Goal: Task Accomplishment & Management: Manage account settings

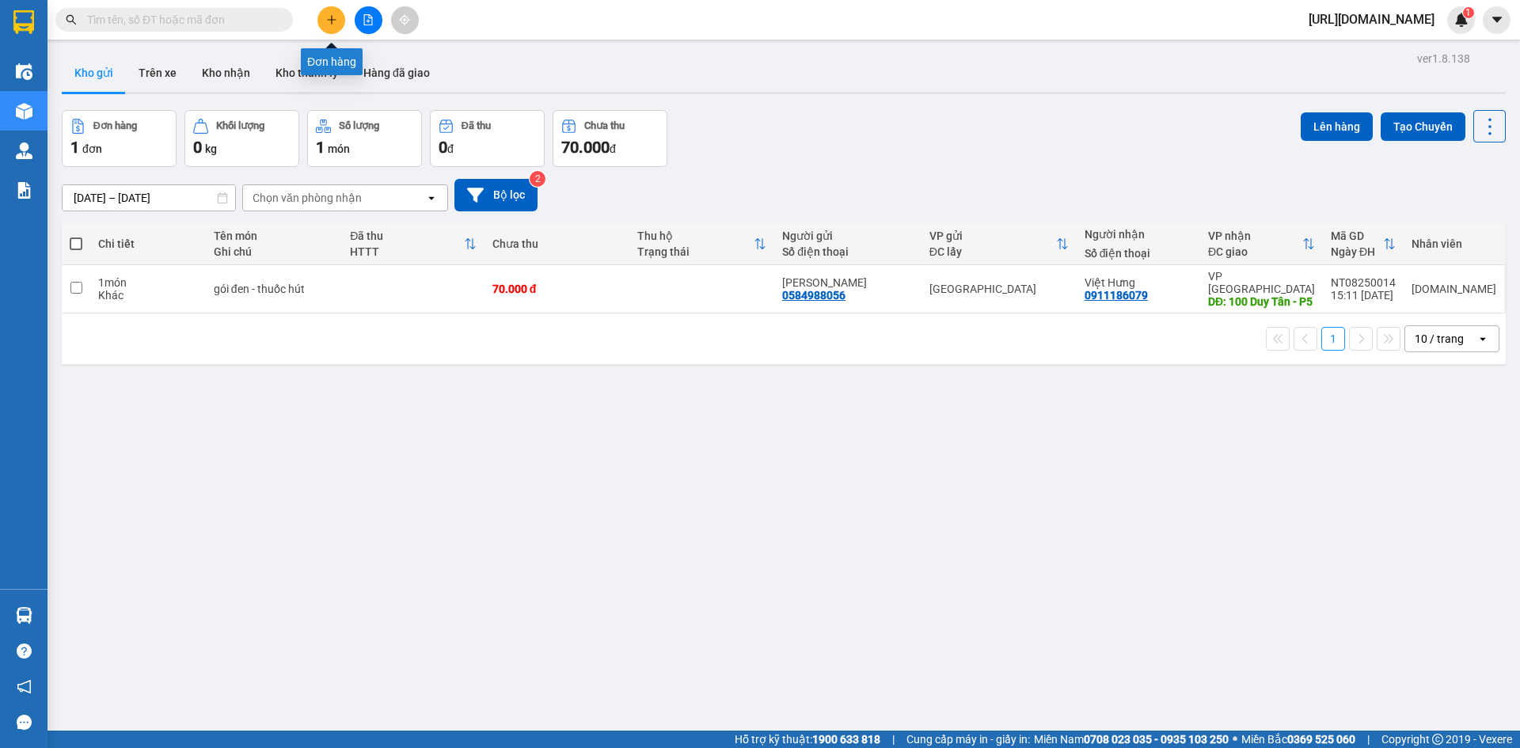
click at [329, 15] on icon "plus" at bounding box center [331, 19] width 11 height 11
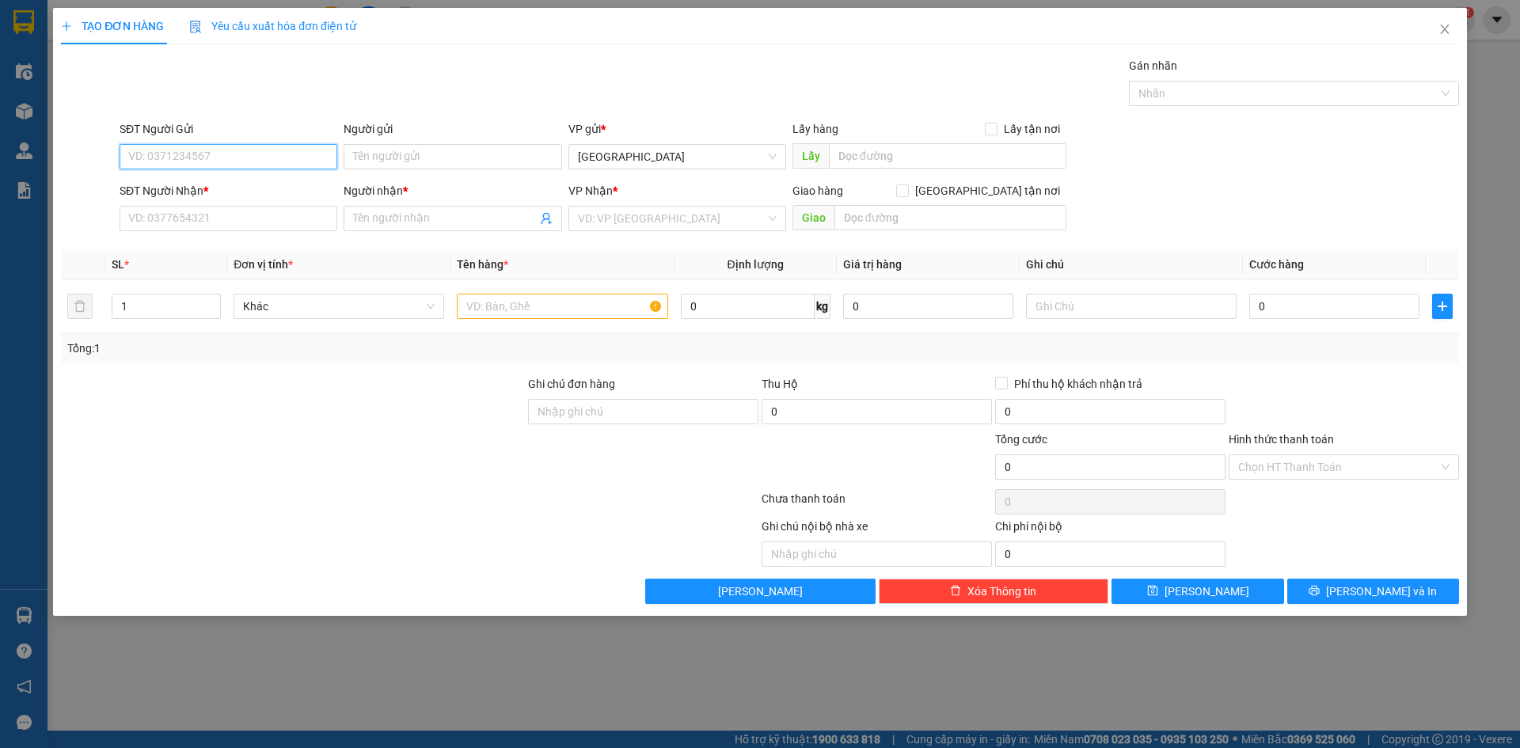
click at [240, 157] on input "SĐT Người Gửi" at bounding box center [229, 156] width 218 height 25
paste input "0905354545"
type input "0905354545"
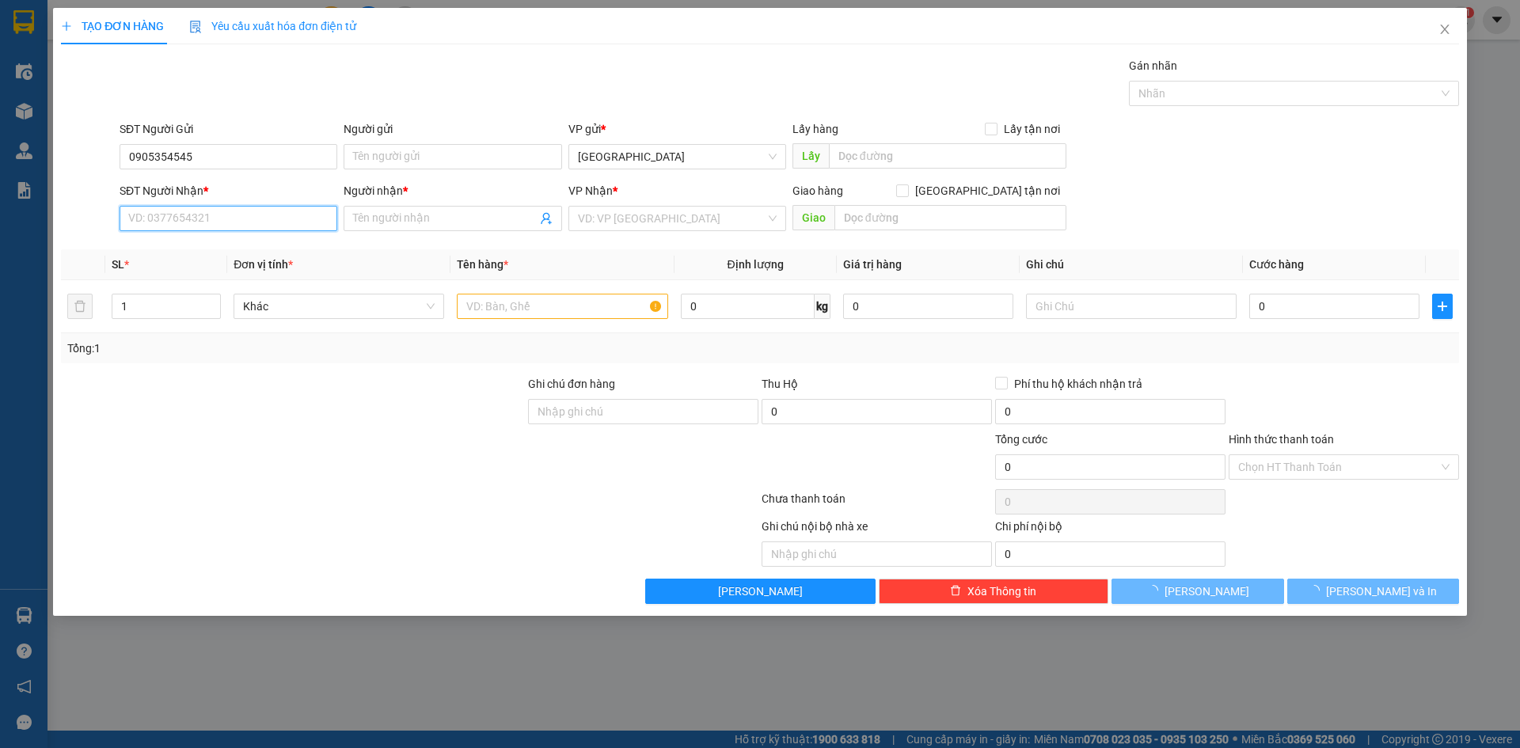
click at [246, 217] on input "SĐT Người Nhận *" at bounding box center [229, 218] width 218 height 25
paste input "0905354545"
type input "0905354545"
click at [401, 150] on input "Người gửi" at bounding box center [453, 156] width 218 height 25
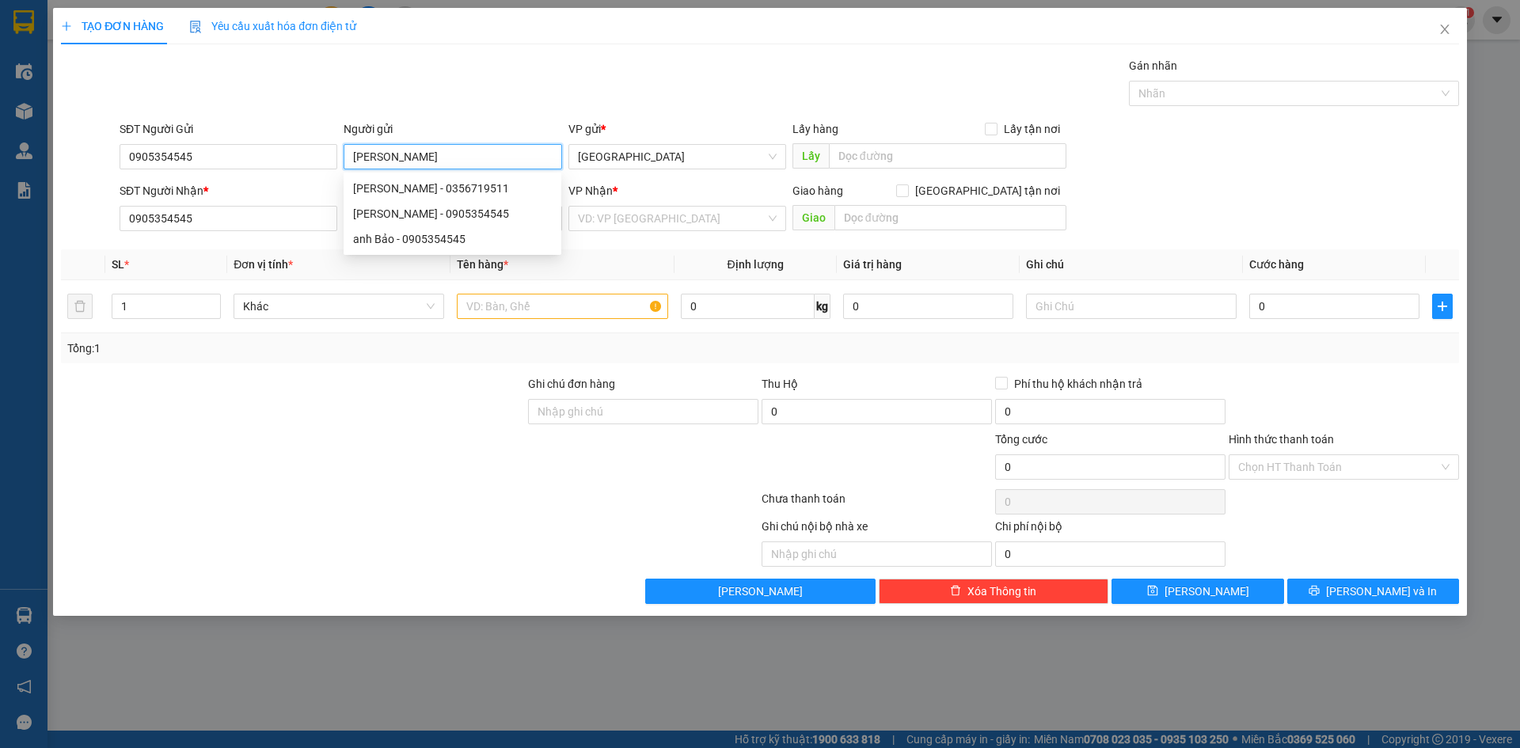
type input "Anh Bảo"
click at [239, 411] on div at bounding box center [292, 402] width 467 height 55
click at [400, 158] on input "Anh Bảo" at bounding box center [453, 156] width 218 height 25
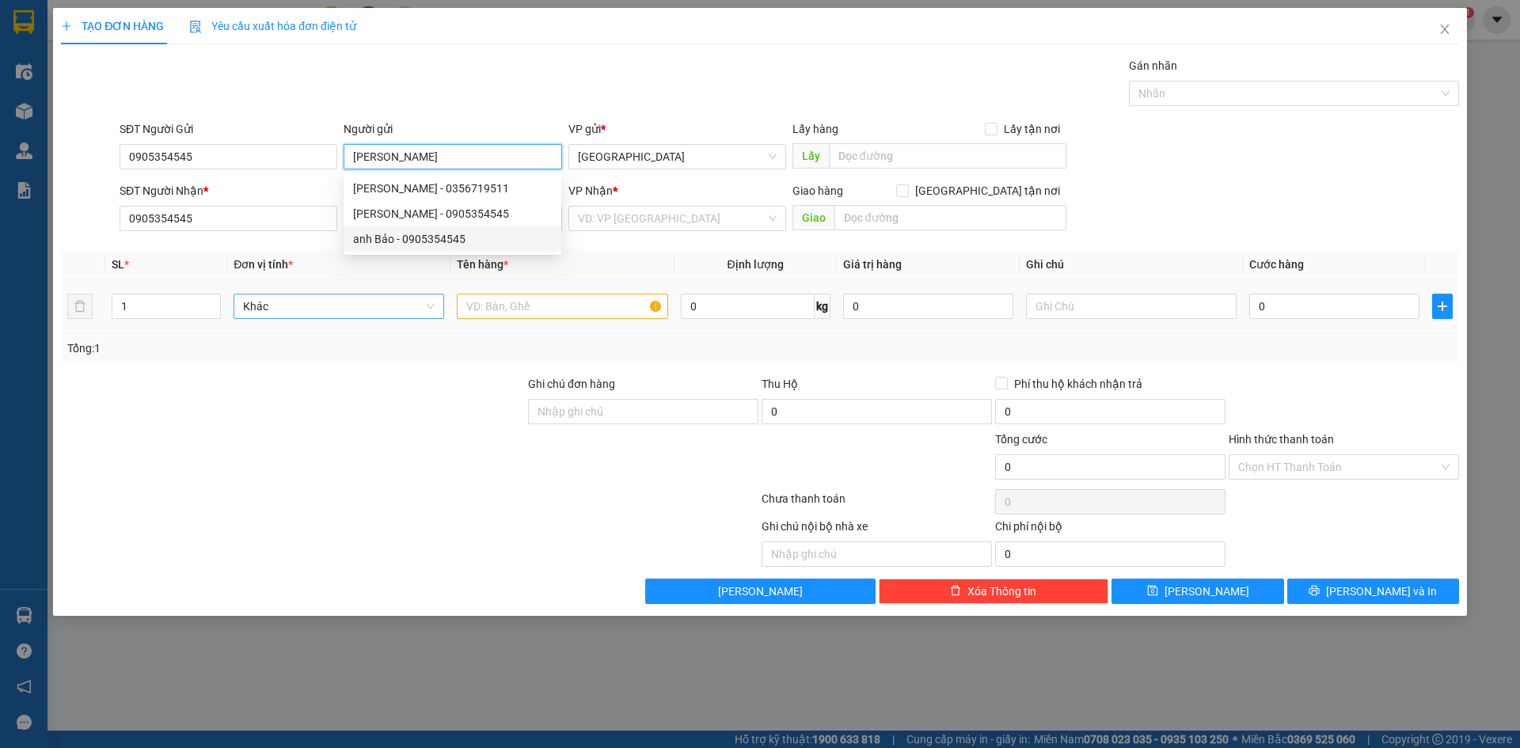
click at [350, 308] on span "Khác" at bounding box center [339, 306] width 192 height 24
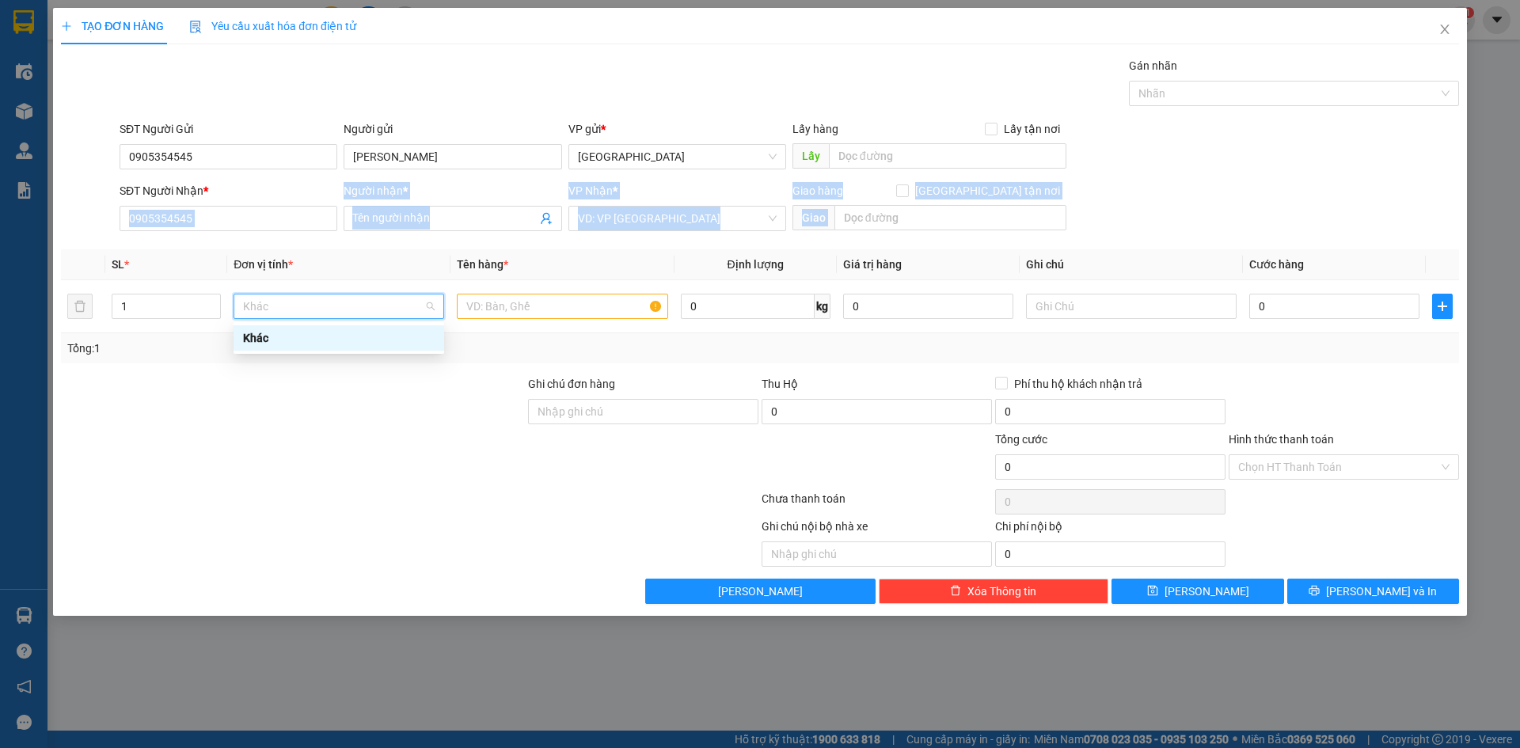
drag, startPoint x: 326, startPoint y: 237, endPoint x: 373, endPoint y: 239, distance: 46.7
click at [330, 237] on div "Transit Pickup Surcharge Ids Transit Deliver Surcharge Ids Transit Deliver Surc…" at bounding box center [760, 330] width 1398 height 547
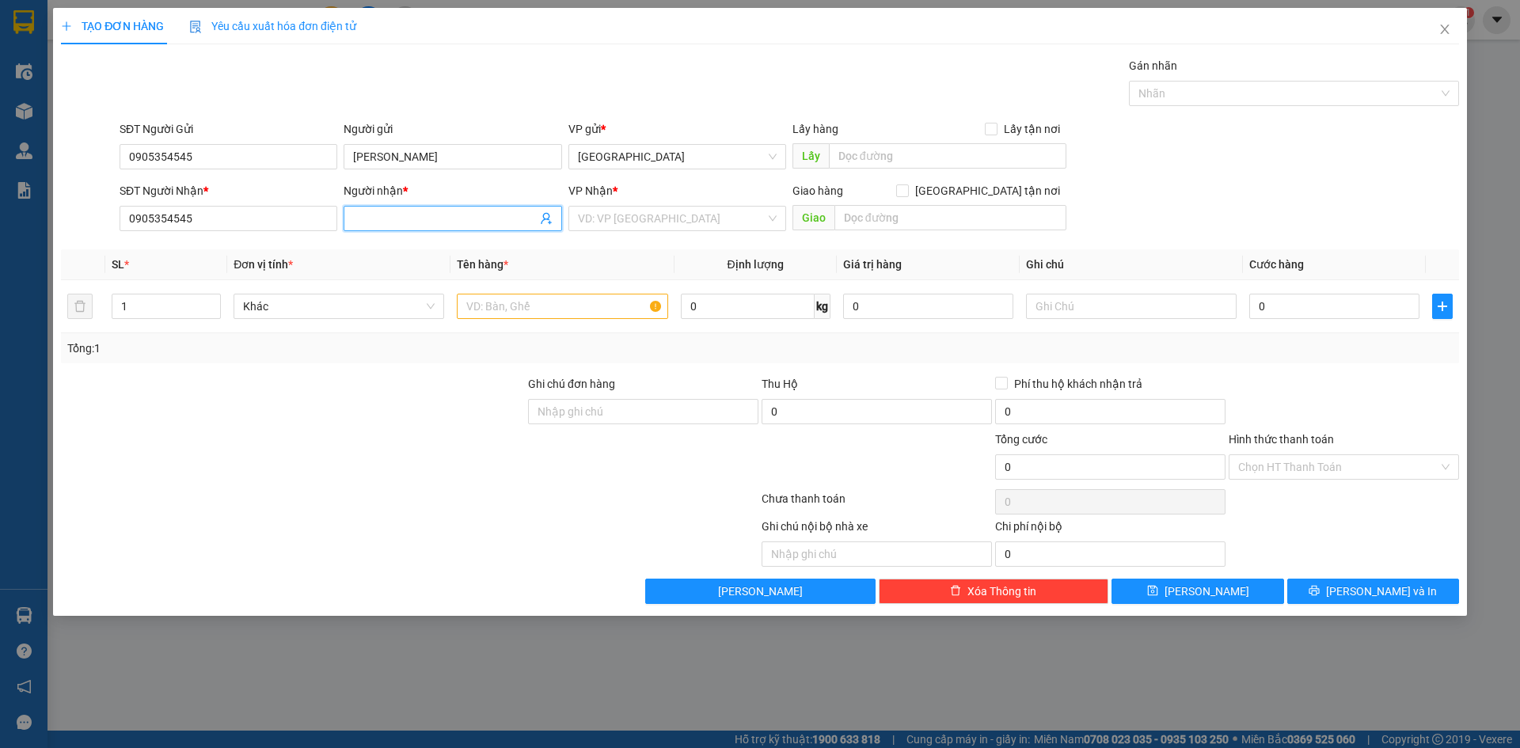
click at [408, 220] on input "Người nhận *" at bounding box center [444, 218] width 183 height 17
paste input "Anh Bảo"
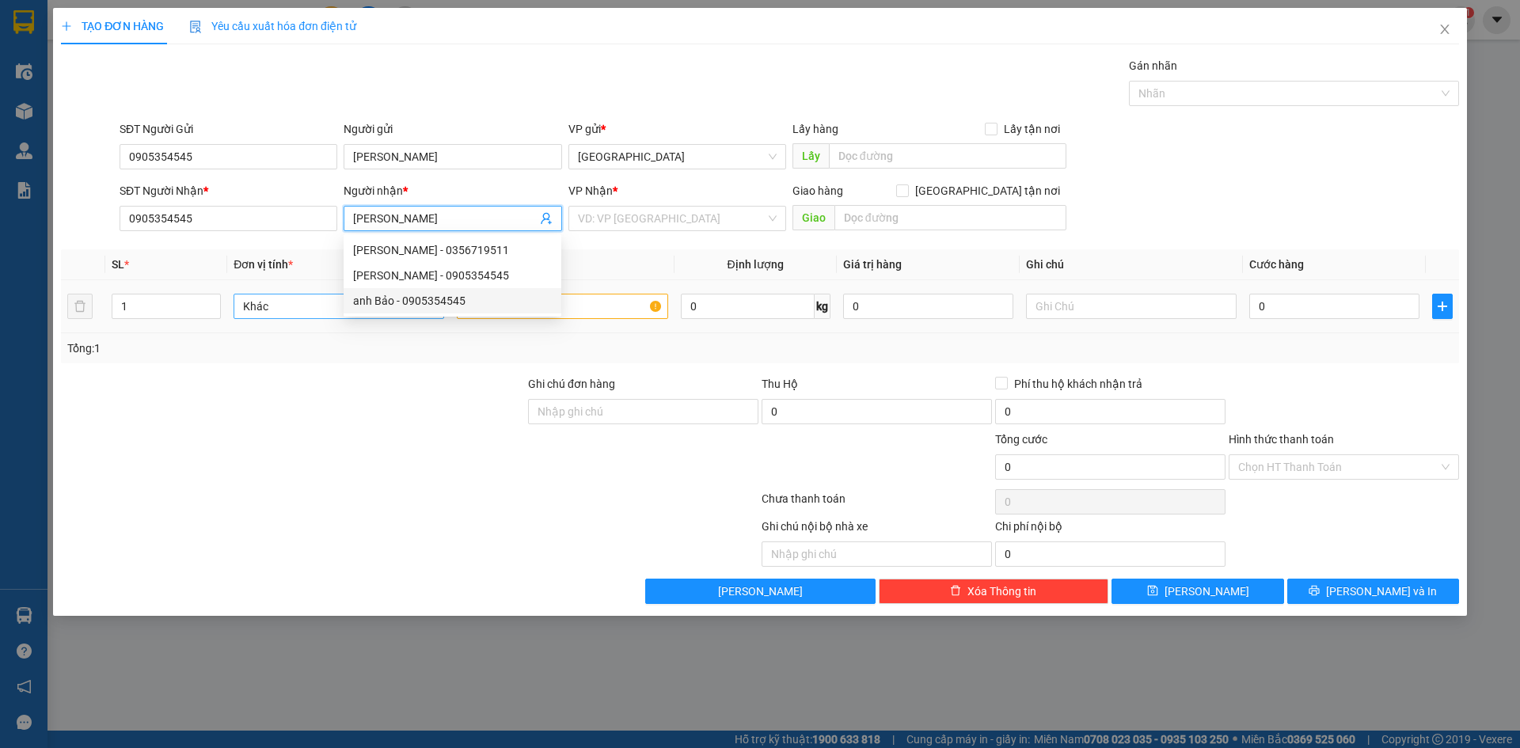
click at [308, 306] on span "Khác" at bounding box center [339, 306] width 192 height 24
type input "Anh Bảo"
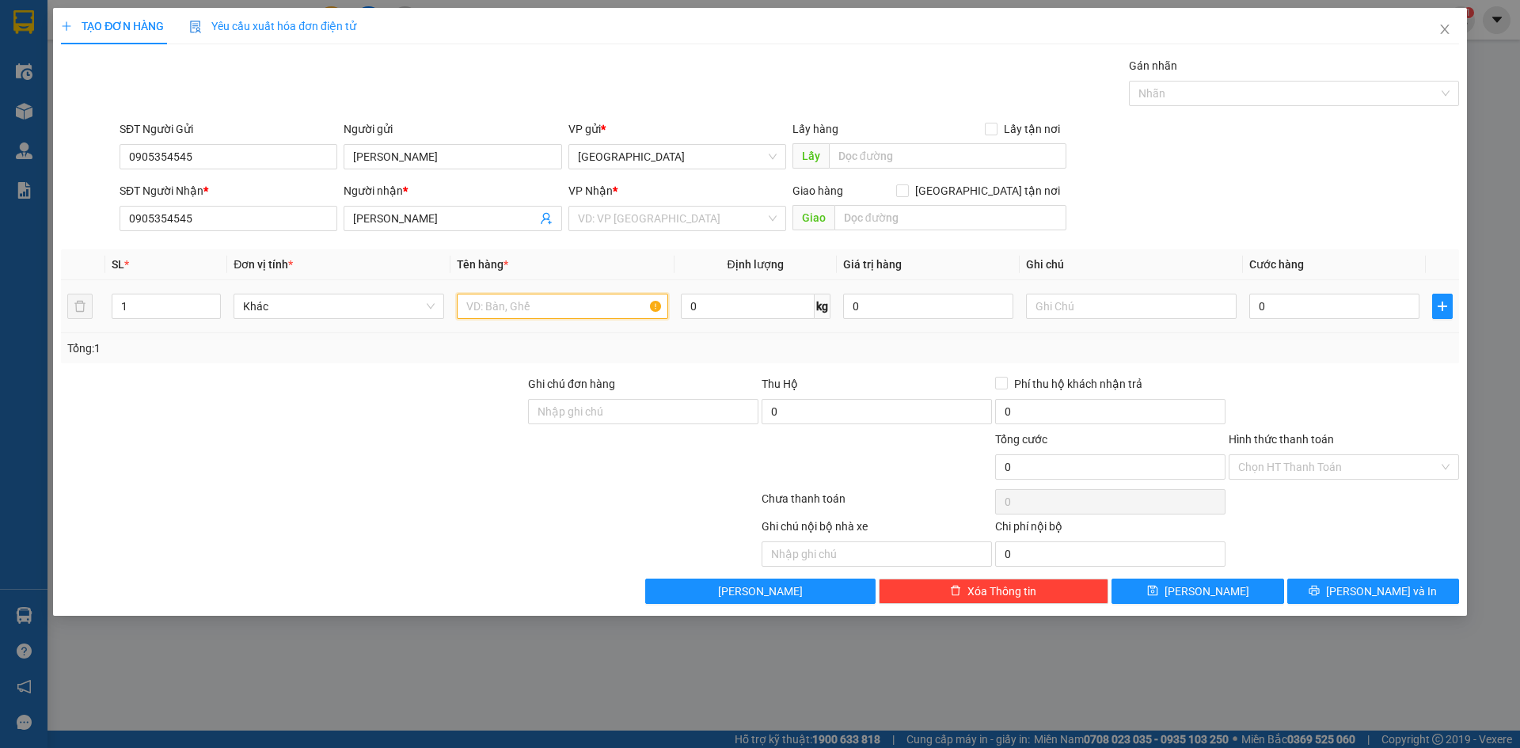
click at [567, 302] on input "text" at bounding box center [562, 306] width 211 height 25
type input "Tài liệu"
click at [1367, 297] on input "0" at bounding box center [1334, 306] width 170 height 25
type input "3"
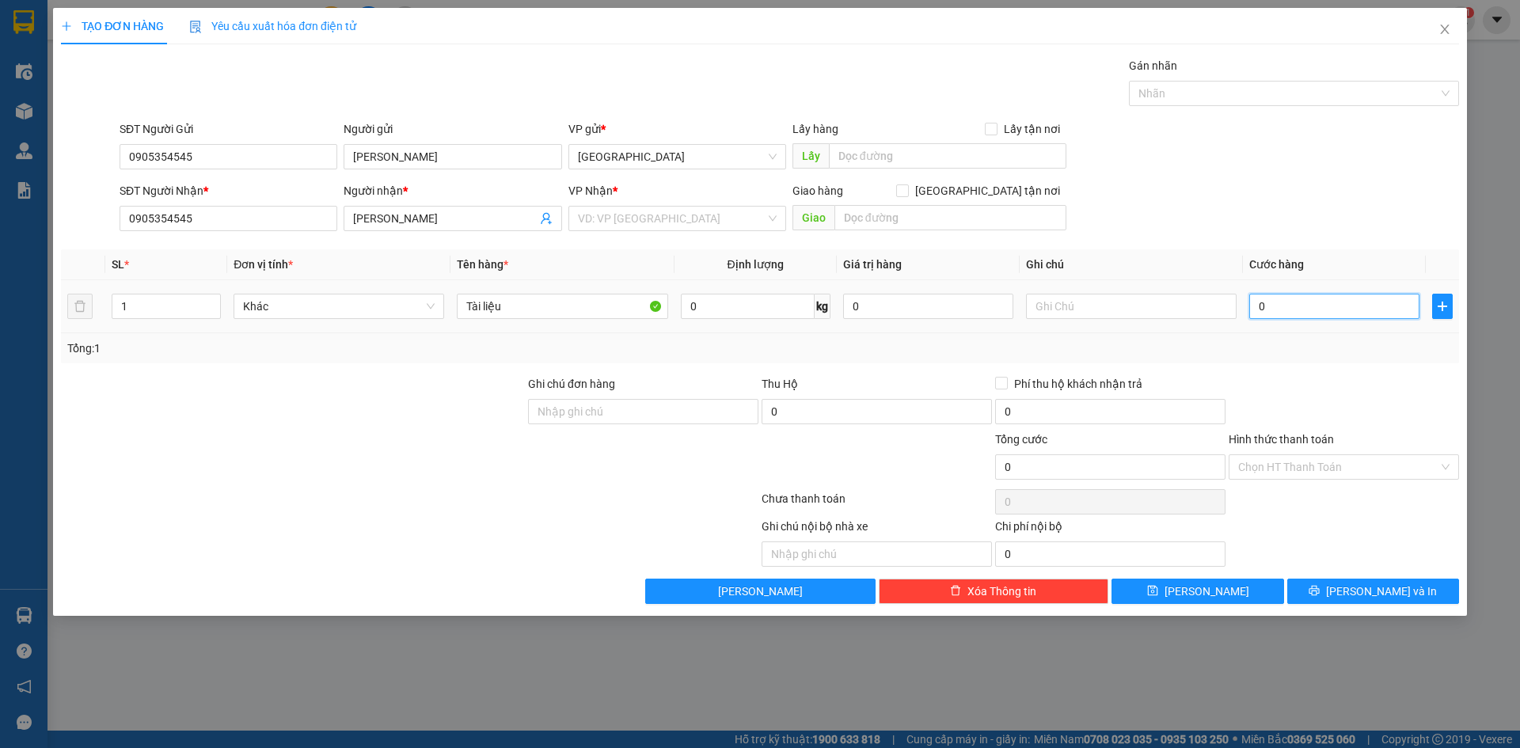
type input "3"
type input "30"
type input "300"
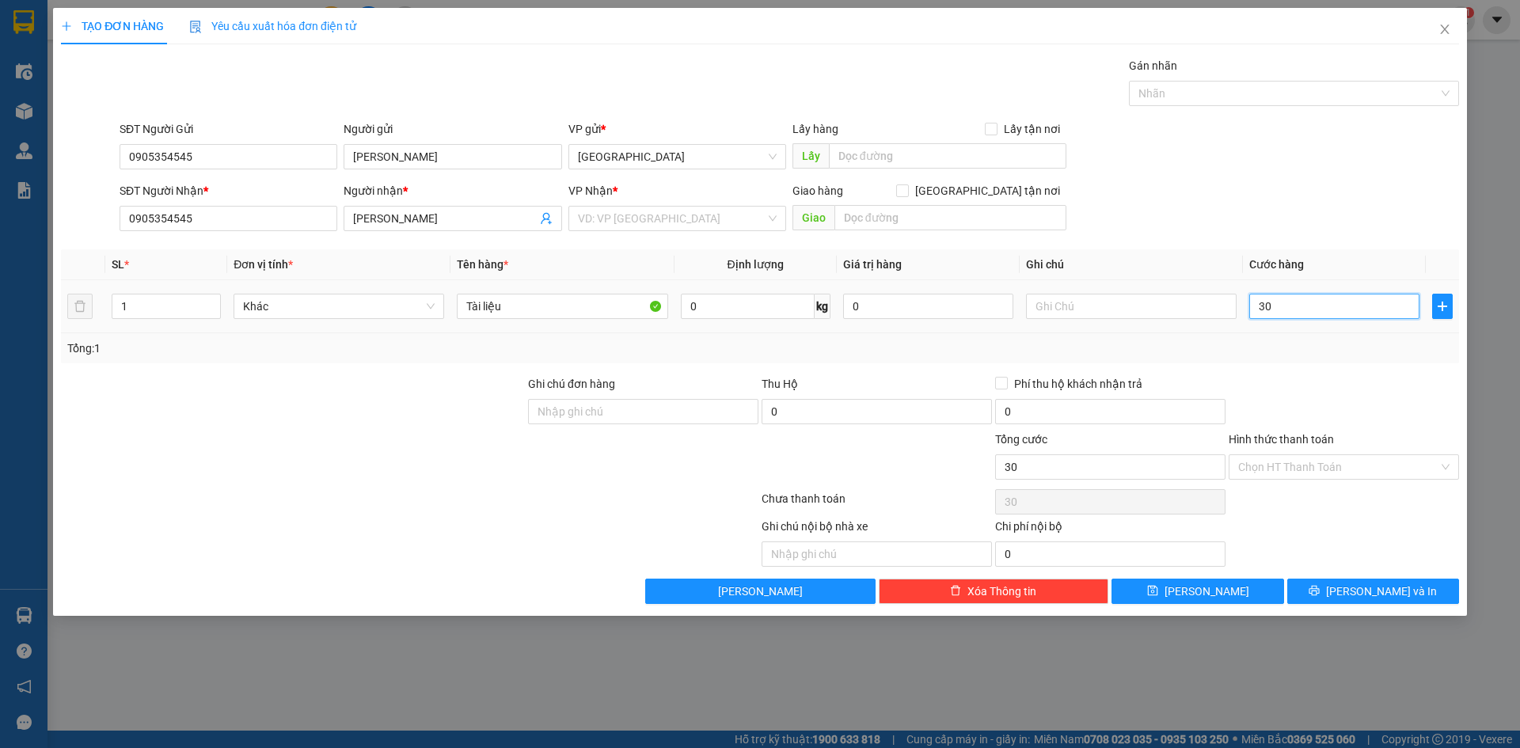
type input "300"
type input "3.000"
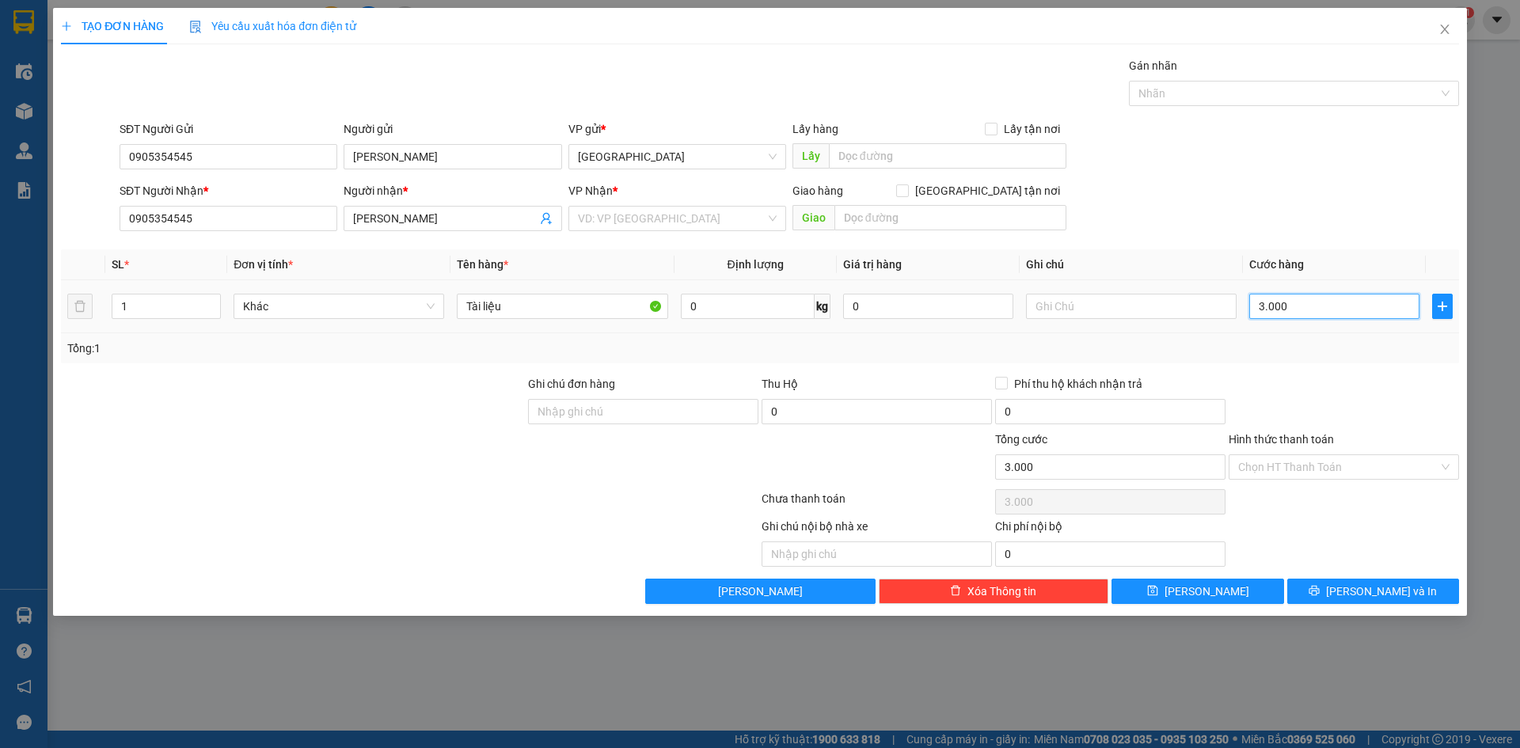
type input "30.000"
click at [1373, 469] on input "Hình thức thanh toán" at bounding box center [1338, 467] width 200 height 24
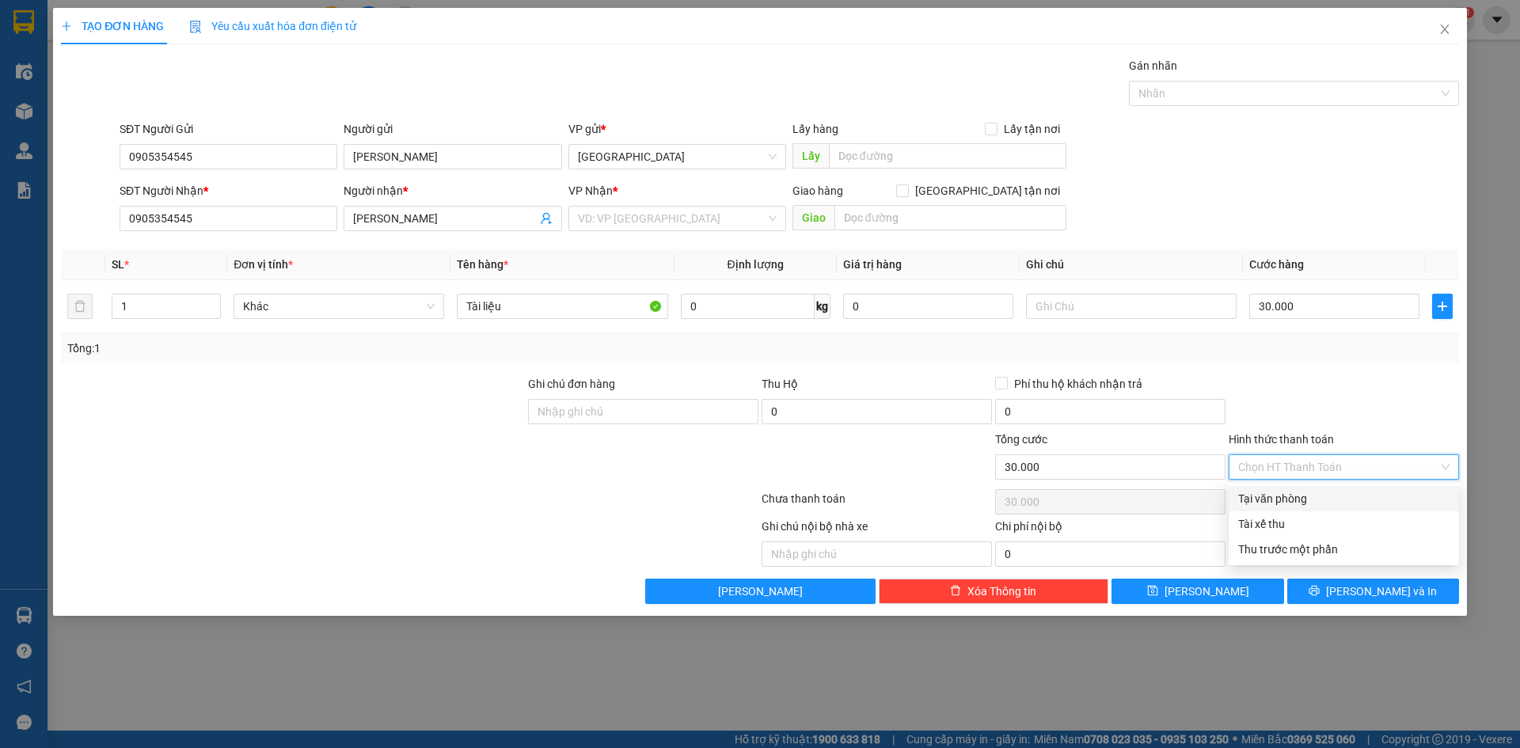
click at [1290, 503] on div "Tại văn phòng" at bounding box center [1343, 498] width 211 height 17
type input "0"
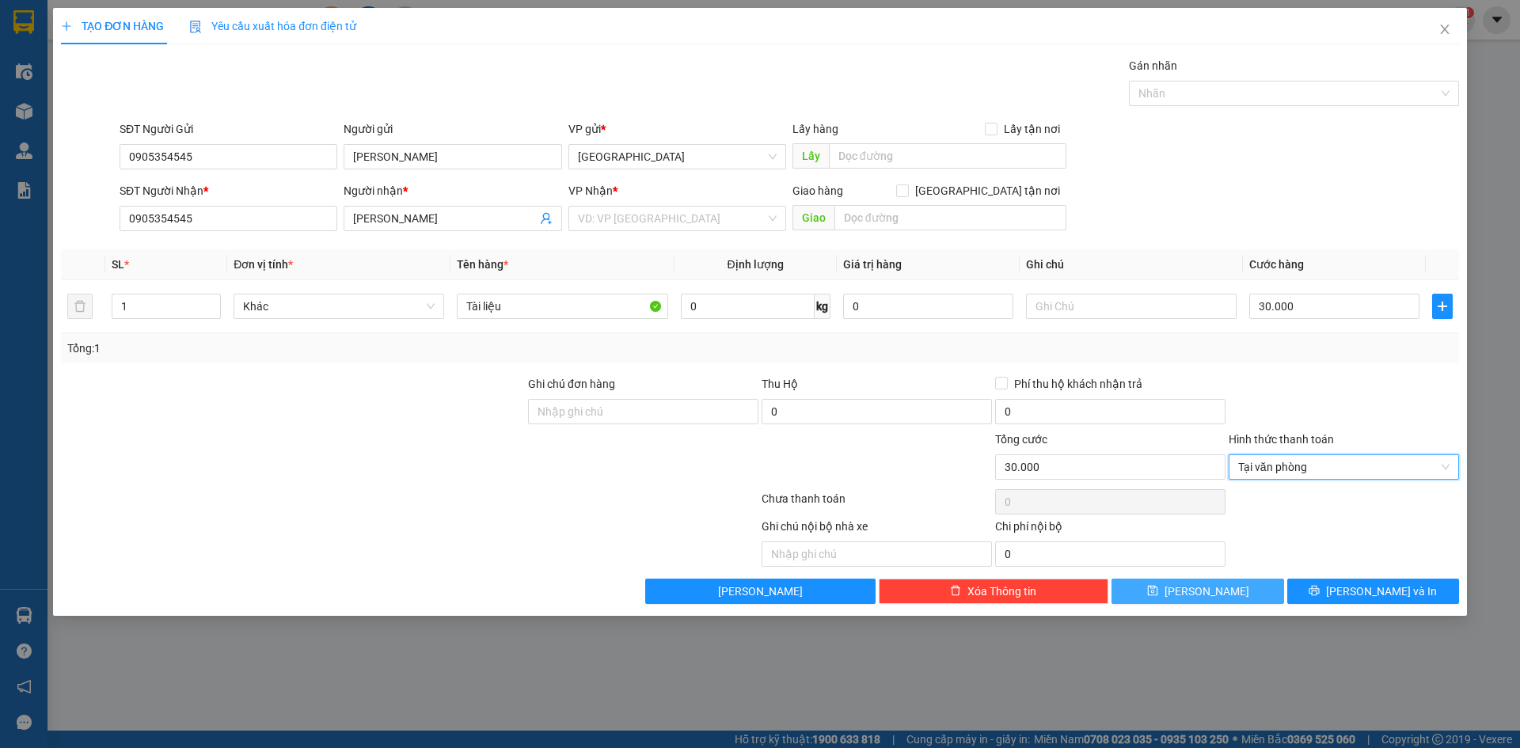
click at [1256, 591] on button "Lưu" at bounding box center [1197, 591] width 172 height 25
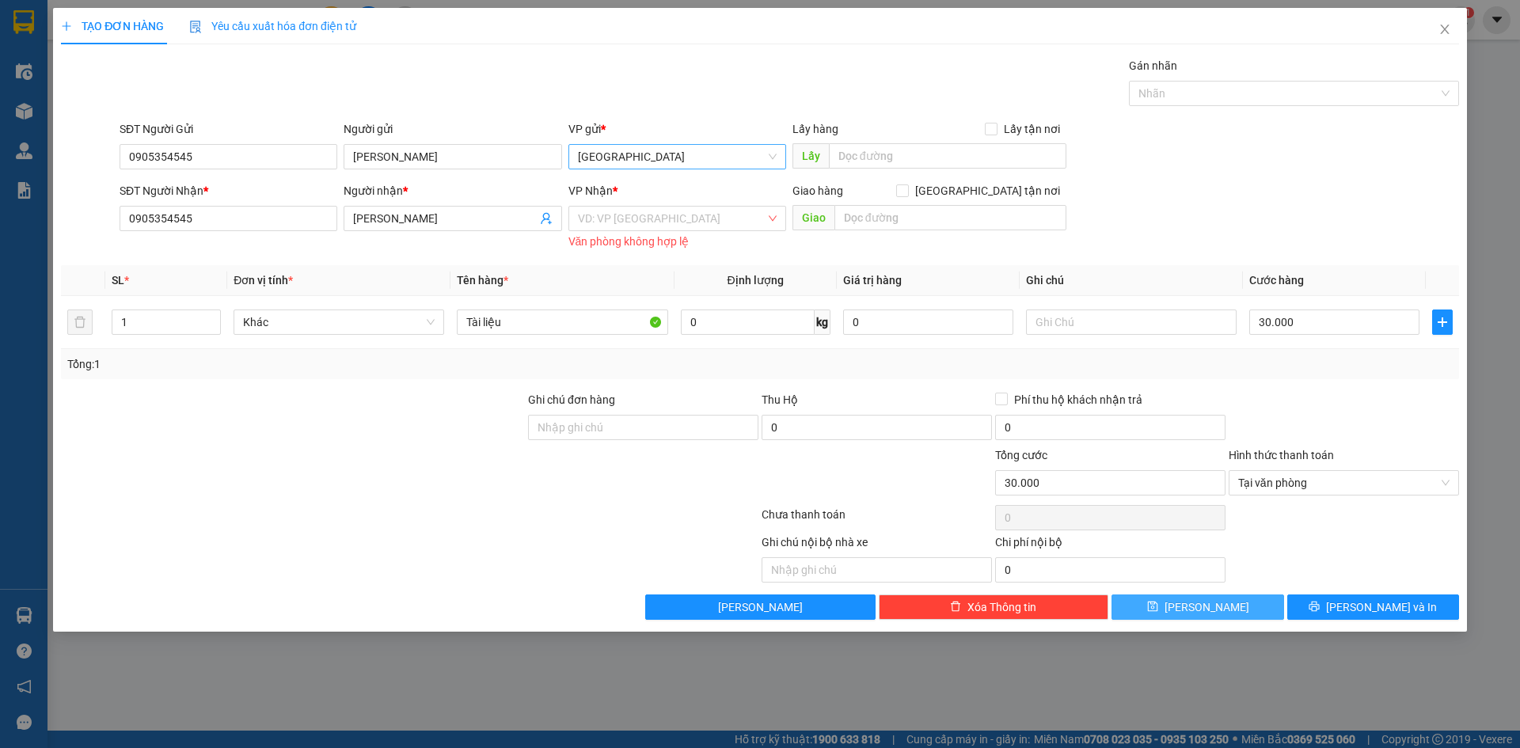
click at [640, 157] on span "Nha Trang" at bounding box center [677, 157] width 199 height 24
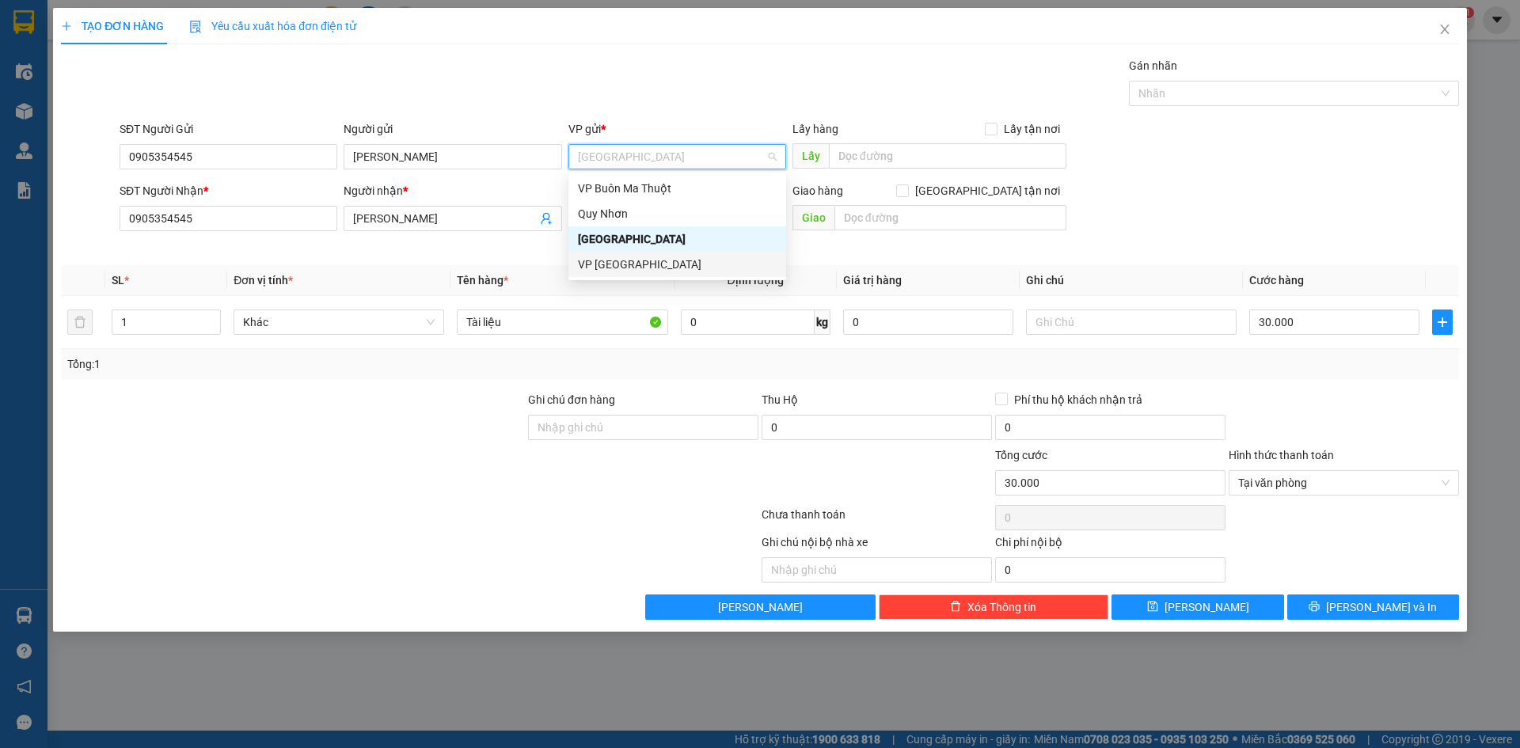
click at [620, 265] on div "VP Tuy Hòa" at bounding box center [677, 264] width 199 height 17
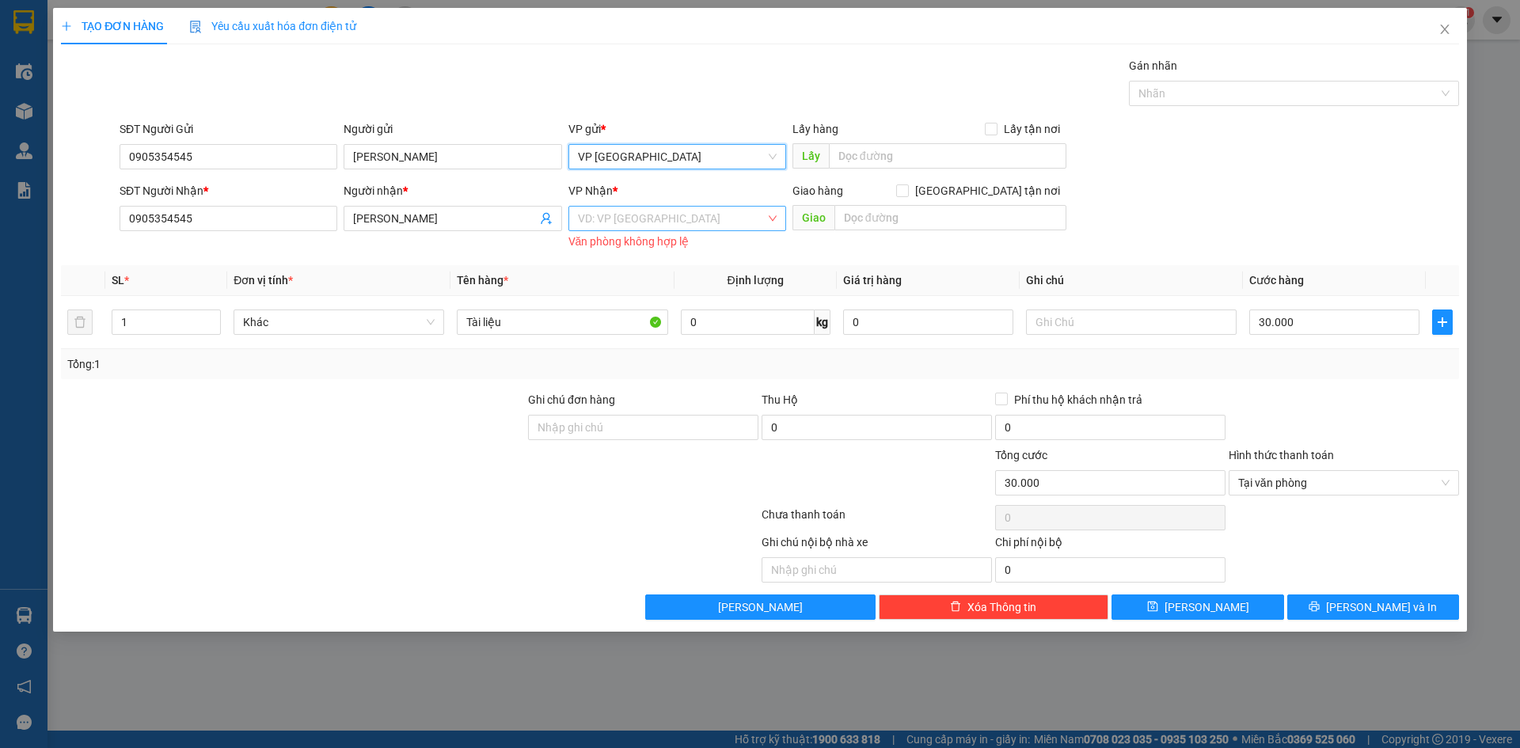
click at [627, 226] on input "search" at bounding box center [672, 219] width 188 height 24
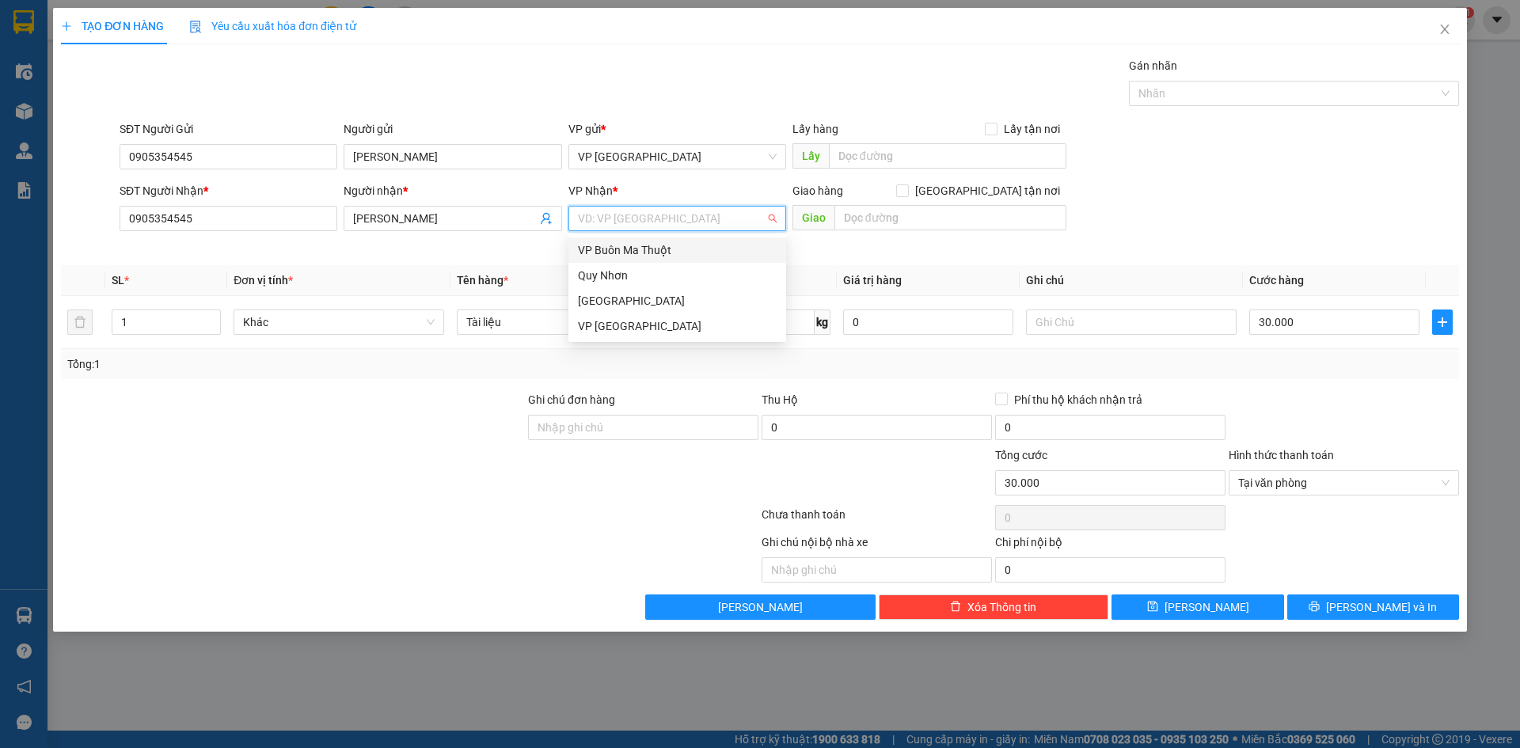
click at [636, 241] on div "VP Buôn Ma Thuột" at bounding box center [677, 249] width 218 height 25
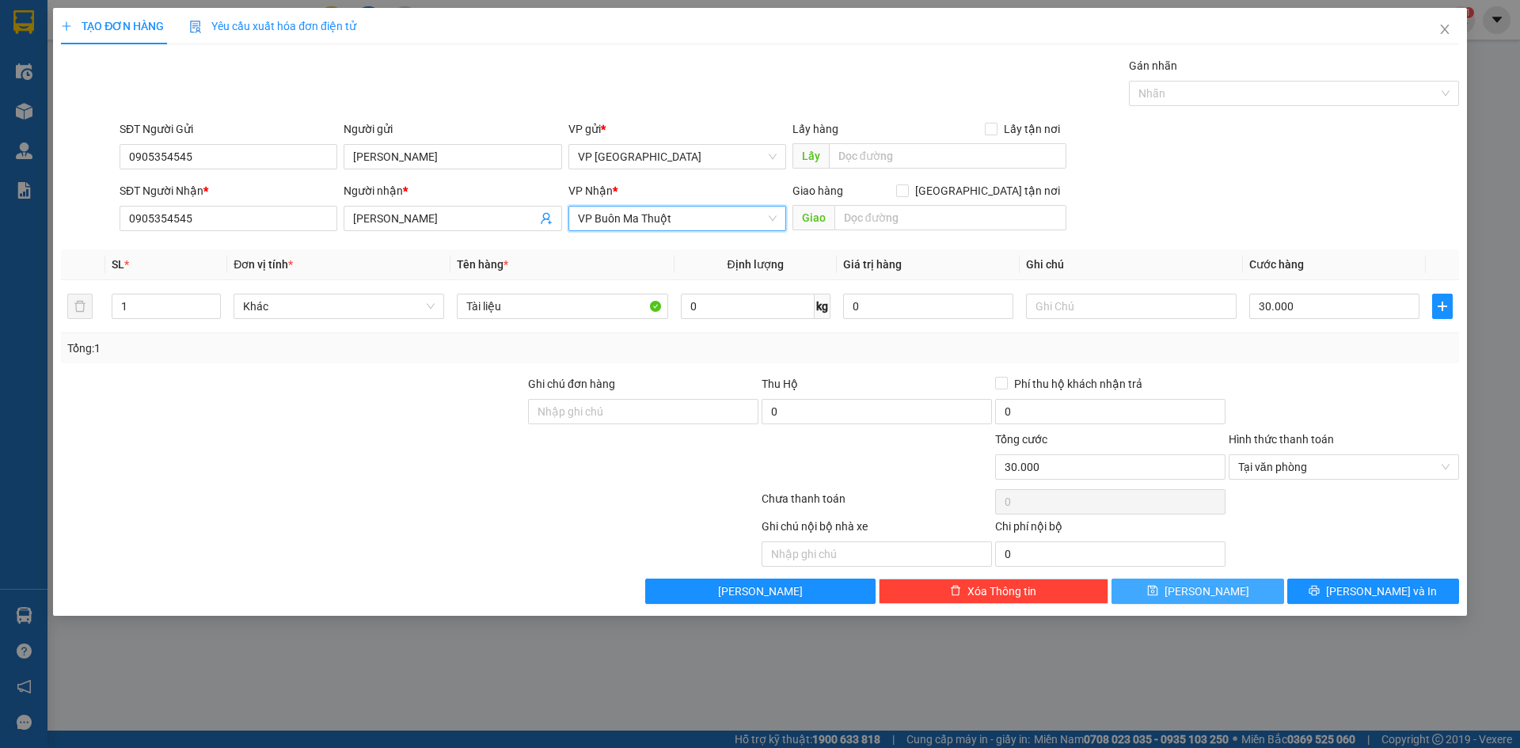
click at [1237, 587] on button "Lưu" at bounding box center [1197, 591] width 172 height 25
type input "0"
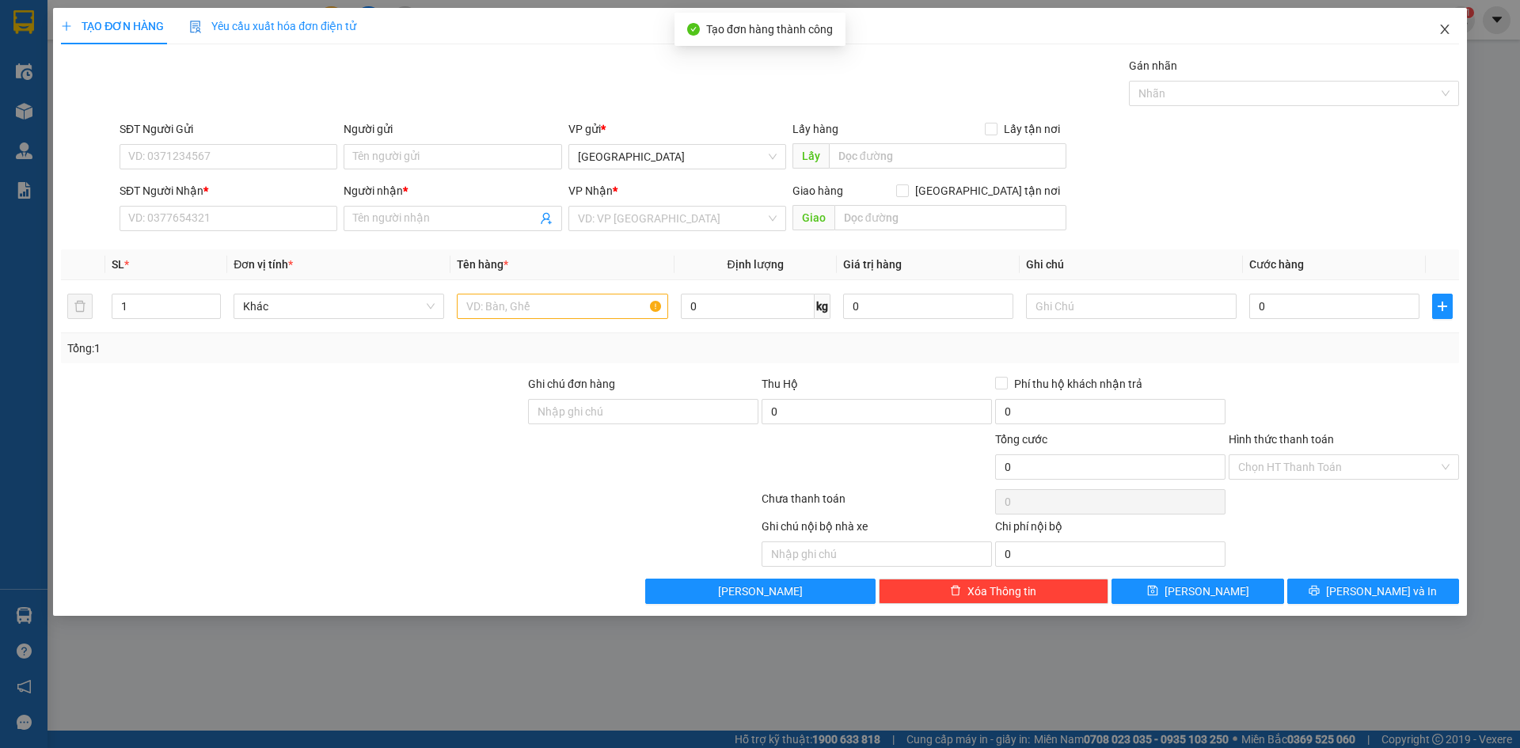
click at [1446, 28] on icon "close" at bounding box center [1444, 29] width 9 height 9
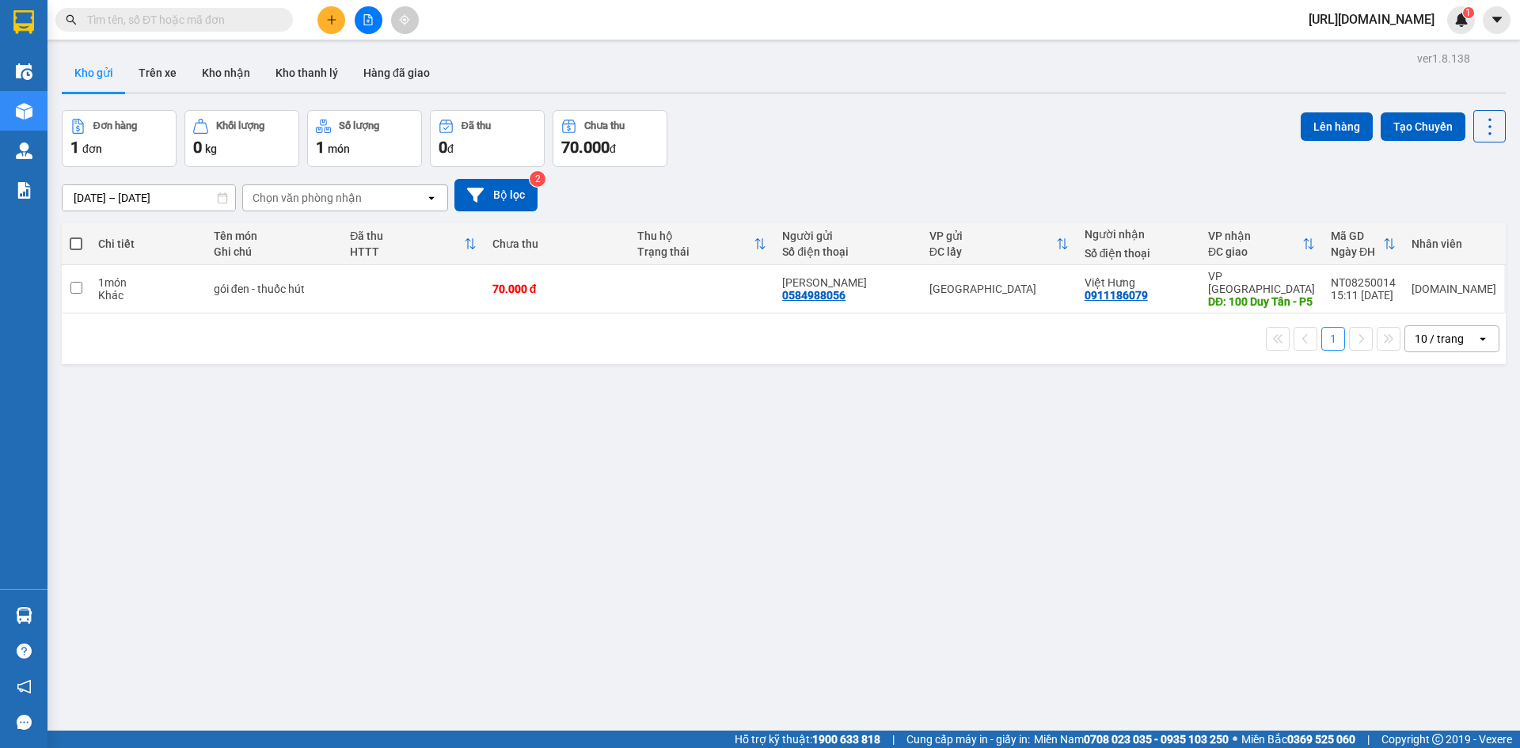
click at [309, 207] on div "Chọn văn phòng nhận" at bounding box center [334, 197] width 182 height 25
click at [291, 313] on span "VP Buôn Ma Thuột" at bounding box center [304, 317] width 99 height 16
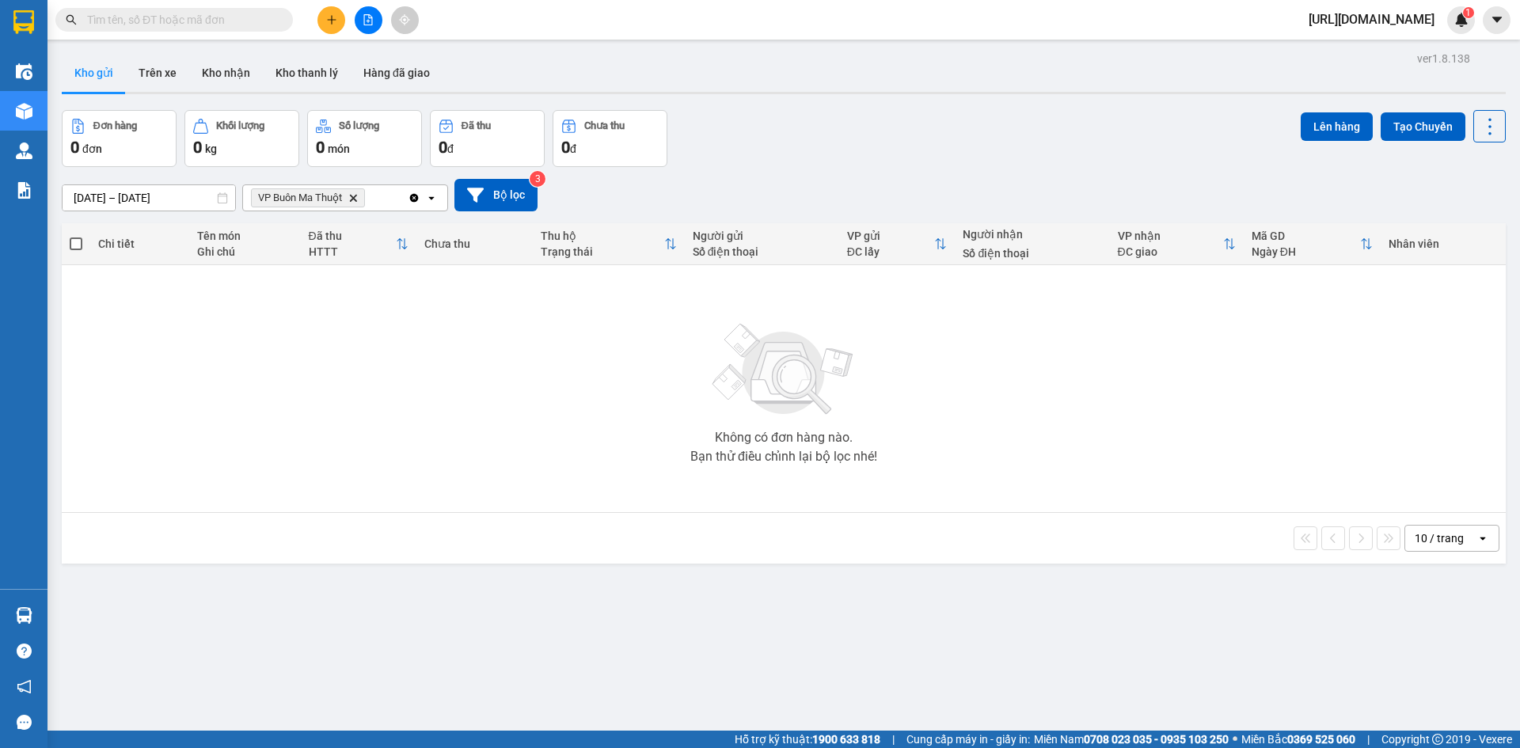
click at [471, 196] on icon at bounding box center [475, 195] width 17 height 17
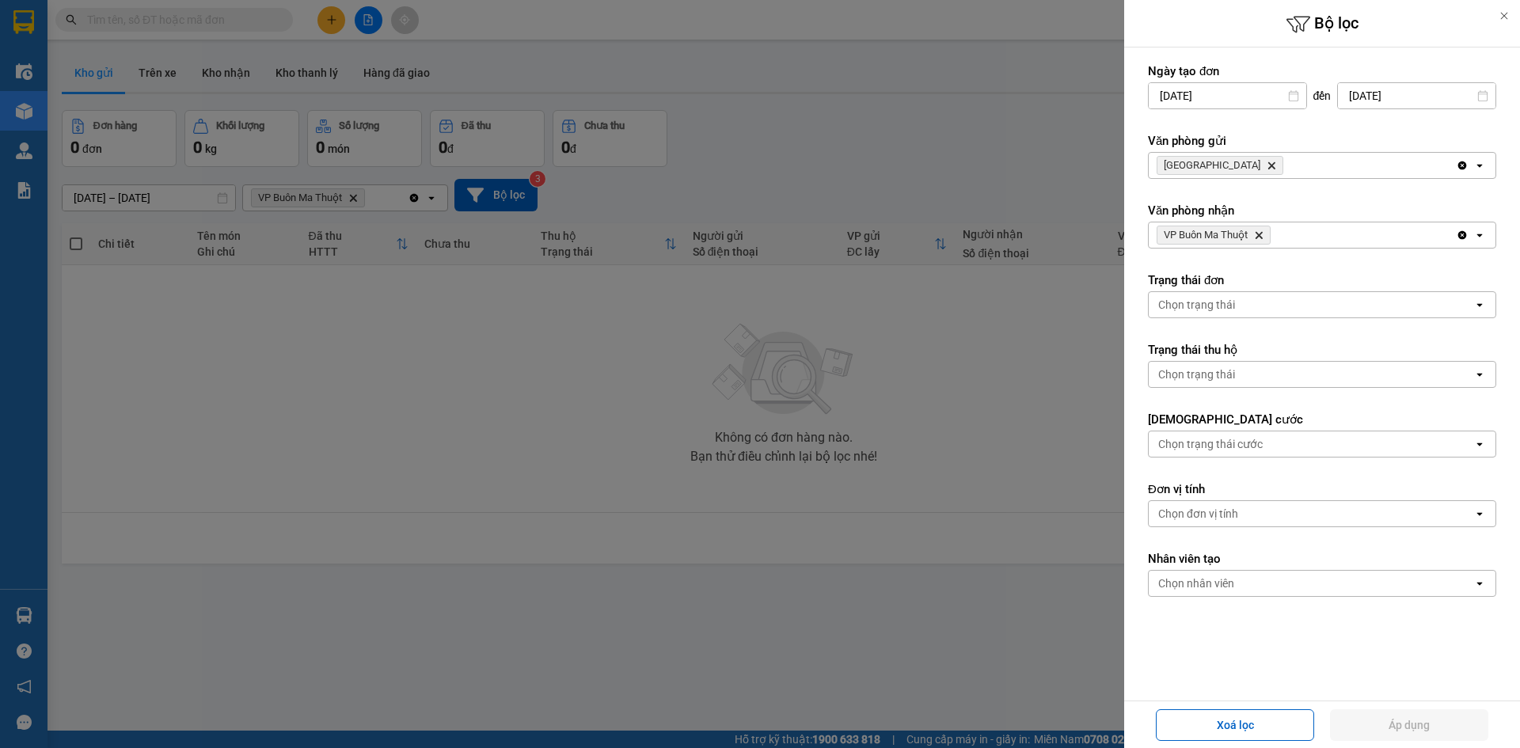
click at [1267, 167] on icon "Delete" at bounding box center [1271, 165] width 9 height 9
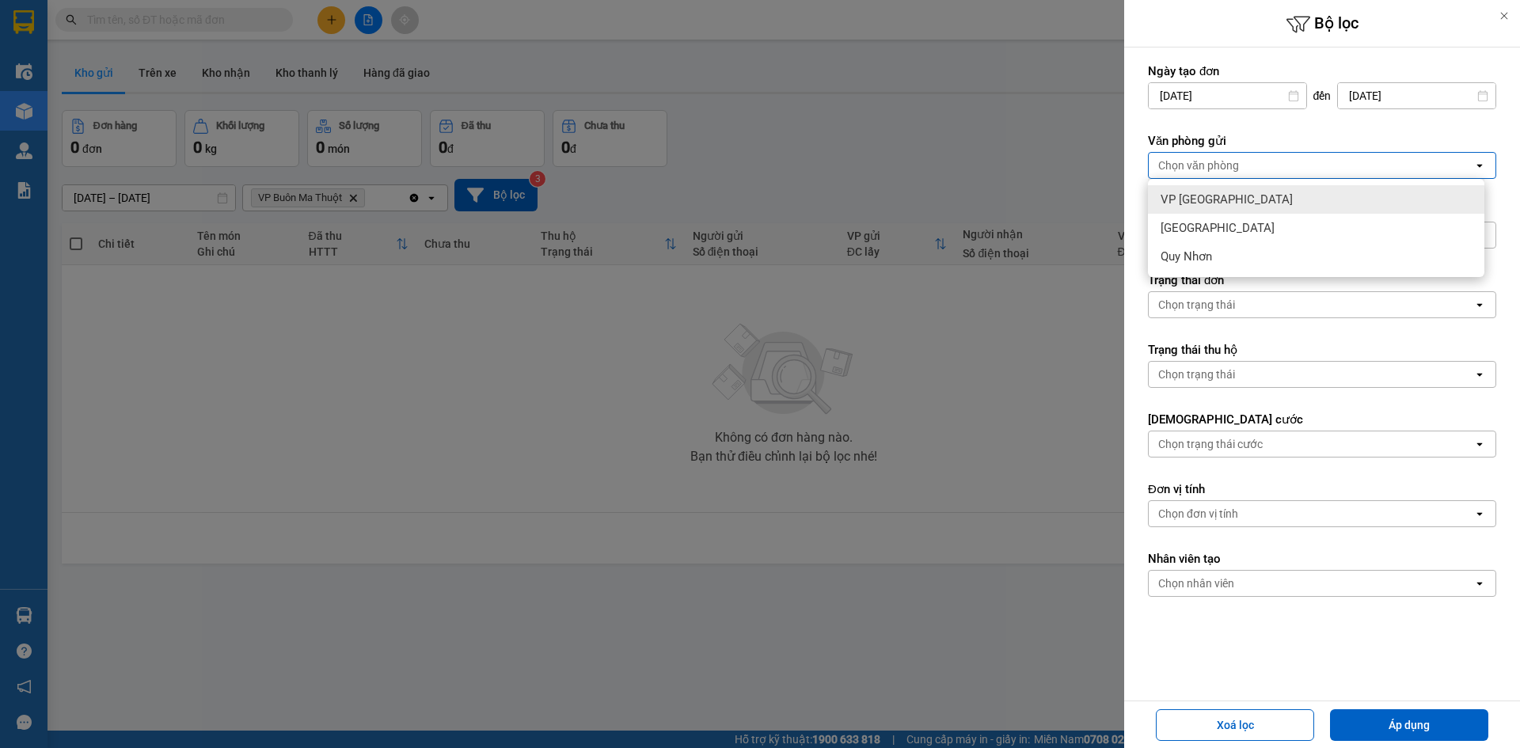
click at [1221, 189] on div "VP Tuy Hòa" at bounding box center [1316, 199] width 336 height 28
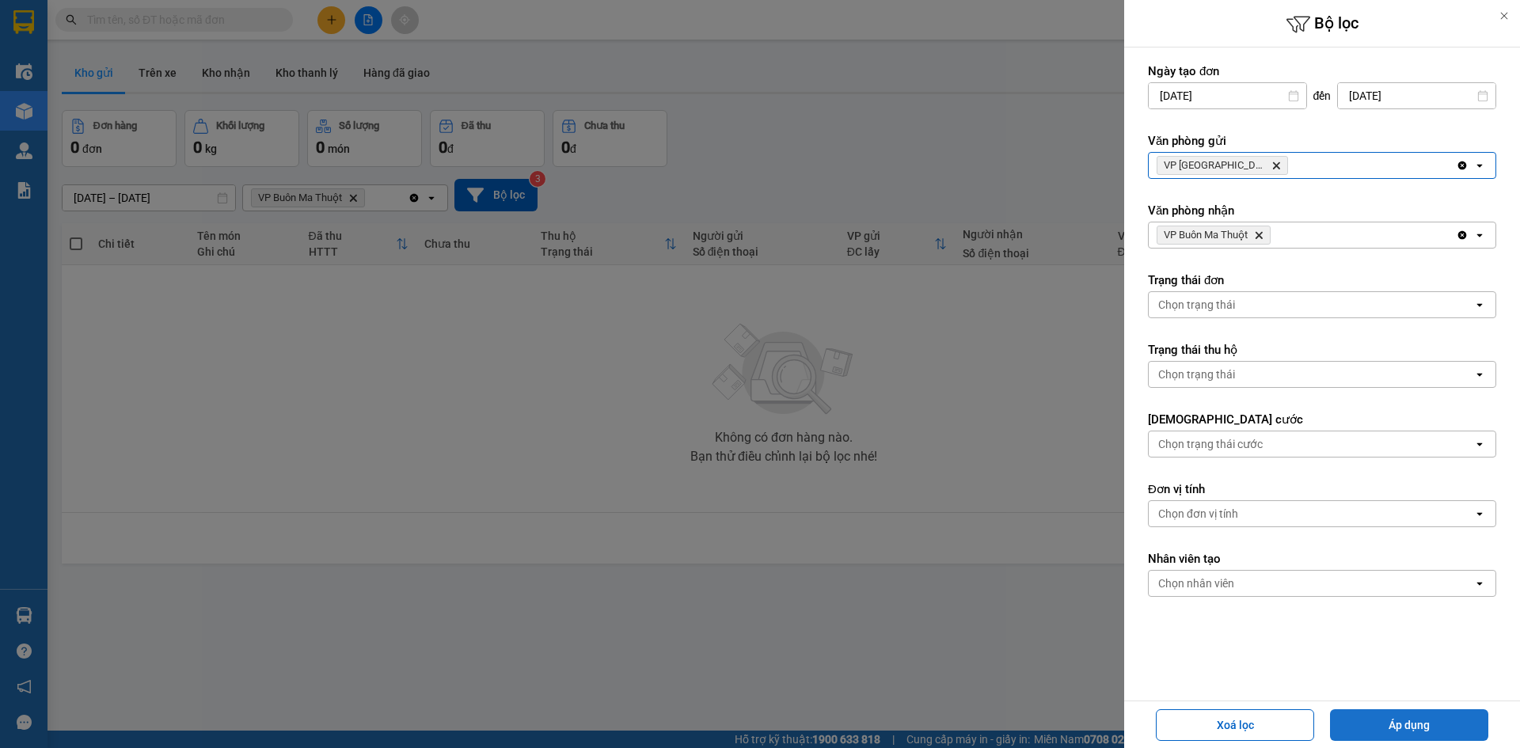
click at [1367, 720] on button "Áp dụng" at bounding box center [1409, 725] width 158 height 32
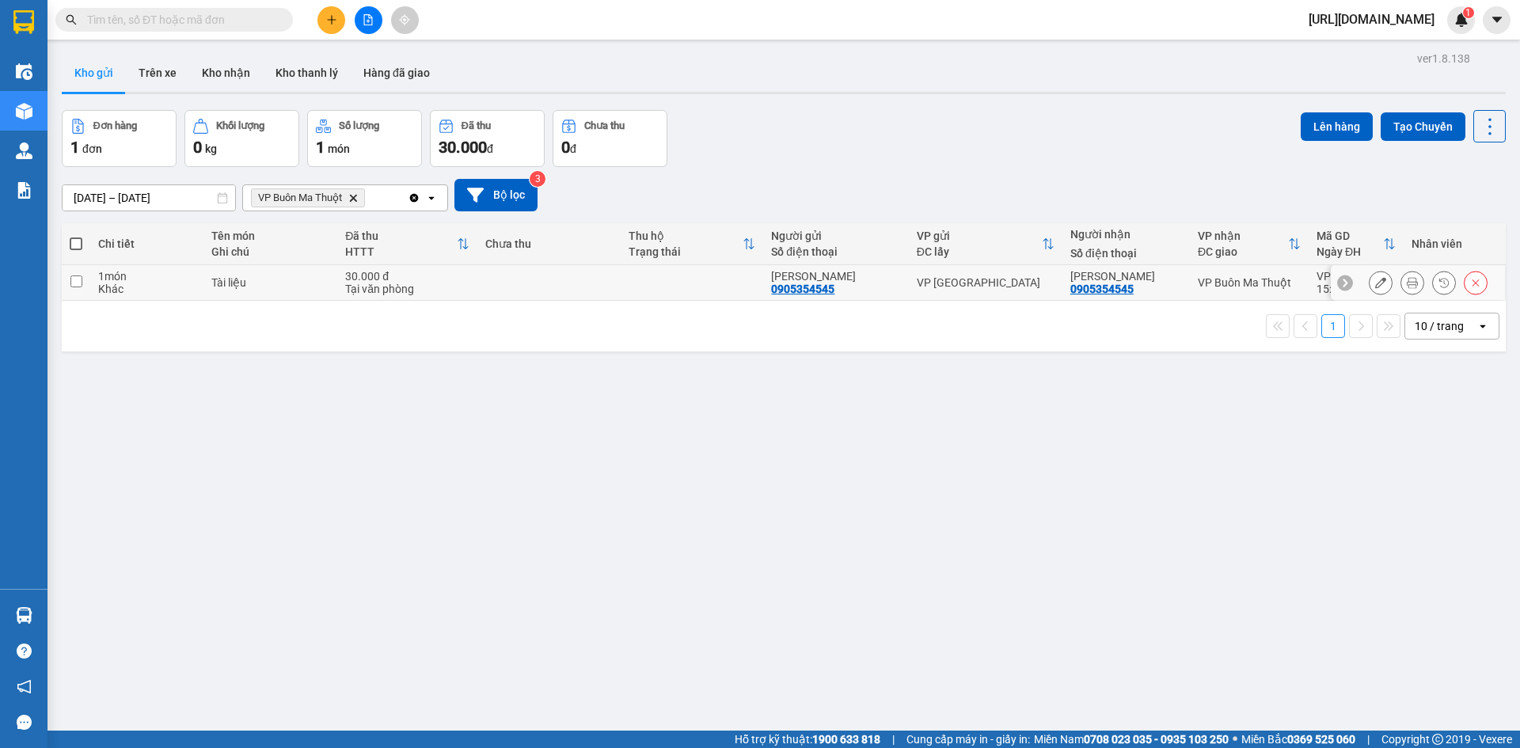
click at [78, 284] on input "checkbox" at bounding box center [76, 281] width 12 height 12
checkbox input "true"
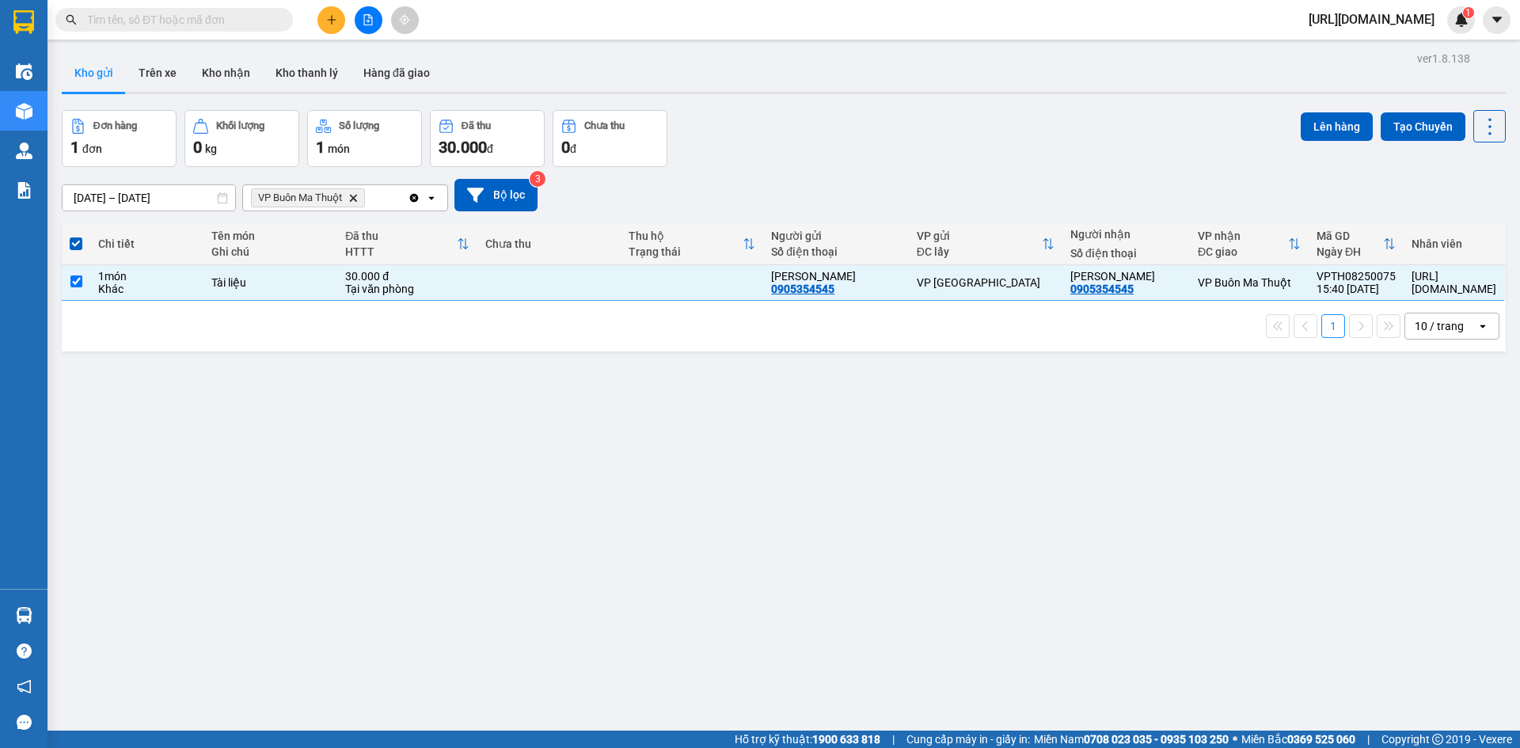
click at [1314, 109] on div "ver 1.8.138 Kho gửi Trên xe Kho nhận Kho thanh lý Hàng đã giao Đơn hàng 1 đơn K…" at bounding box center [783, 421] width 1456 height 748
click at [1314, 112] on button "Lên hàng" at bounding box center [1337, 126] width 72 height 28
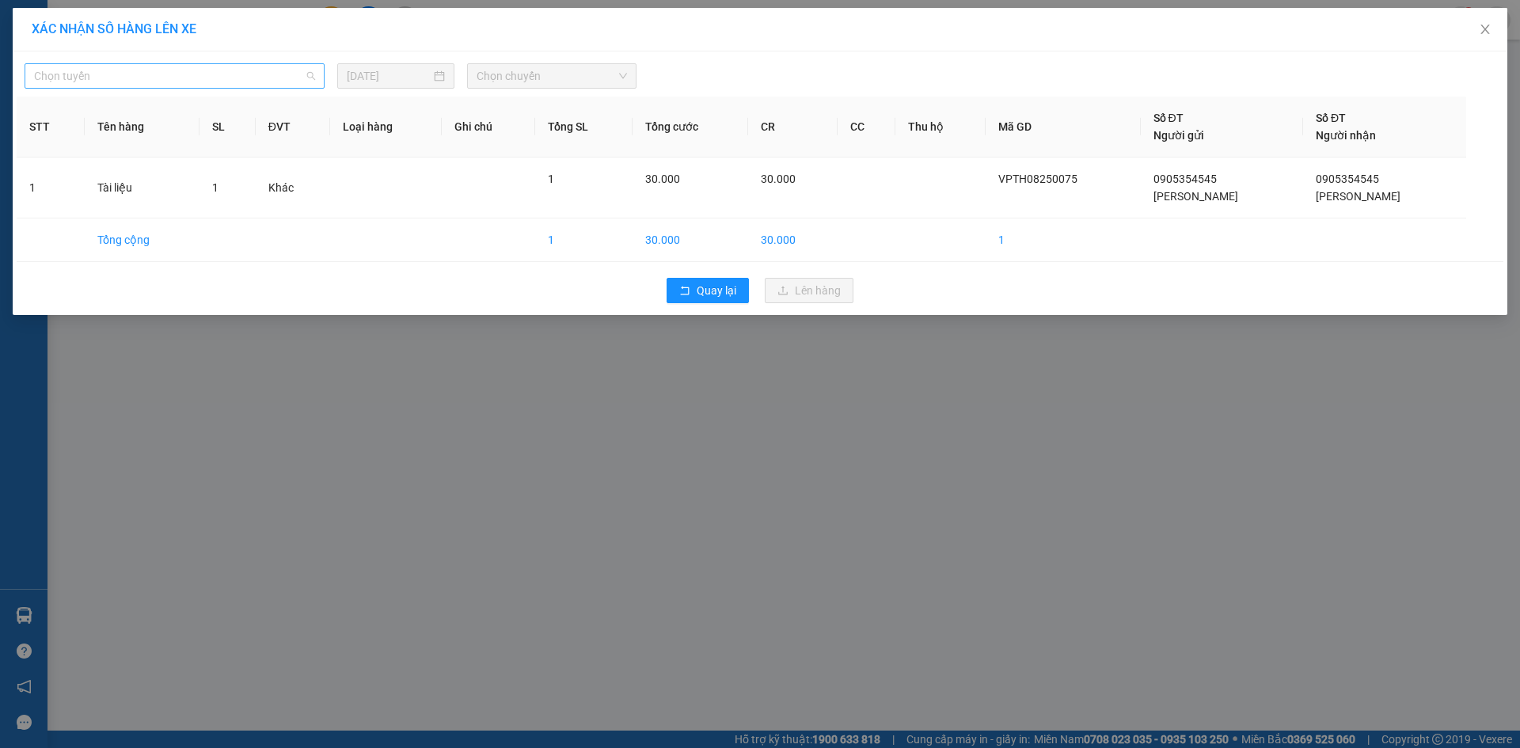
click at [216, 79] on span "Chọn tuyến" at bounding box center [174, 76] width 281 height 24
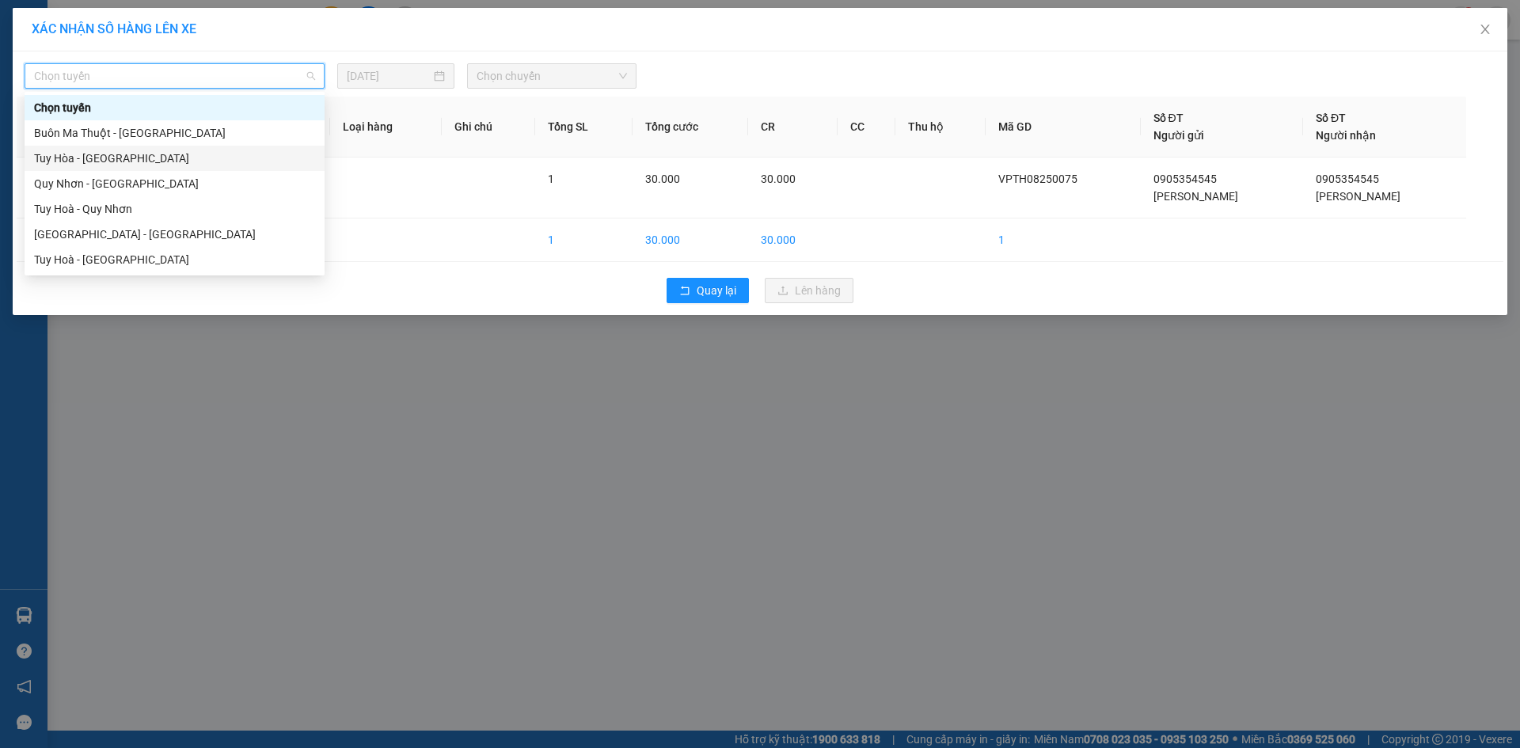
click at [167, 150] on div "Tuy Hòa - Buôn Ma Thuột" at bounding box center [174, 158] width 281 height 17
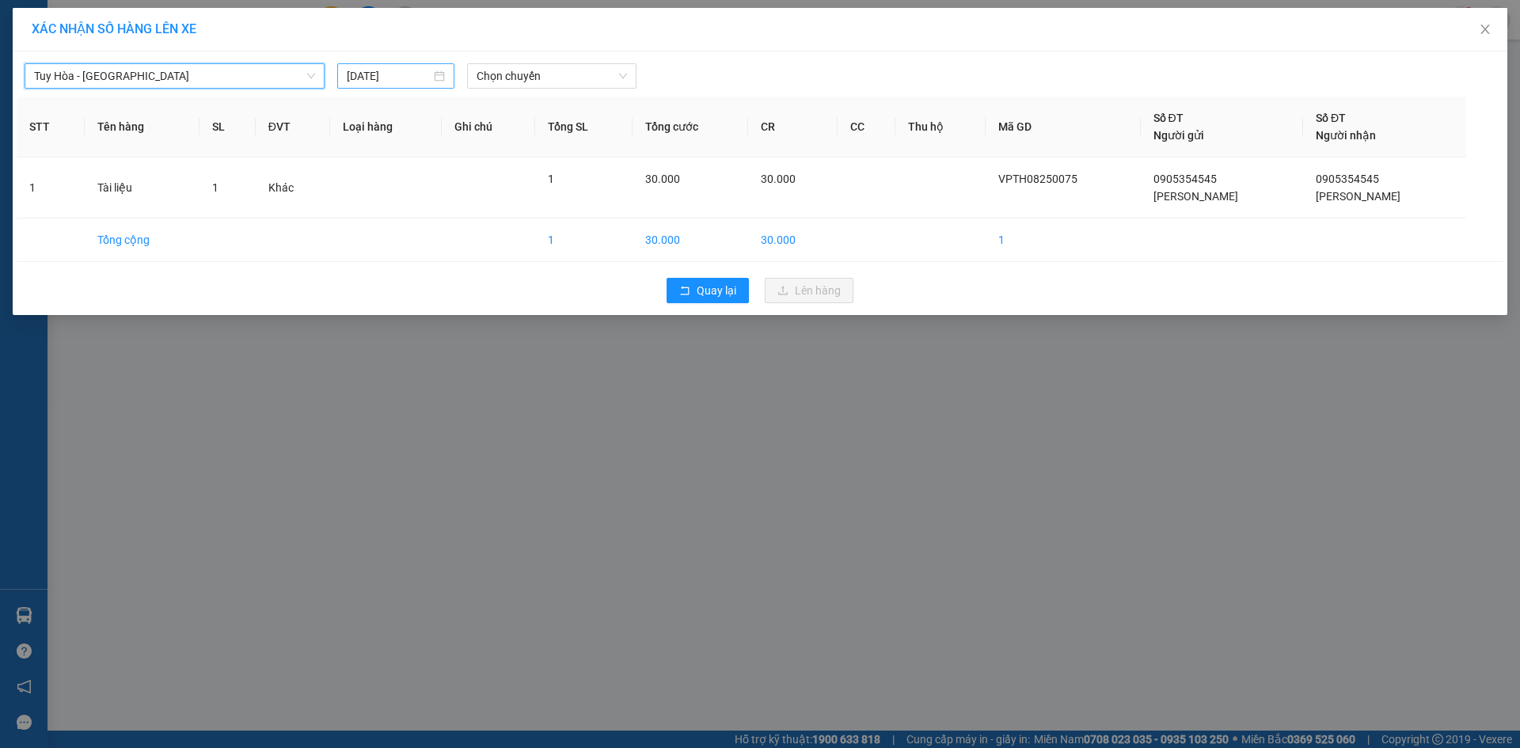
click at [442, 71] on div "13/08/2025" at bounding box center [396, 75] width 98 height 17
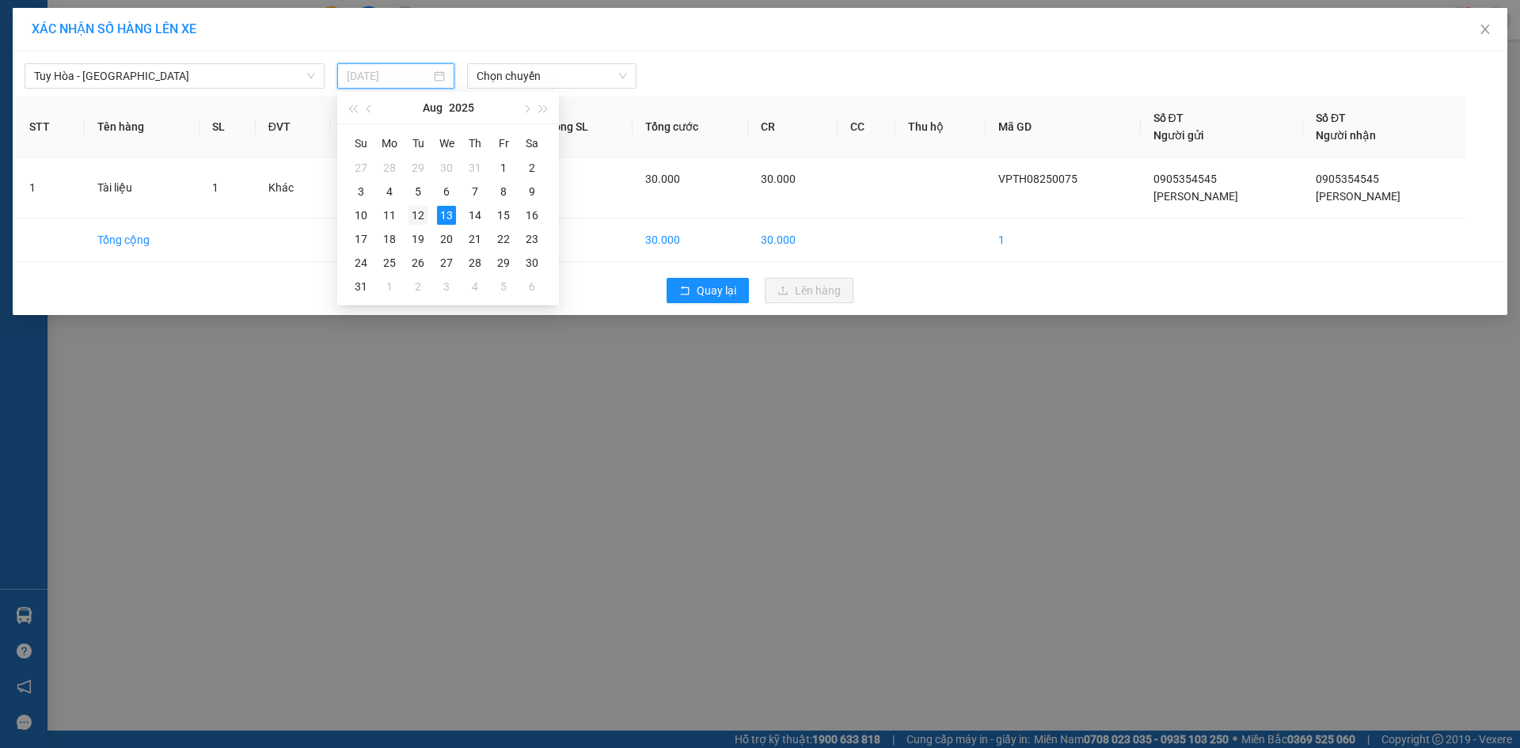
click at [415, 218] on div "12" at bounding box center [417, 215] width 19 height 19
type input "12/08/2025"
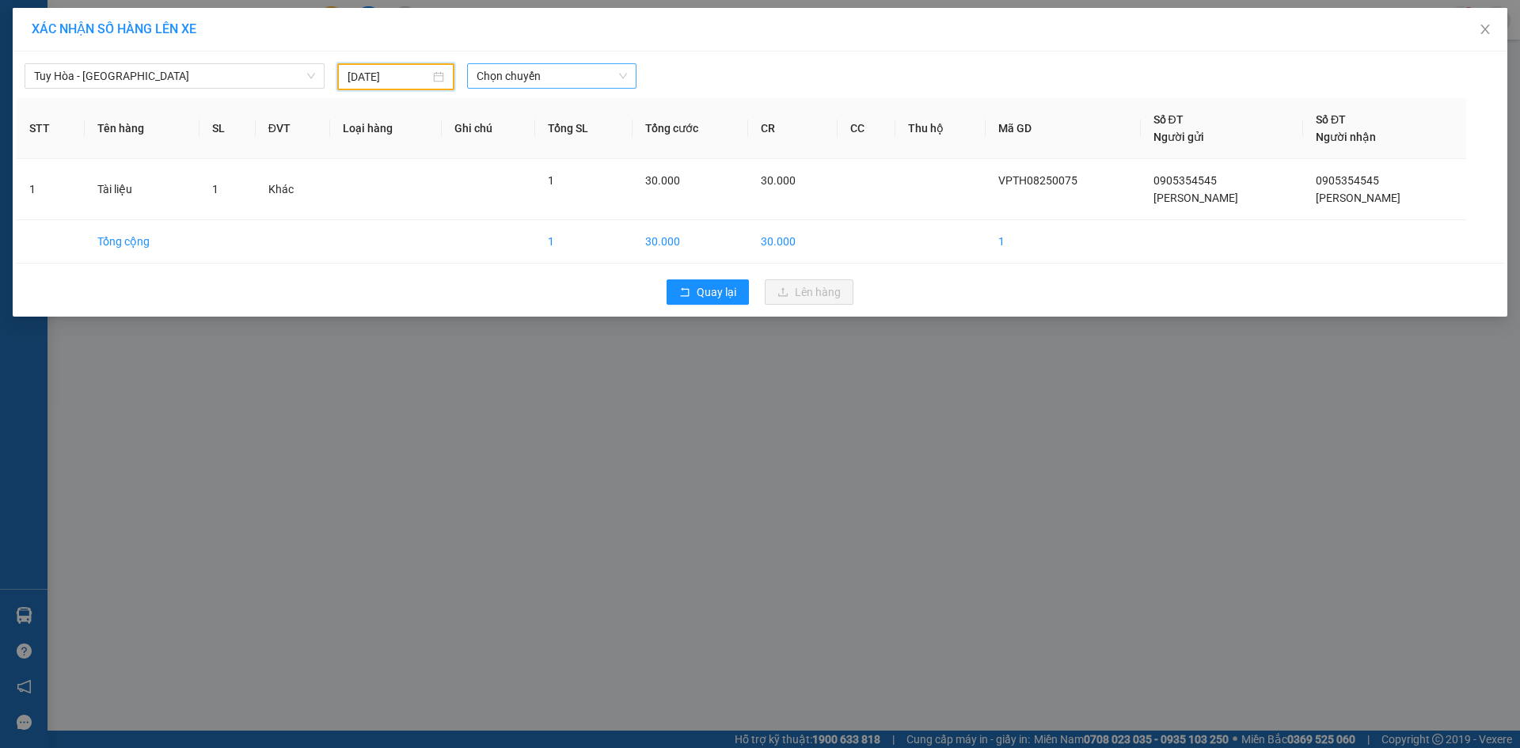
click at [549, 73] on span "Chọn chuyến" at bounding box center [552, 76] width 150 height 24
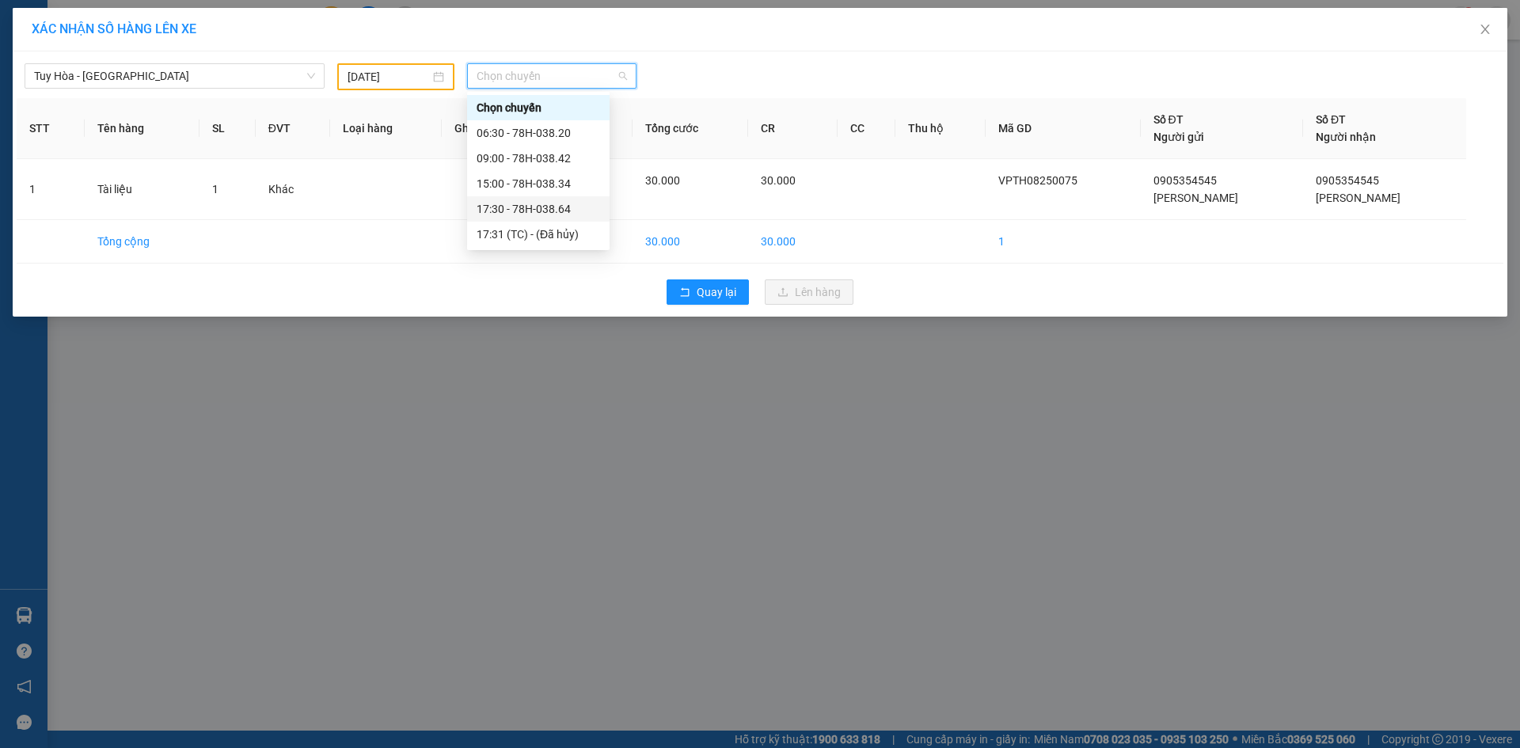
click at [542, 205] on div "17:30 - 78H-038.64" at bounding box center [538, 208] width 123 height 17
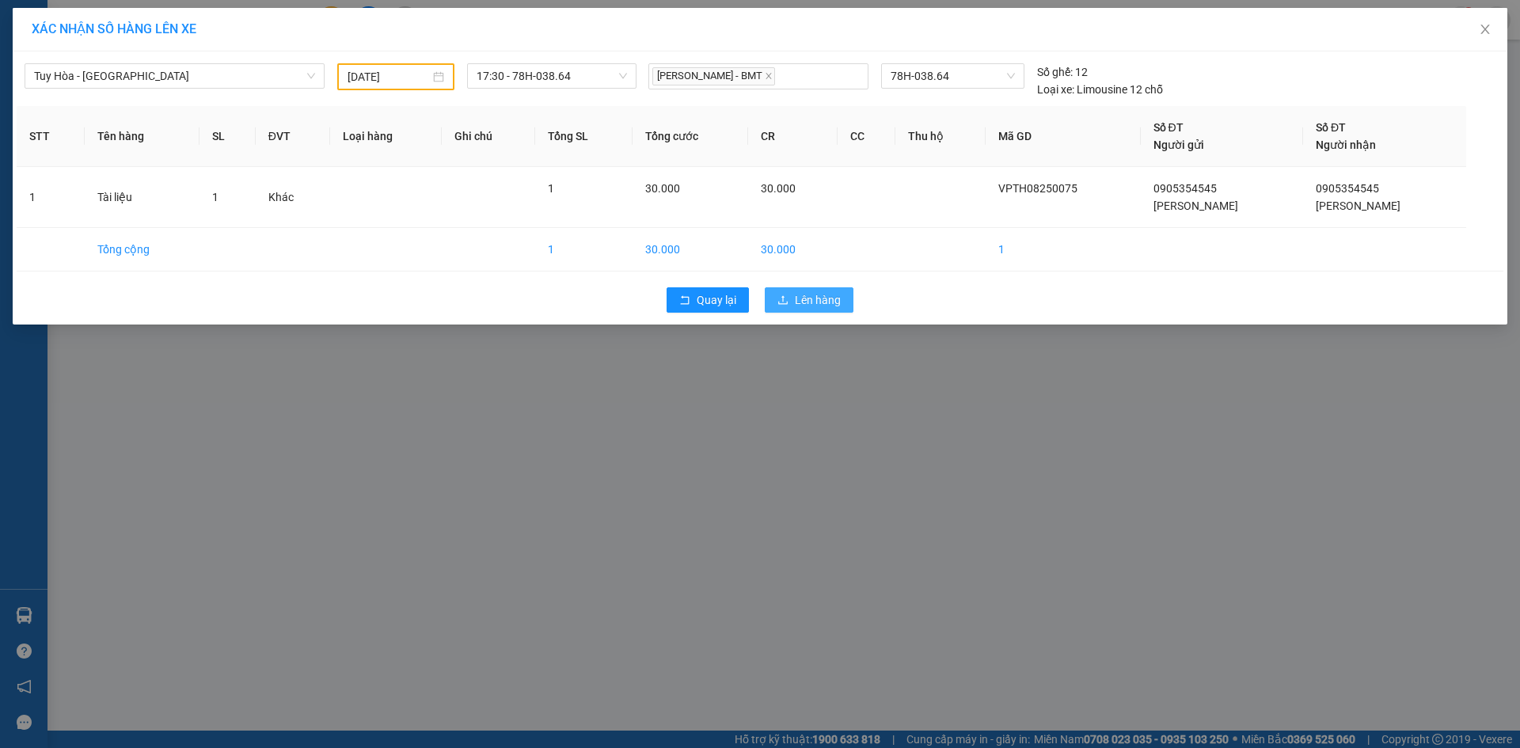
click at [820, 299] on span "Lên hàng" at bounding box center [818, 299] width 46 height 17
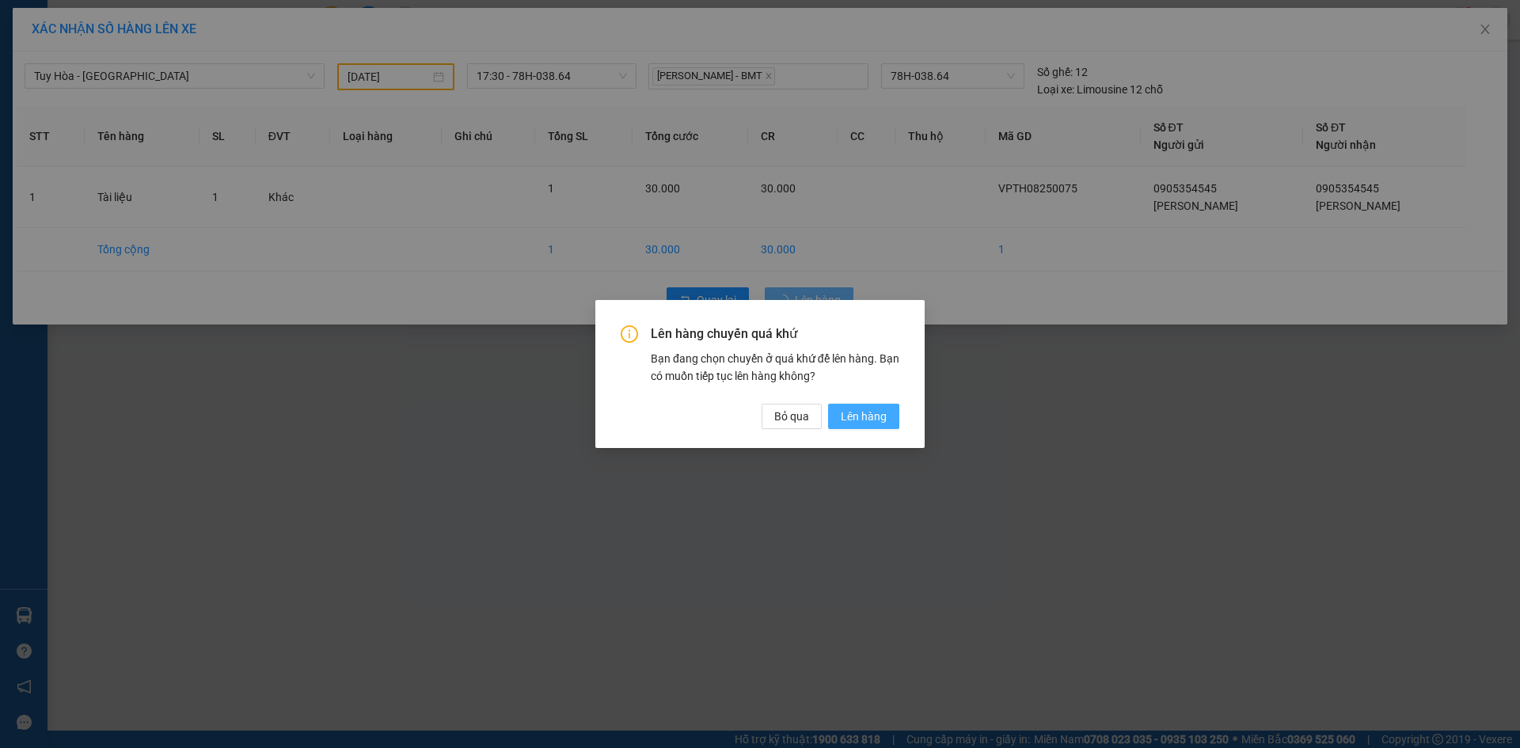
click at [849, 409] on span "Lên hàng" at bounding box center [864, 416] width 46 height 17
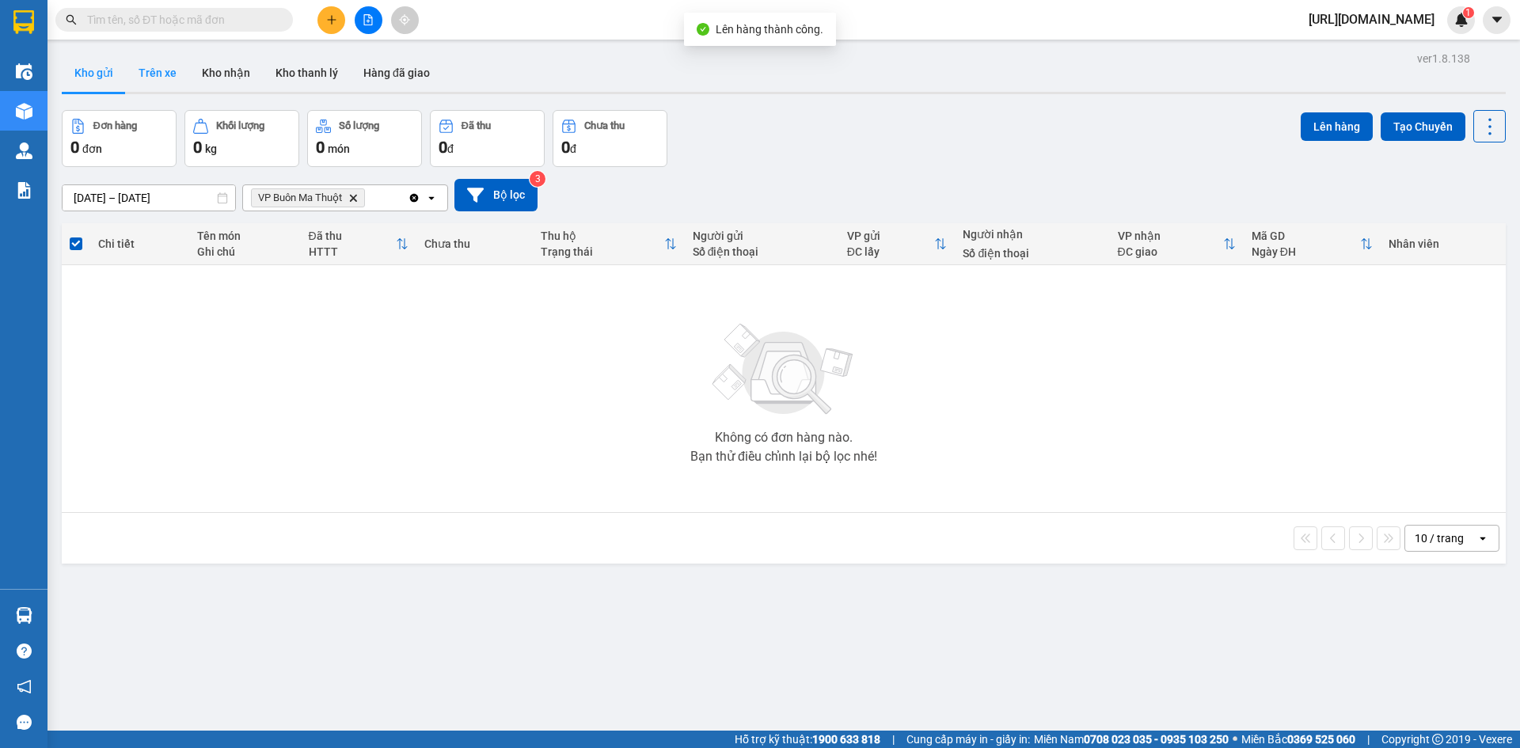
click at [159, 65] on button "Trên xe" at bounding box center [157, 73] width 63 height 38
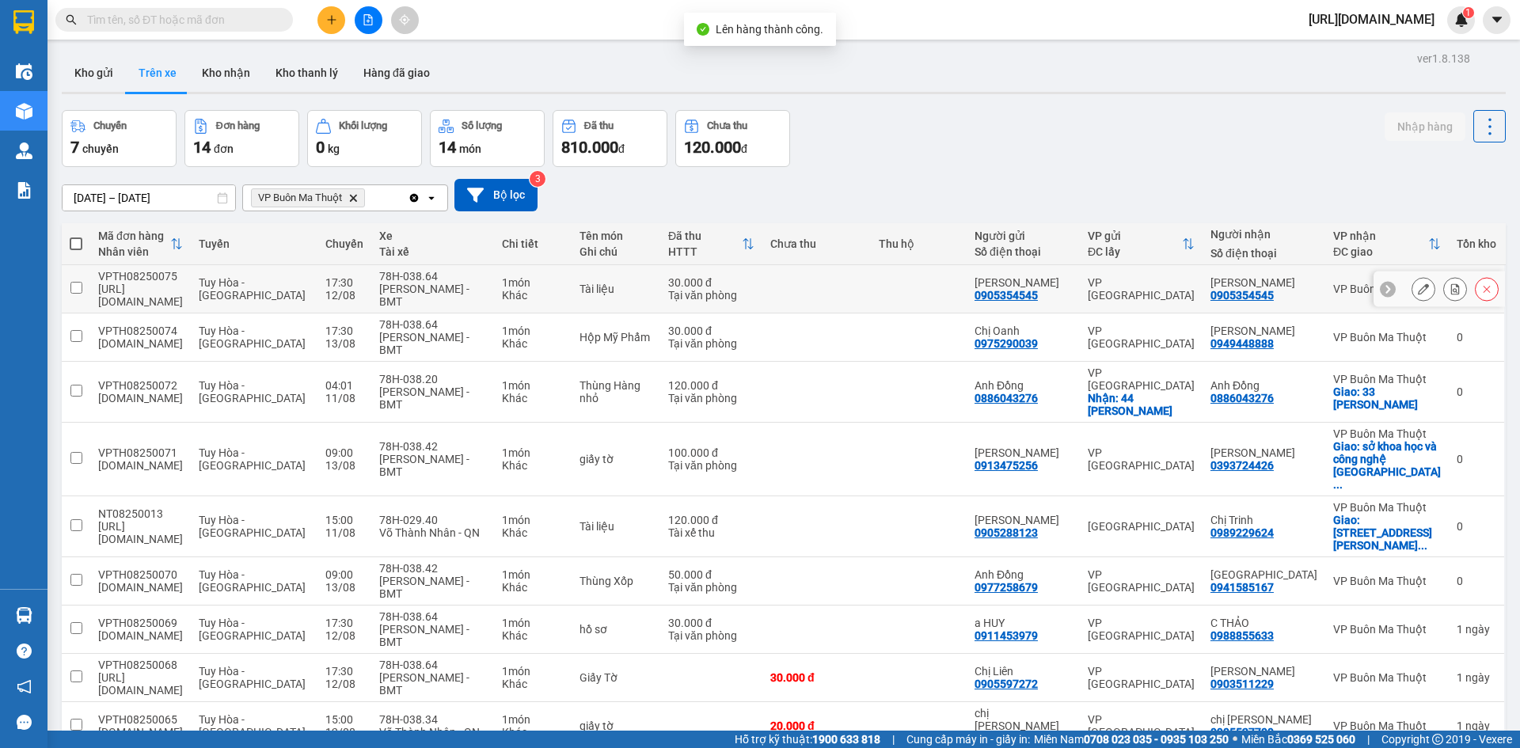
click at [85, 280] on td at bounding box center [76, 289] width 28 height 48
checkbox input "true"
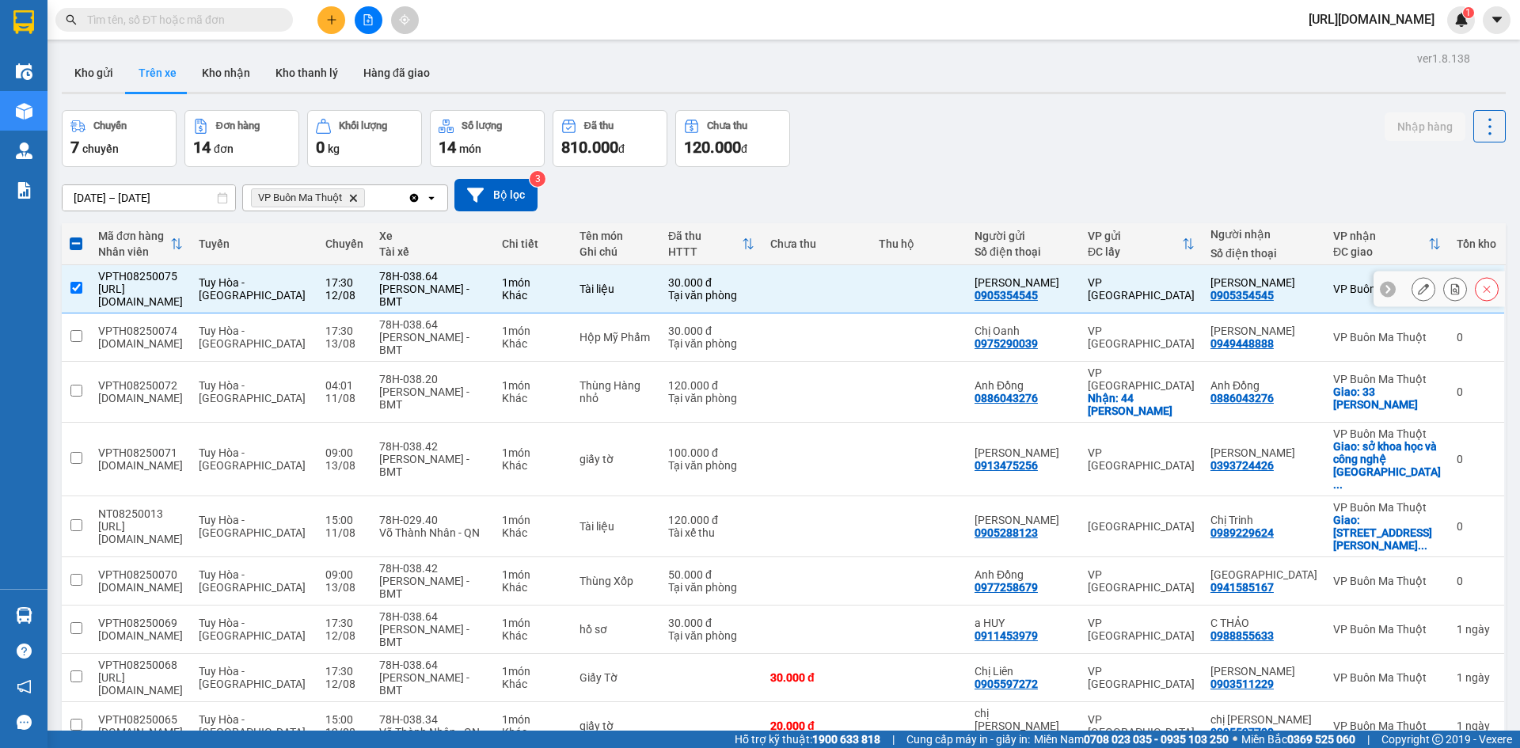
click at [1418, 283] on icon at bounding box center [1423, 288] width 11 height 11
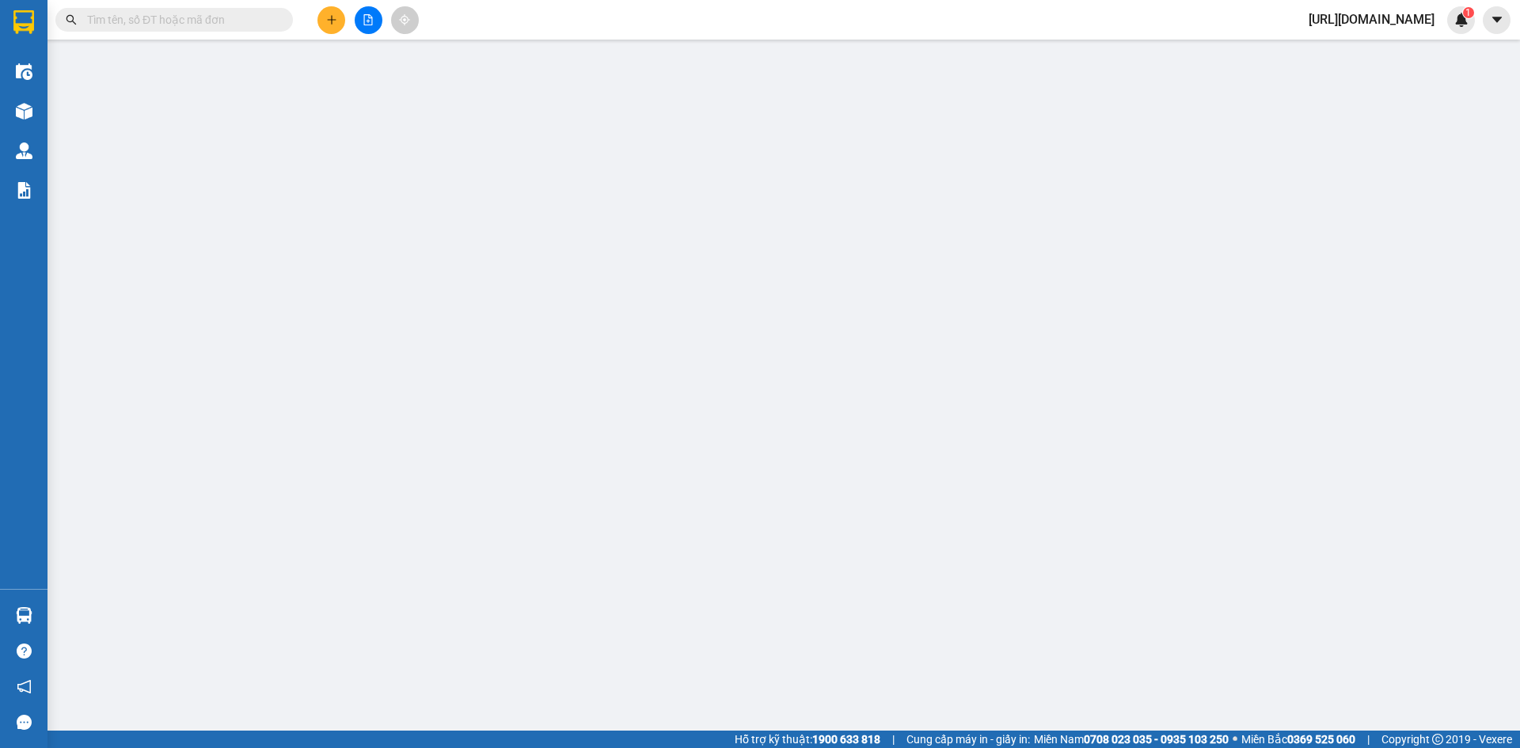
type input "0905354545"
type input "Anh Bảo"
type input "0905354545"
type input "Anh Bảo"
type input "30.000"
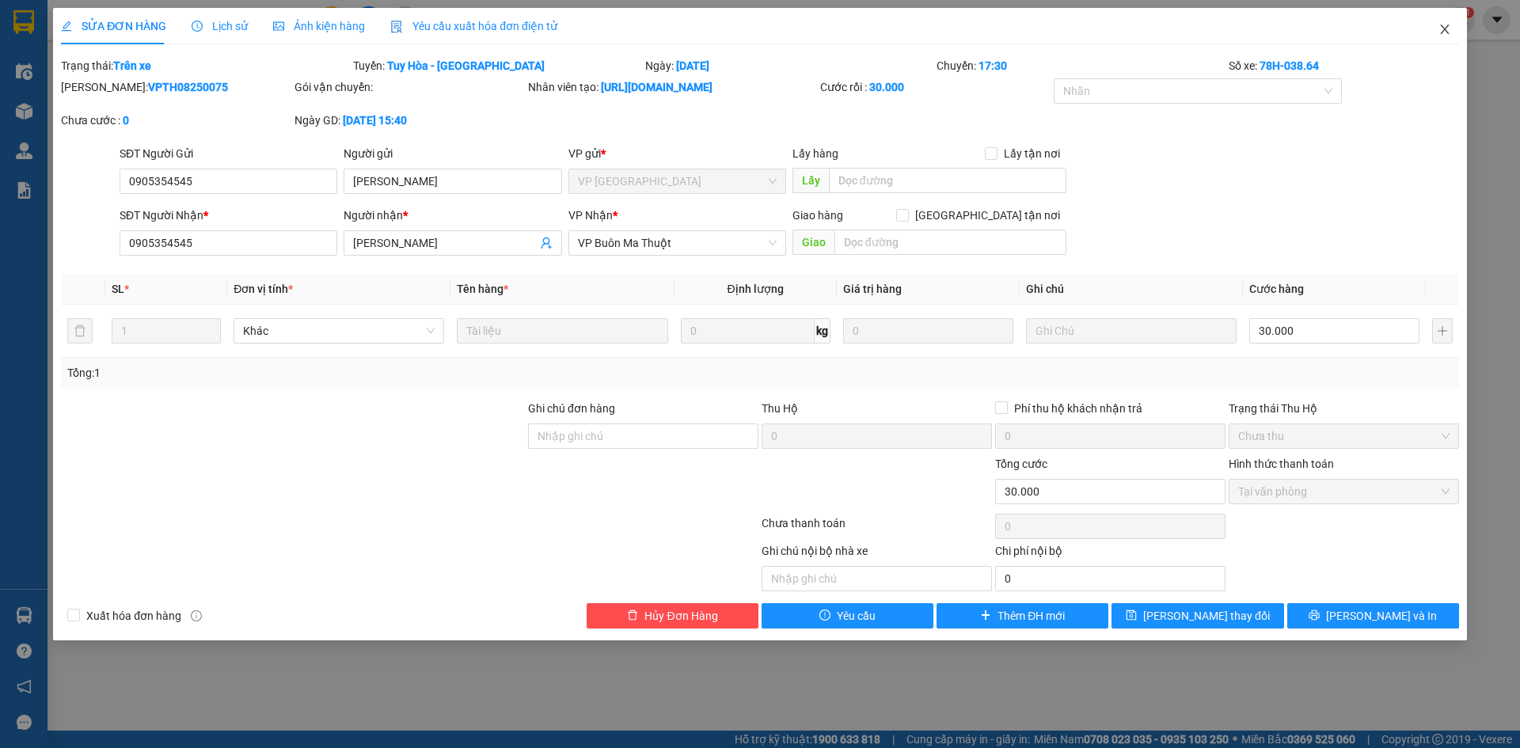
click at [1449, 34] on icon "close" at bounding box center [1444, 29] width 13 height 13
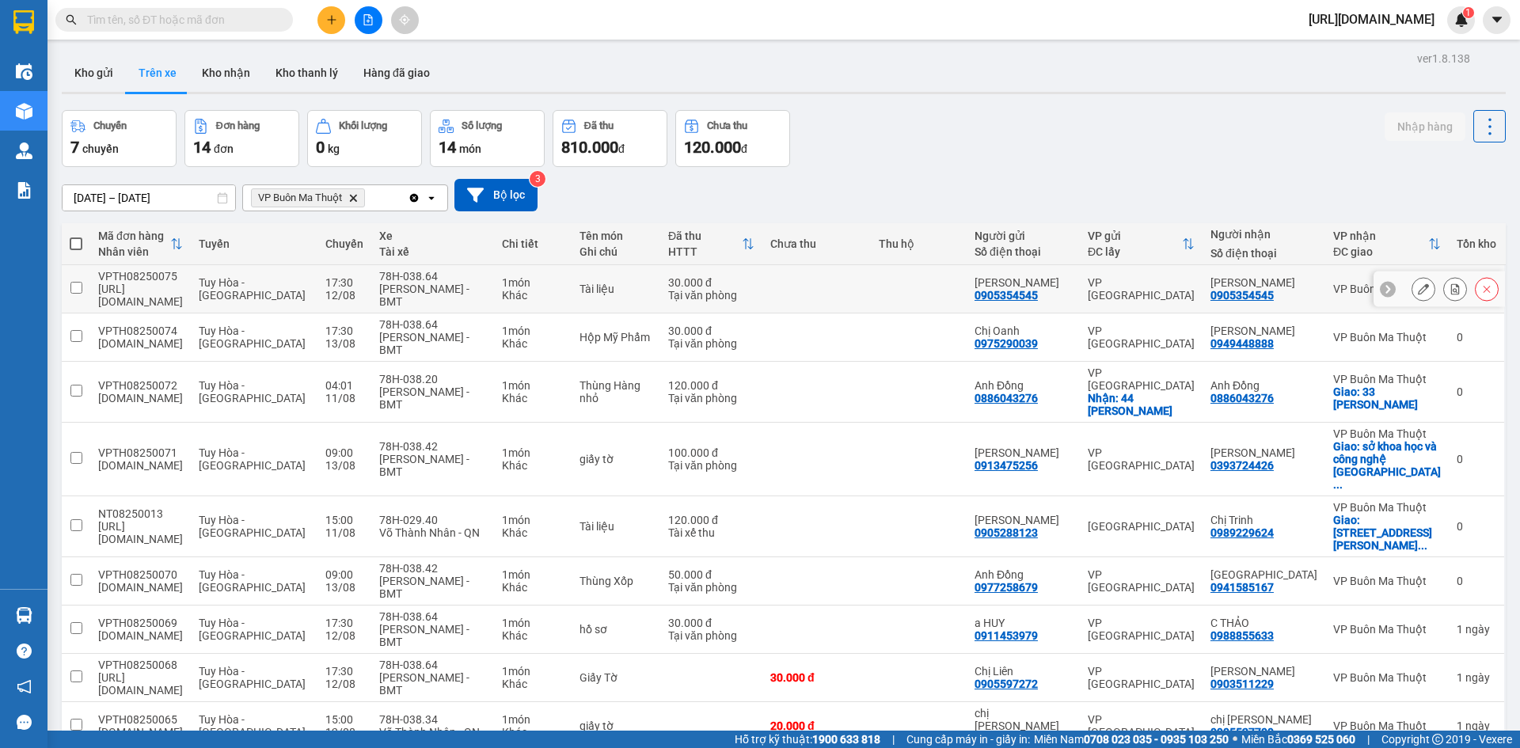
click at [88, 274] on td at bounding box center [76, 289] width 28 height 48
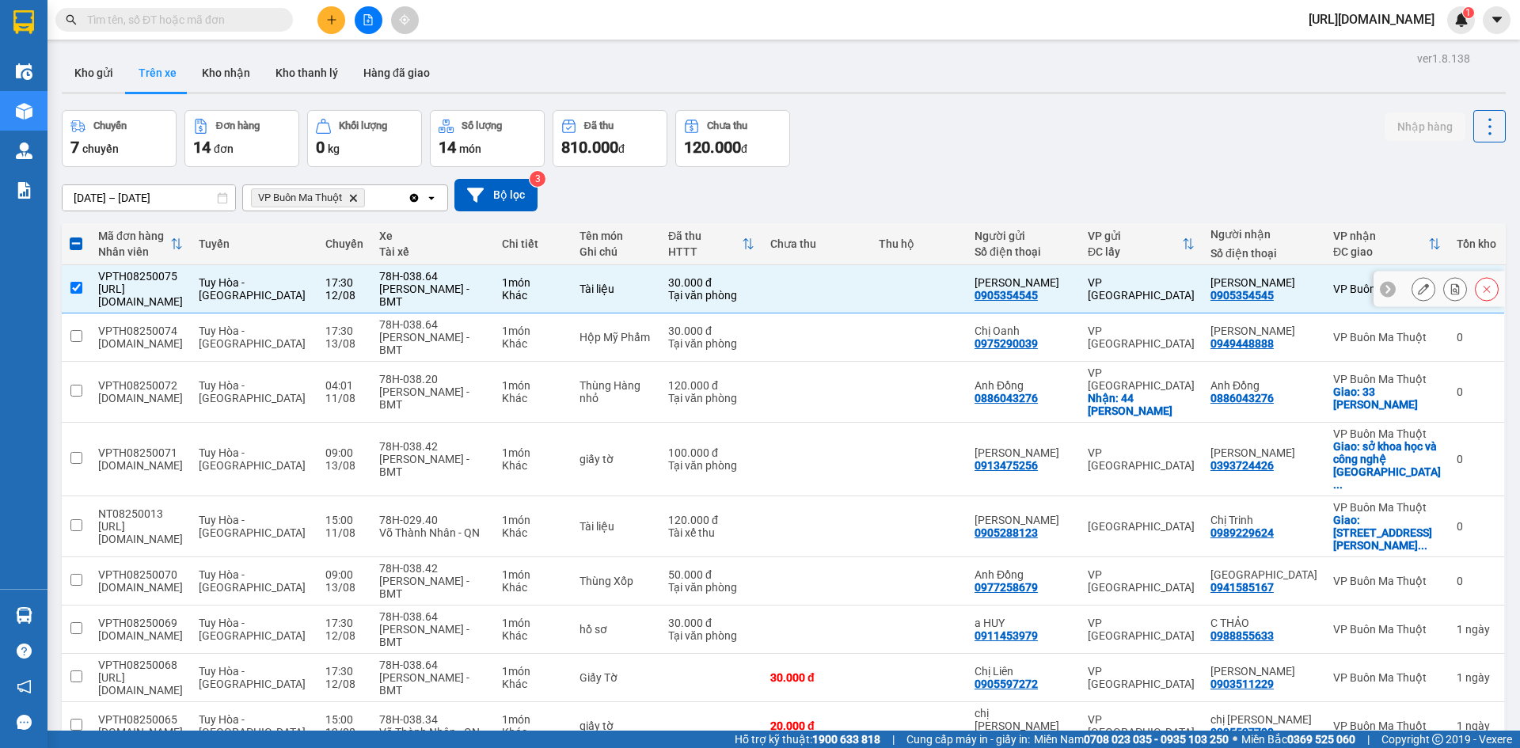
click at [89, 275] on td at bounding box center [76, 289] width 28 height 48
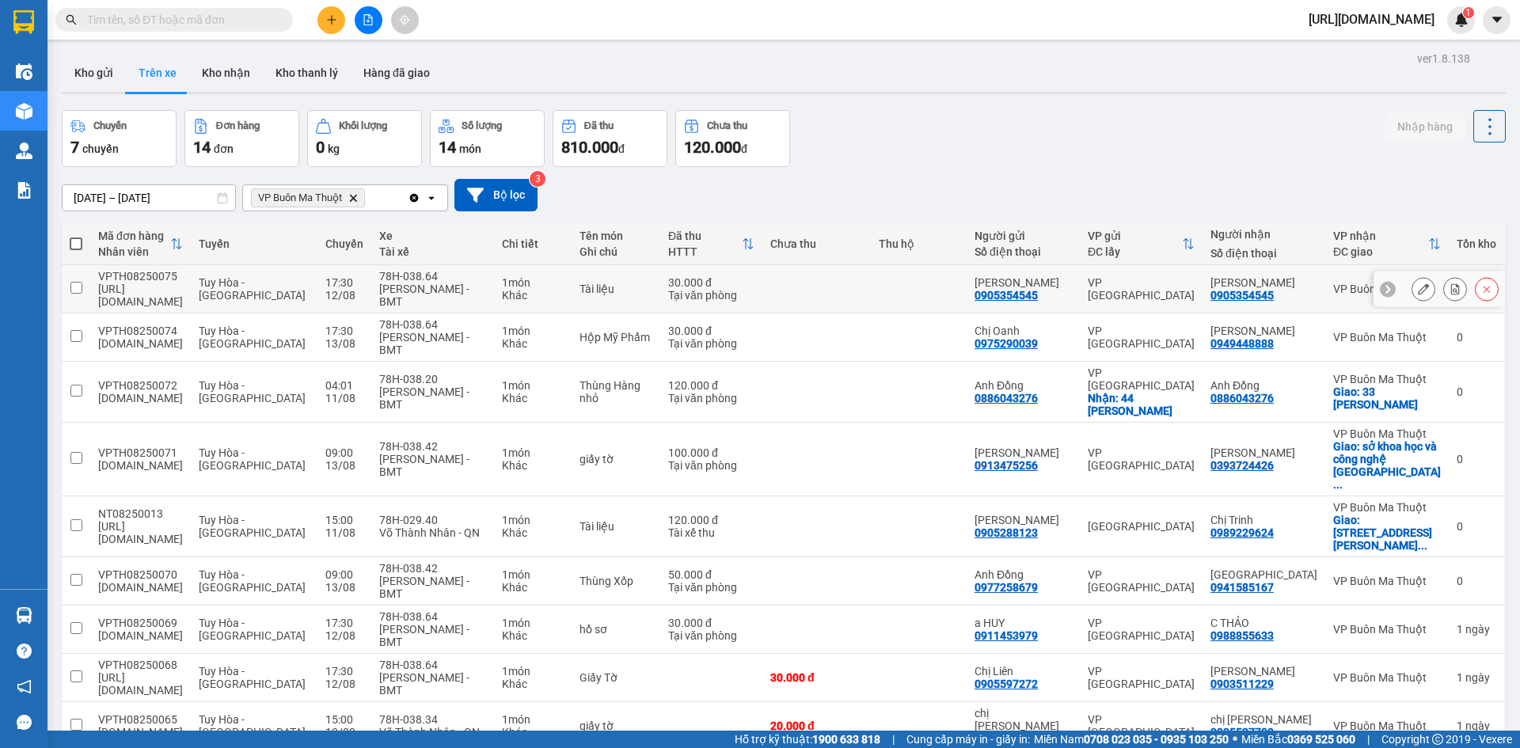
click at [83, 279] on td at bounding box center [76, 289] width 28 height 48
checkbox input "true"
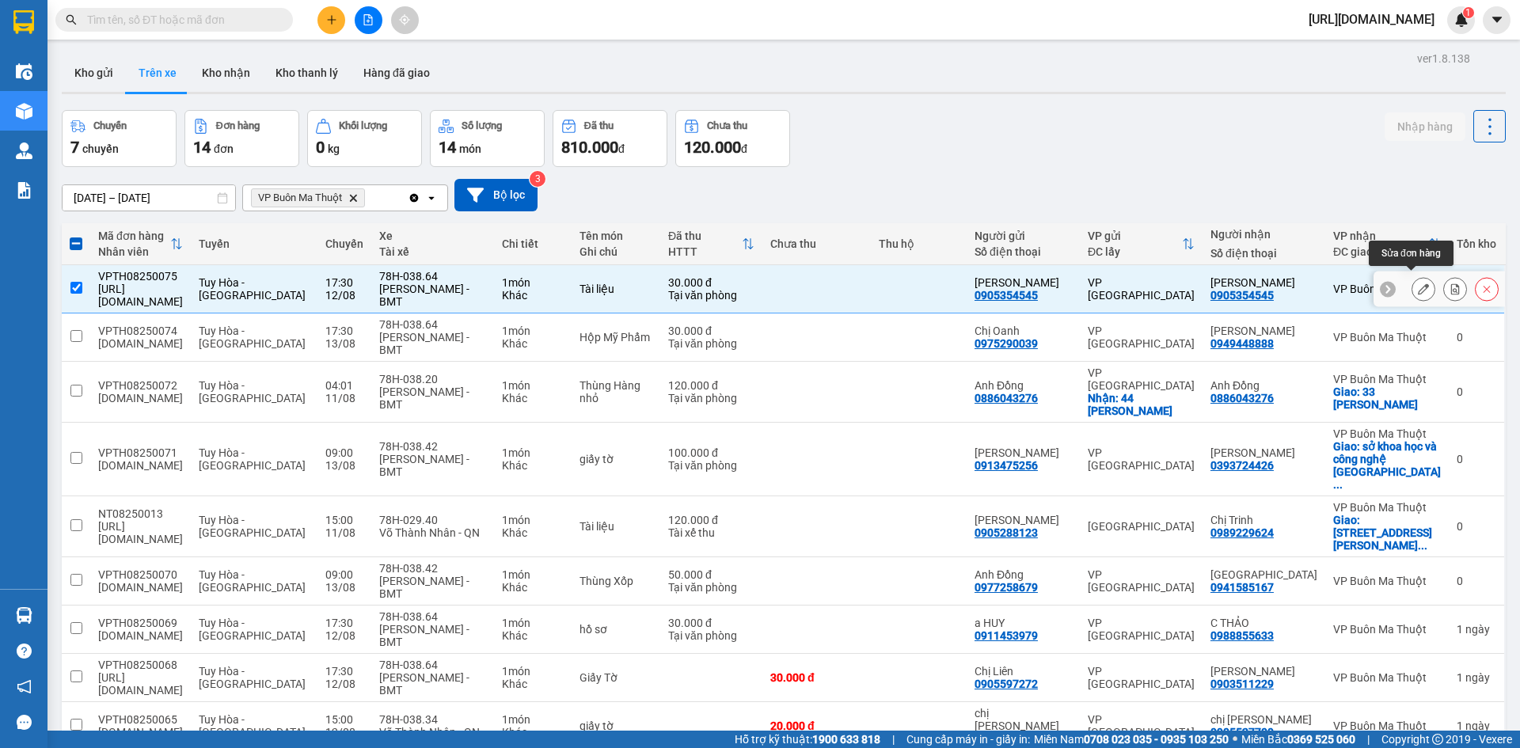
click at [1418, 283] on icon at bounding box center [1423, 288] width 11 height 11
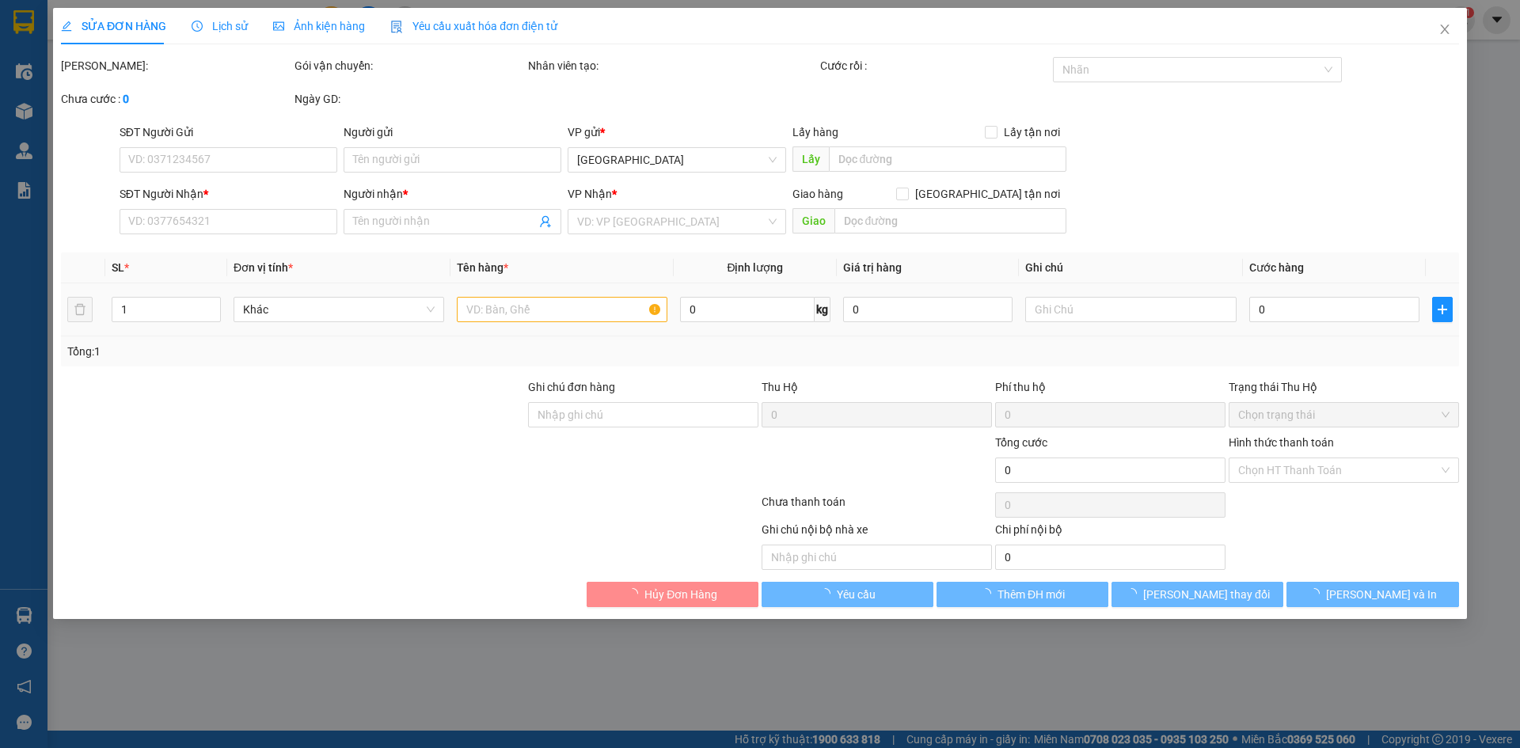
type input "0905354545"
type input "Anh Bảo"
type input "0905354545"
type input "Anh Bảo"
type input "30.000"
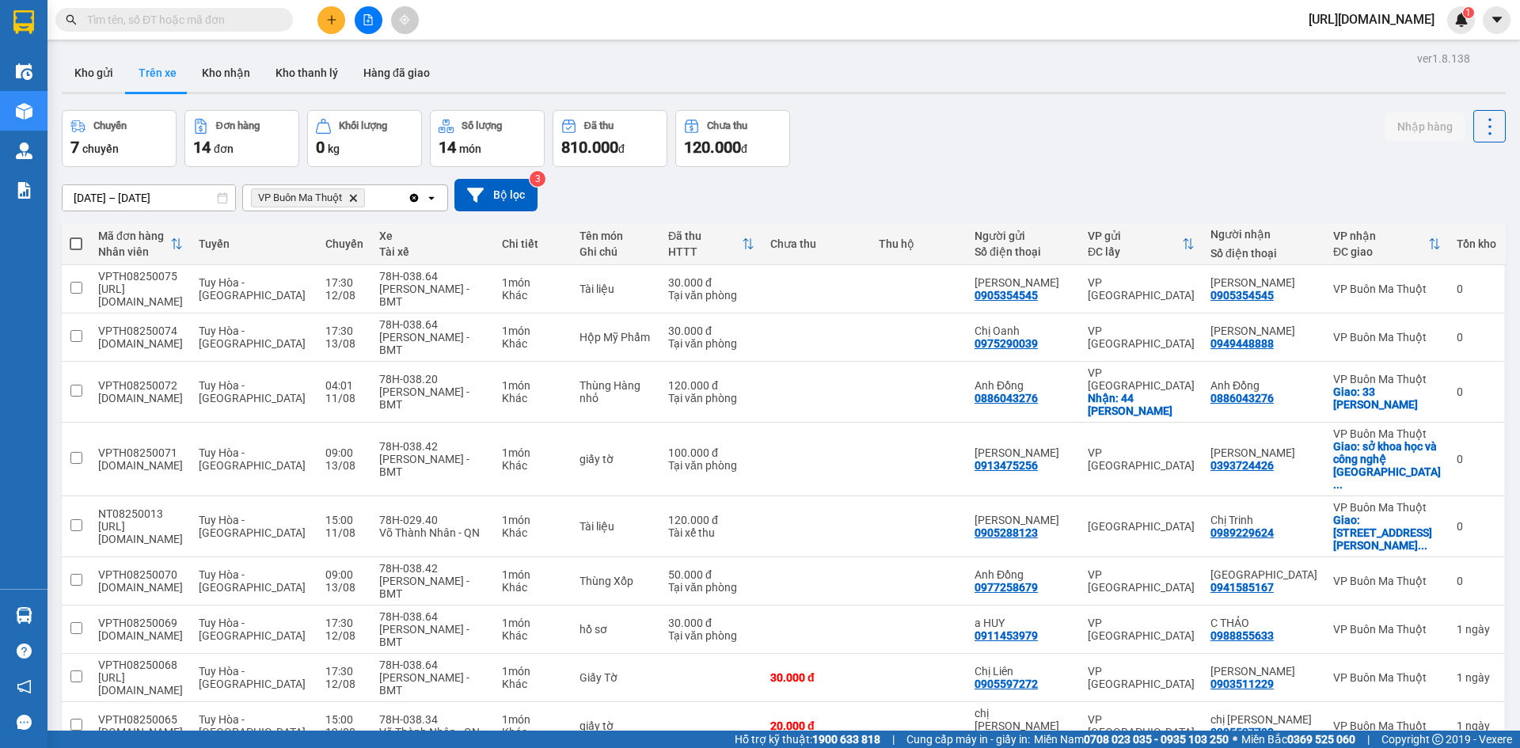
click at [1013, 141] on div "Chuyến 7 chuyến Đơn hàng 14 đơn Khối lượng 0 kg Số lượng 14 món Đã thu 810.000 …" at bounding box center [784, 138] width 1444 height 57
click at [75, 287] on input "checkbox" at bounding box center [76, 288] width 12 height 12
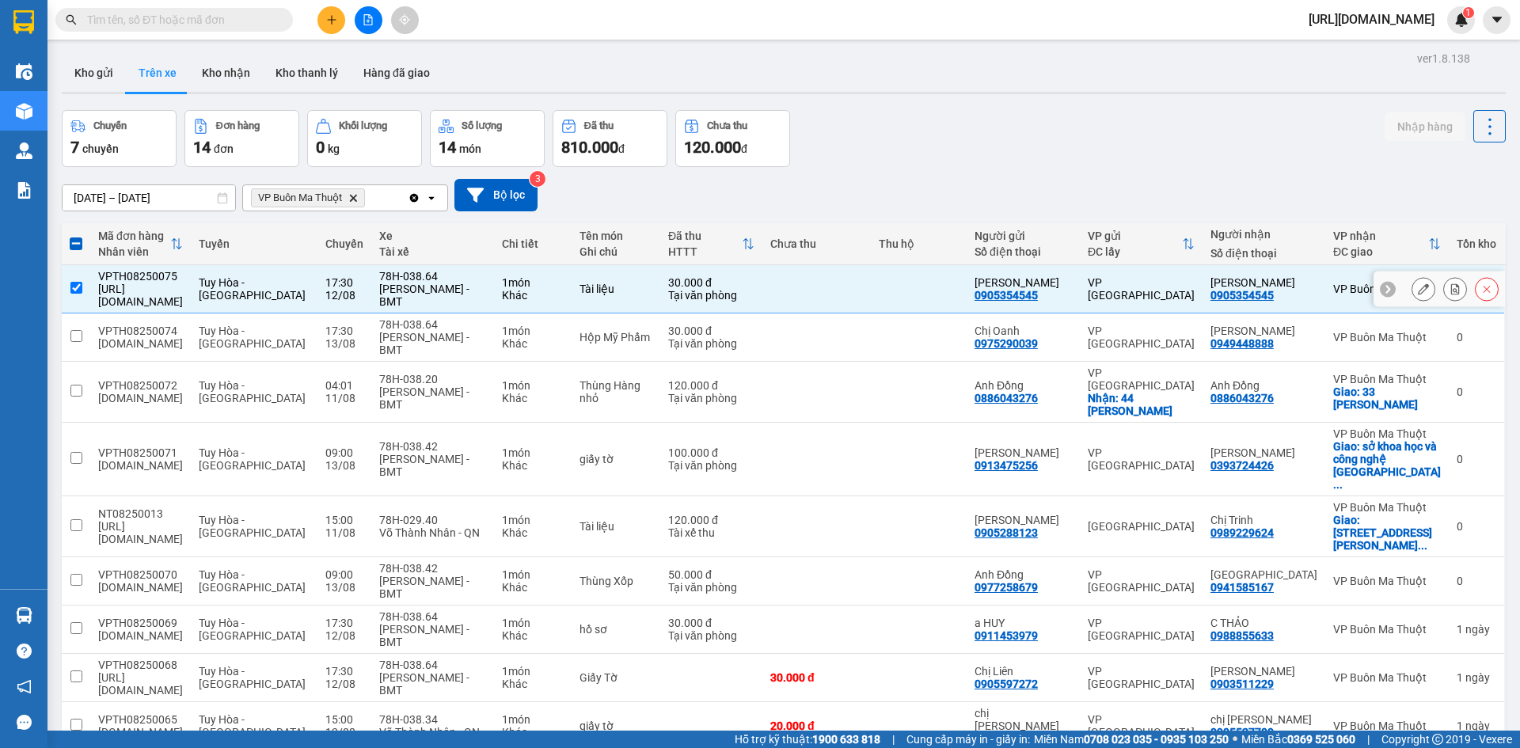
click at [70, 282] on input "checkbox" at bounding box center [76, 288] width 12 height 12
checkbox input "false"
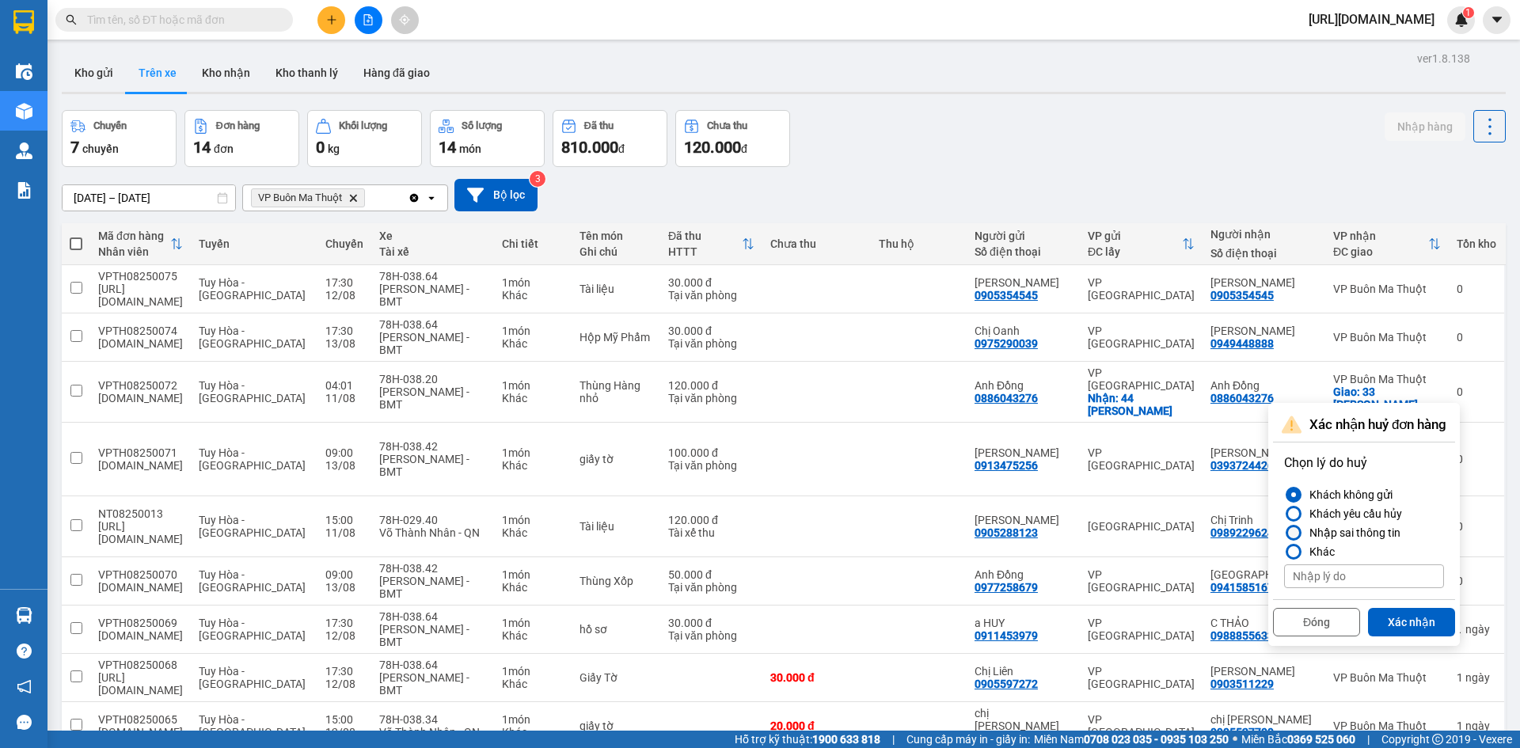
click at [1306, 531] on div "Nhập sai thông tin" at bounding box center [1351, 532] width 97 height 19
click at [1284, 533] on input "Nhập sai thông tin" at bounding box center [1284, 533] width 0 height 0
click at [1399, 616] on button "Xác nhận" at bounding box center [1411, 622] width 87 height 28
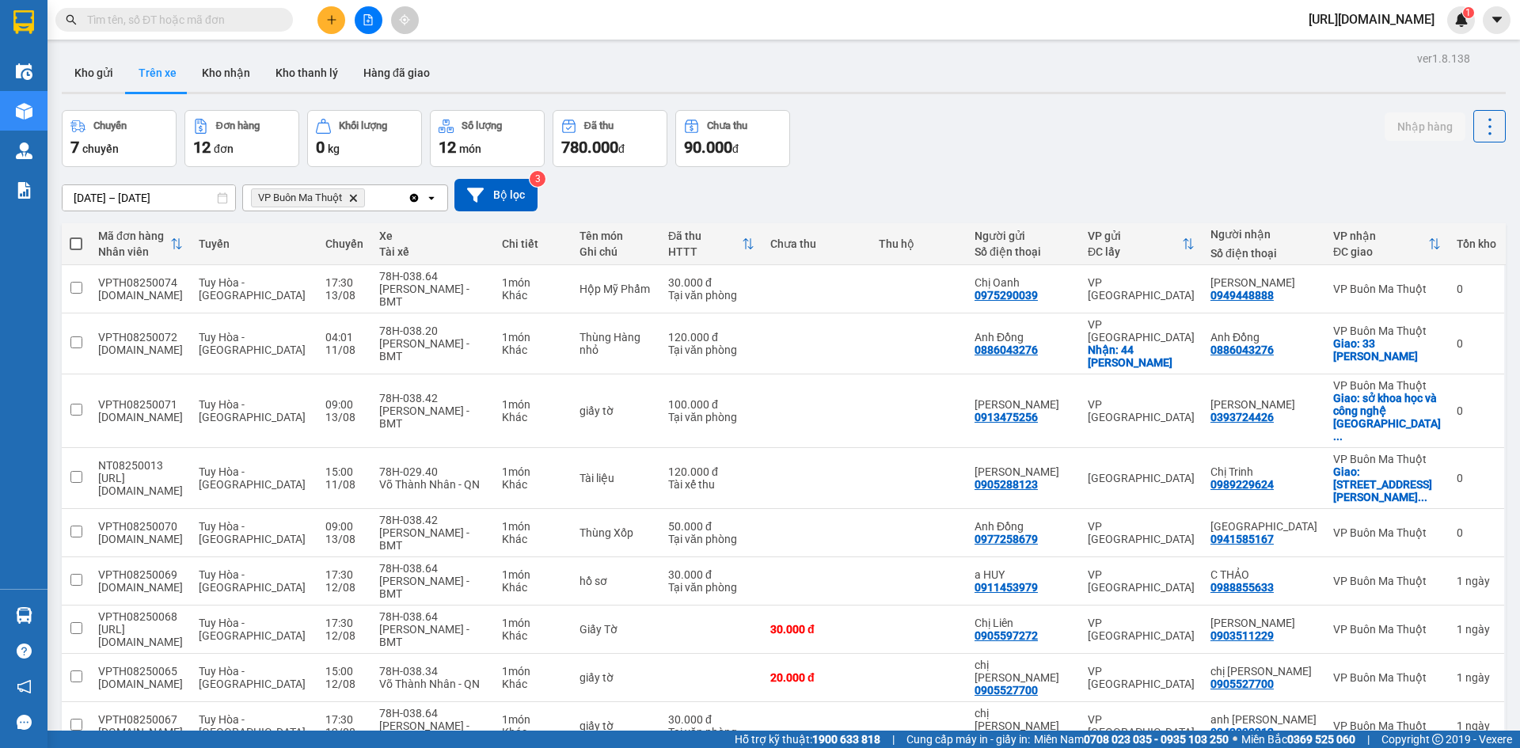
scroll to position [73, 0]
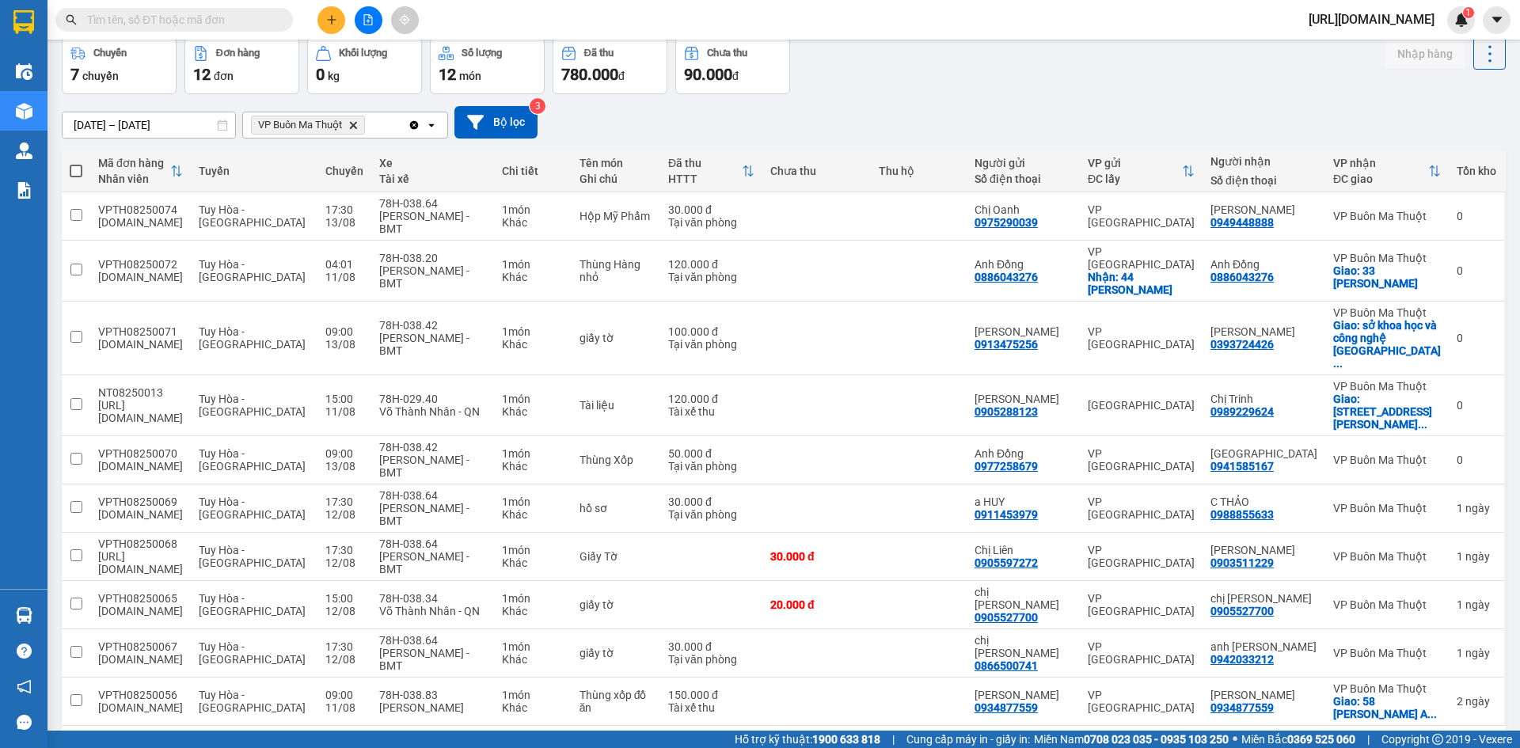
click at [932, 680] on div "ver 1.8.138 Kho gửi Trên xe Kho nhận Kho thanh lý Hàng đã giao Chuyến 7 chuyến …" at bounding box center [783, 379] width 1456 height 808
click at [82, 646] on input "checkbox" at bounding box center [76, 652] width 12 height 12
checkbox input "true"
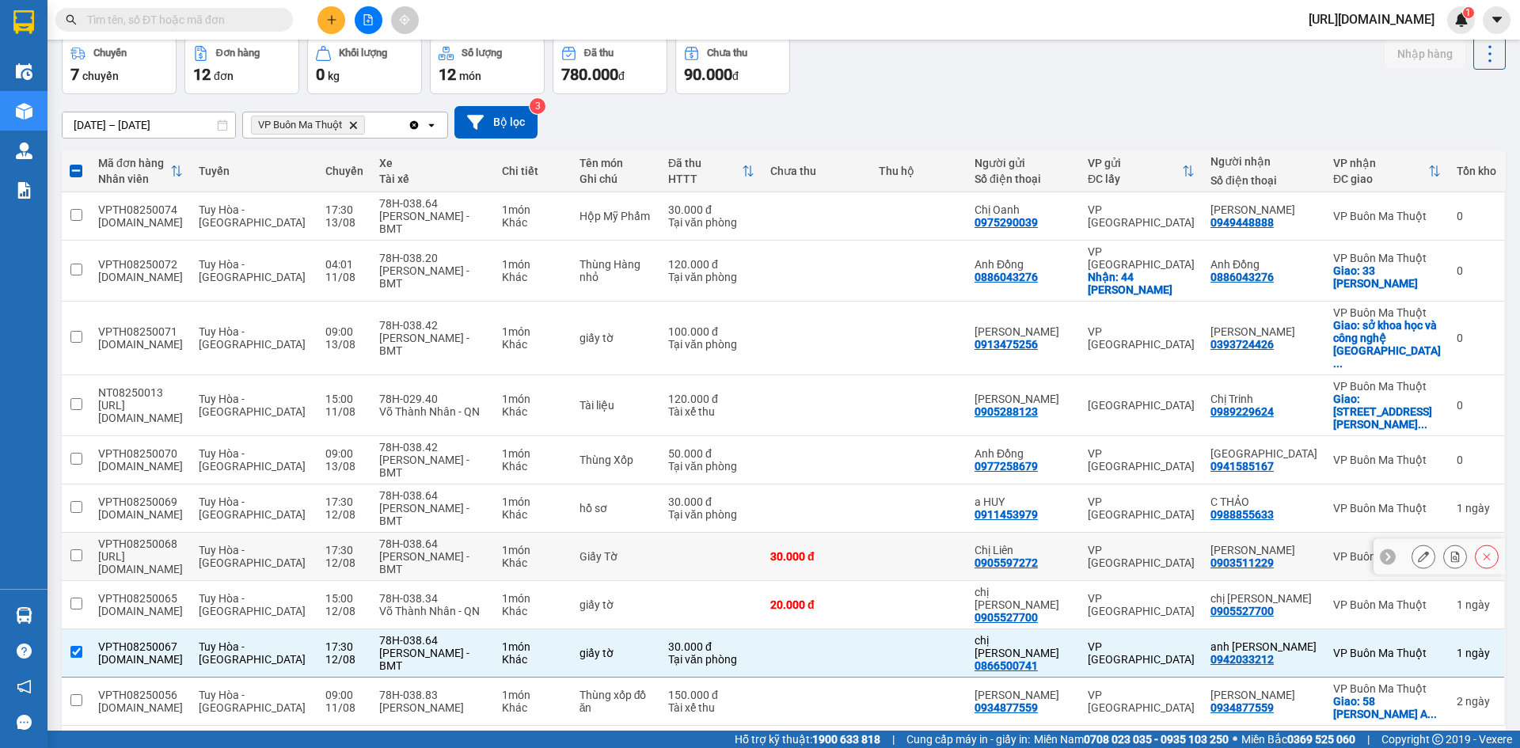
click at [78, 549] on input "checkbox" at bounding box center [76, 555] width 12 height 12
checkbox input "true"
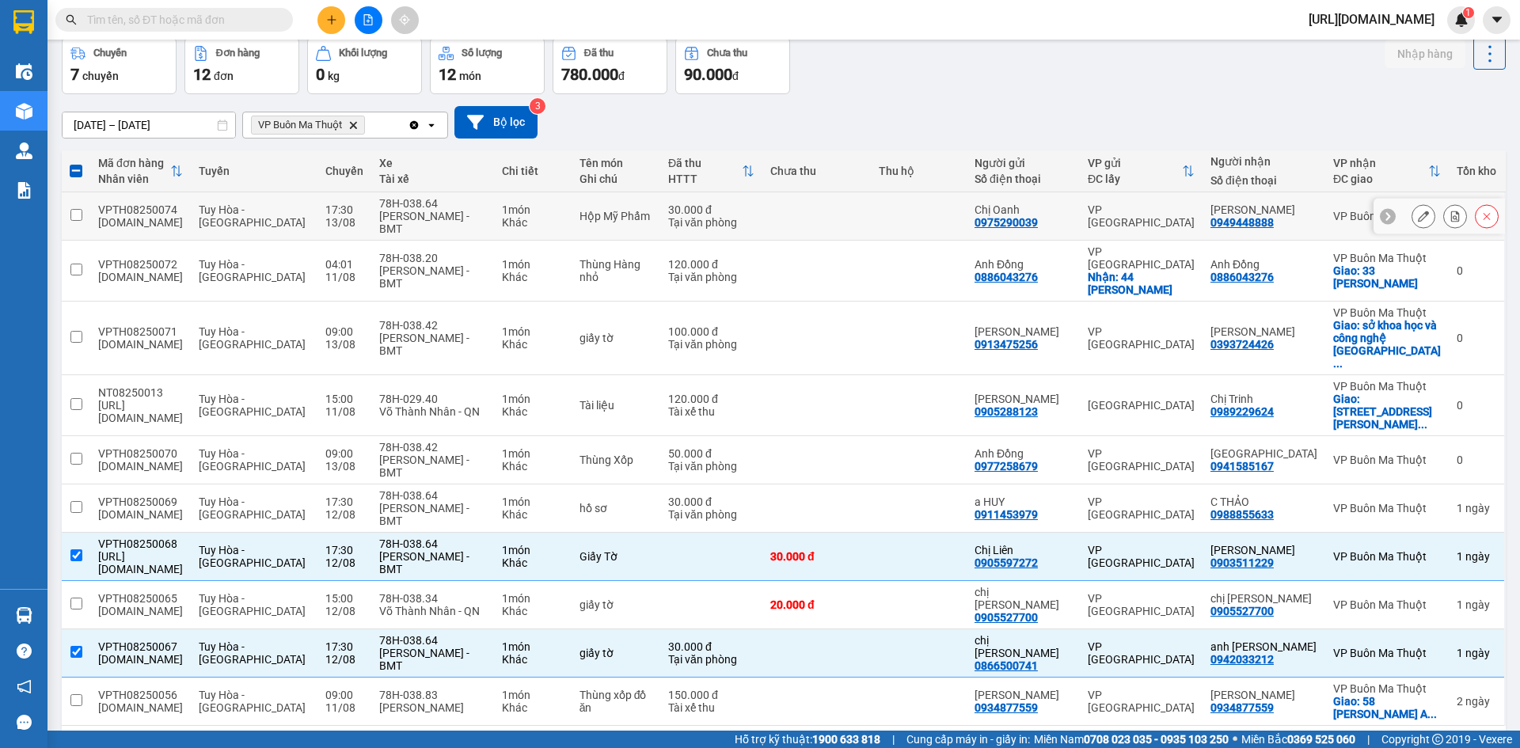
click at [79, 210] on input "checkbox" at bounding box center [76, 215] width 12 height 12
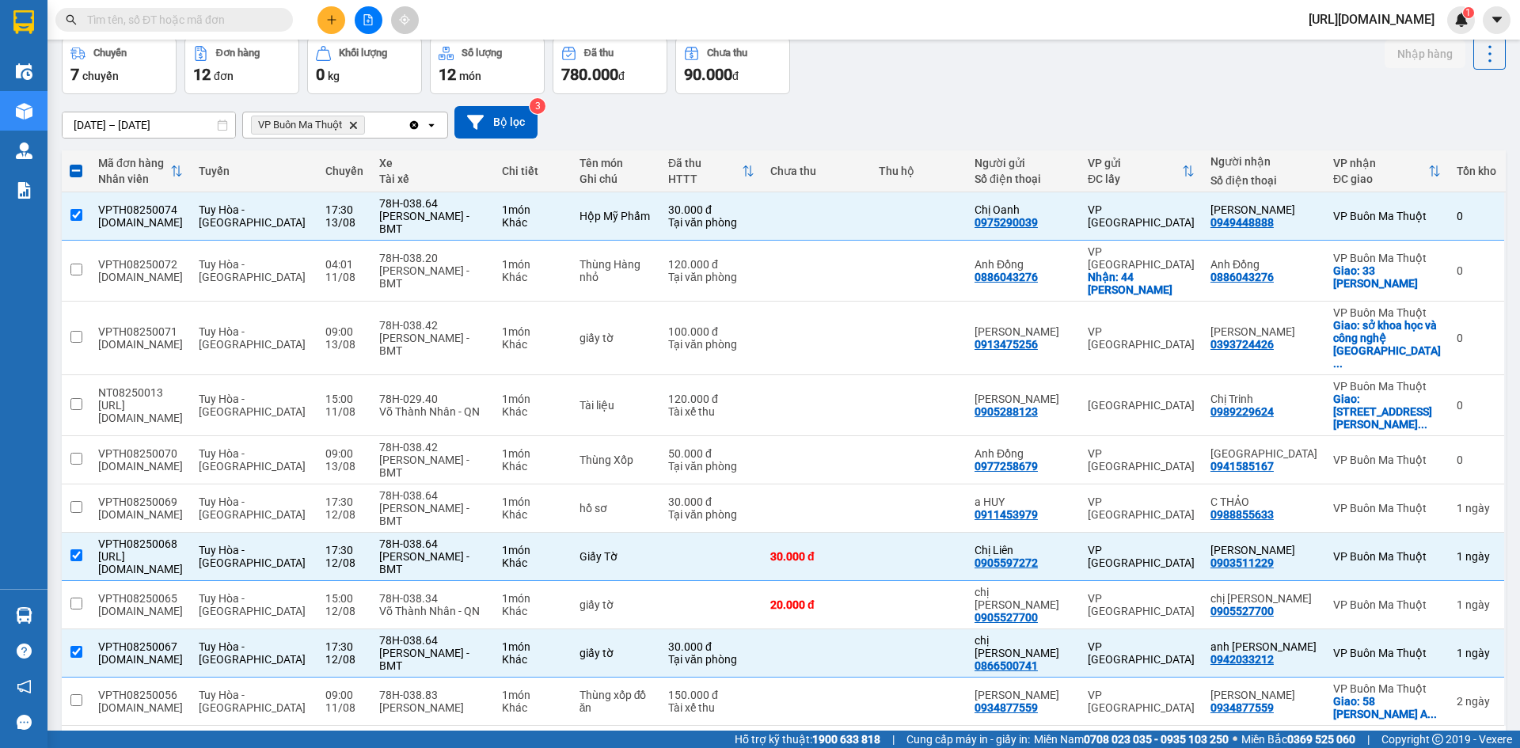
click at [1321, 720] on button "2" at bounding box center [1333, 751] width 24 height 24
checkbox input "false"
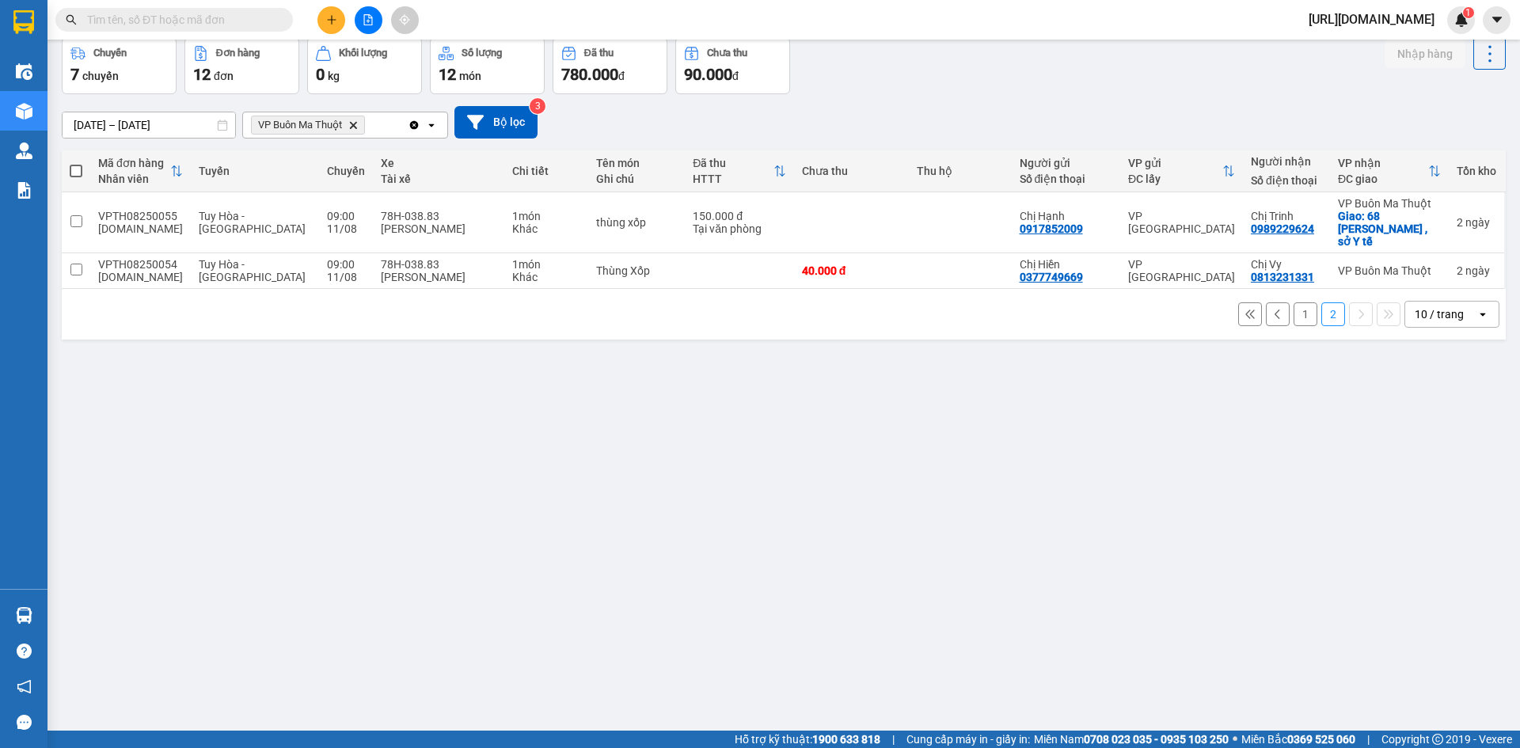
click at [1295, 303] on button "1" at bounding box center [1305, 314] width 24 height 24
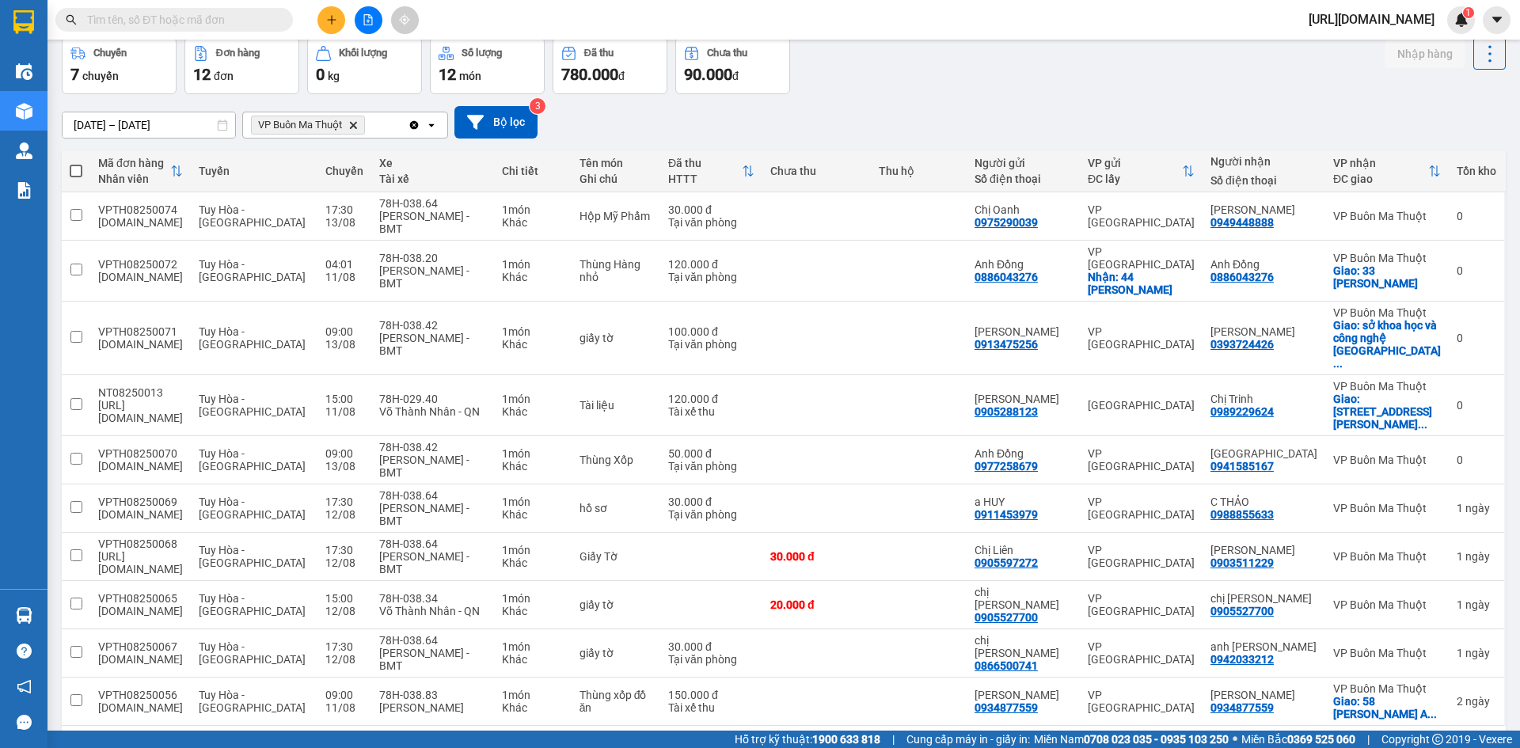
click at [704, 670] on div "ver 1.8.138 Kho gửi Trên xe Kho nhận Kho thanh lý Hàng đã giao Chuyến 7 chuyến …" at bounding box center [783, 379] width 1456 height 808
click at [91, 629] on td "VPTH08250067 tu.bb" at bounding box center [140, 653] width 101 height 48
checkbox input "true"
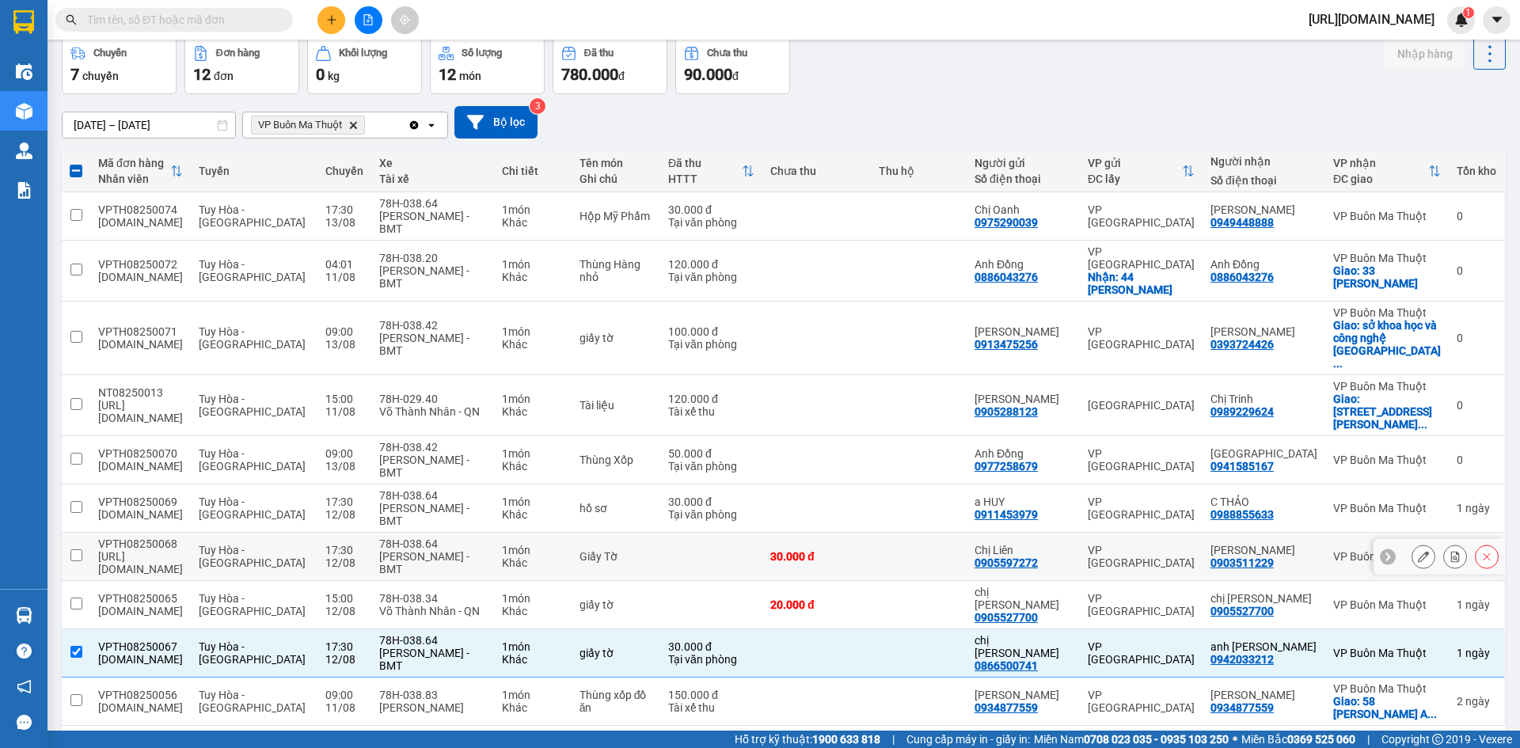
click at [93, 533] on td "VPTH08250068 53439_nhaxe.bb" at bounding box center [140, 557] width 101 height 48
checkbox input "true"
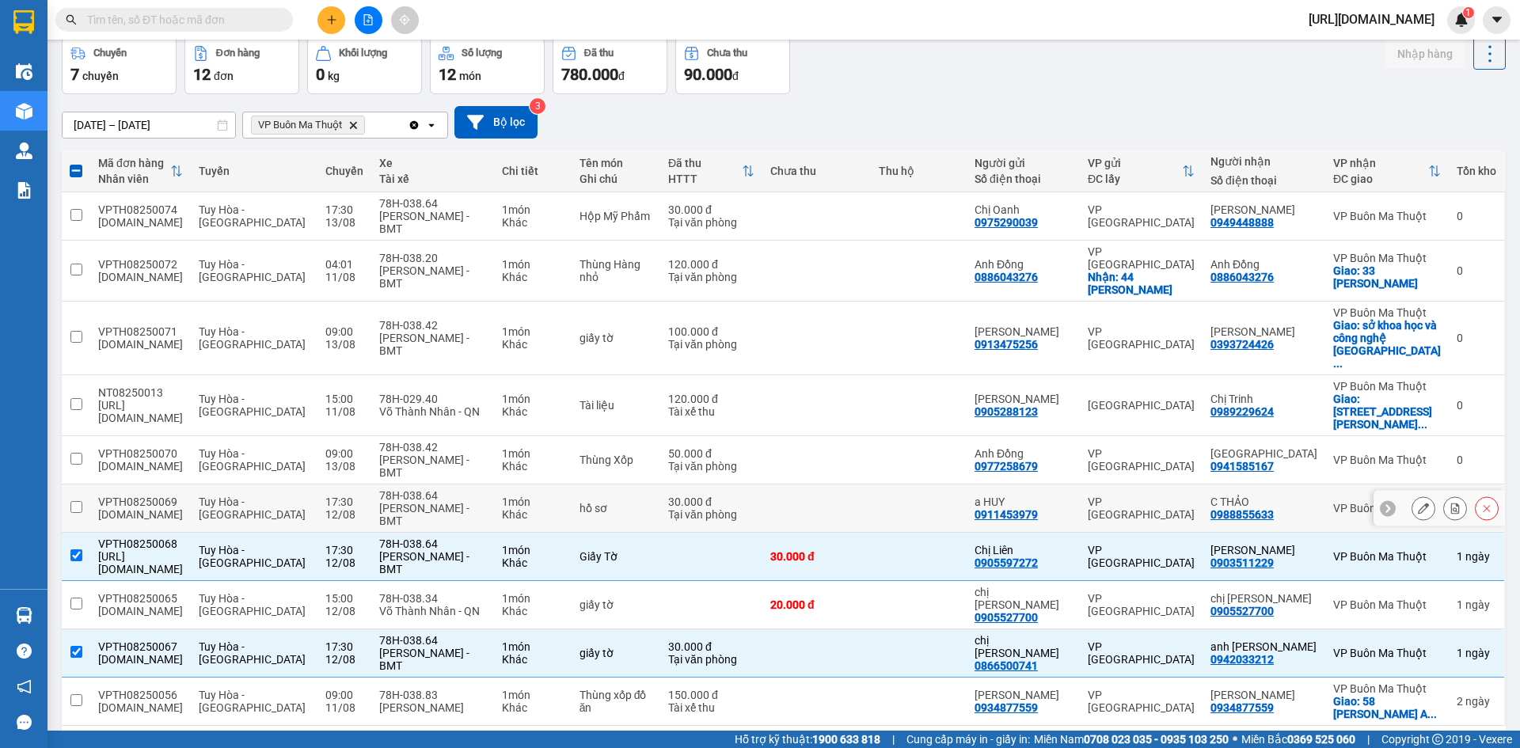
click at [62, 484] on td at bounding box center [76, 508] width 28 height 48
checkbox input "true"
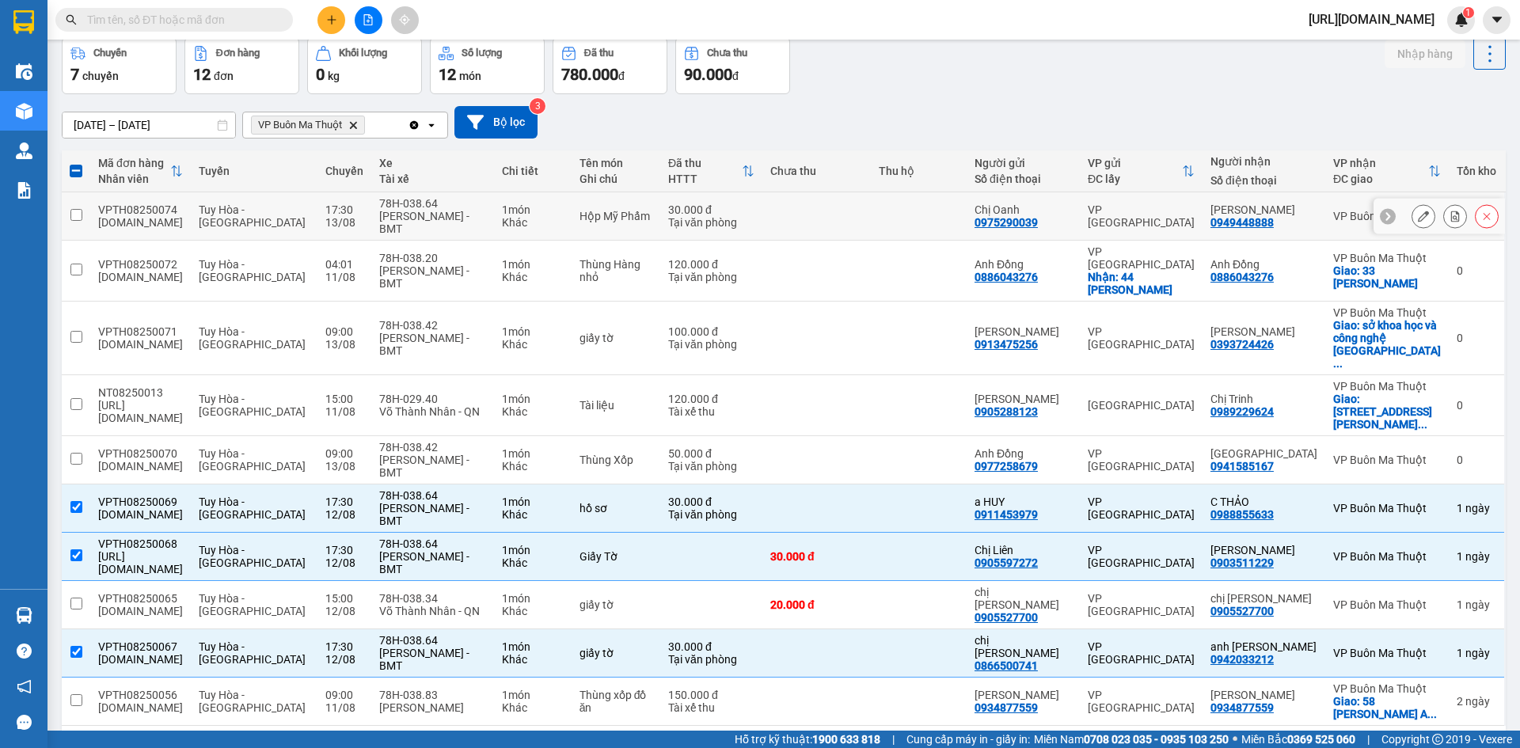
click at [74, 209] on input "checkbox" at bounding box center [76, 215] width 12 height 12
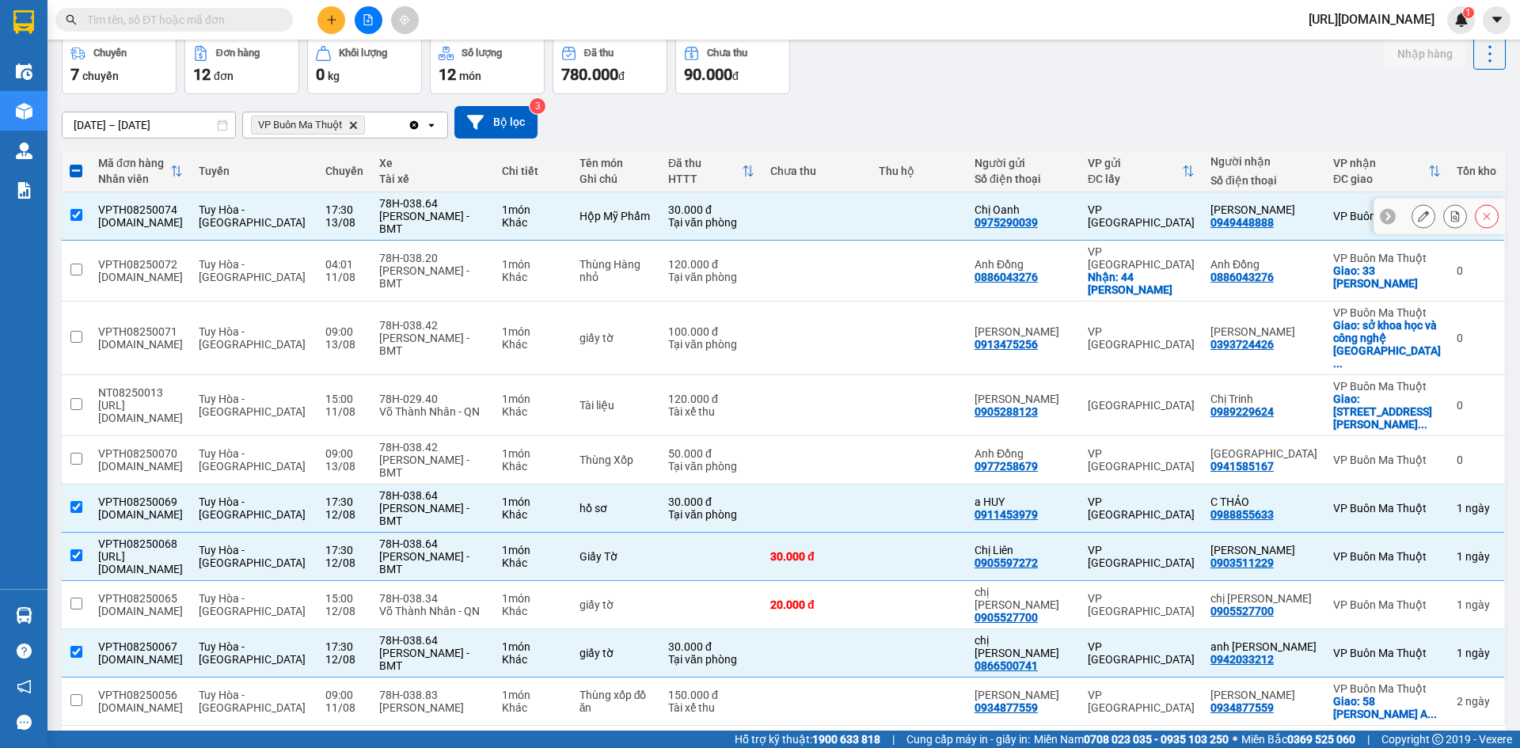
click at [79, 214] on input "checkbox" at bounding box center [76, 215] width 12 height 12
checkbox input "false"
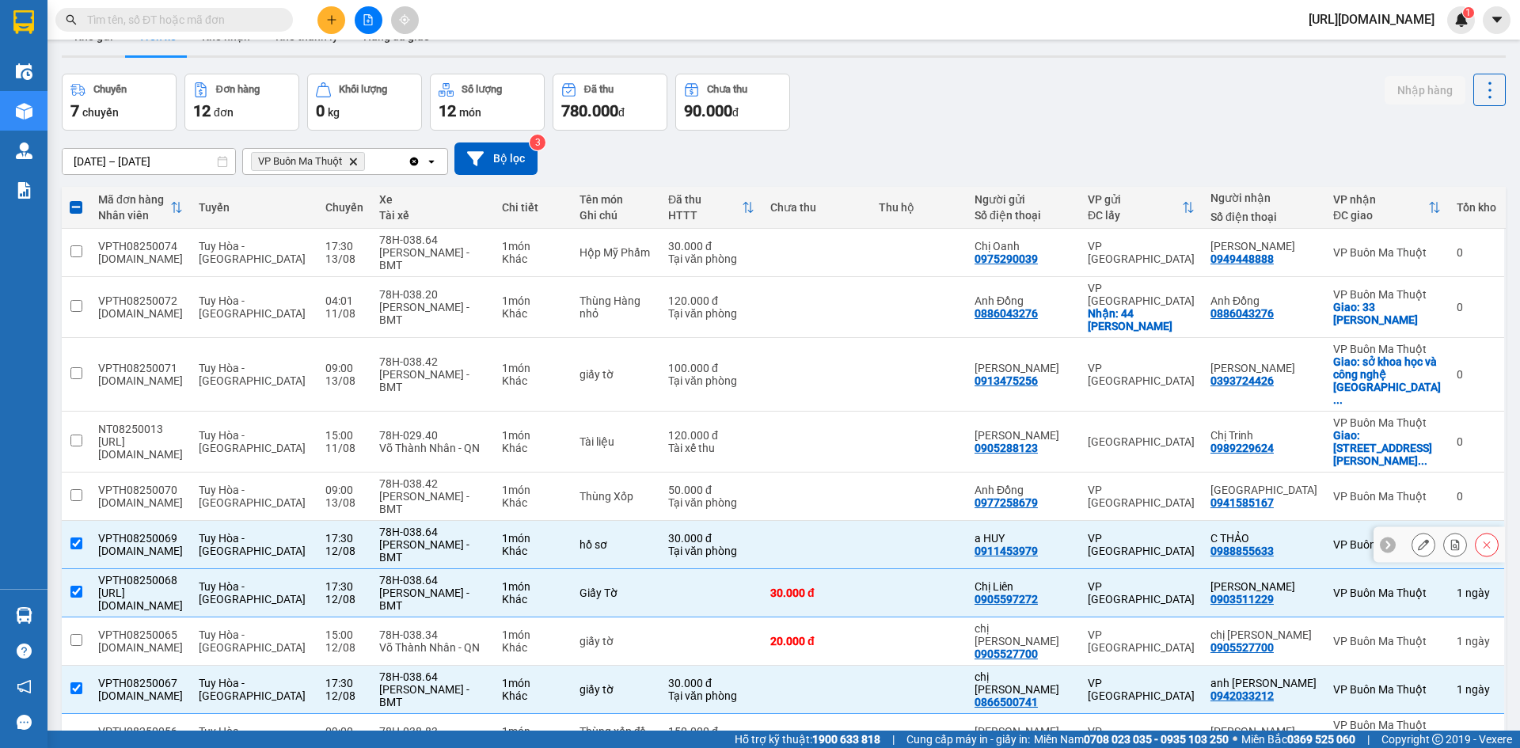
scroll to position [0, 0]
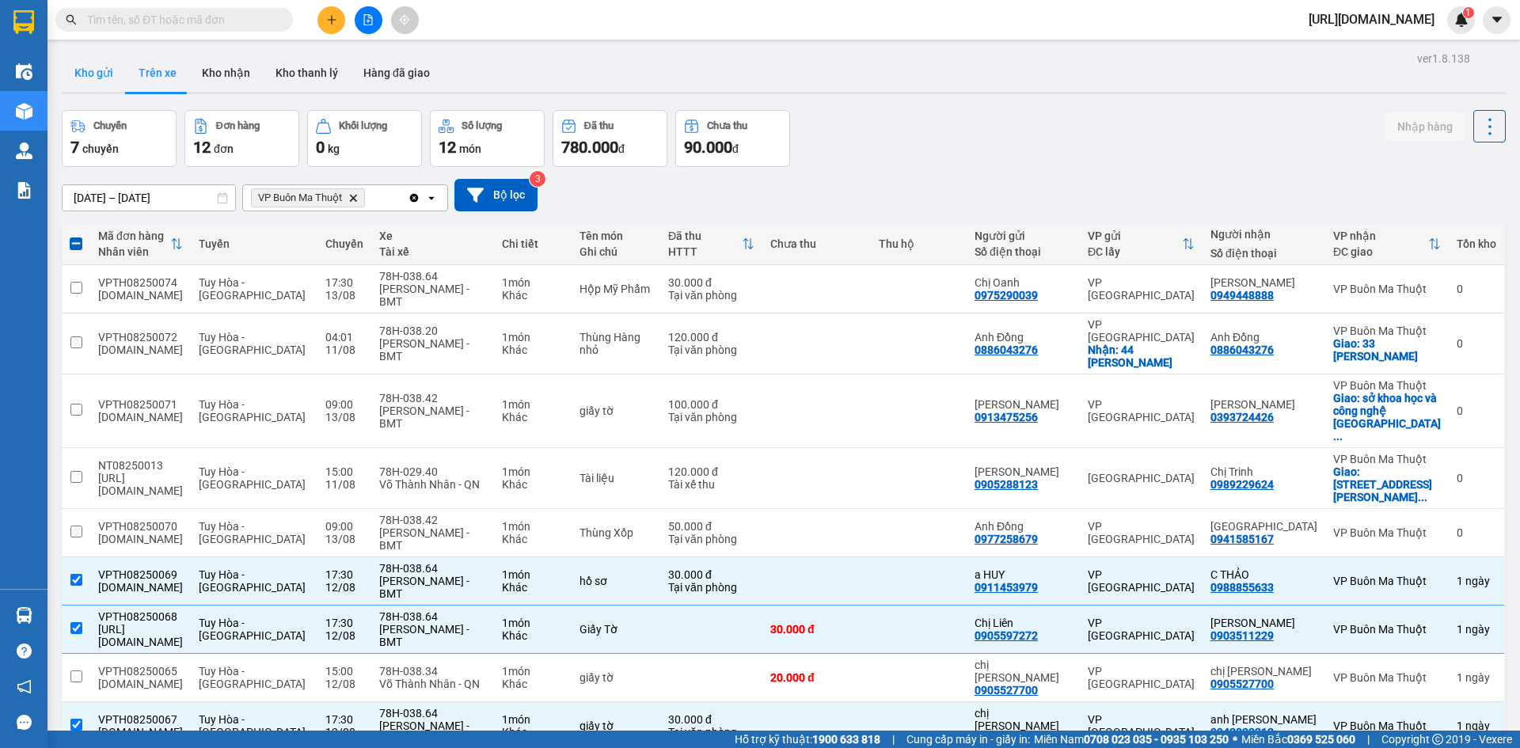
click at [106, 67] on button "Kho gửi" at bounding box center [94, 73] width 64 height 38
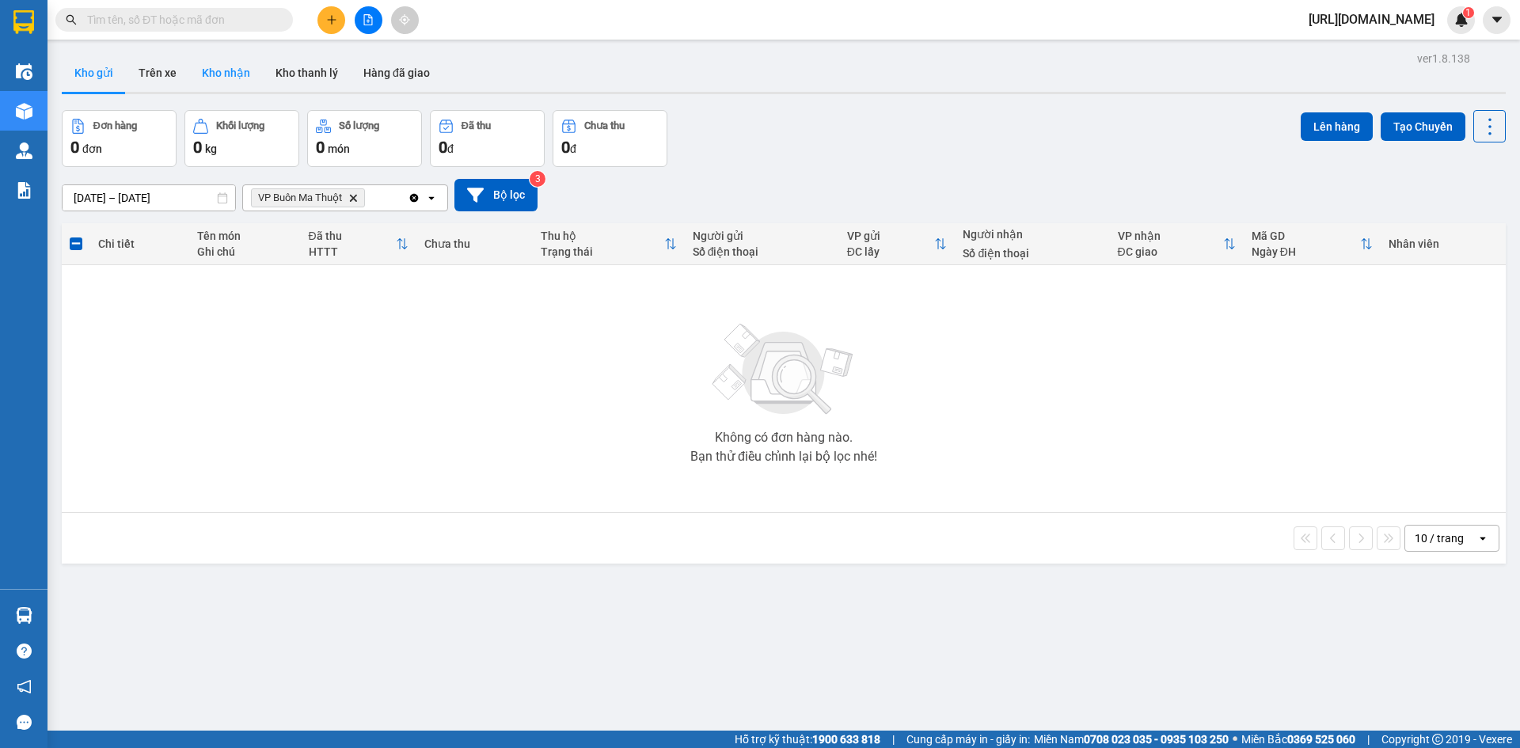
click at [234, 71] on button "Kho nhận" at bounding box center [226, 73] width 74 height 38
click at [385, 80] on button "Hàng đã giao" at bounding box center [397, 73] width 92 height 38
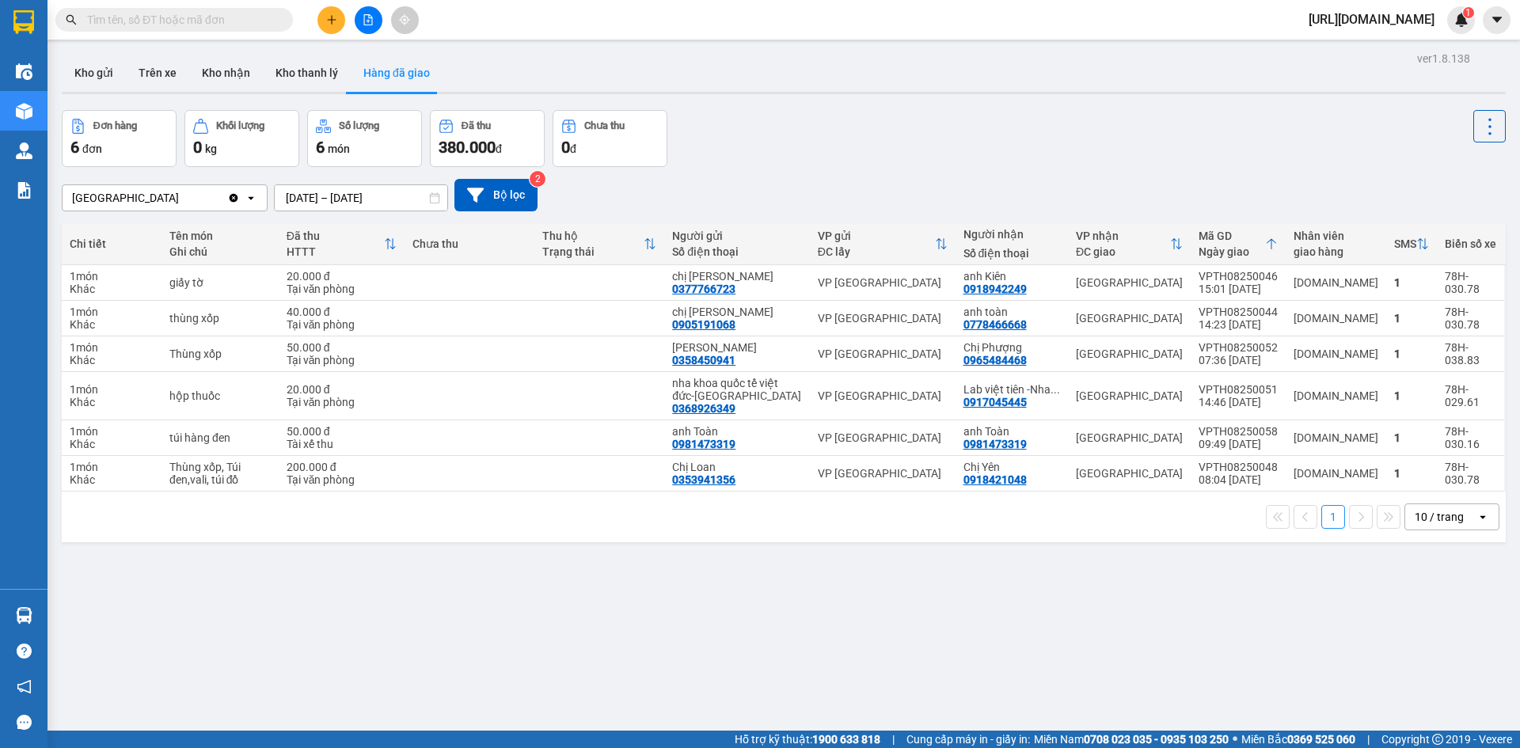
click at [233, 196] on icon "Clear value" at bounding box center [234, 197] width 9 height 9
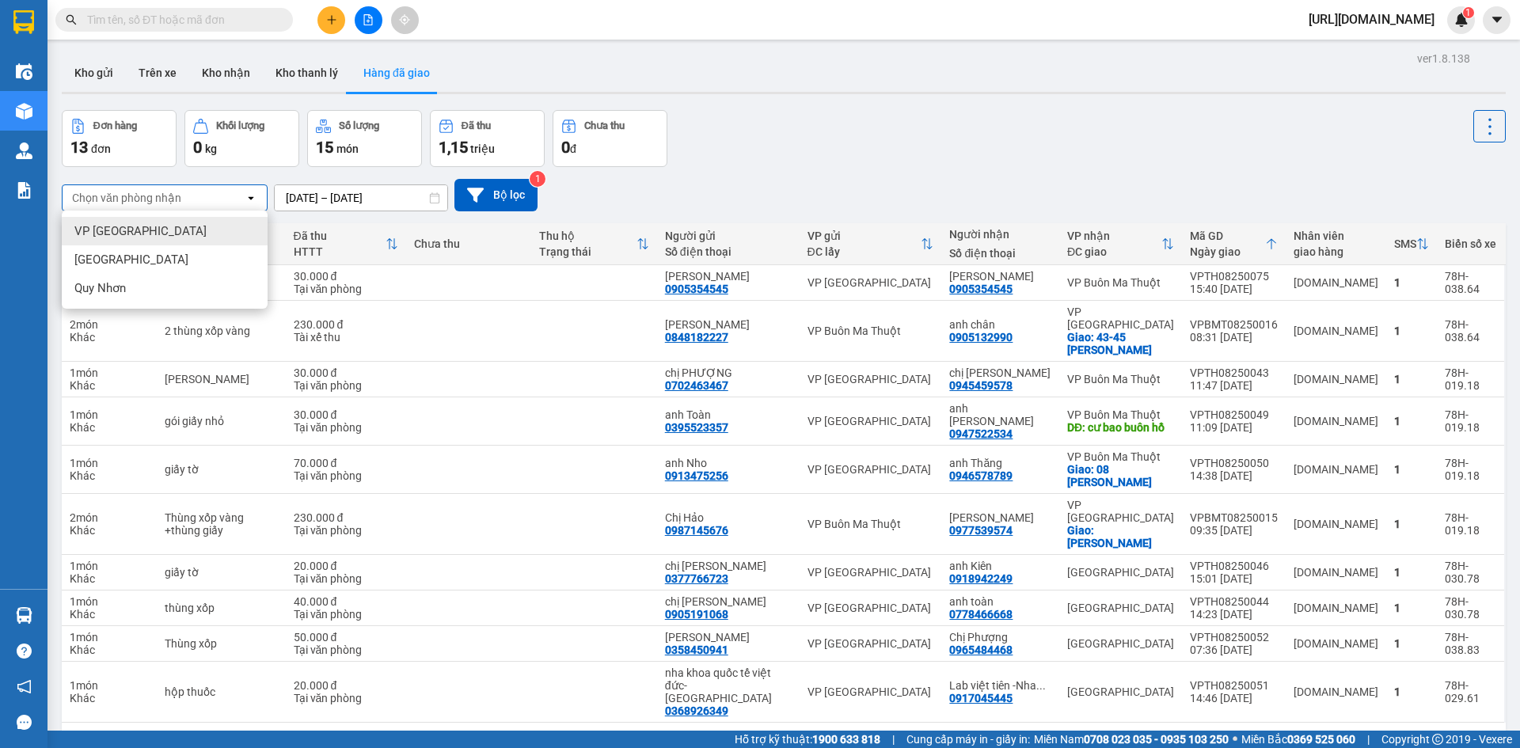
click at [196, 181] on div "Chọn văn phòng nhận open 11/08/2025 – 13/08/2025 Press the down arrow key to in…" at bounding box center [784, 195] width 1444 height 32
click at [196, 190] on div "Chọn văn phòng nhận" at bounding box center [154, 197] width 182 height 25
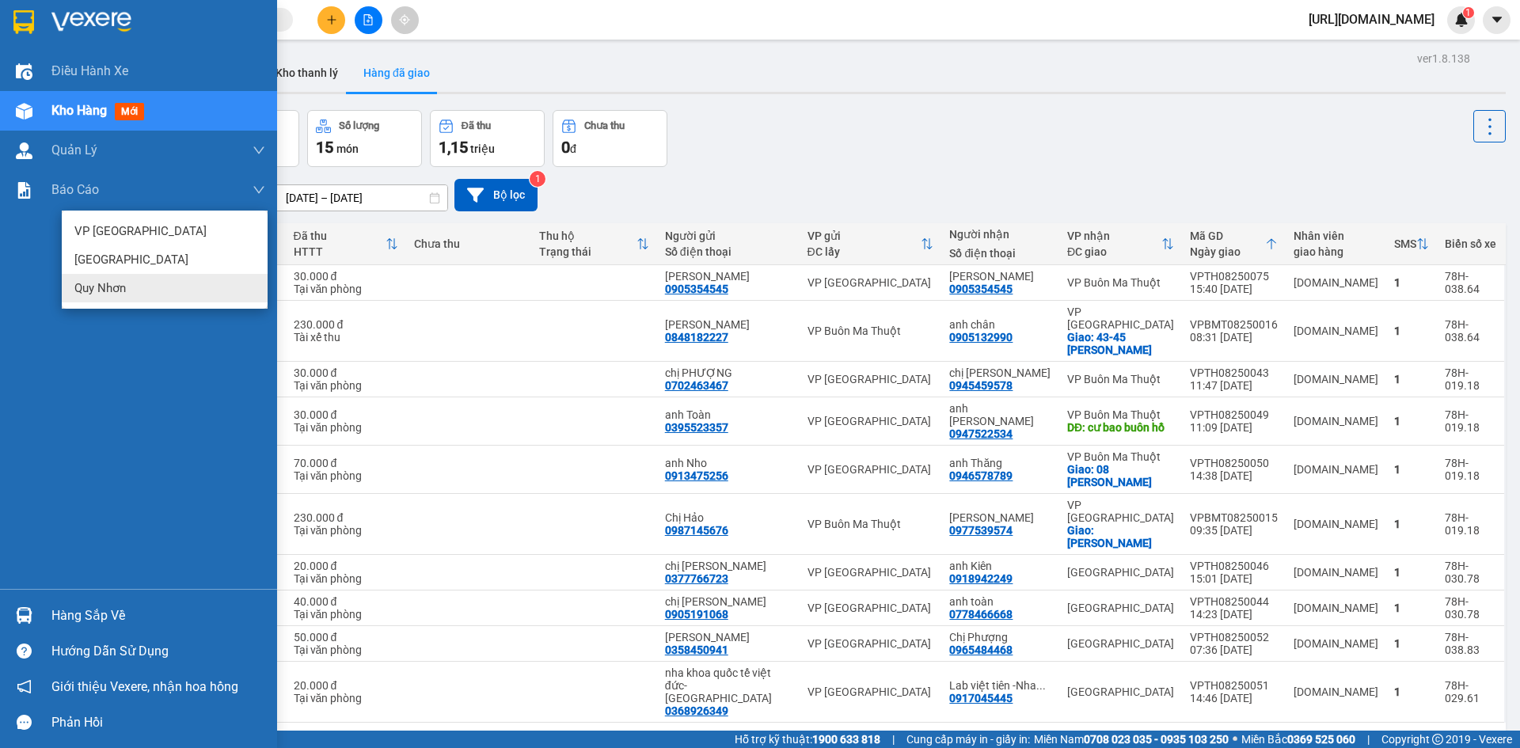
click at [173, 397] on div "Điều hành xe Kho hàng mới Quản Lý Quản lý chuyến Quản lý khách hàng mới Báo cáo…" at bounding box center [138, 319] width 277 height 537
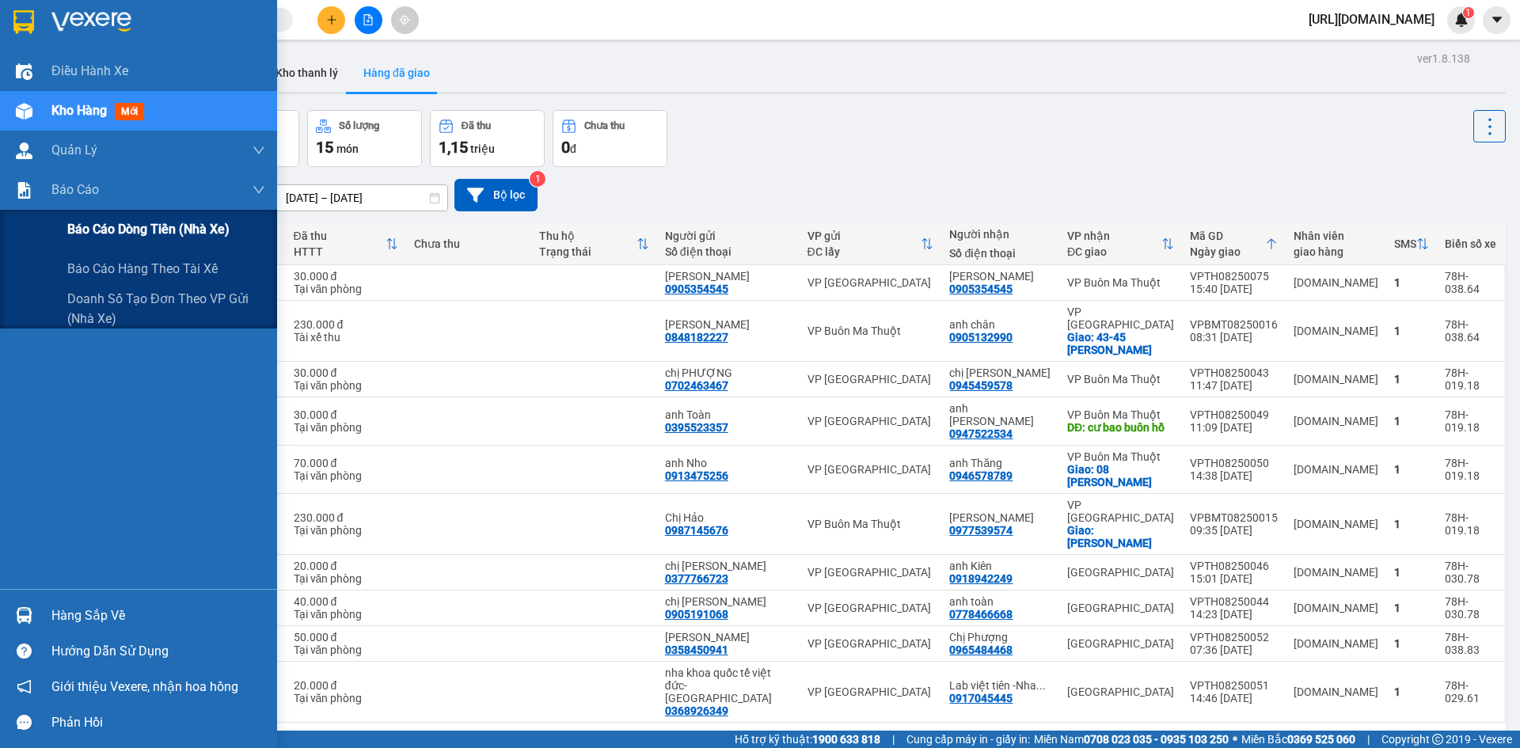
click at [153, 234] on span "Báo cáo dòng tiền (nhà xe)" at bounding box center [148, 229] width 162 height 20
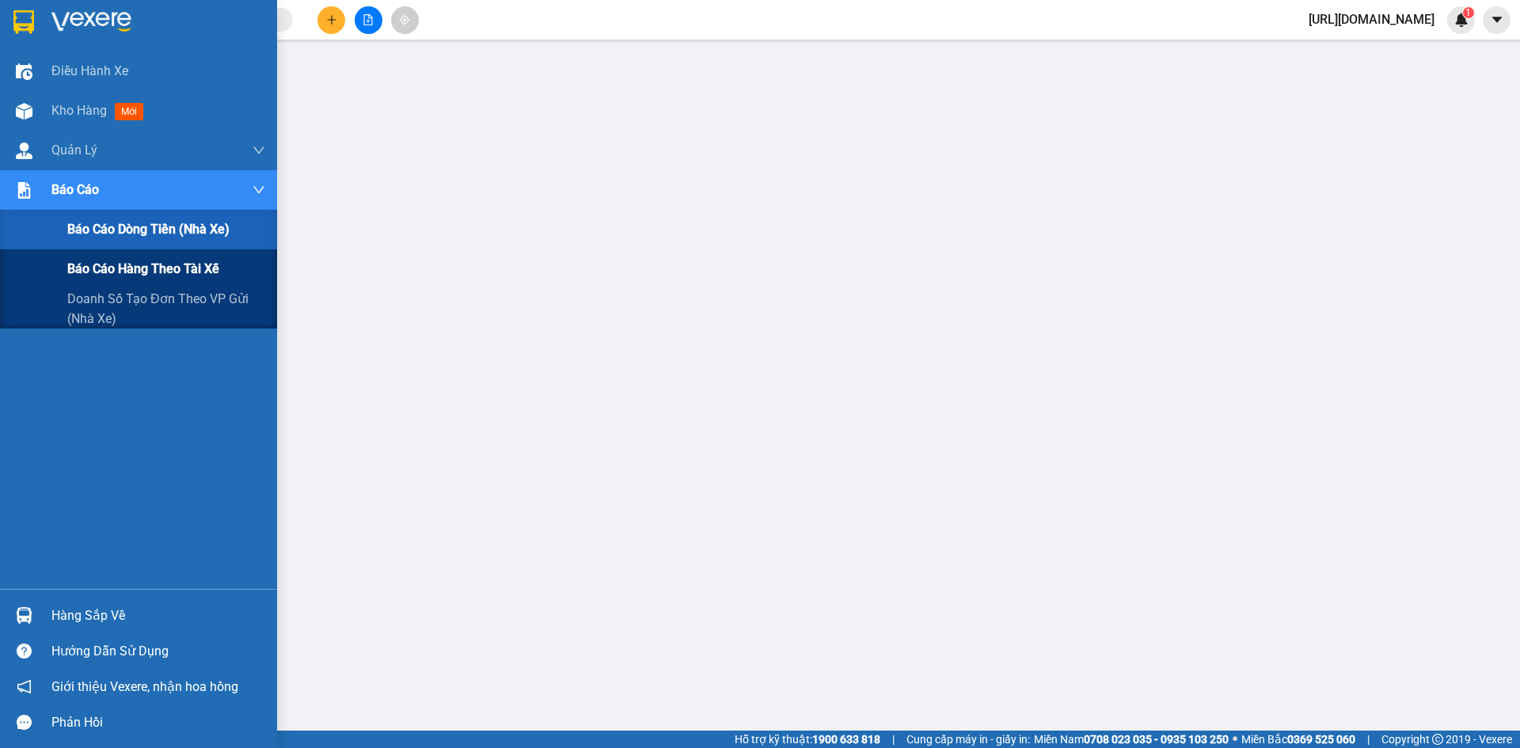
click at [152, 281] on div "Báo cáo hàng theo tài xế" at bounding box center [166, 269] width 198 height 40
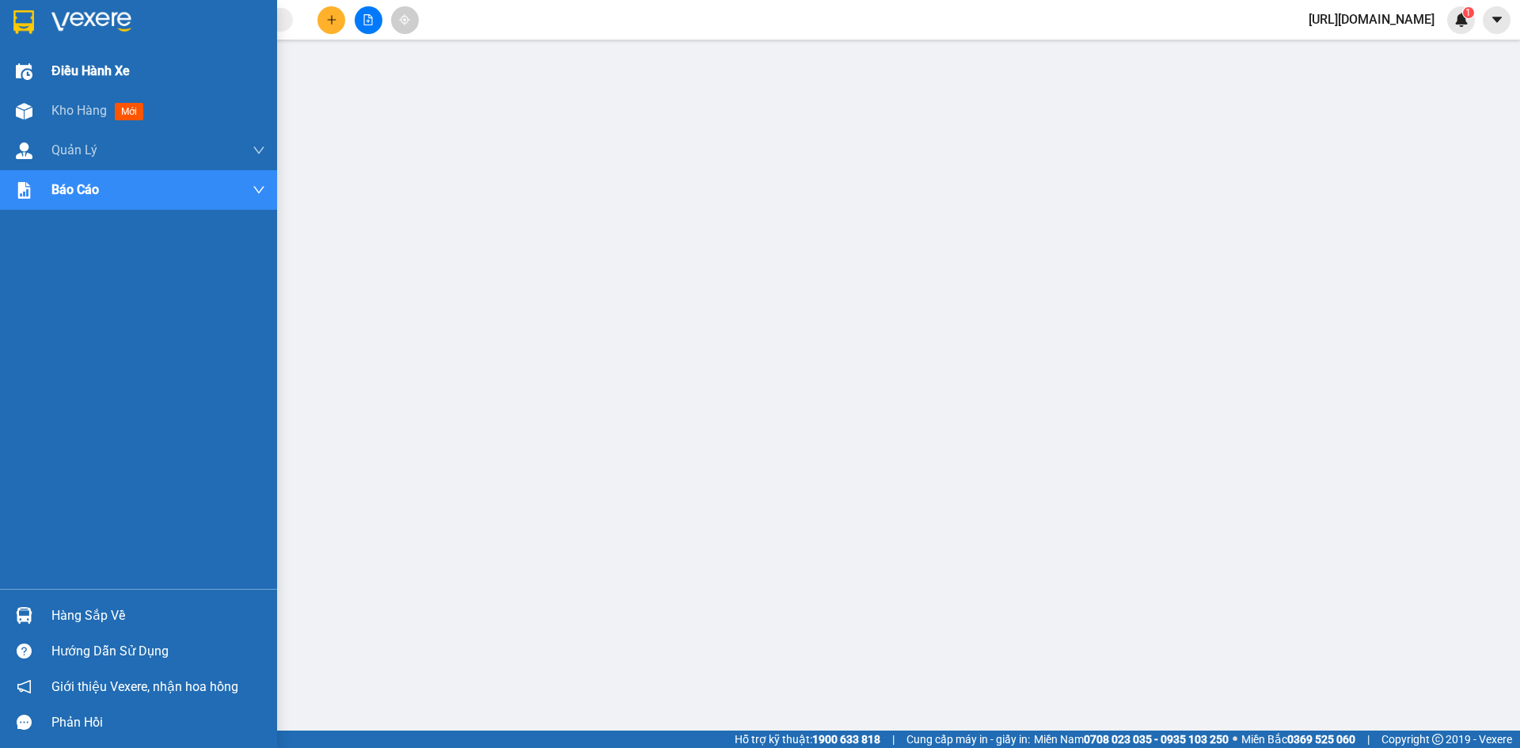
click at [40, 72] on div "Điều hành xe" at bounding box center [138, 71] width 277 height 40
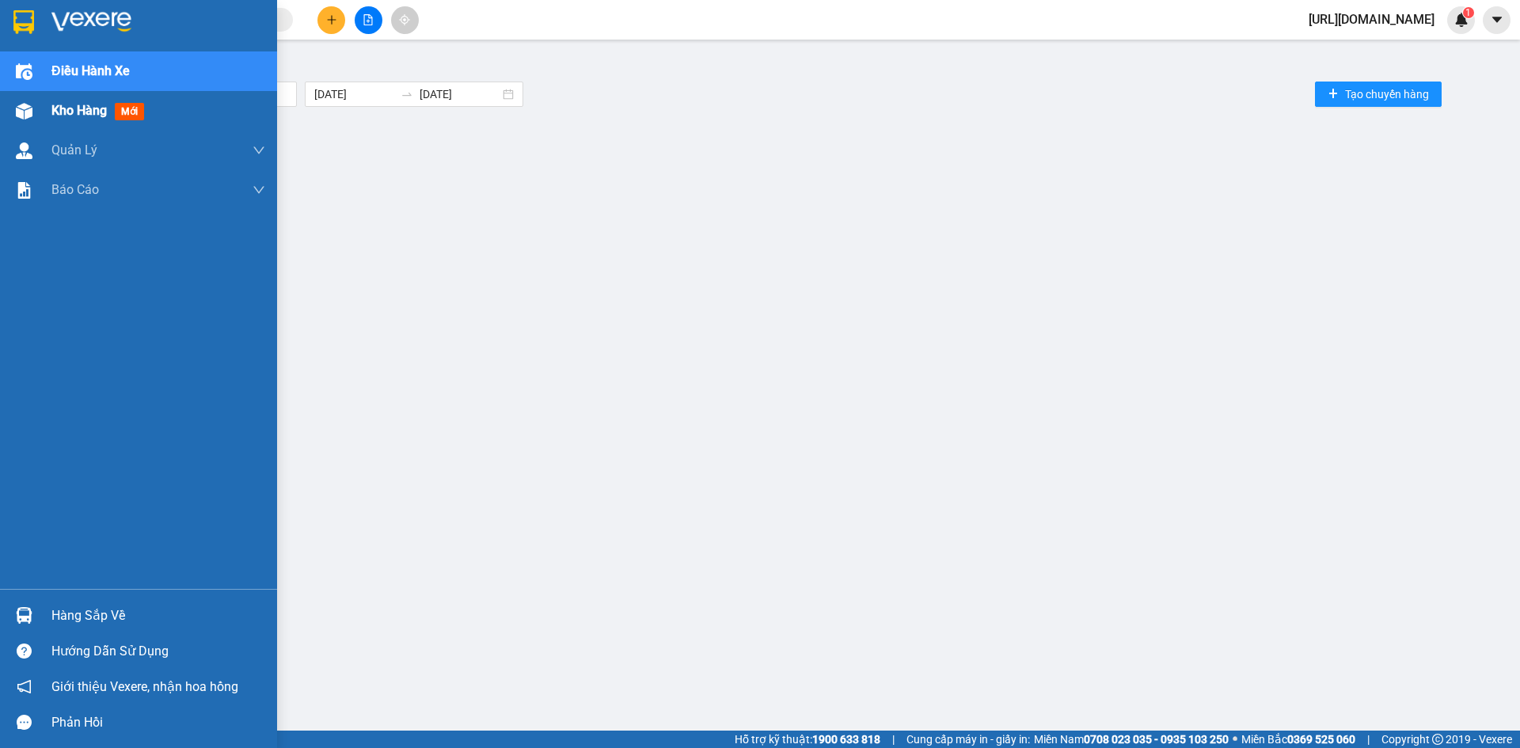
click at [58, 103] on span "Kho hàng" at bounding box center [78, 110] width 55 height 15
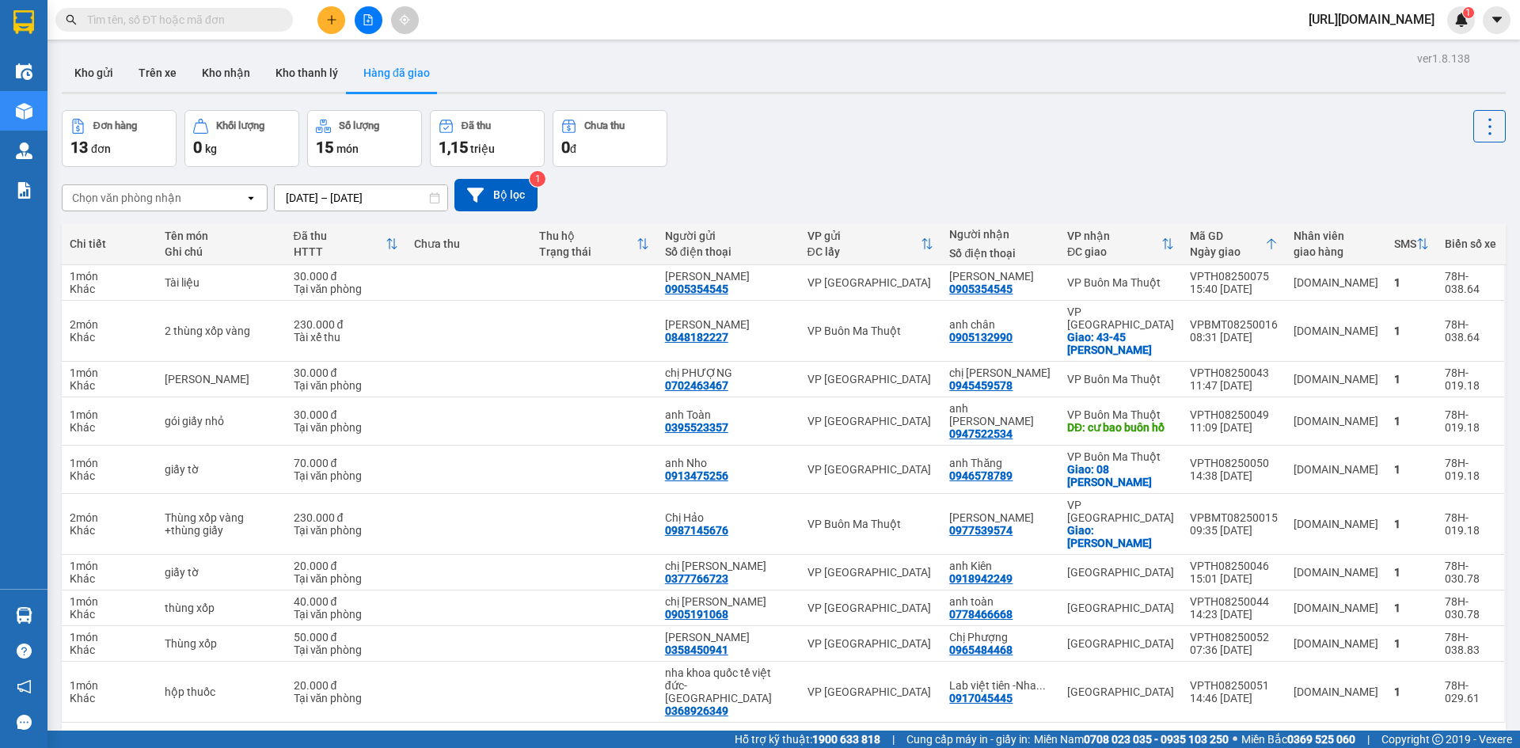
click at [177, 197] on div "Chọn văn phòng nhận" at bounding box center [126, 198] width 109 height 16
drag, startPoint x: 113, startPoint y: 139, endPoint x: 88, endPoint y: 192, distance: 58.1
click at [88, 192] on div "Chọn văn phòng nhận" at bounding box center [126, 198] width 109 height 16
click at [104, 313] on span "VP Buôn Ma Thuột" at bounding box center [123, 317] width 99 height 16
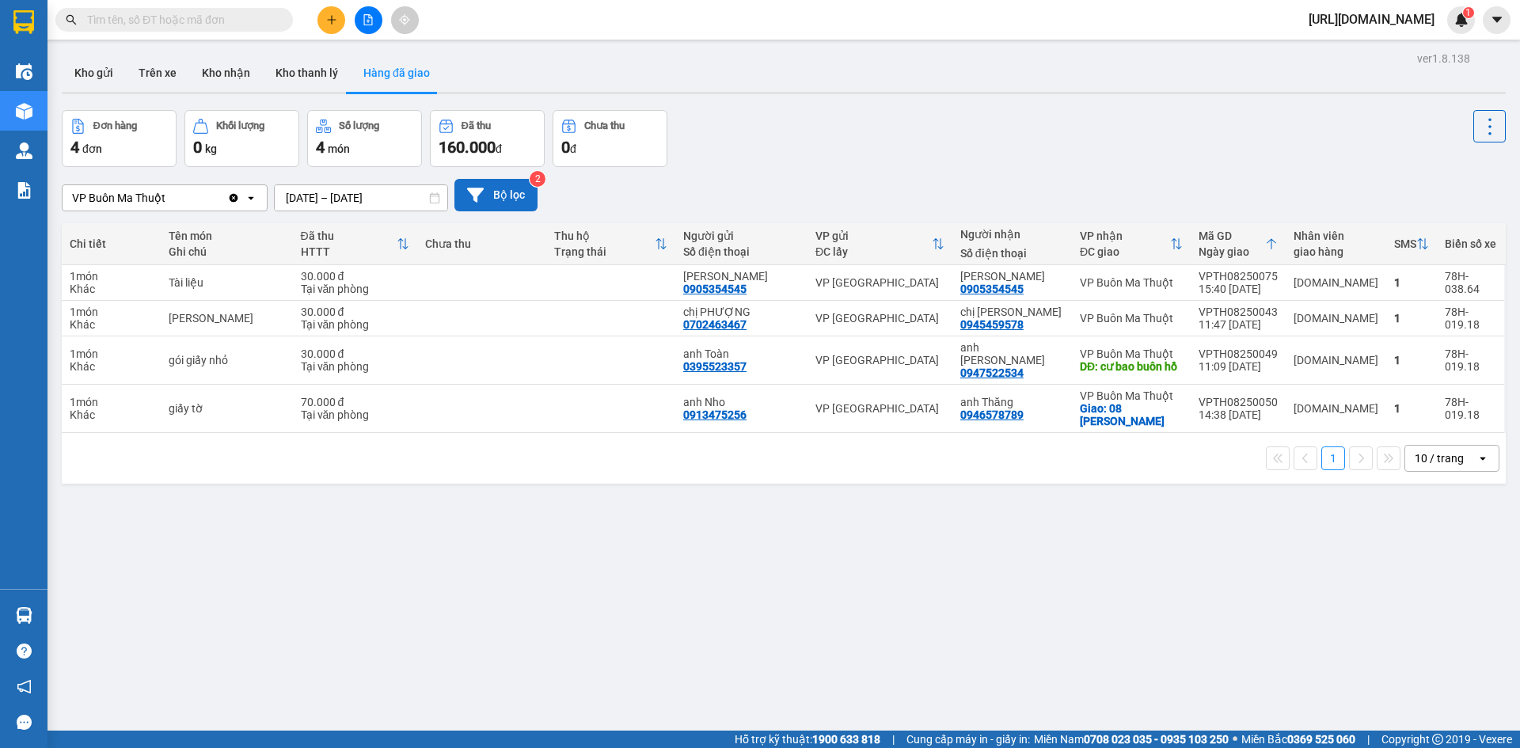
click at [511, 186] on button "Bộ lọc" at bounding box center [495, 195] width 83 height 32
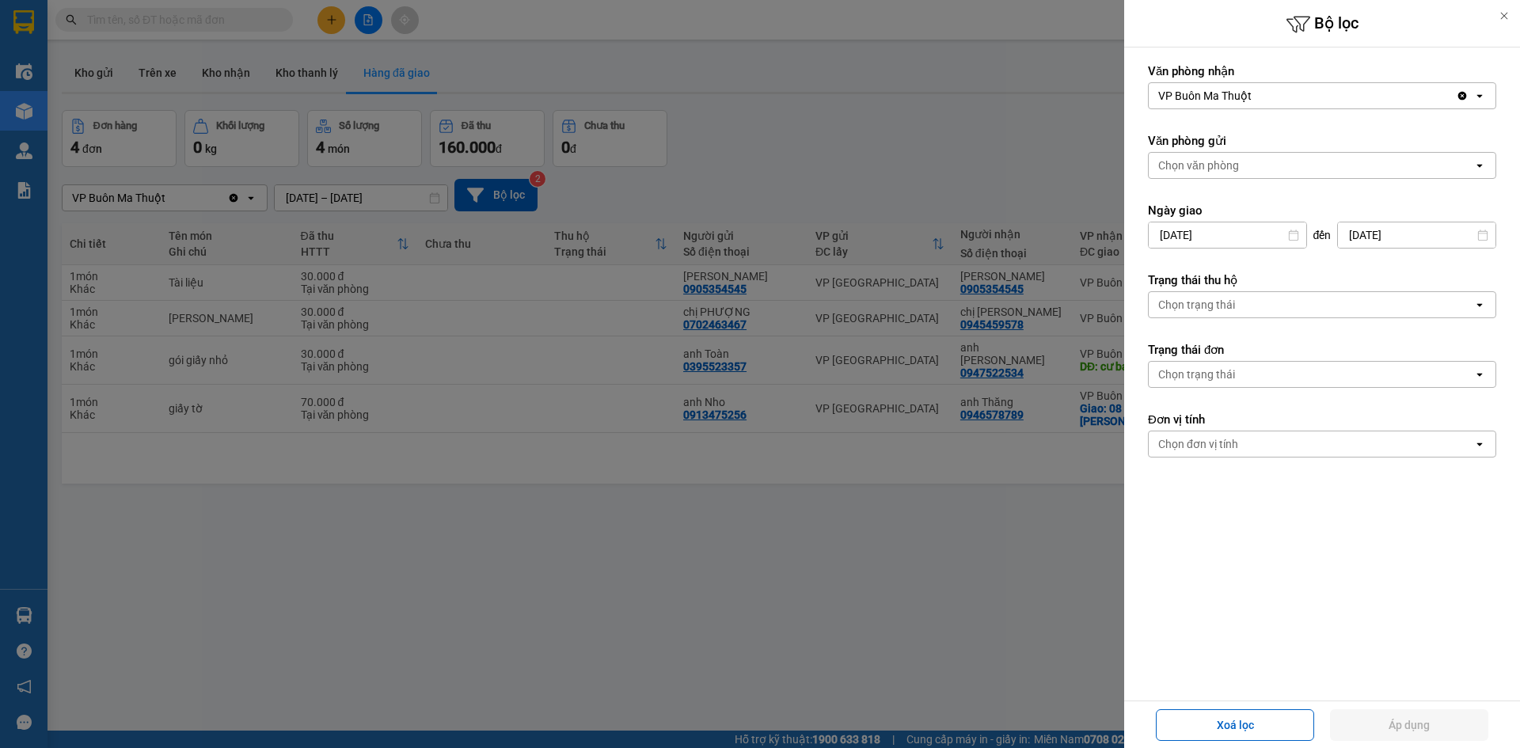
click at [1249, 161] on div "Chọn văn phòng" at bounding box center [1311, 165] width 325 height 25
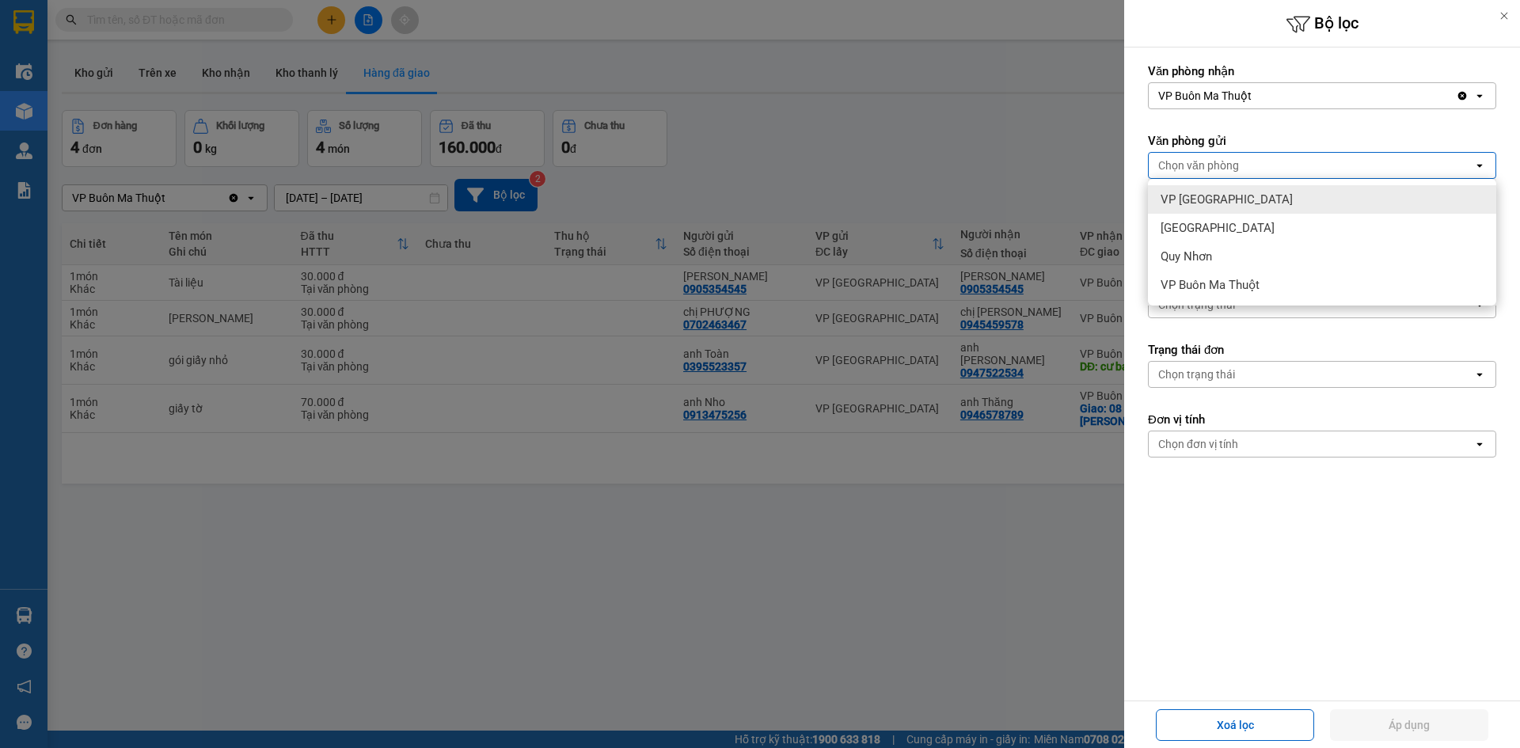
click at [1238, 207] on div "VP Tuy Hòa" at bounding box center [1322, 199] width 348 height 28
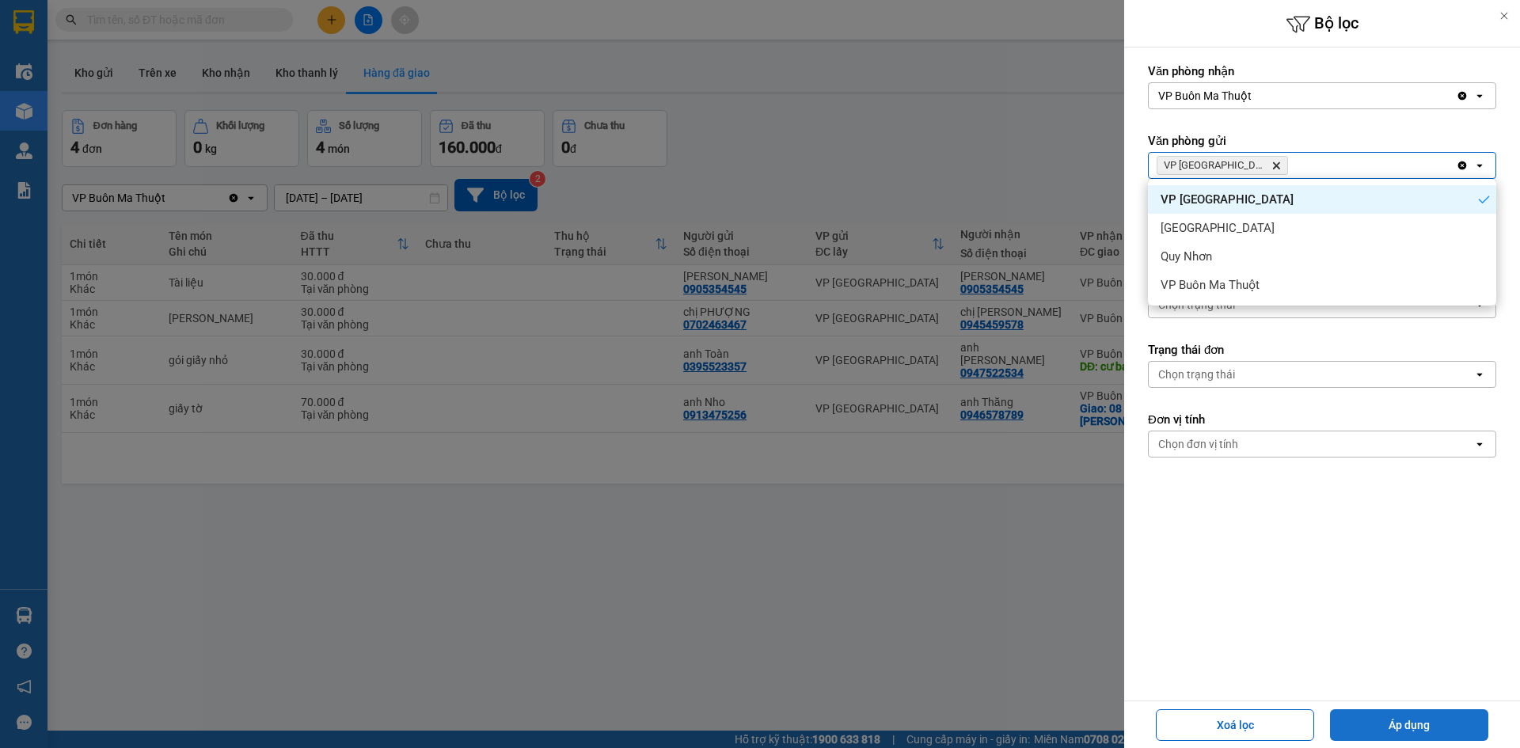
click at [1378, 725] on button "Áp dụng" at bounding box center [1409, 725] width 158 height 32
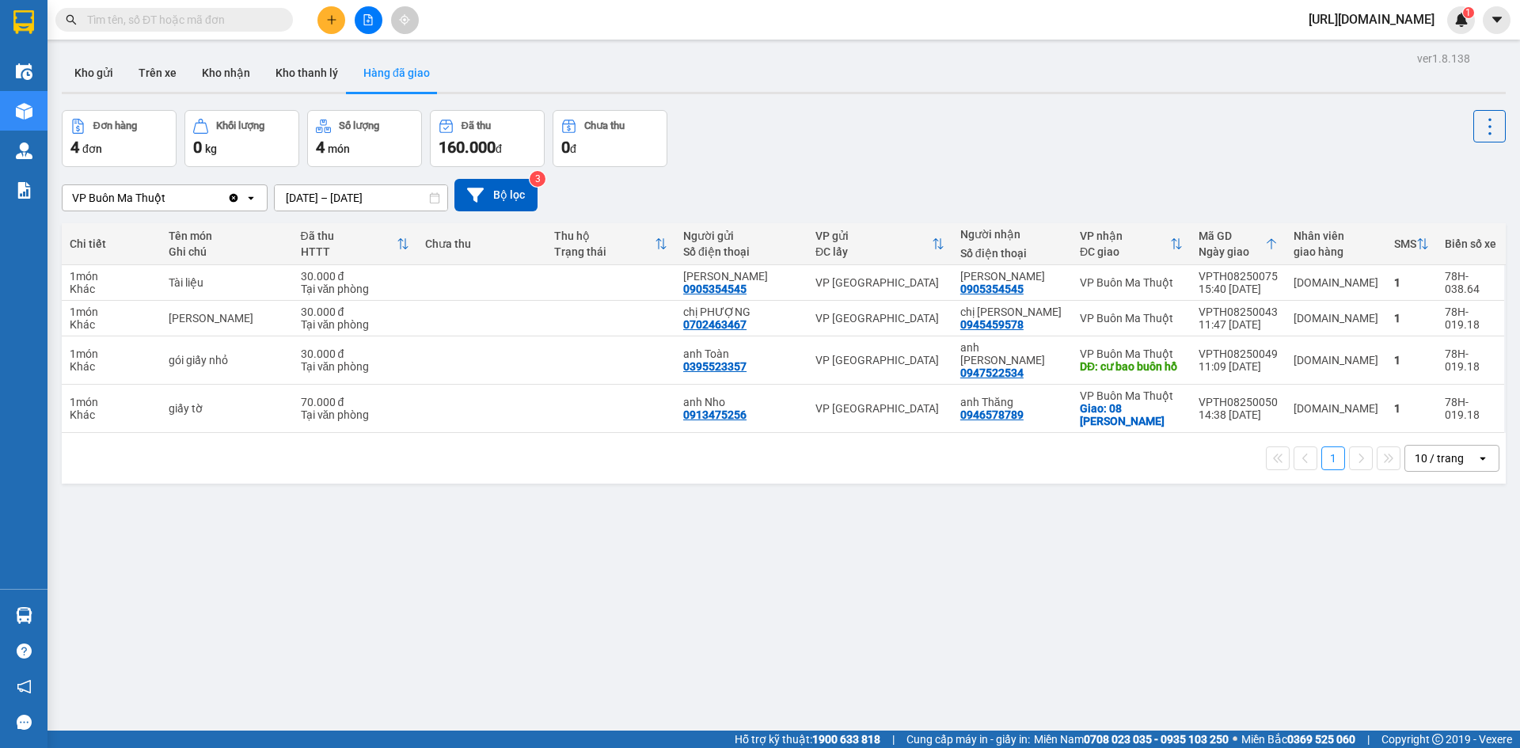
click at [913, 554] on div "ver 1.8.138 Kho gửi Trên xe Kho nhận Kho thanh lý Hàng đã giao Đơn hàng 4 đơn K…" at bounding box center [783, 421] width 1456 height 748
click at [1475, 356] on button at bounding box center [1486, 361] width 22 height 28
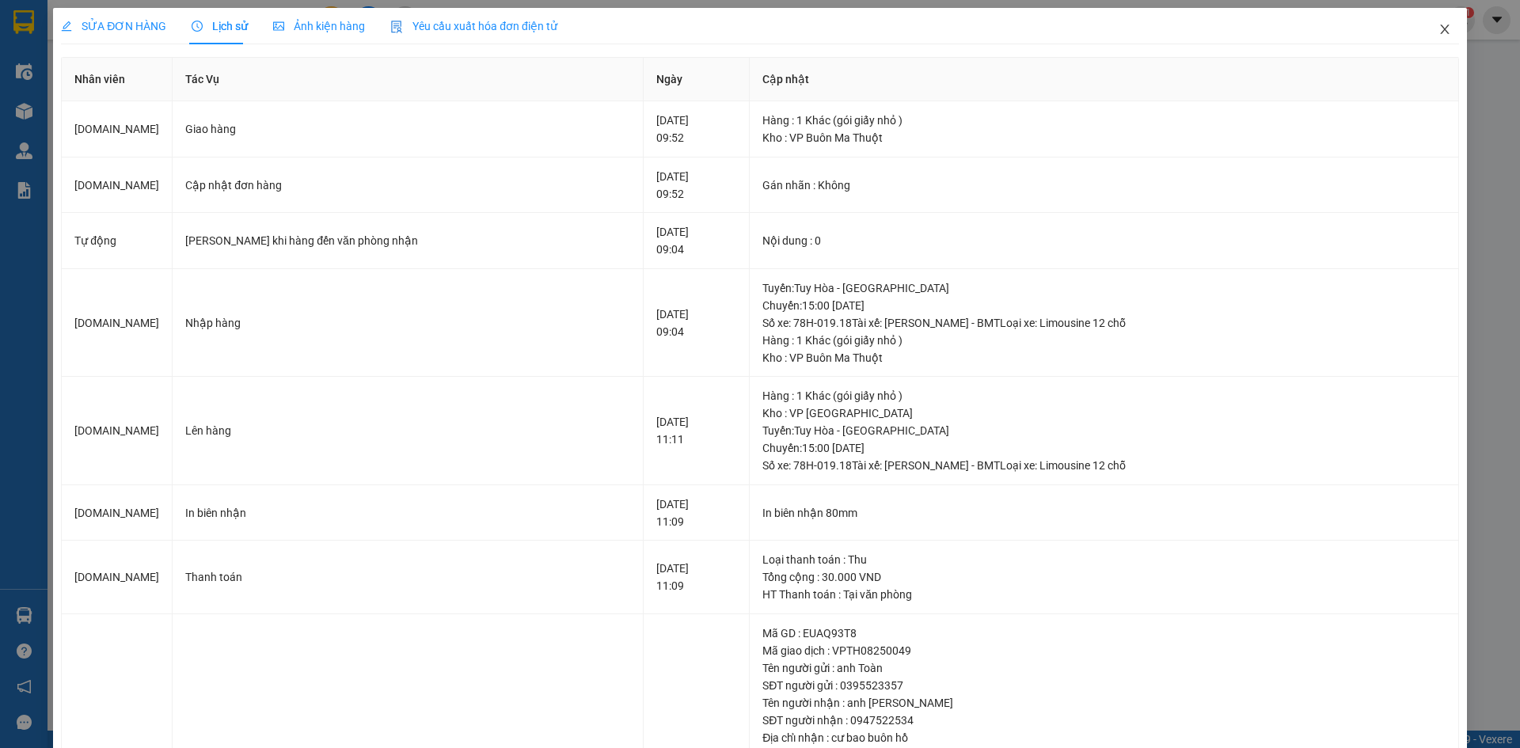
click at [1440, 34] on icon "close" at bounding box center [1444, 29] width 9 height 9
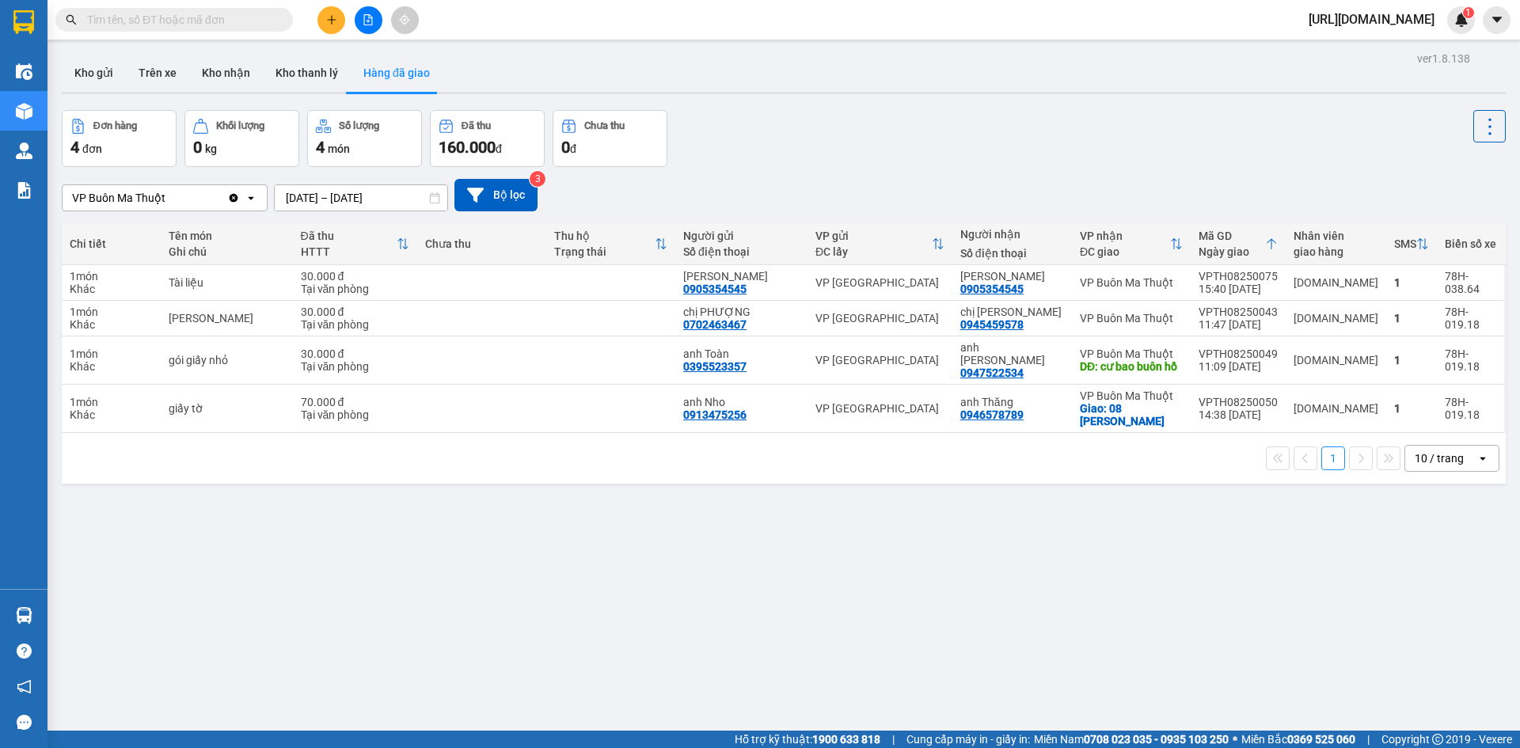
click at [425, 201] on input "[DATE] – [DATE]" at bounding box center [361, 197] width 173 height 25
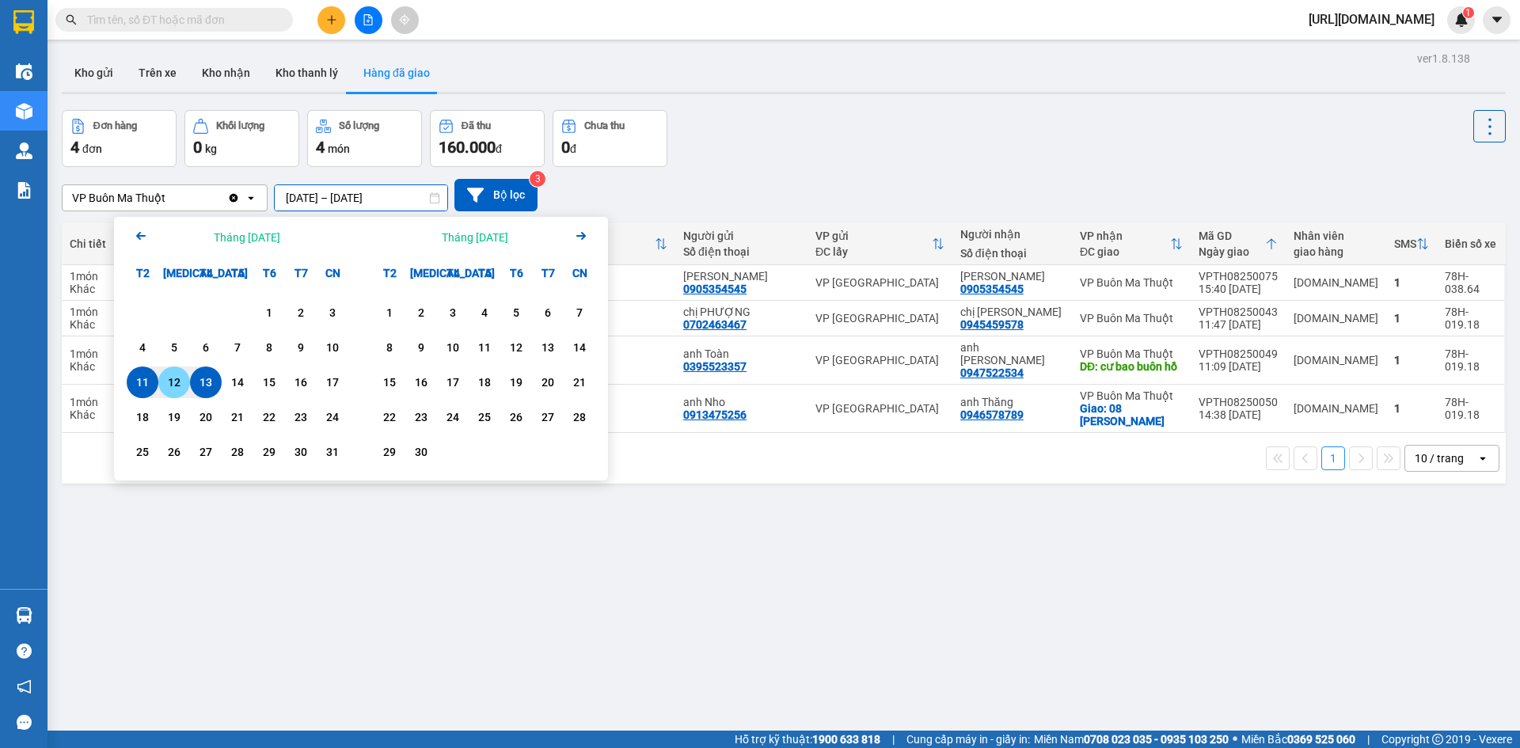
click at [172, 382] on div "12" at bounding box center [174, 382] width 22 height 19
click at [174, 376] on div "12" at bounding box center [174, 382] width 22 height 19
type input "12/08/2025 – 12/08/2025"
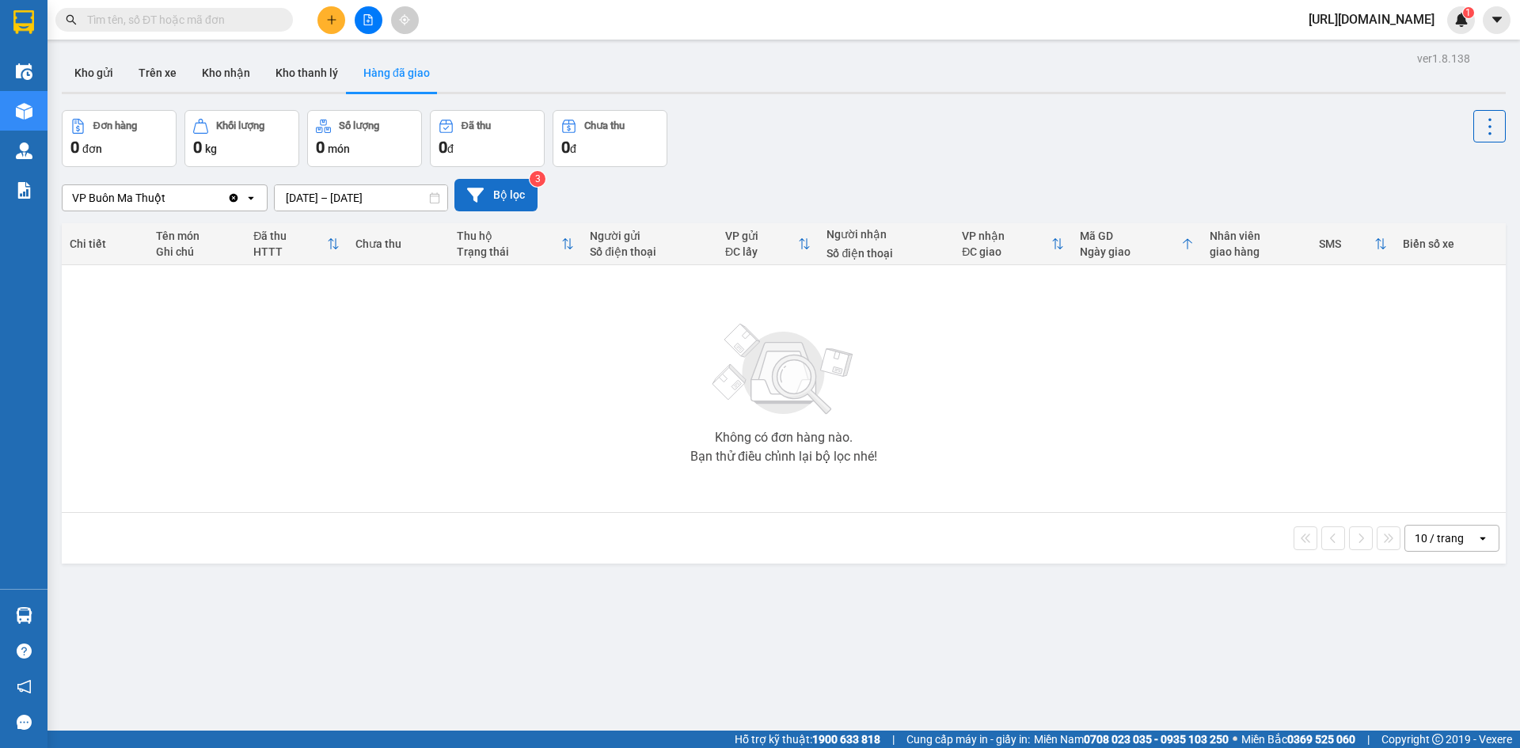
click at [515, 195] on button "Bộ lọc" at bounding box center [495, 195] width 83 height 32
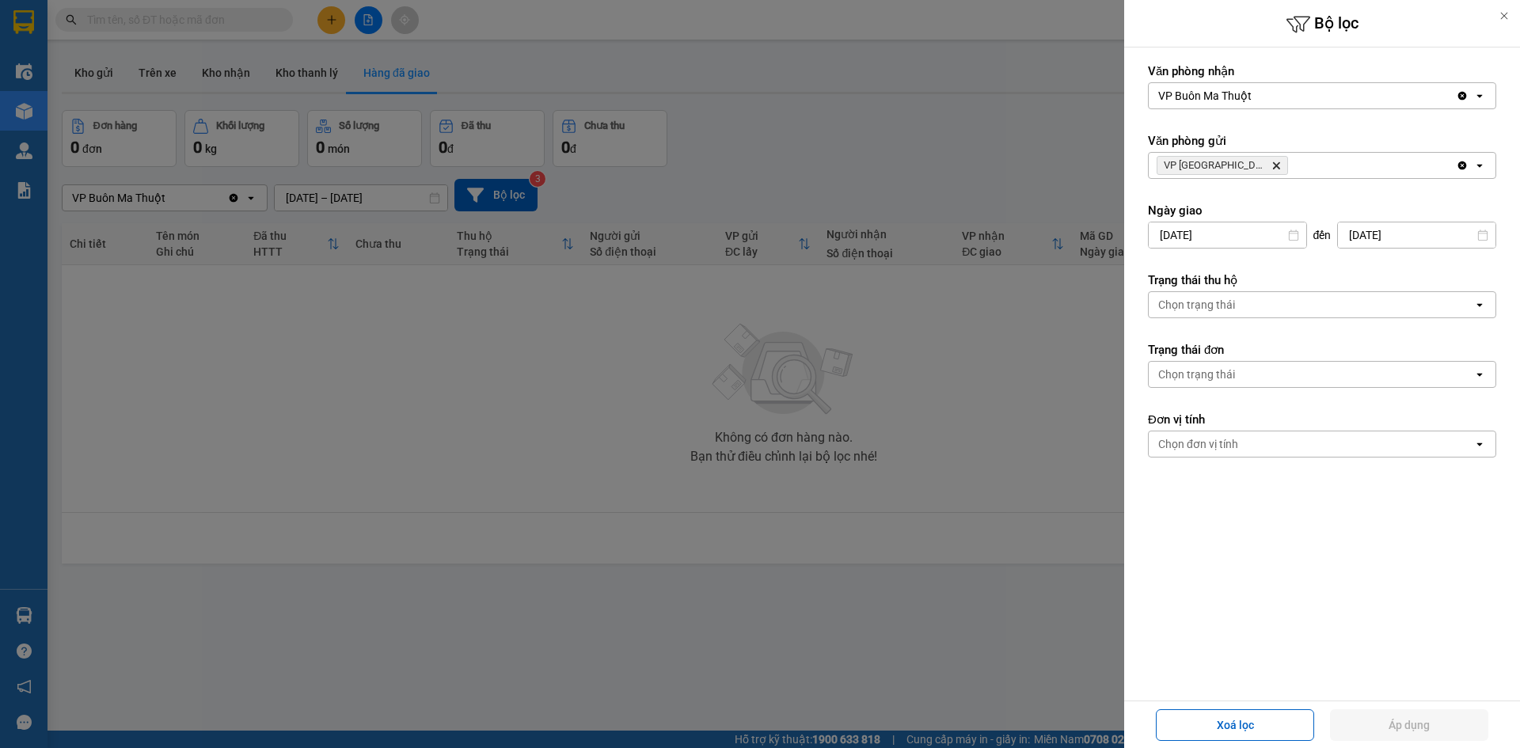
click at [608, 459] on div at bounding box center [760, 374] width 1520 height 748
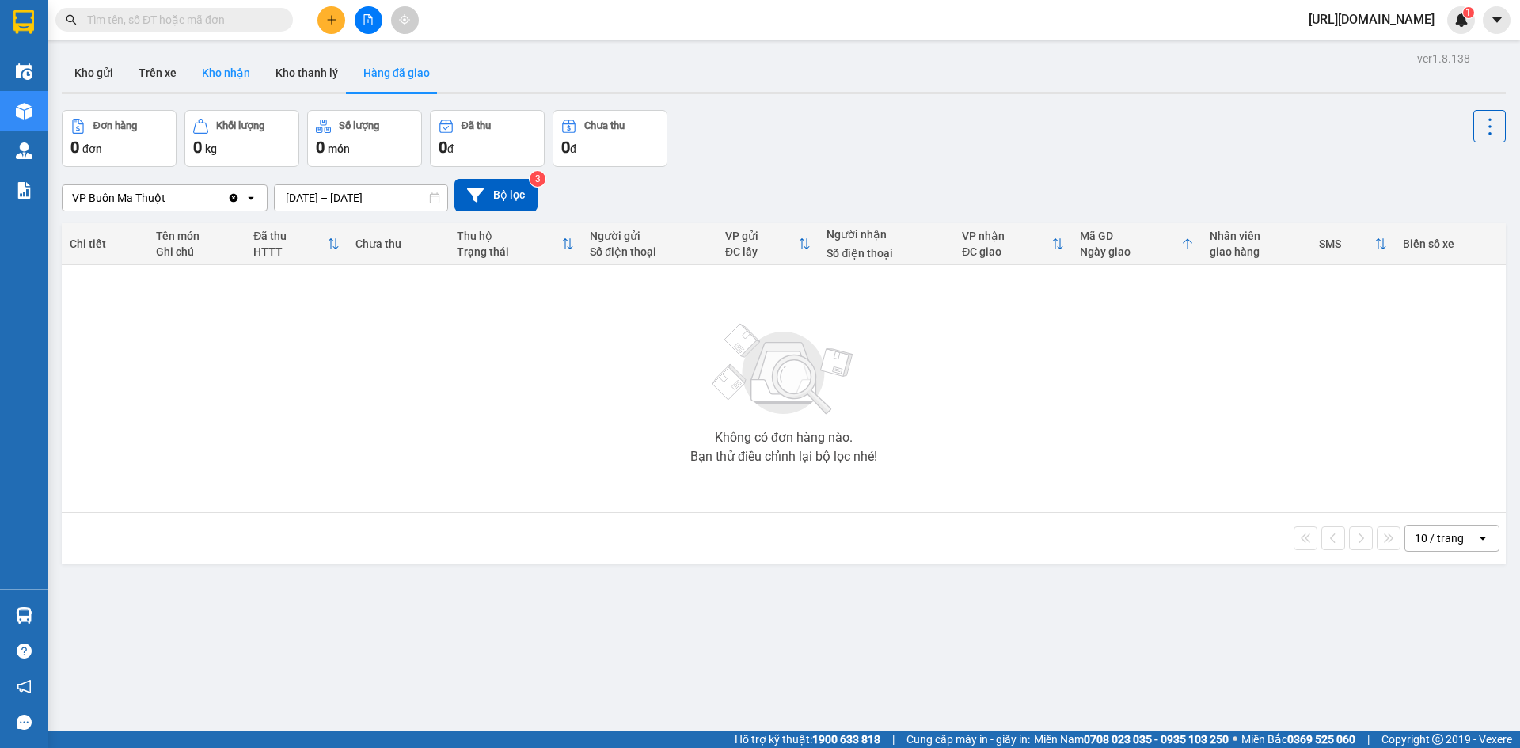
click at [234, 65] on button "Kho nhận" at bounding box center [226, 73] width 74 height 38
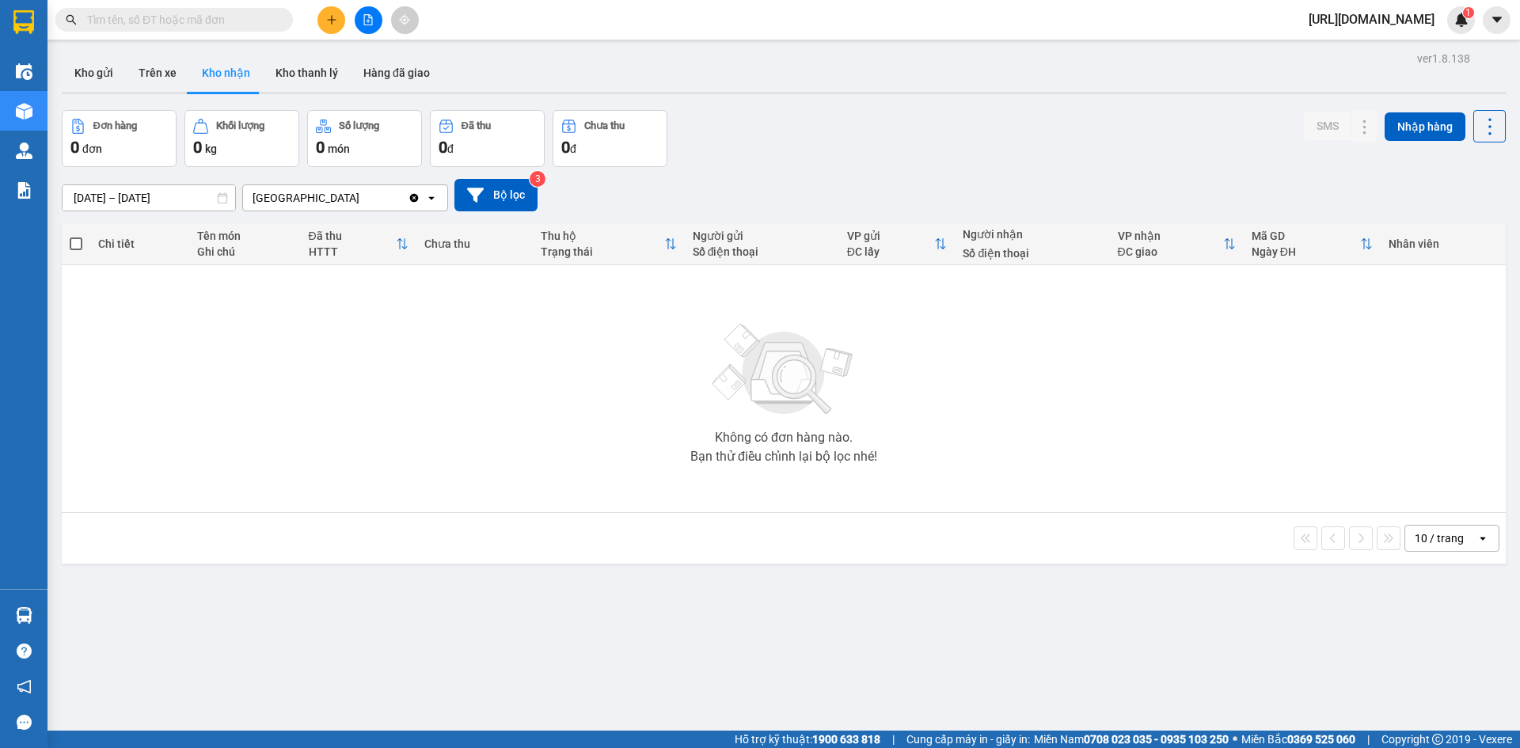
click at [332, 204] on div "Nha Trang" at bounding box center [325, 197] width 165 height 25
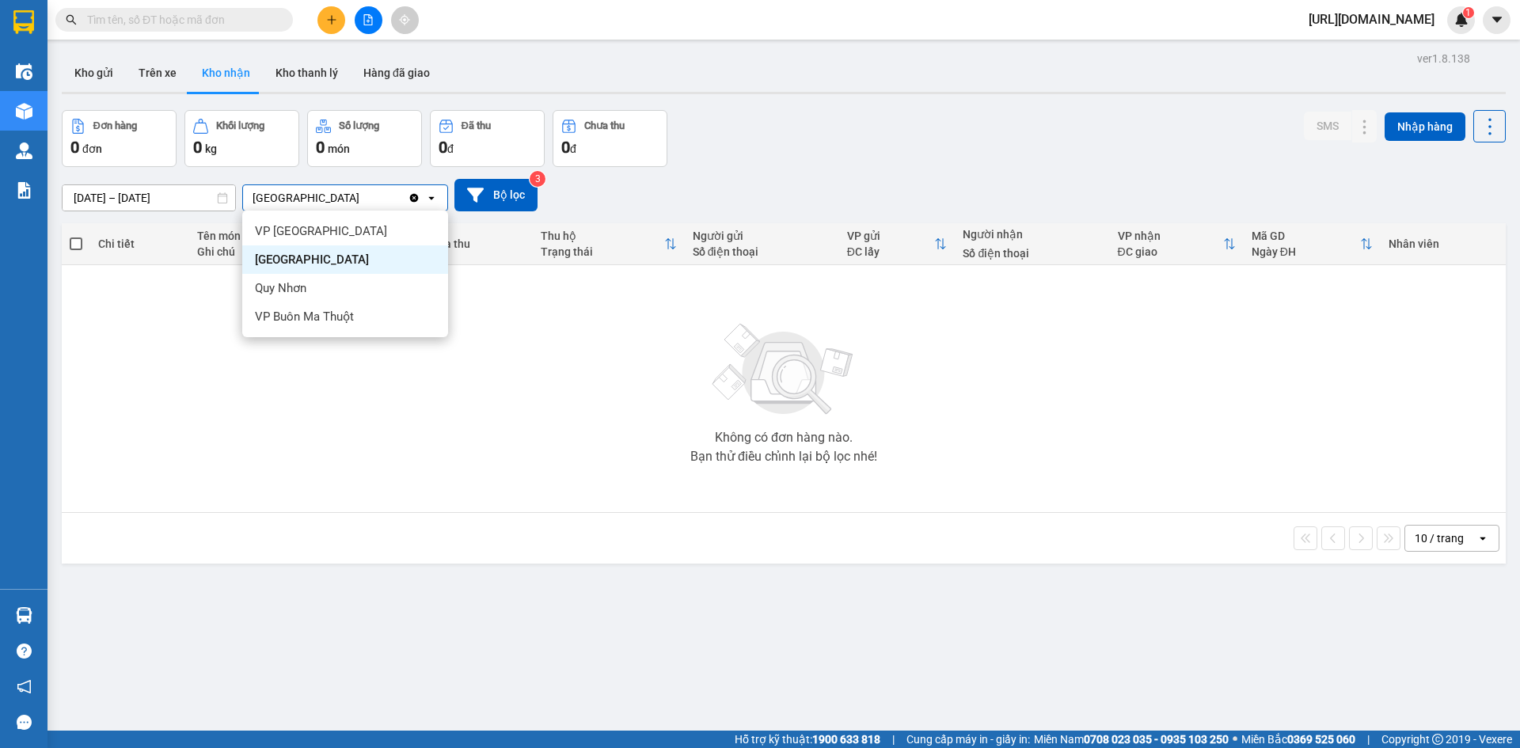
click at [419, 197] on icon "Clear value" at bounding box center [414, 198] width 13 height 13
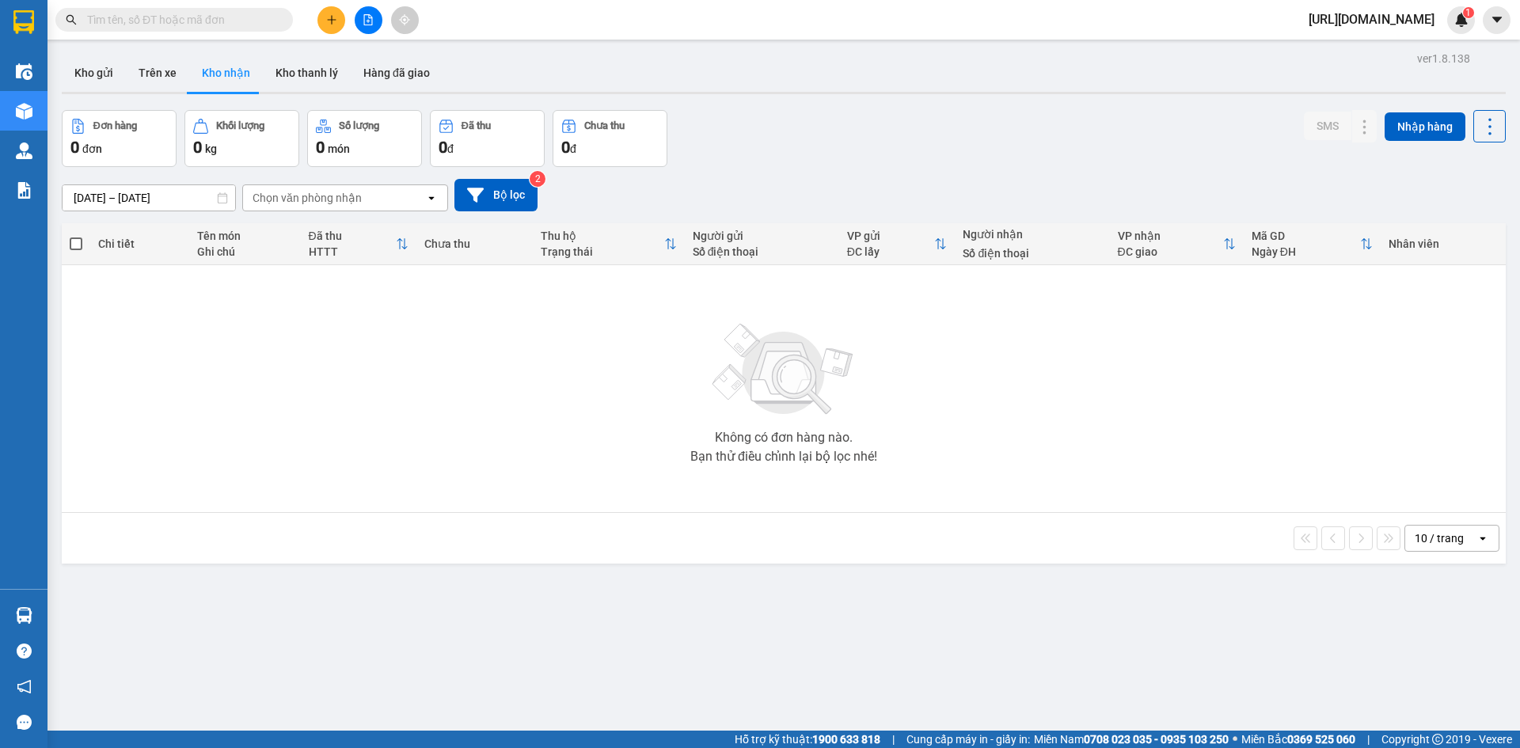
click at [419, 197] on div "Chọn văn phòng nhận" at bounding box center [334, 197] width 182 height 25
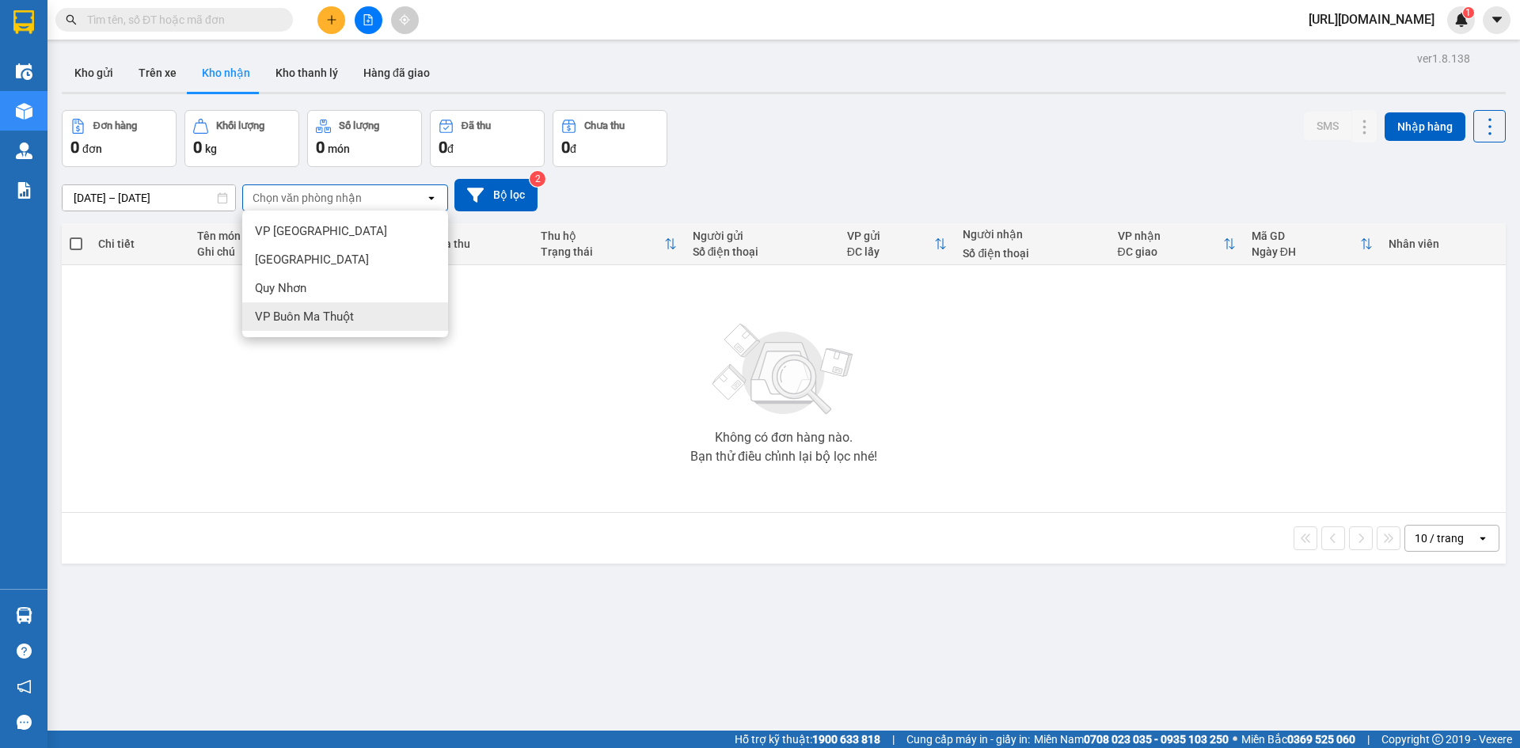
click at [361, 313] on div "VP Buôn Ma Thuột" at bounding box center [345, 316] width 206 height 28
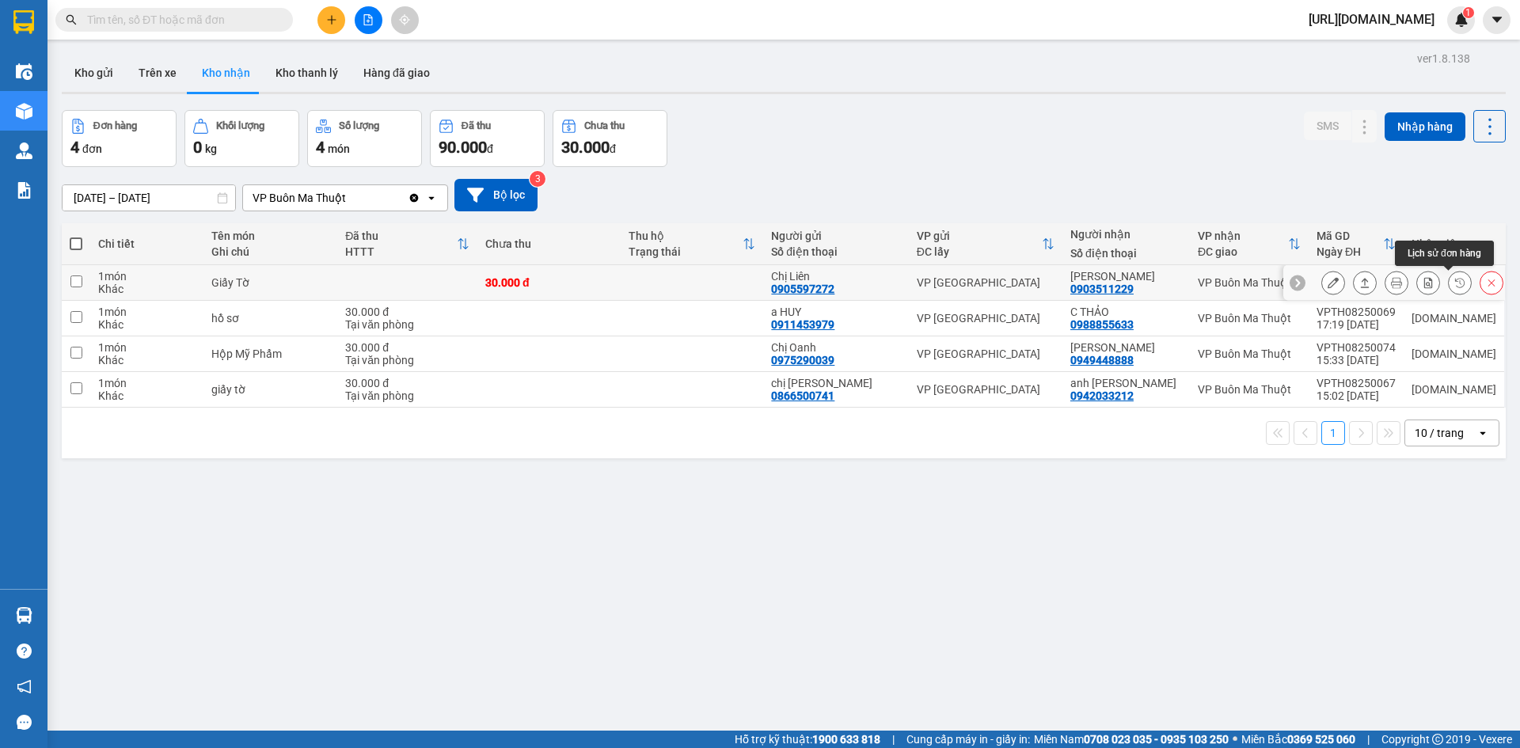
click at [1454, 283] on icon at bounding box center [1459, 282] width 11 height 11
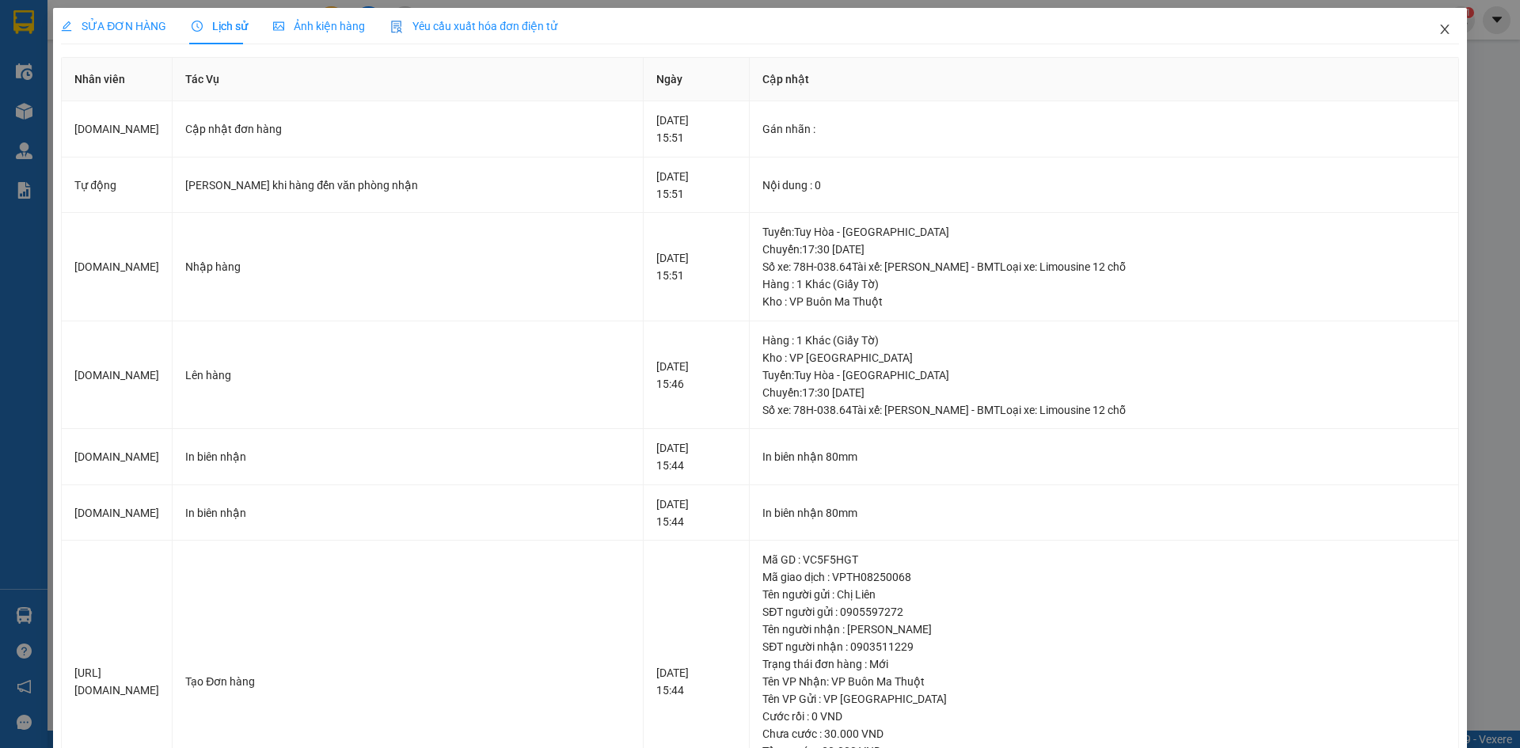
click at [1441, 28] on span "Close" at bounding box center [1444, 30] width 44 height 44
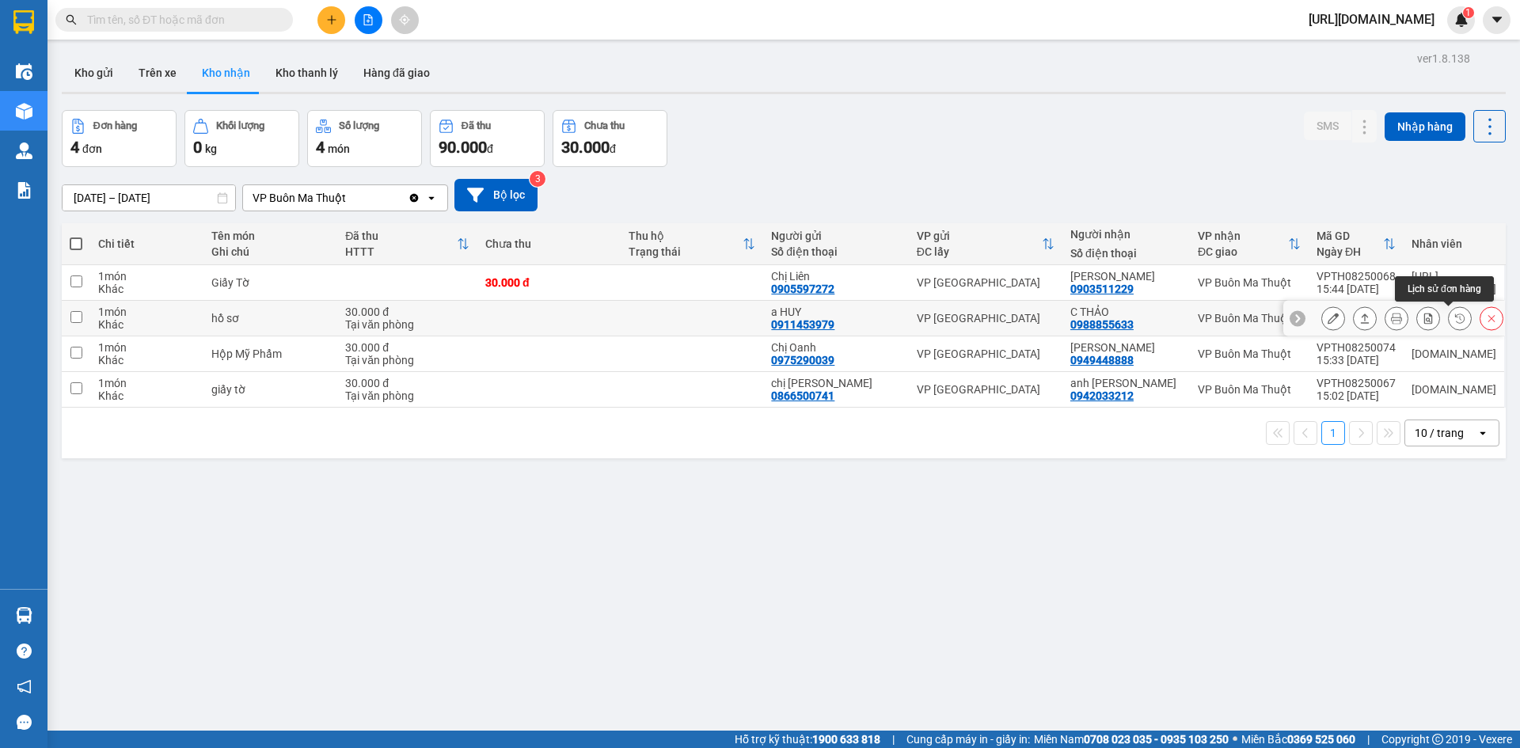
click at [1454, 318] on icon at bounding box center [1459, 318] width 11 height 11
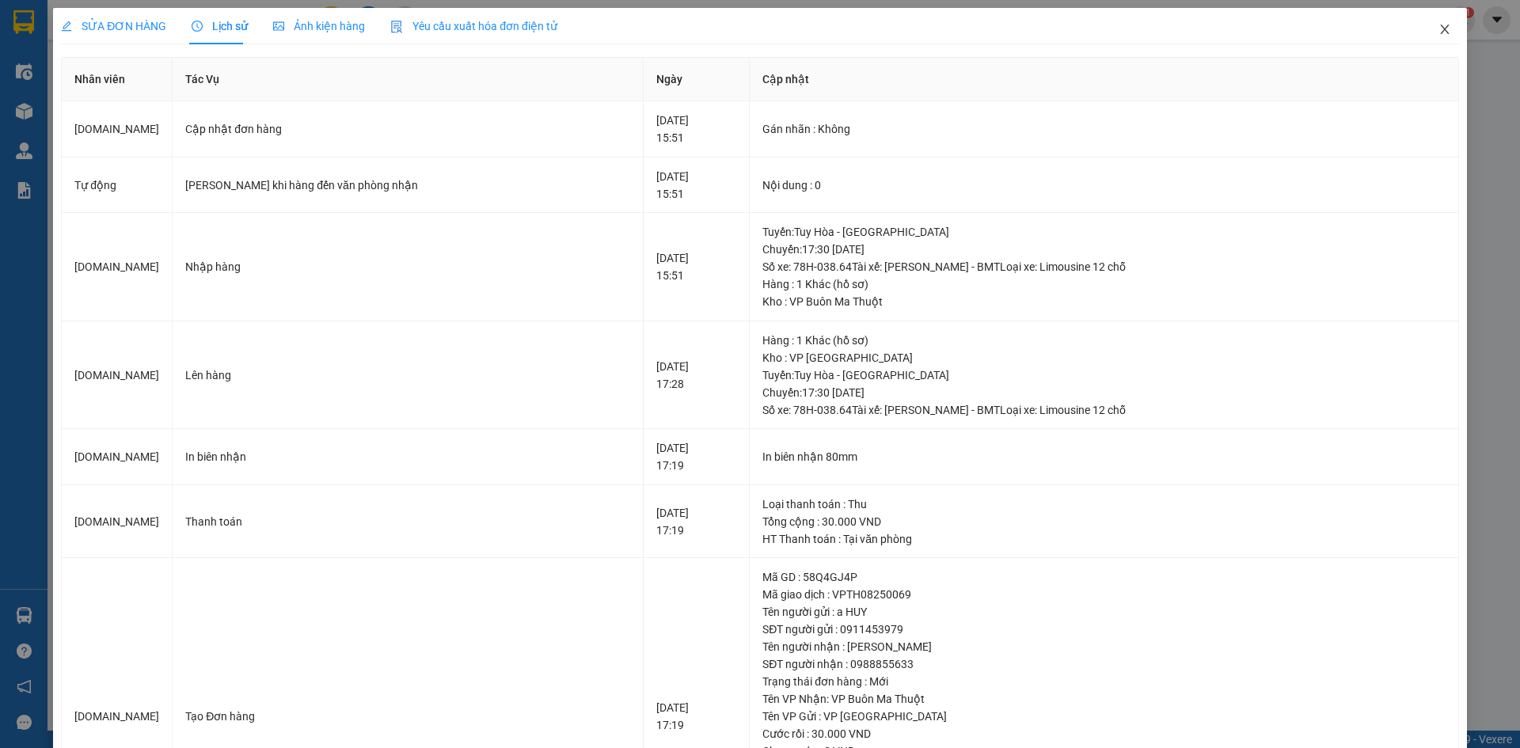
click at [1438, 27] on icon "close" at bounding box center [1444, 29] width 13 height 13
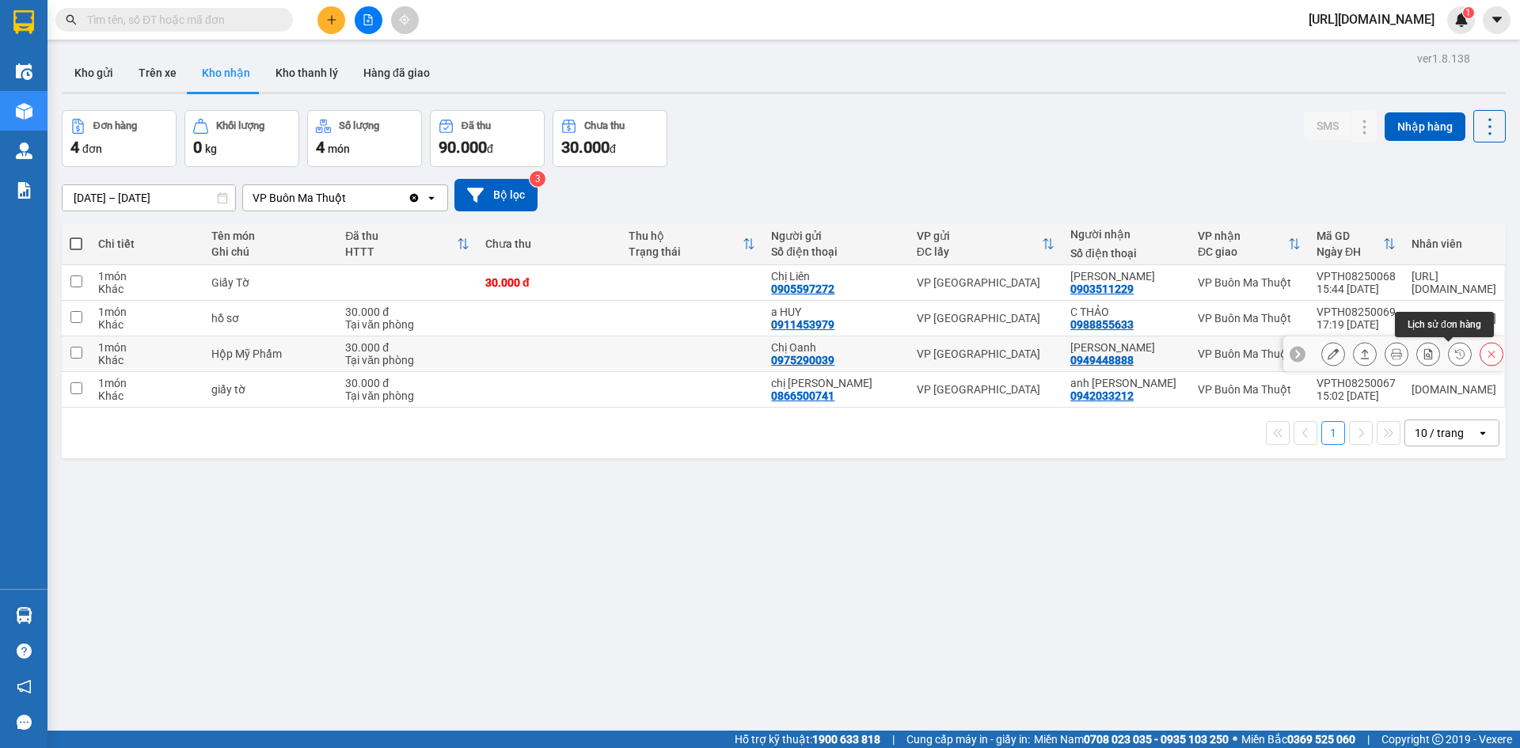
click at [1454, 351] on icon at bounding box center [1459, 353] width 11 height 11
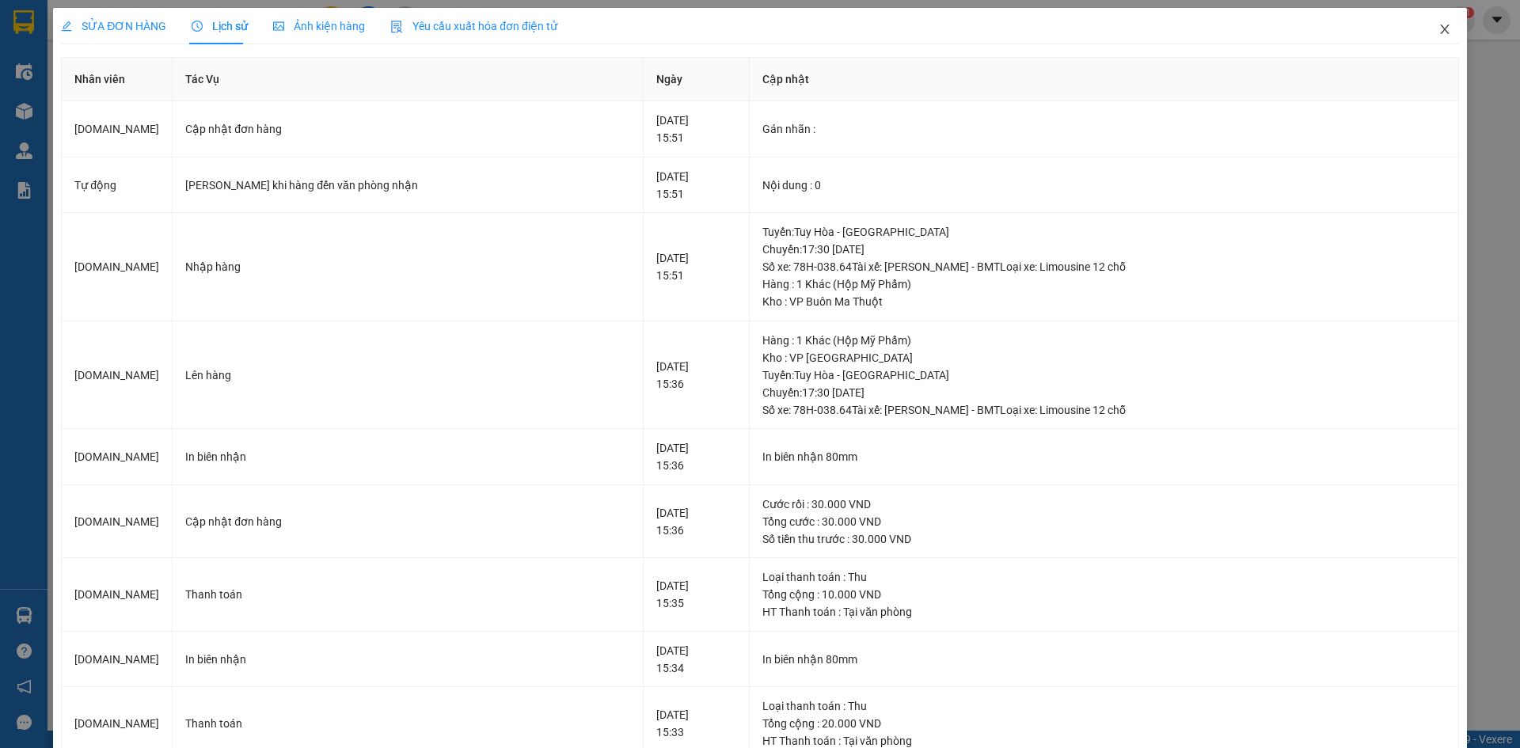
click at [1438, 25] on icon "close" at bounding box center [1444, 29] width 13 height 13
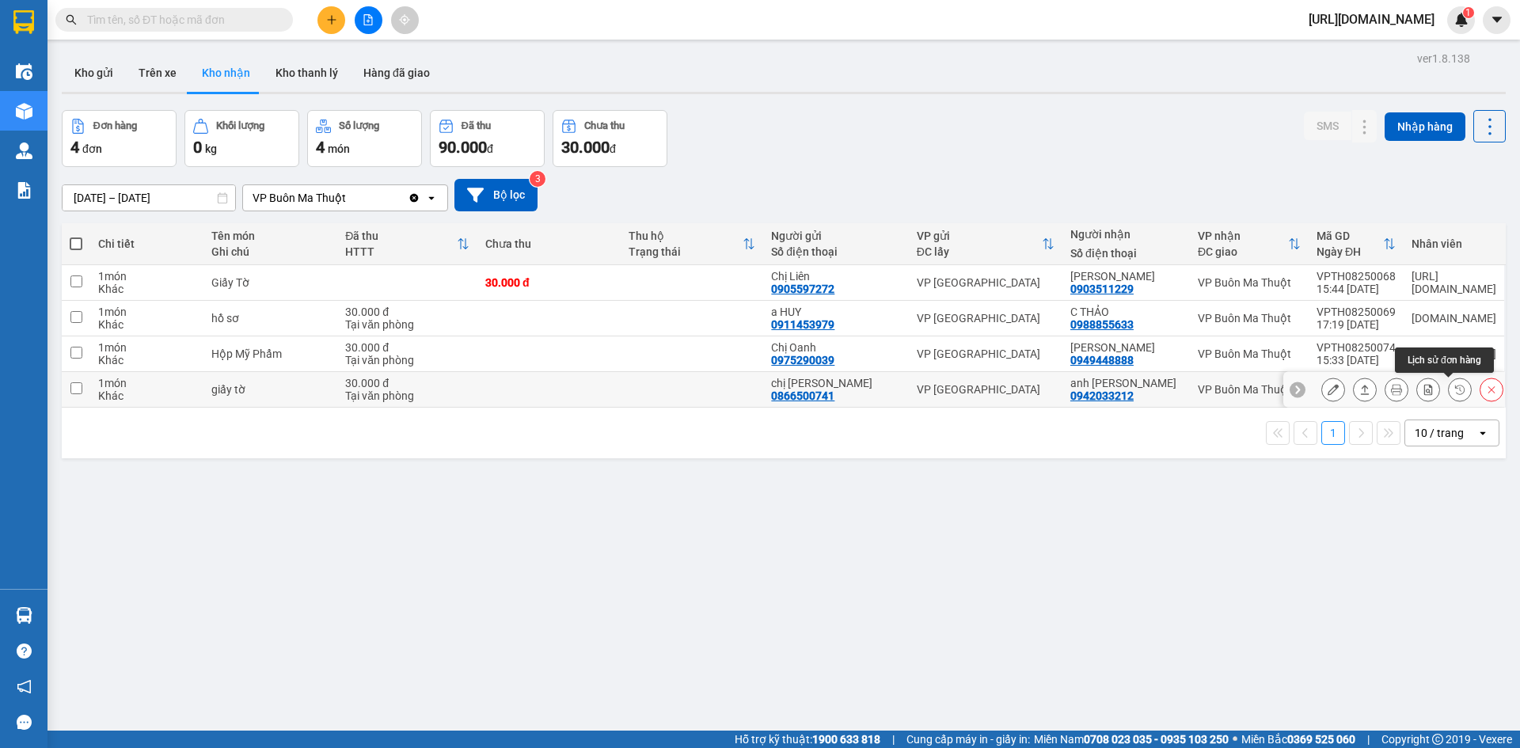
click at [1454, 394] on icon at bounding box center [1459, 389] width 11 height 11
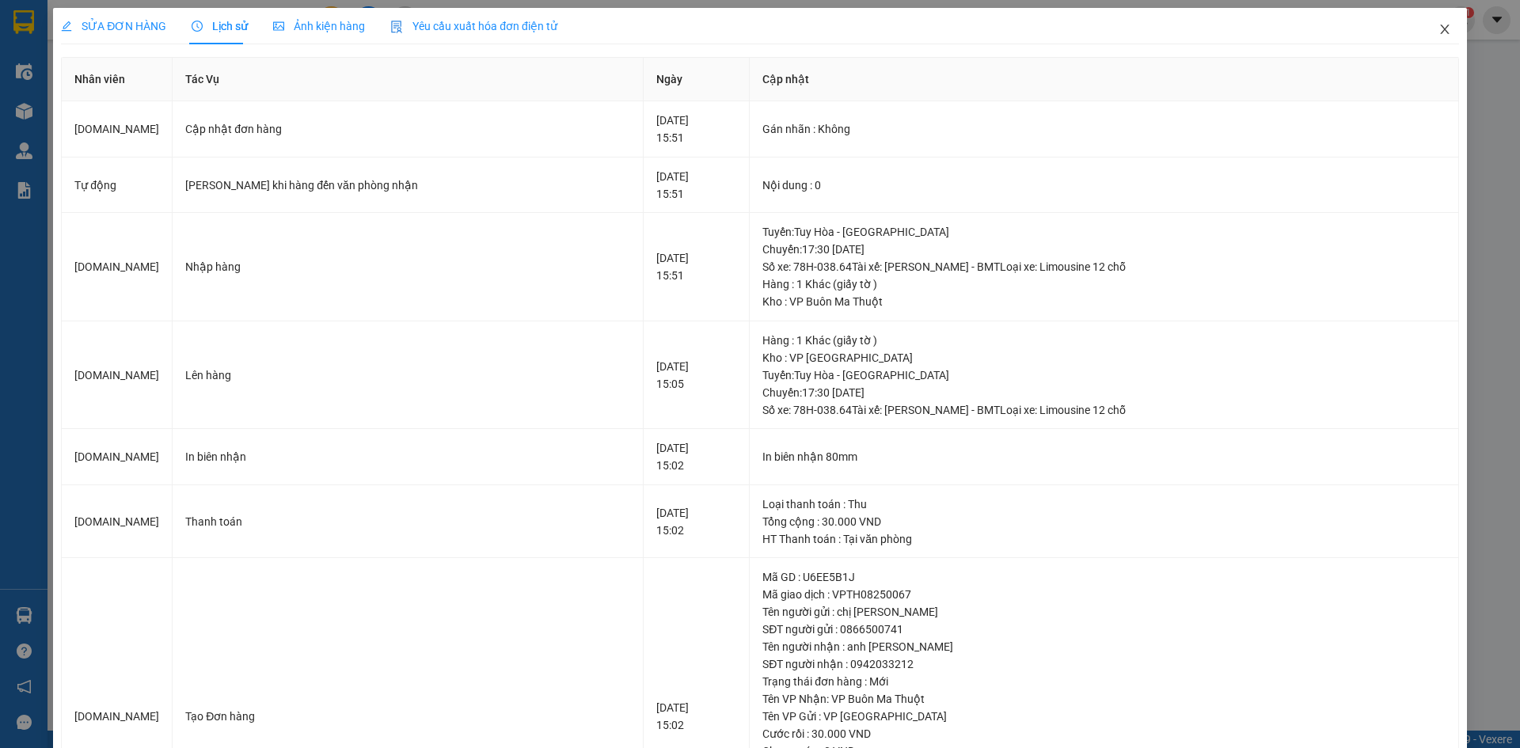
click at [1441, 27] on span "Close" at bounding box center [1444, 30] width 44 height 44
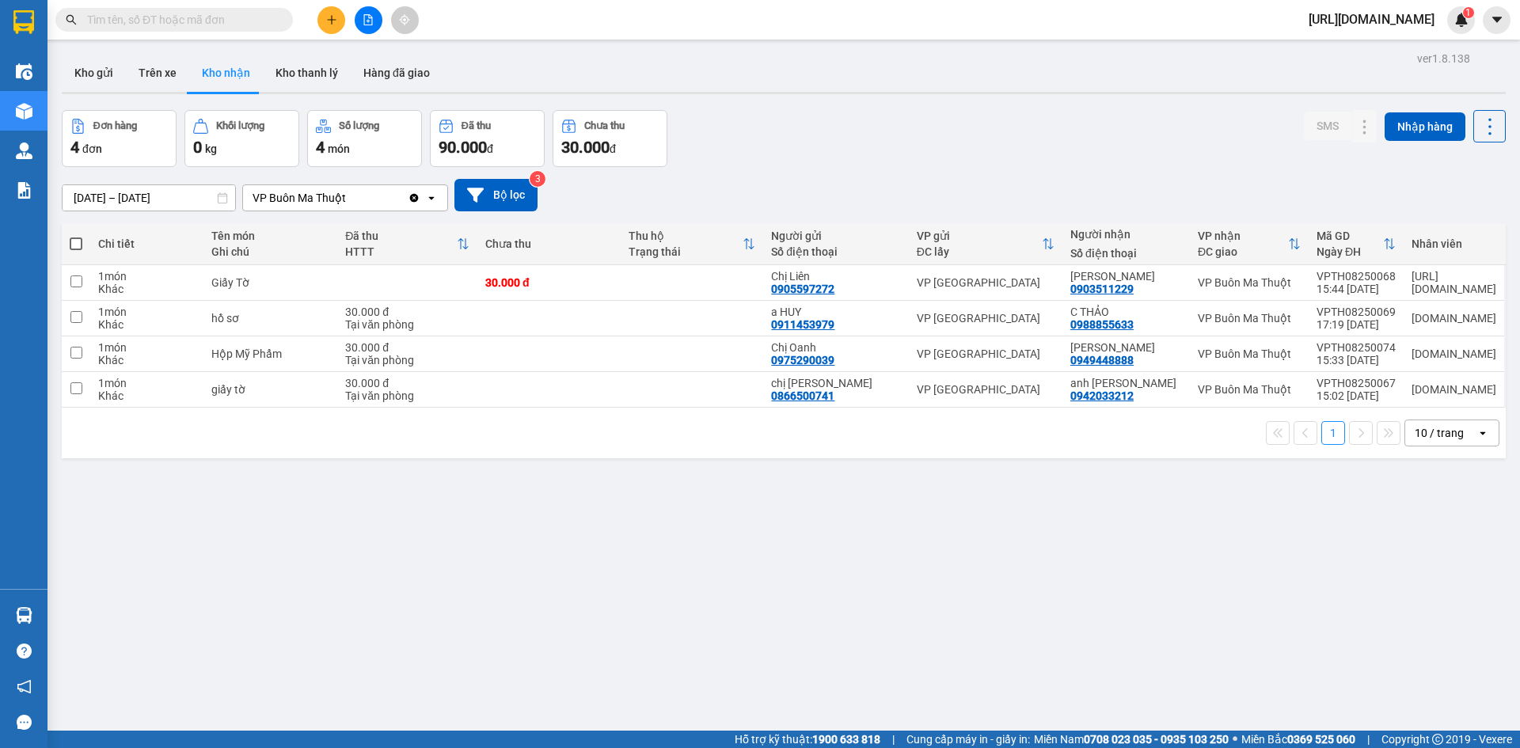
click at [681, 526] on div "ver 1.8.138 Kho gửi Trên xe Kho nhận Kho thanh lý Hàng đã giao Đơn hàng 4 đơn K…" at bounding box center [783, 421] width 1456 height 748
click at [583, 553] on div "ver 1.8.138 Kho gửi Trên xe Kho nhận Kho thanh lý Hàng đã giao Đơn hàng 4 đơn K…" at bounding box center [783, 421] width 1456 height 748
click at [378, 75] on button "Hàng đã giao" at bounding box center [397, 73] width 92 height 38
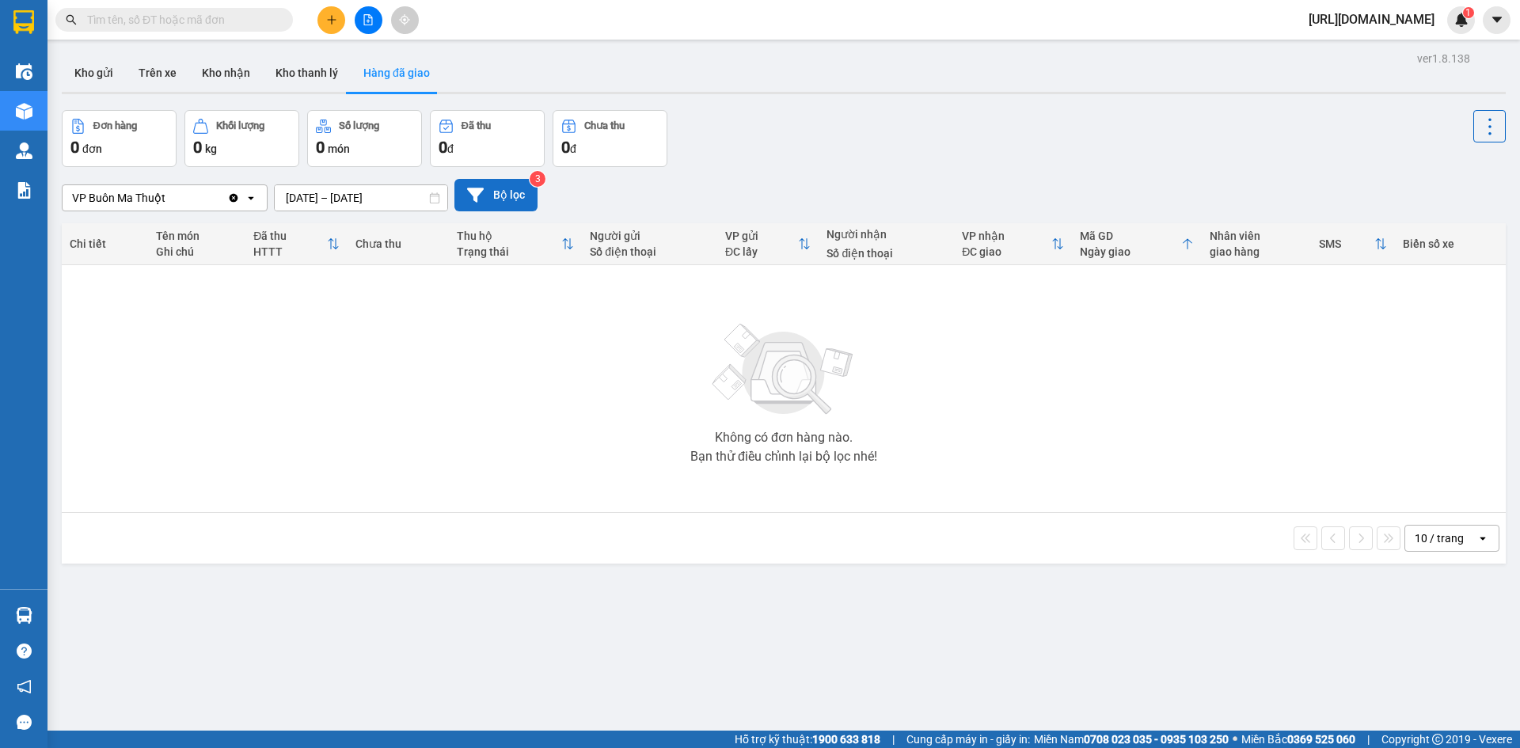
click at [484, 192] on button "Bộ lọc" at bounding box center [495, 195] width 83 height 32
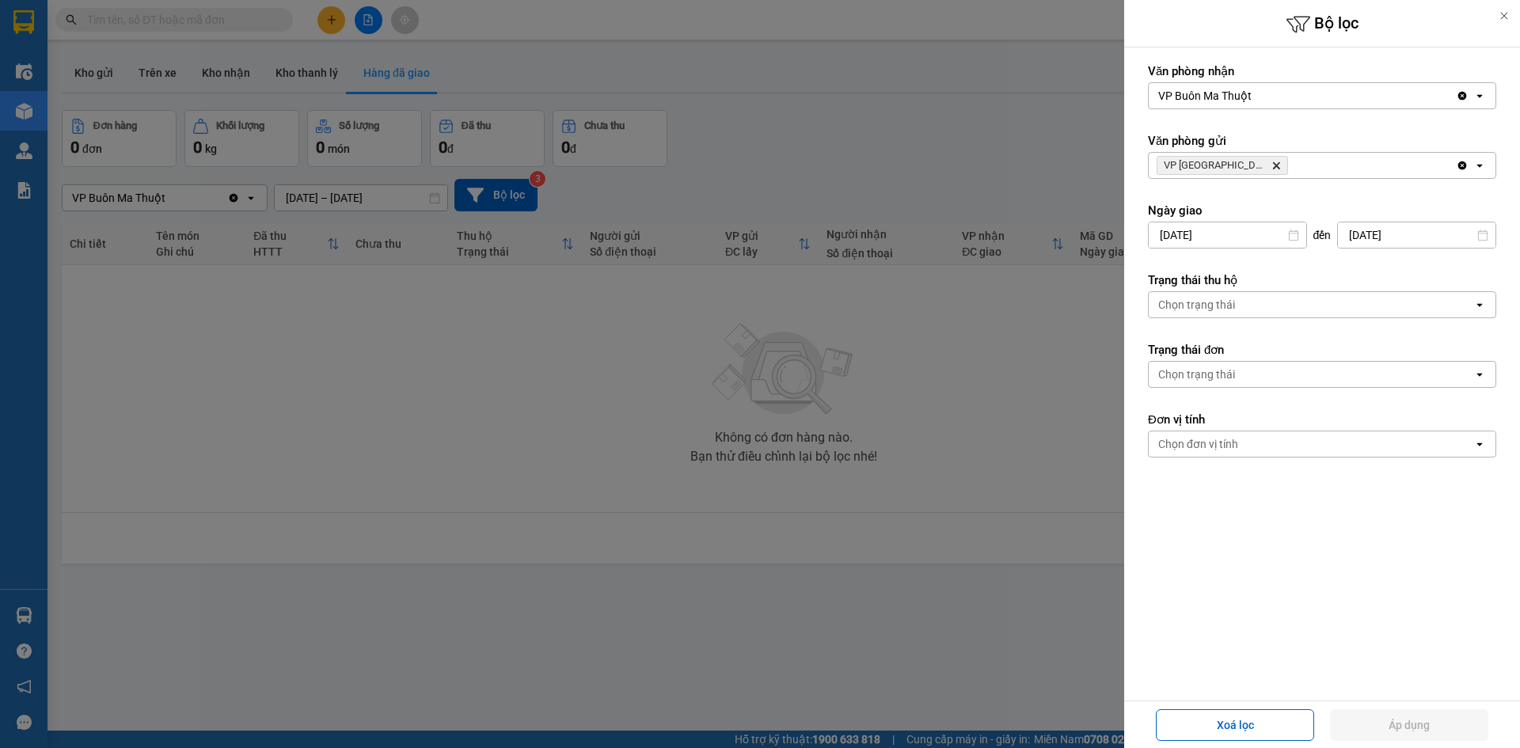
click at [857, 640] on div at bounding box center [760, 374] width 1520 height 748
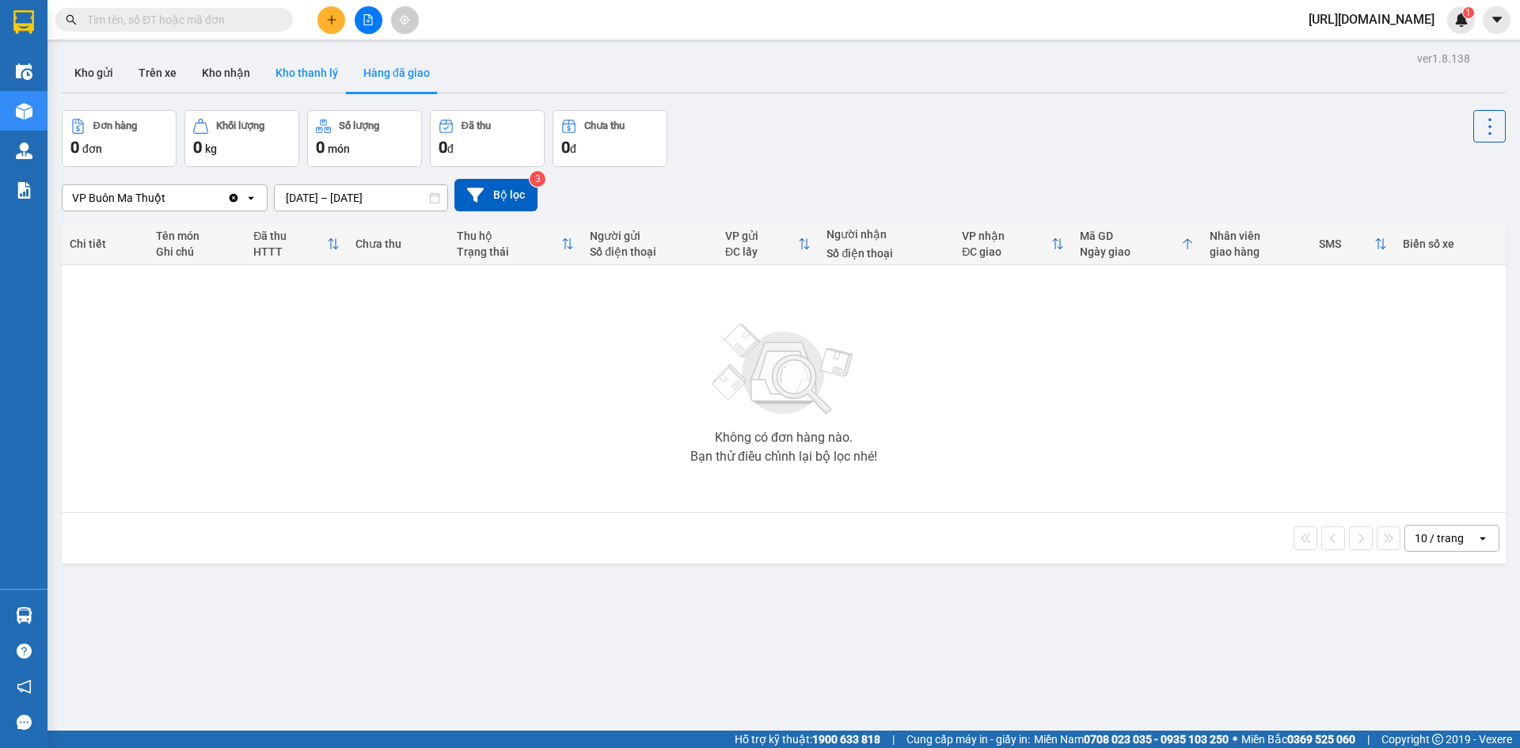
click at [286, 67] on button "Kho thanh lý" at bounding box center [307, 73] width 88 height 38
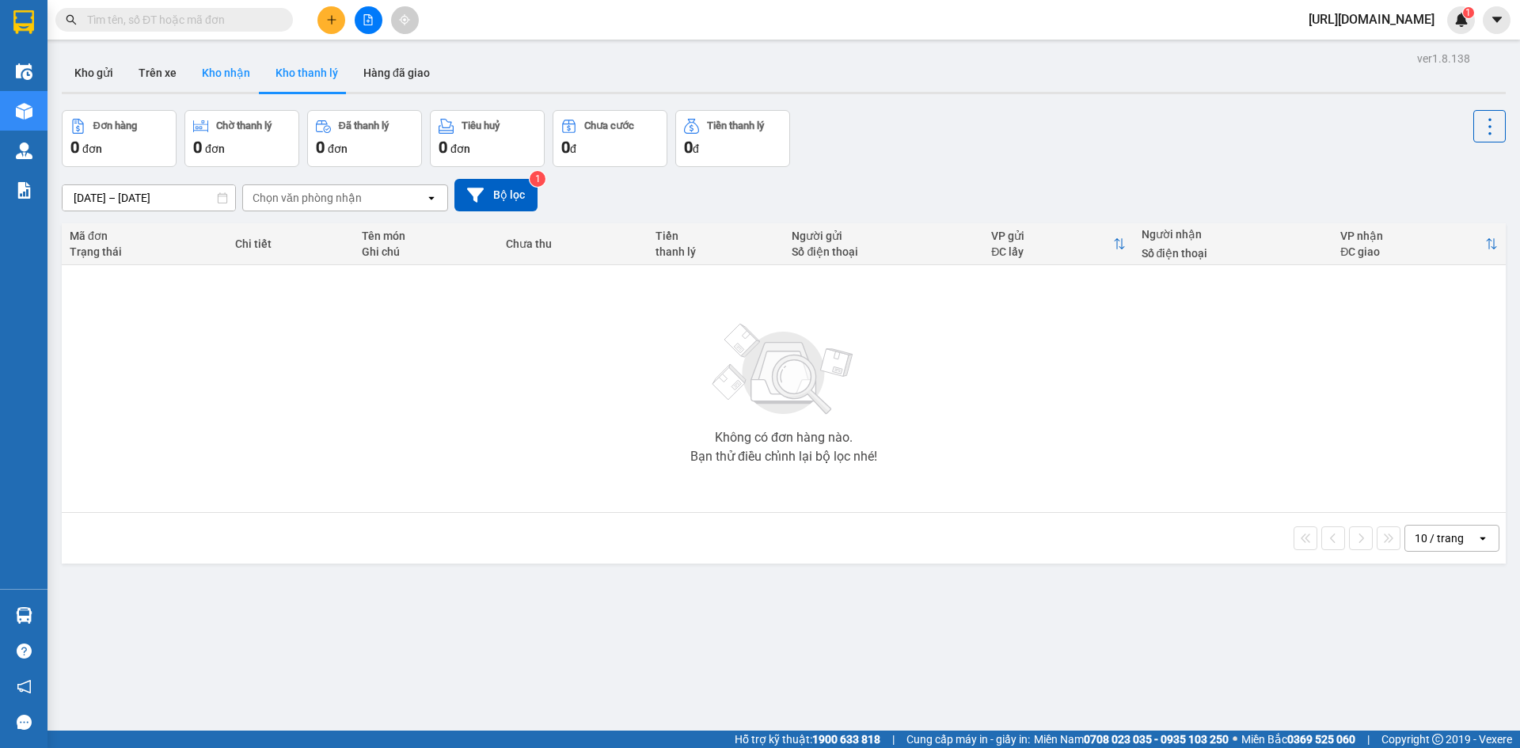
click at [229, 66] on button "Kho nhận" at bounding box center [226, 73] width 74 height 38
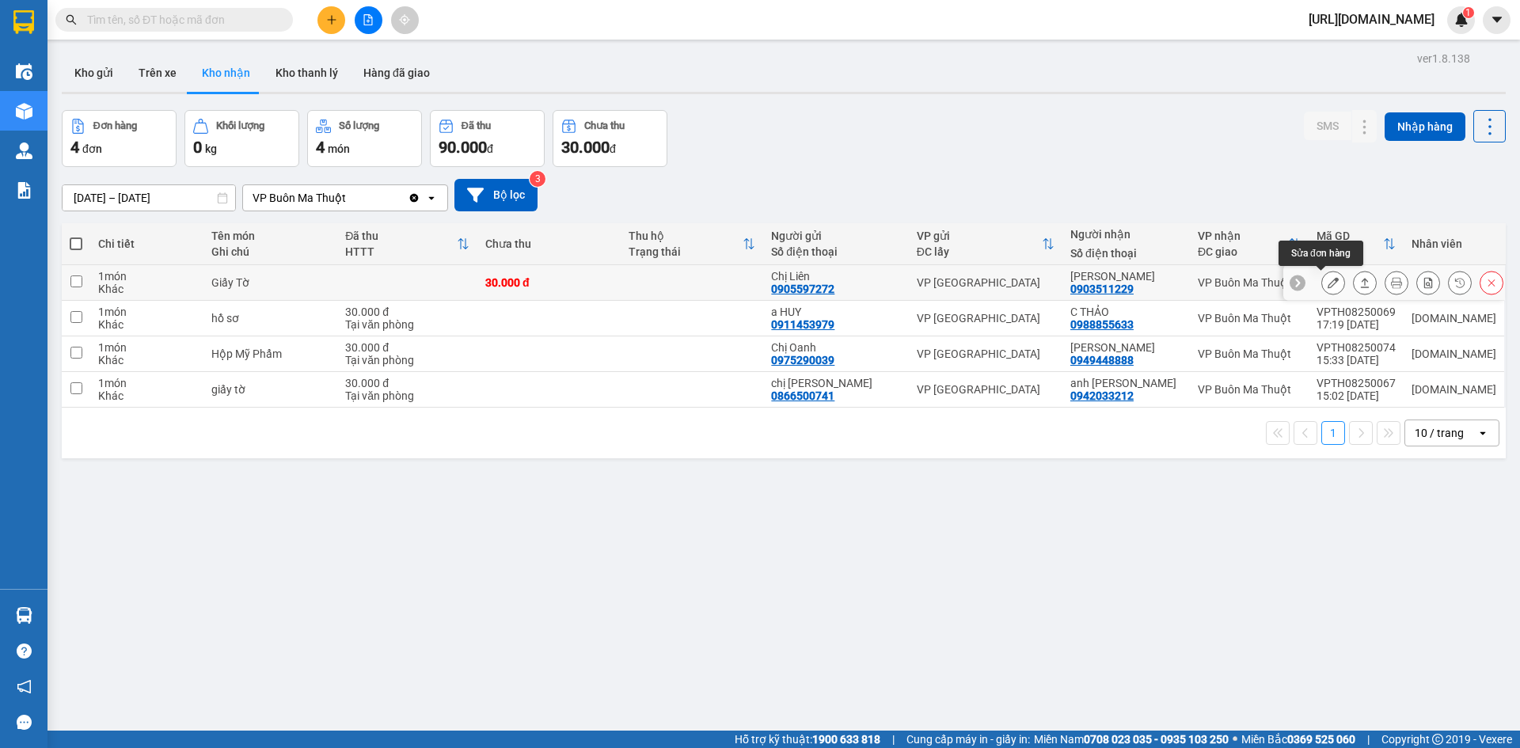
click at [1328, 287] on button at bounding box center [1333, 283] width 22 height 28
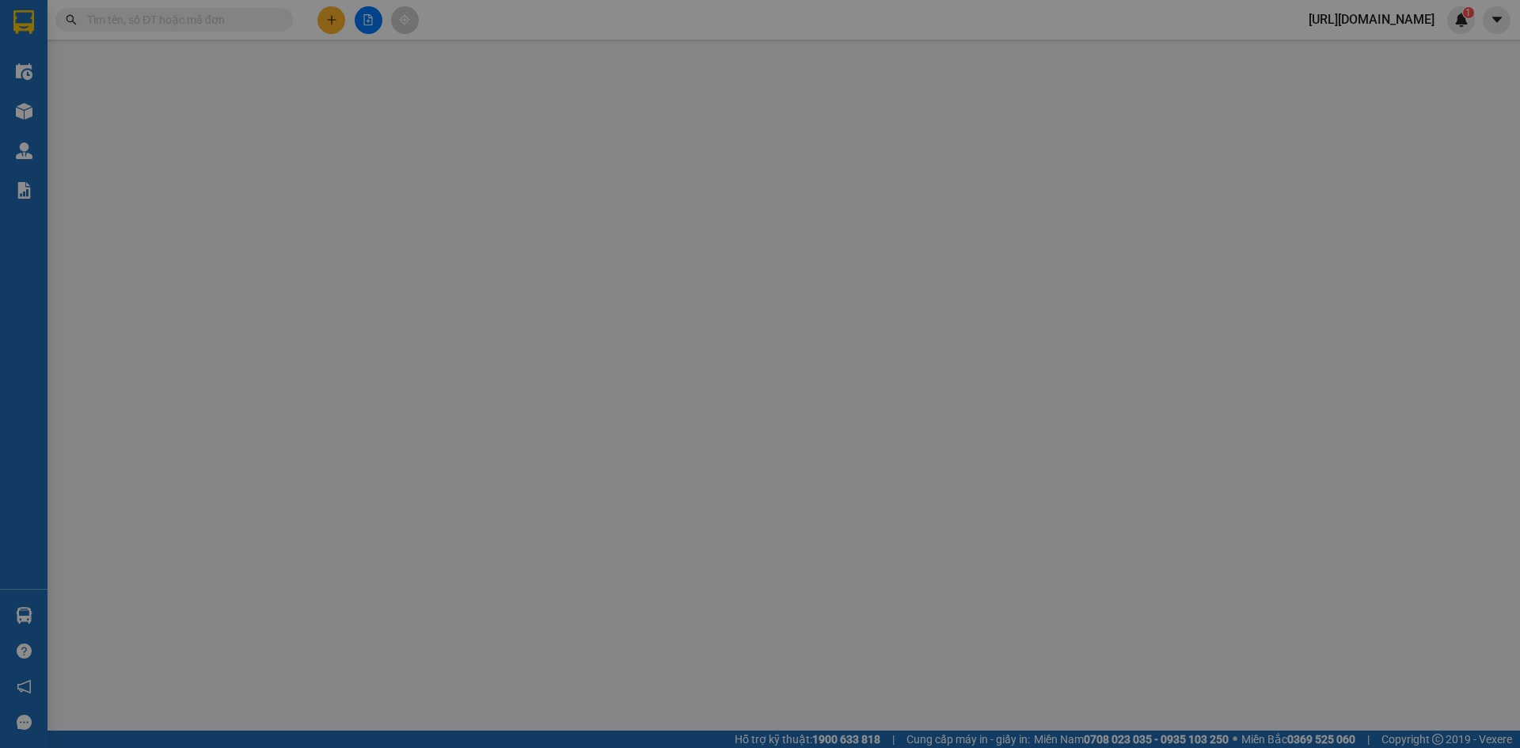
type input "0905597272"
type input "Chị Liên"
type input "0903511229"
type input "Anh Đức"
type input "30.000"
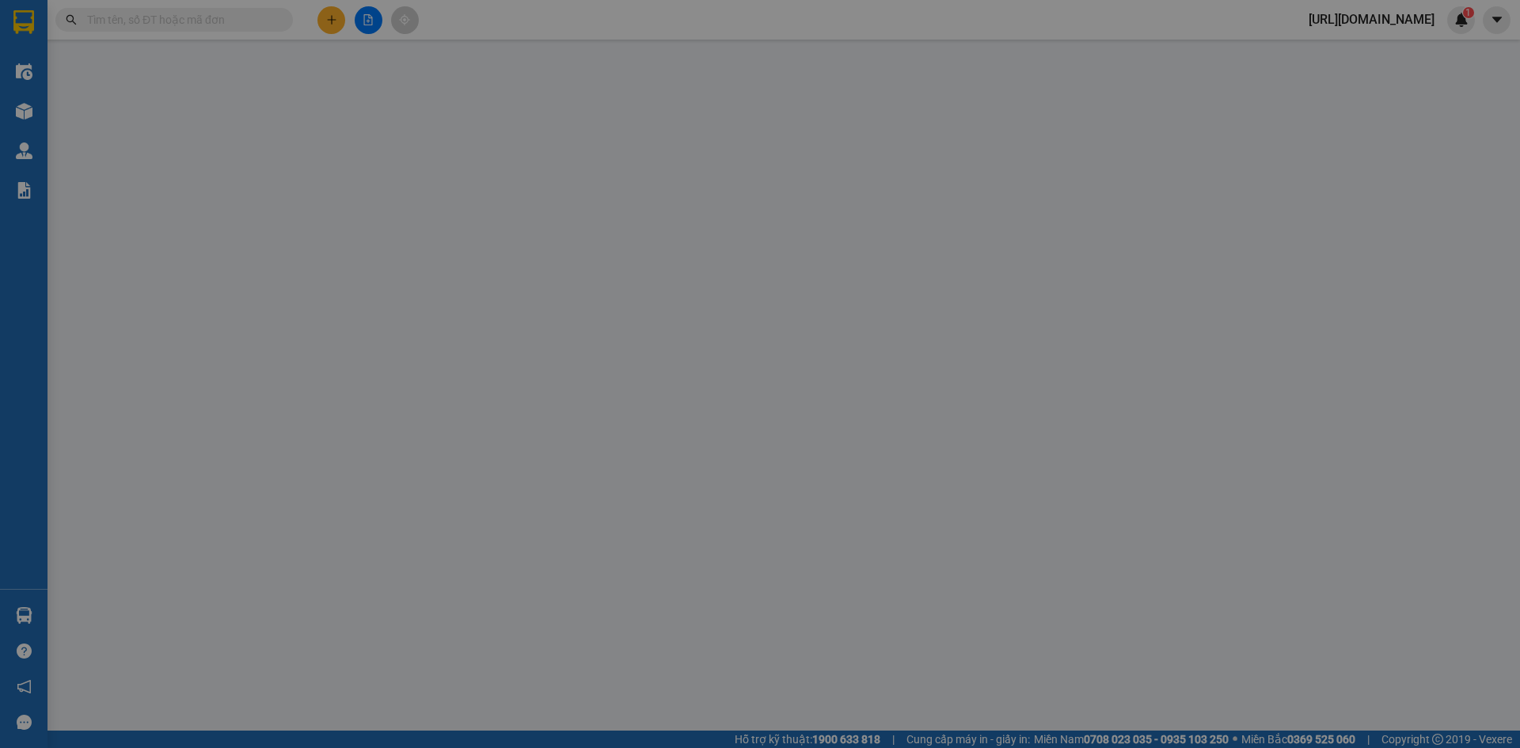
type input "30.000"
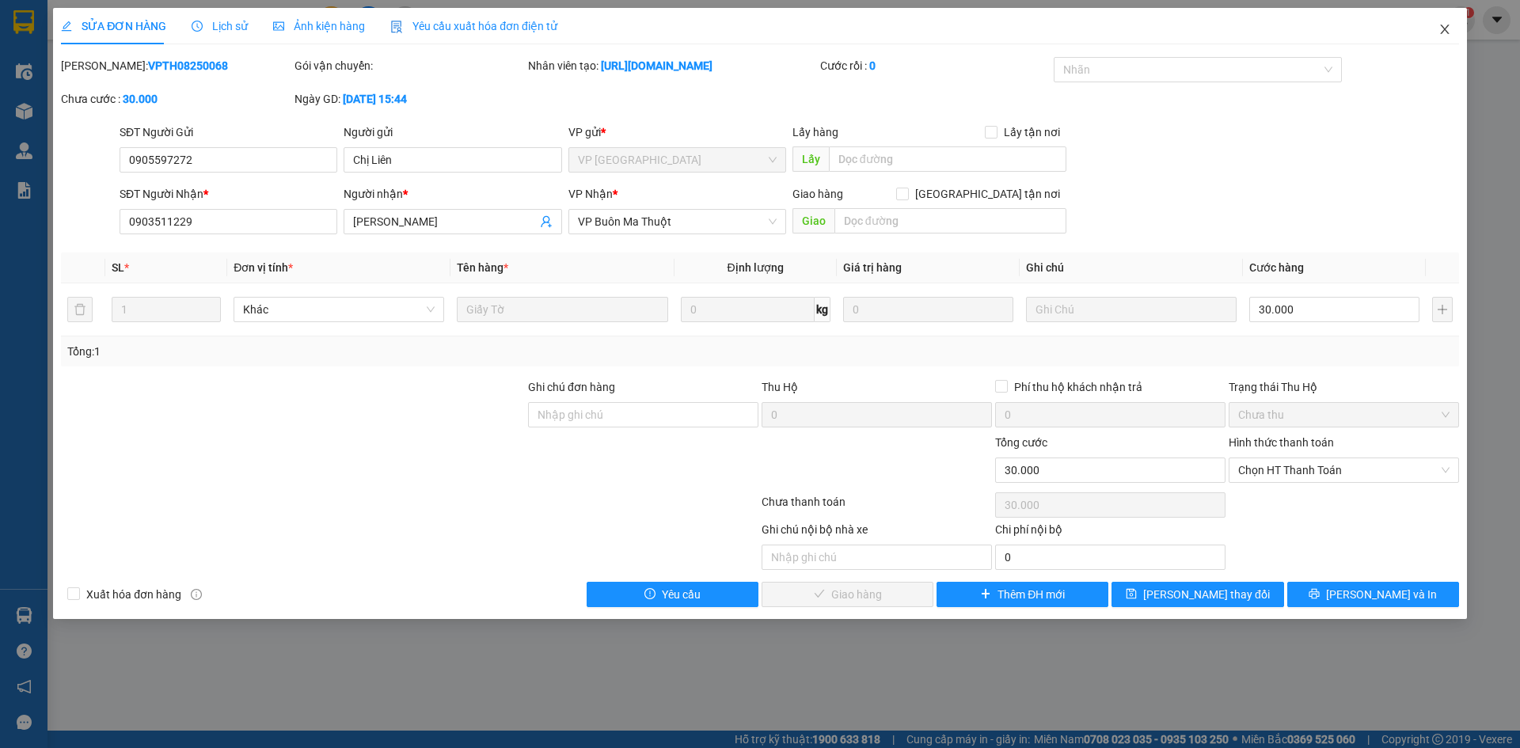
click at [1454, 33] on span "Close" at bounding box center [1444, 30] width 44 height 44
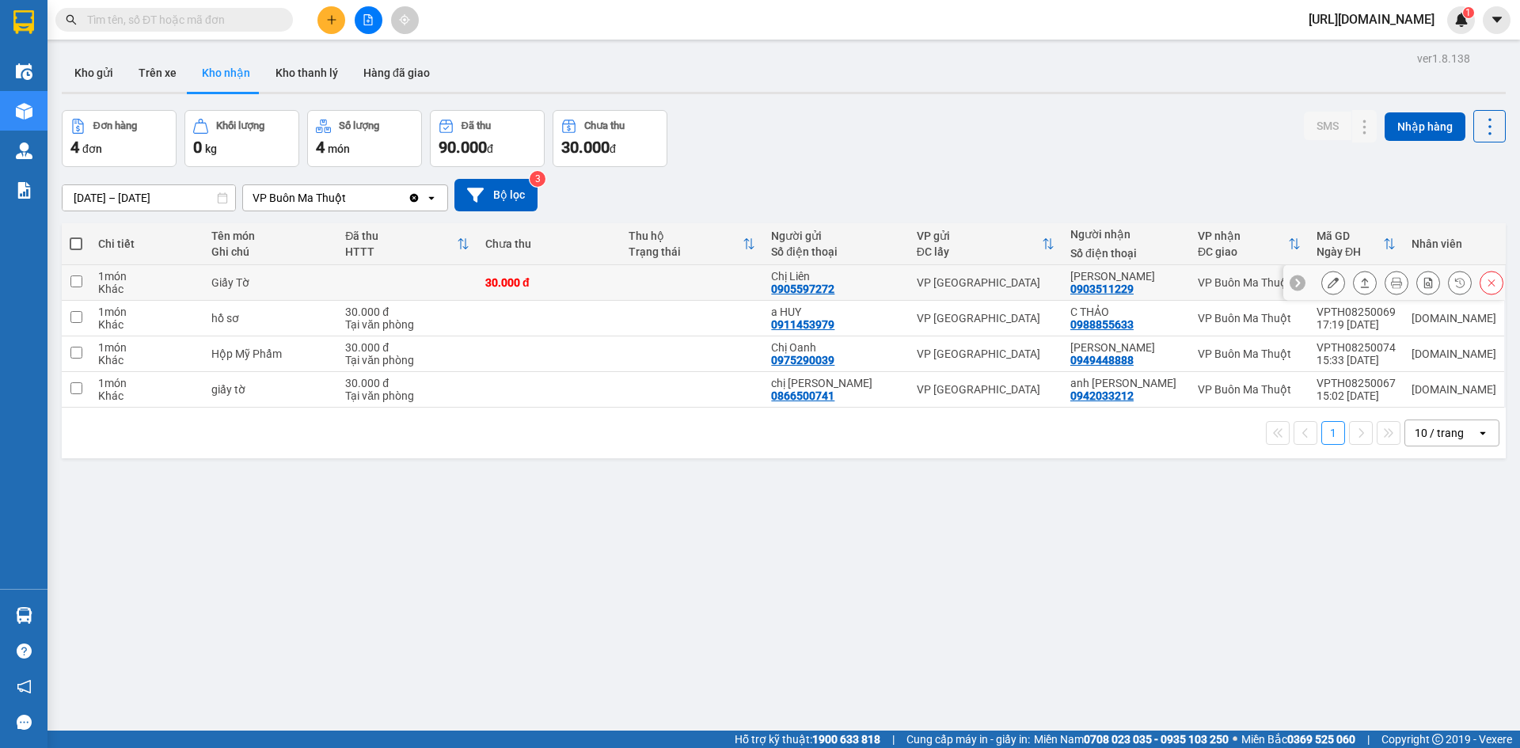
click at [245, 282] on div "Giấy Tờ" at bounding box center [270, 282] width 118 height 13
checkbox input "true"
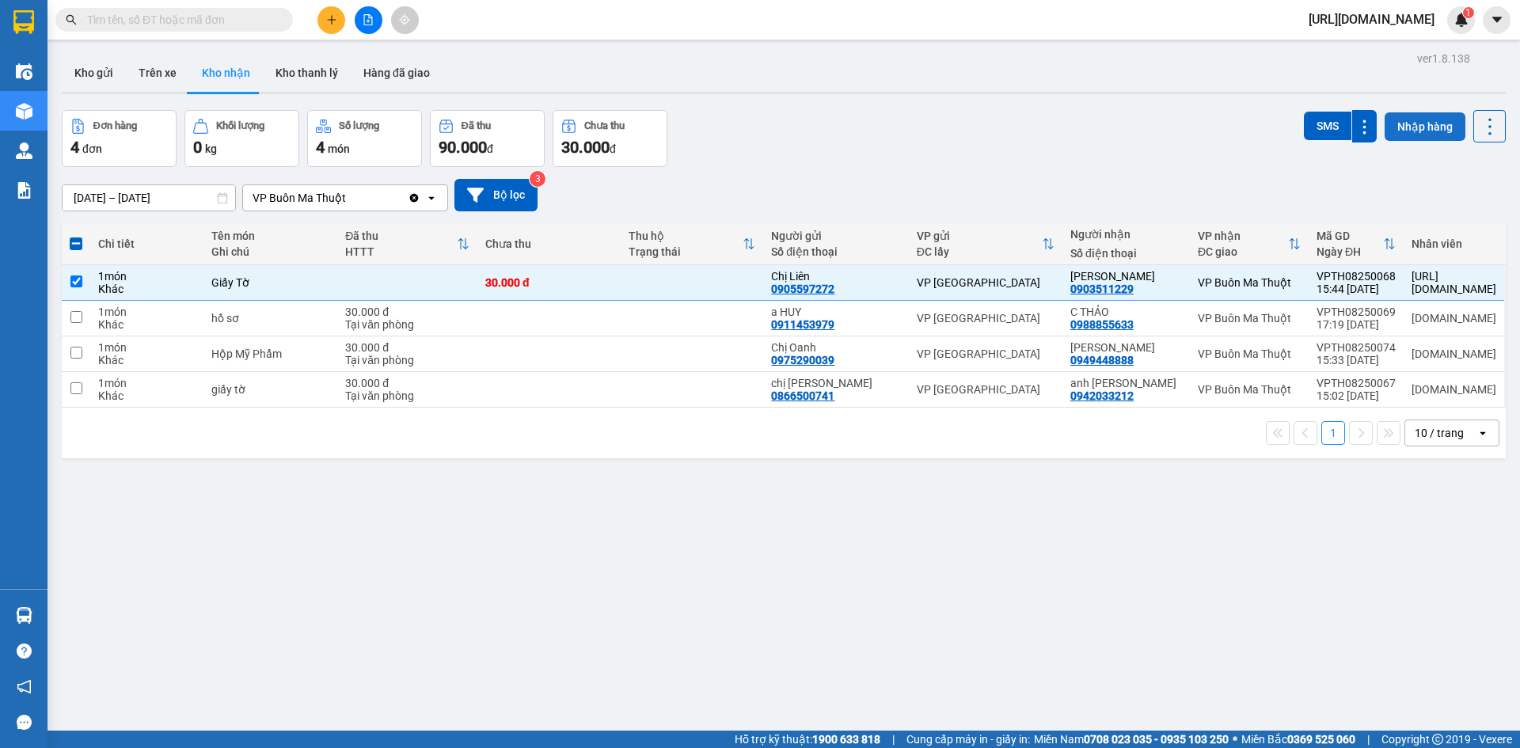
click at [1436, 123] on button "Nhập hàng" at bounding box center [1424, 126] width 81 height 28
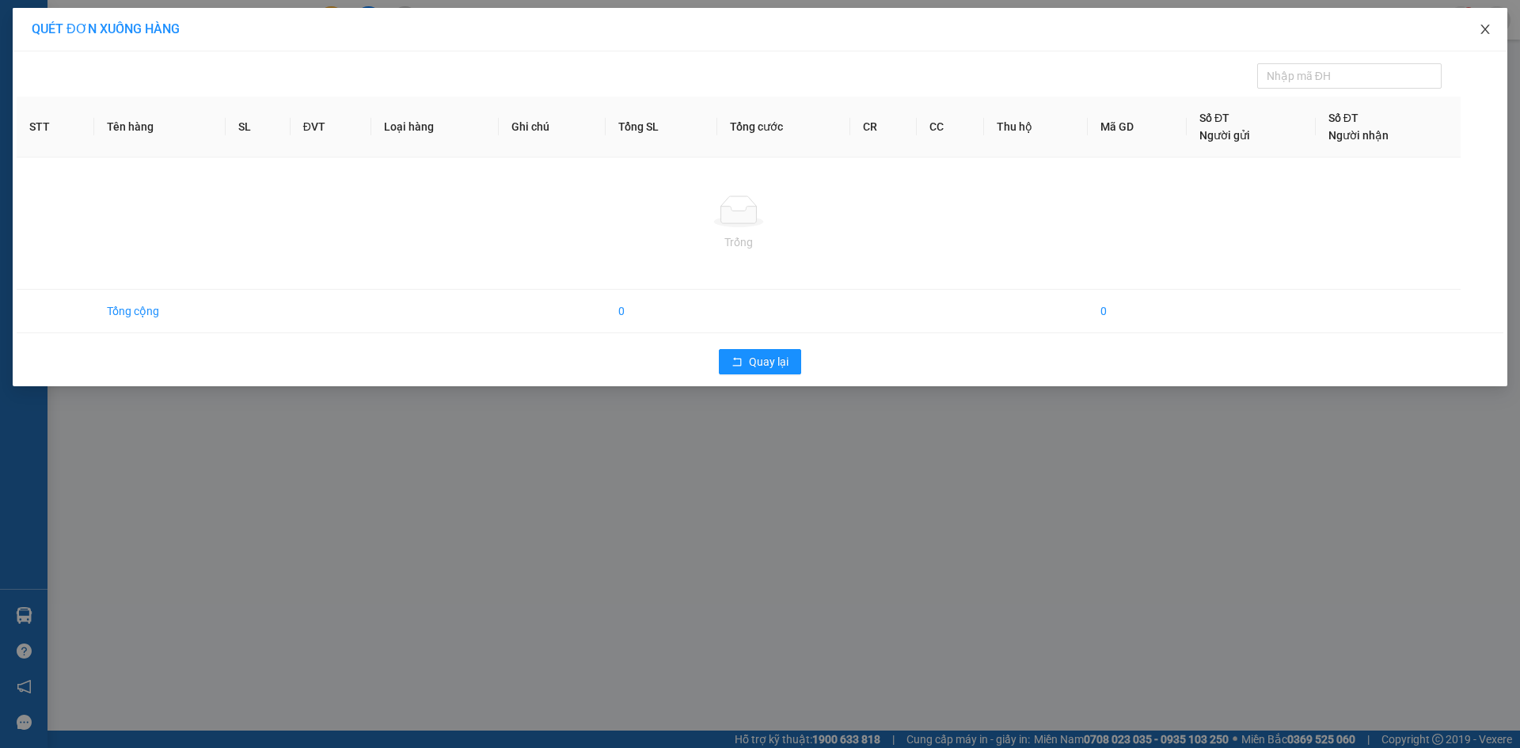
click at [1494, 31] on span "Close" at bounding box center [1485, 30] width 44 height 44
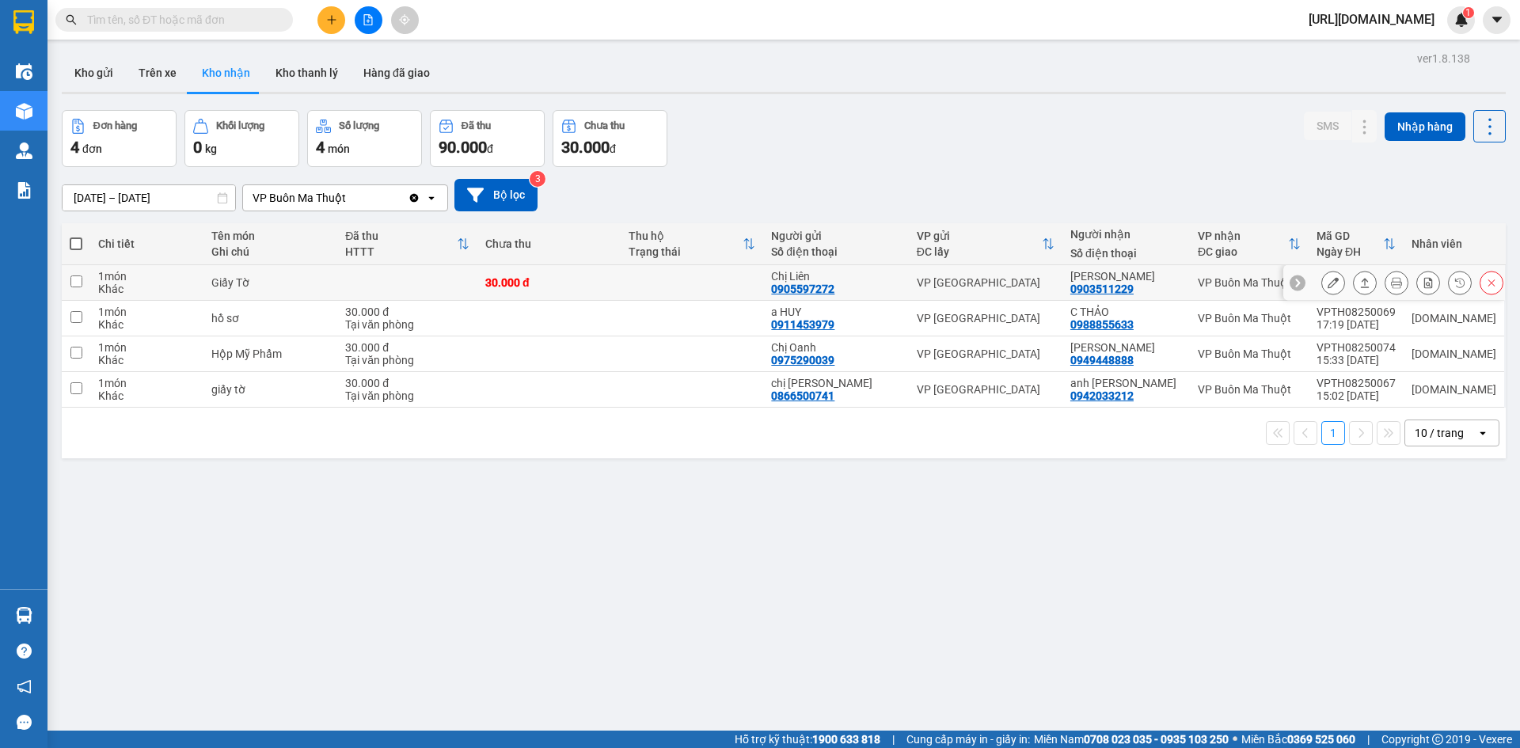
click at [82, 279] on input "checkbox" at bounding box center [76, 281] width 12 height 12
checkbox input "true"
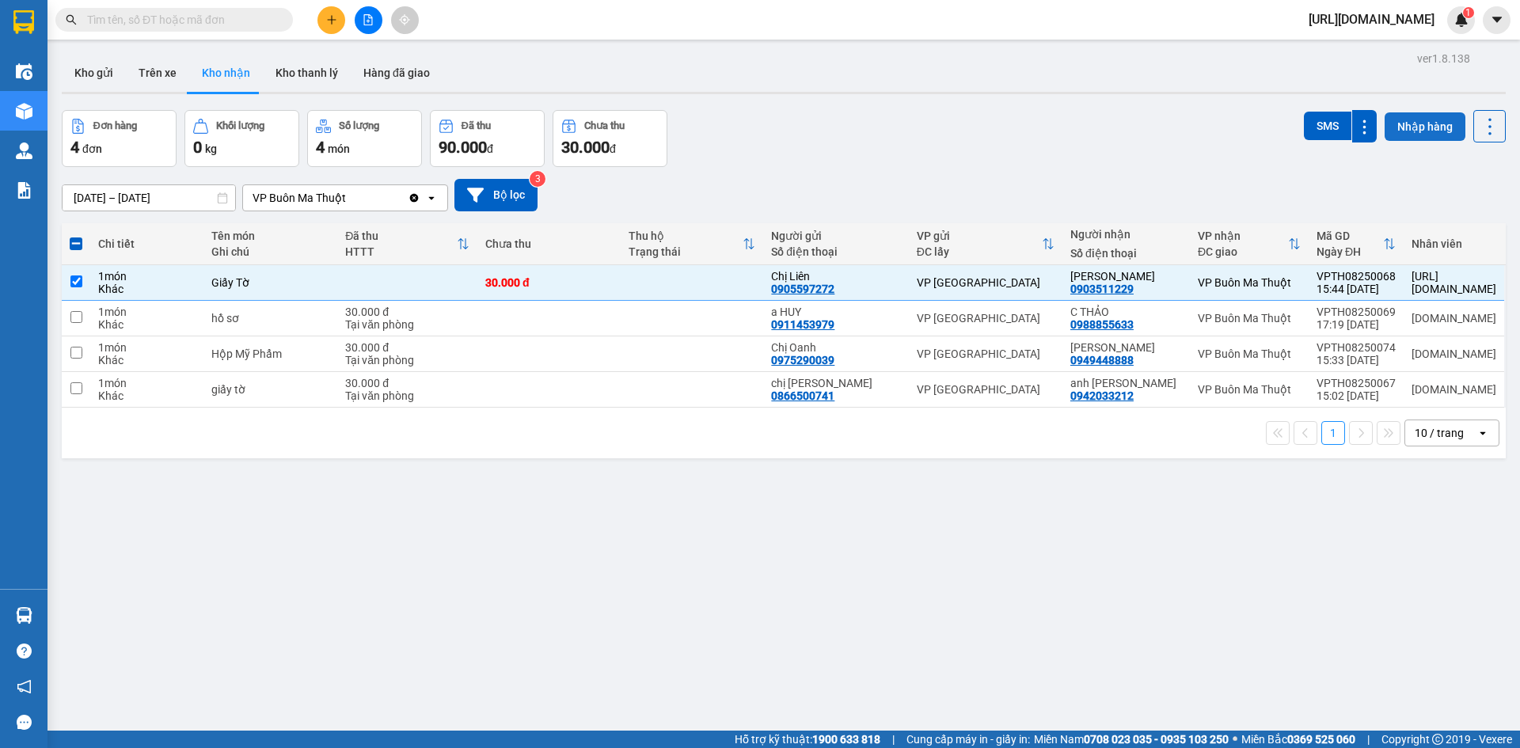
click at [1430, 128] on button "Nhập hàng" at bounding box center [1424, 126] width 81 height 28
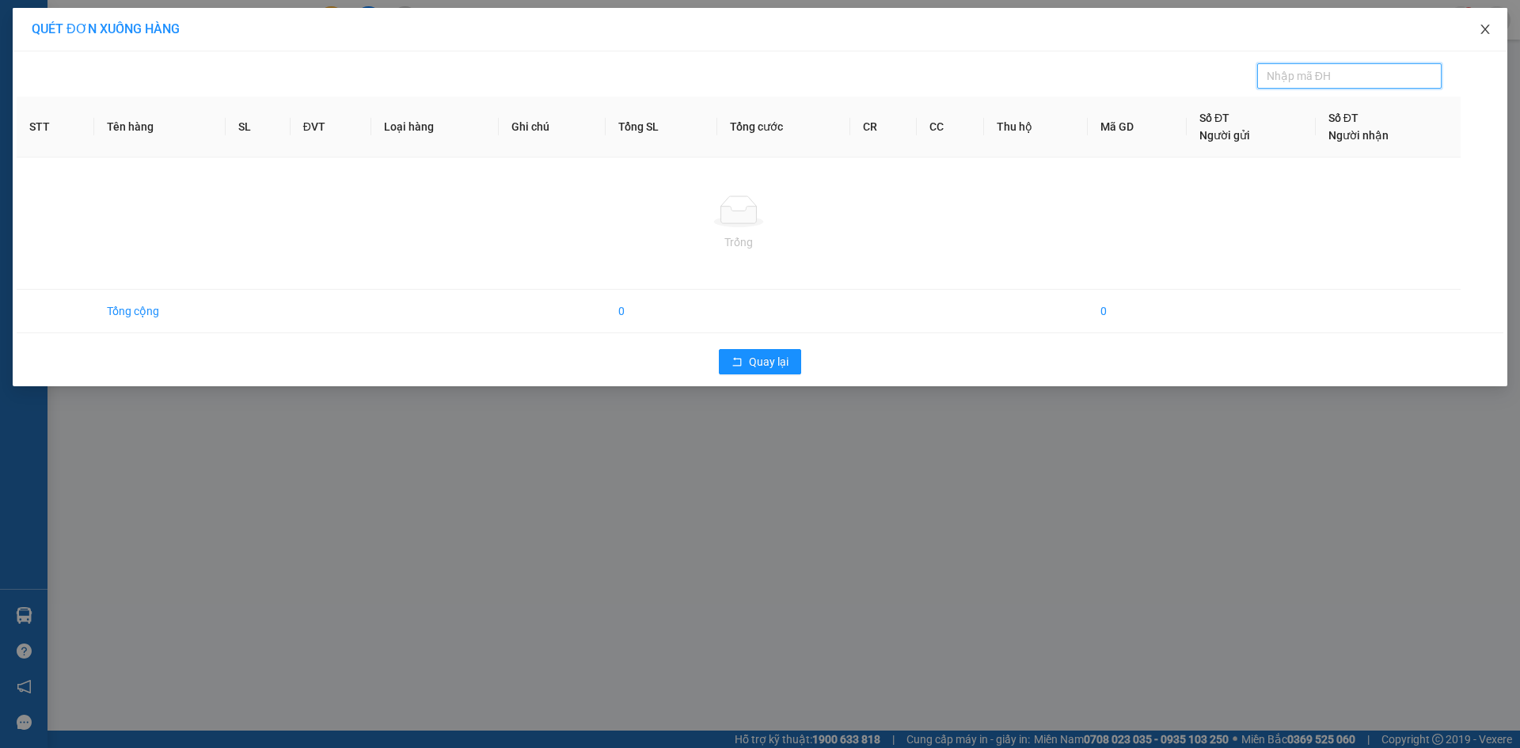
click at [1487, 36] on icon "close" at bounding box center [1485, 29] width 13 height 13
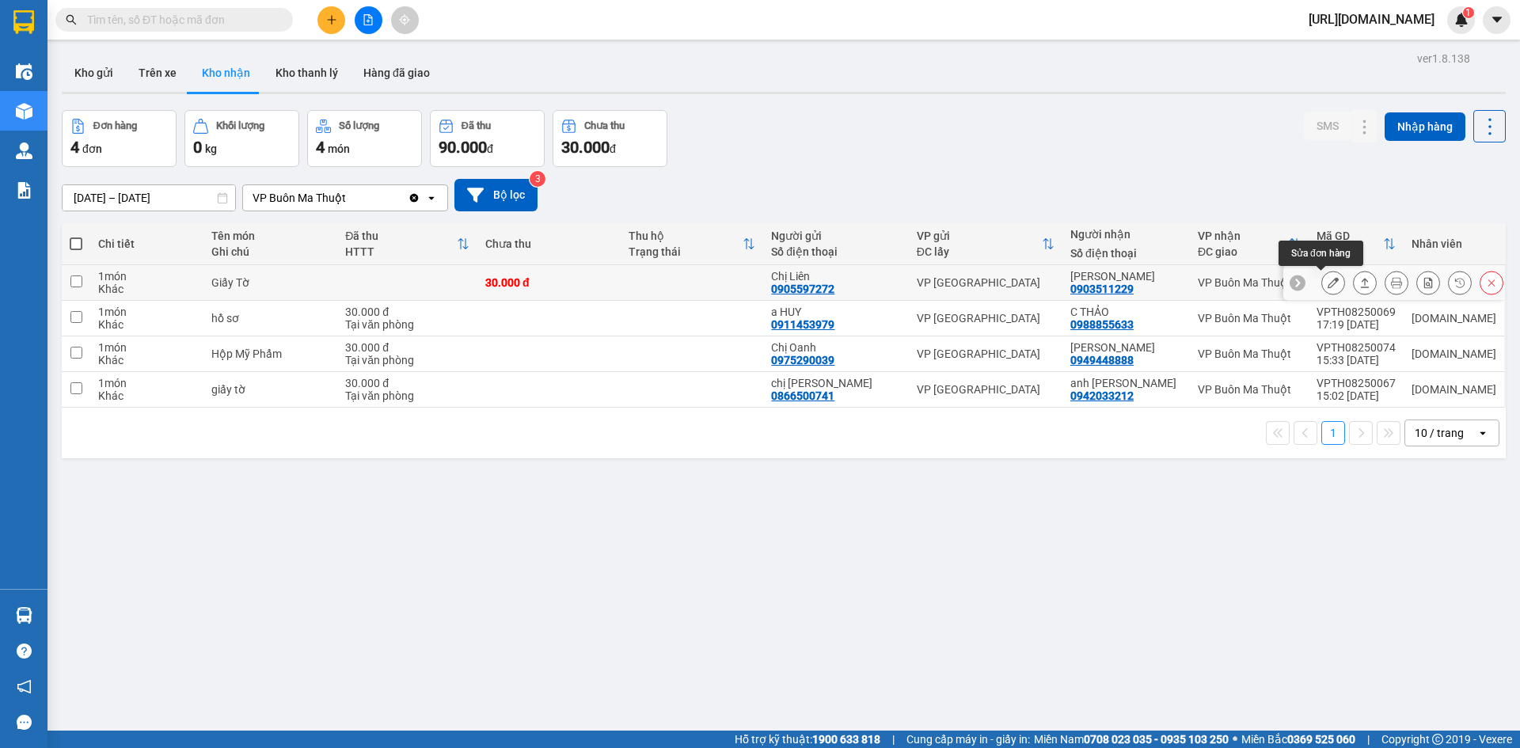
click at [1327, 282] on icon at bounding box center [1332, 282] width 11 height 11
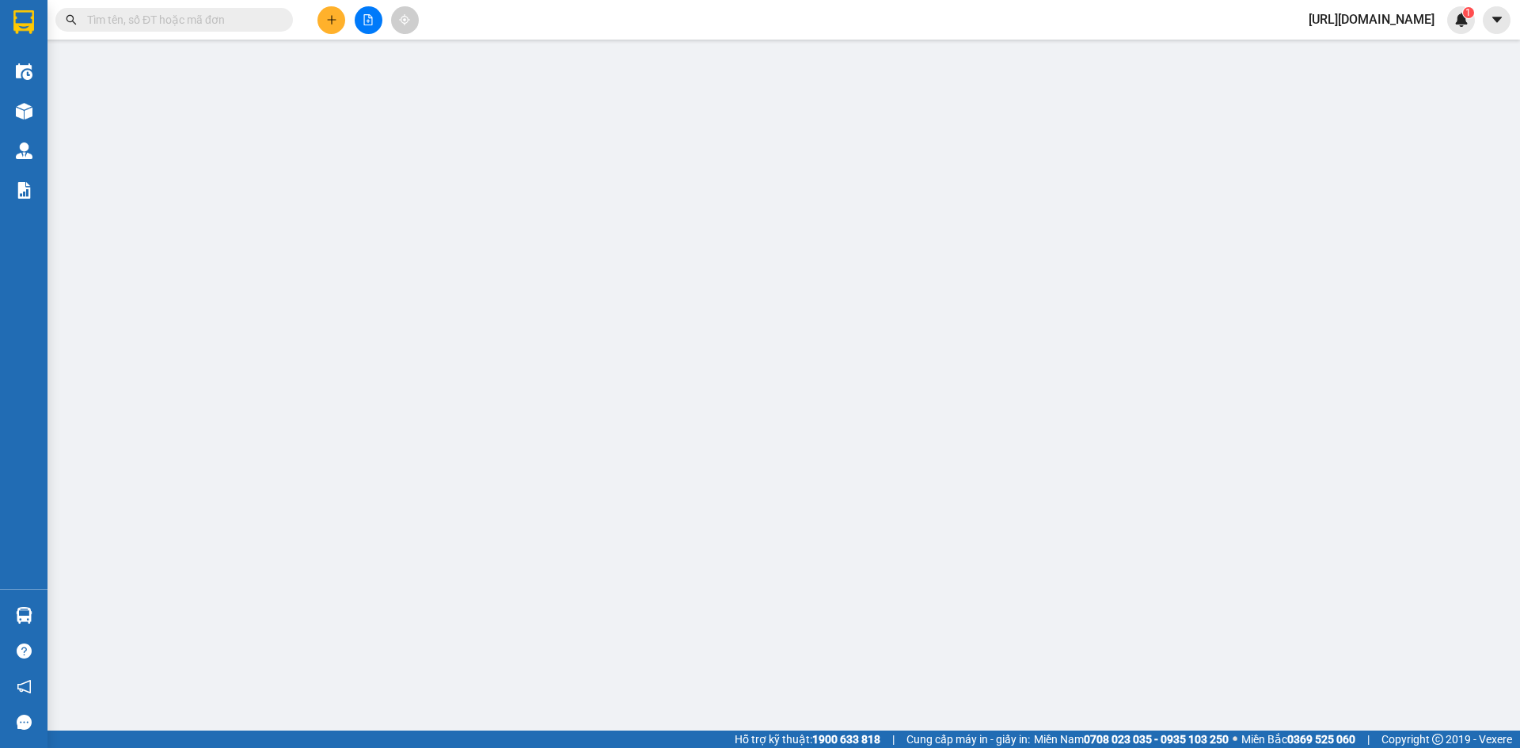
type input "0905597272"
type input "Chị Liên"
type input "0903511229"
type input "Anh Đức"
type input "30.000"
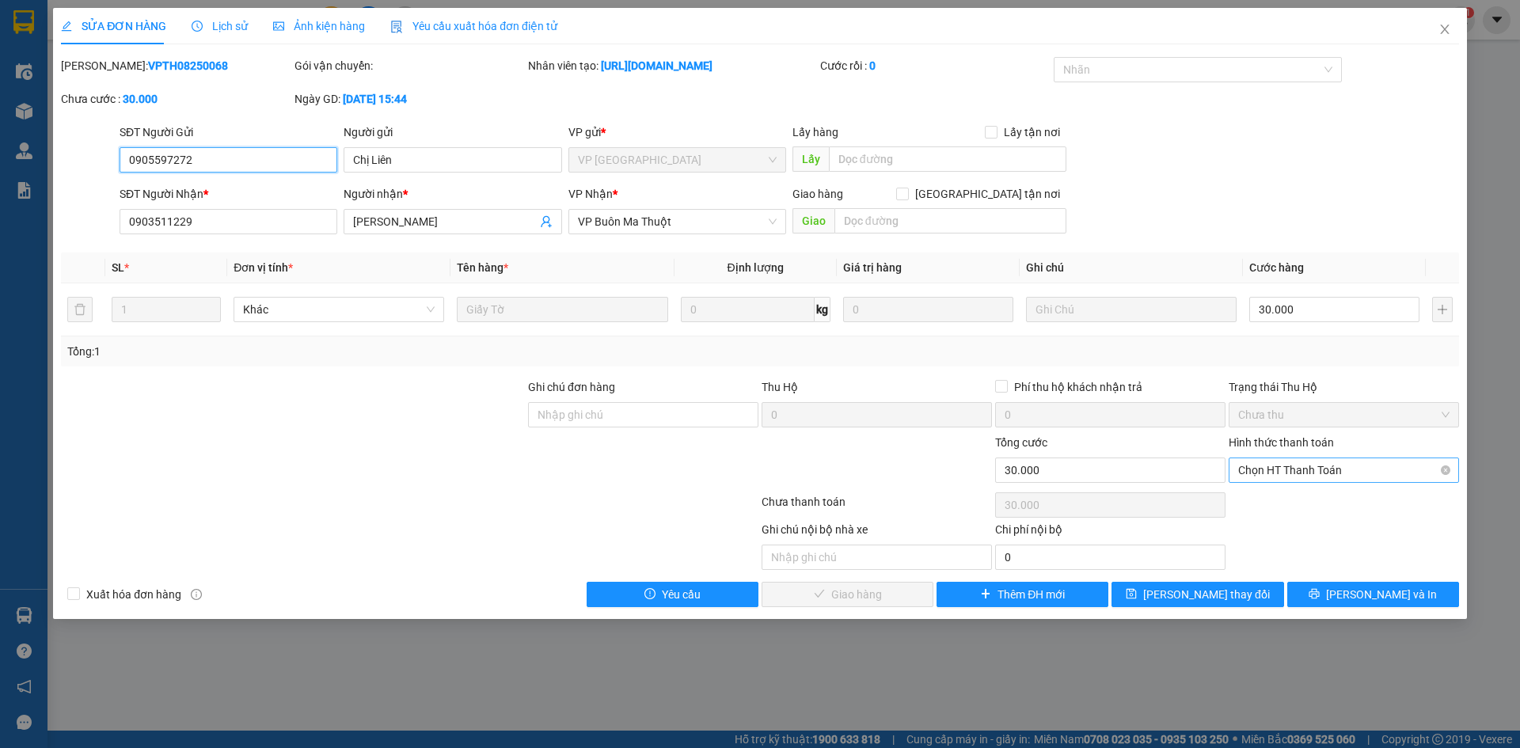
click at [1282, 461] on span "Chọn HT Thanh Toán" at bounding box center [1343, 470] width 211 height 24
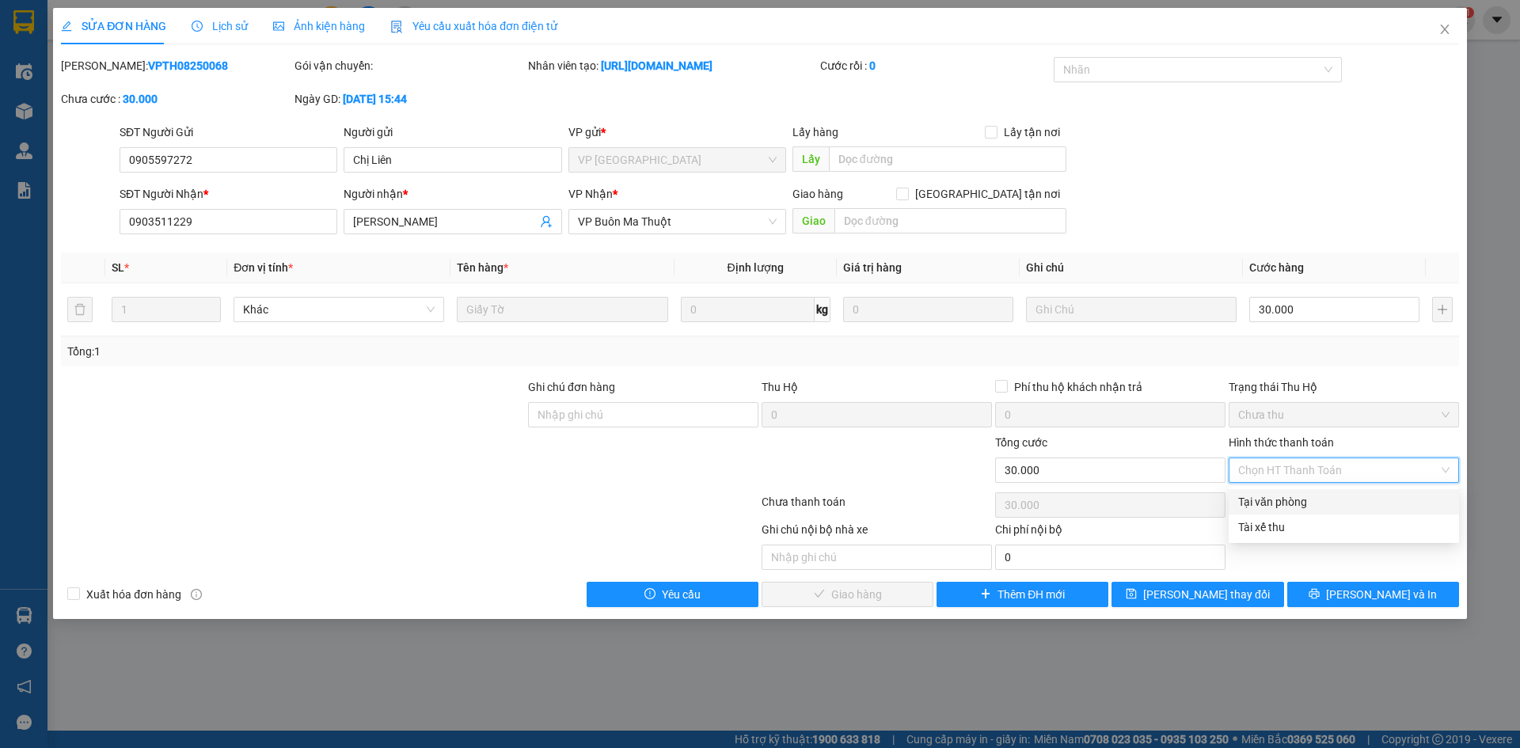
click at [1274, 503] on div "Tại văn phòng" at bounding box center [1343, 501] width 211 height 17
type input "0"
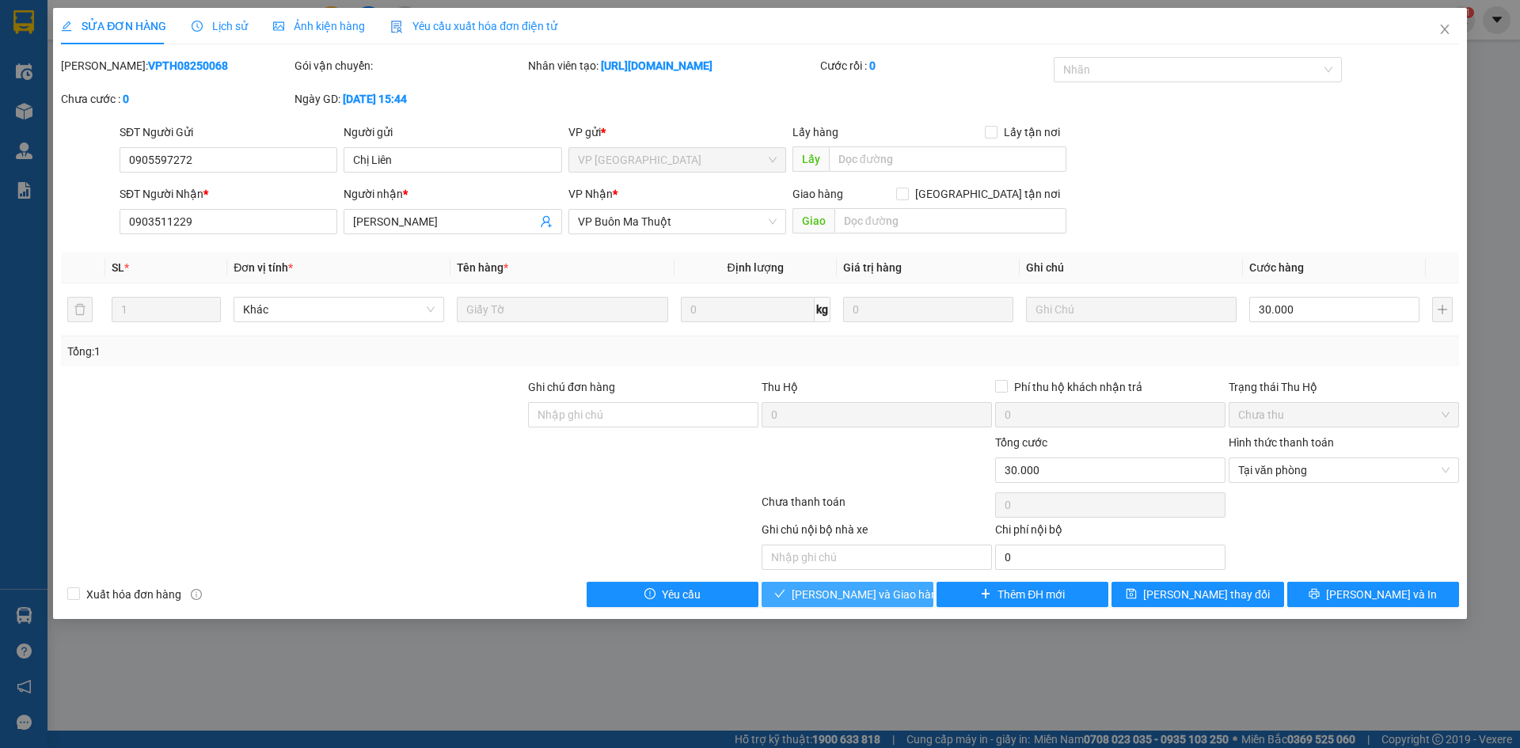
click at [815, 592] on span "Lưu và Giao hàng" at bounding box center [868, 594] width 152 height 17
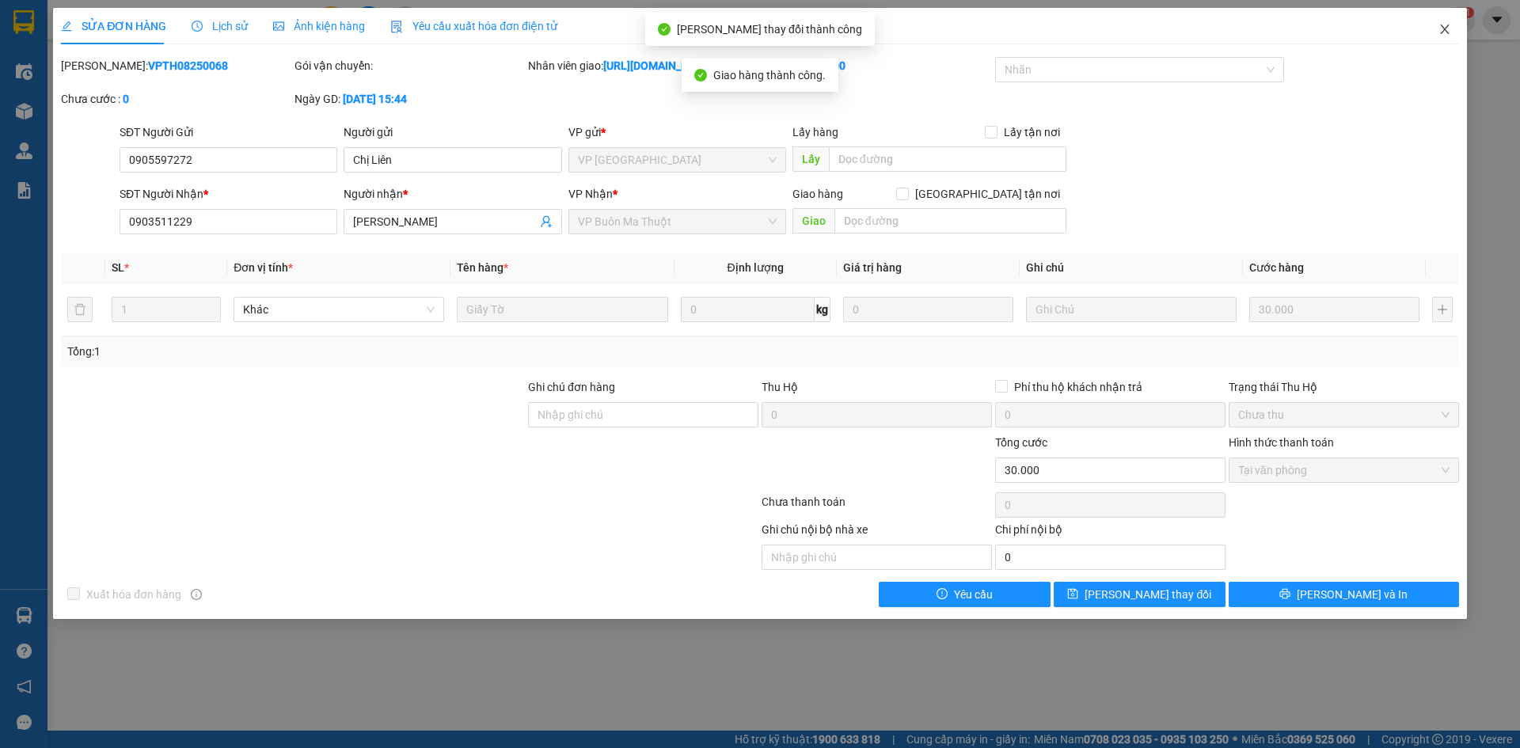
click at [1453, 29] on span "Close" at bounding box center [1444, 30] width 44 height 44
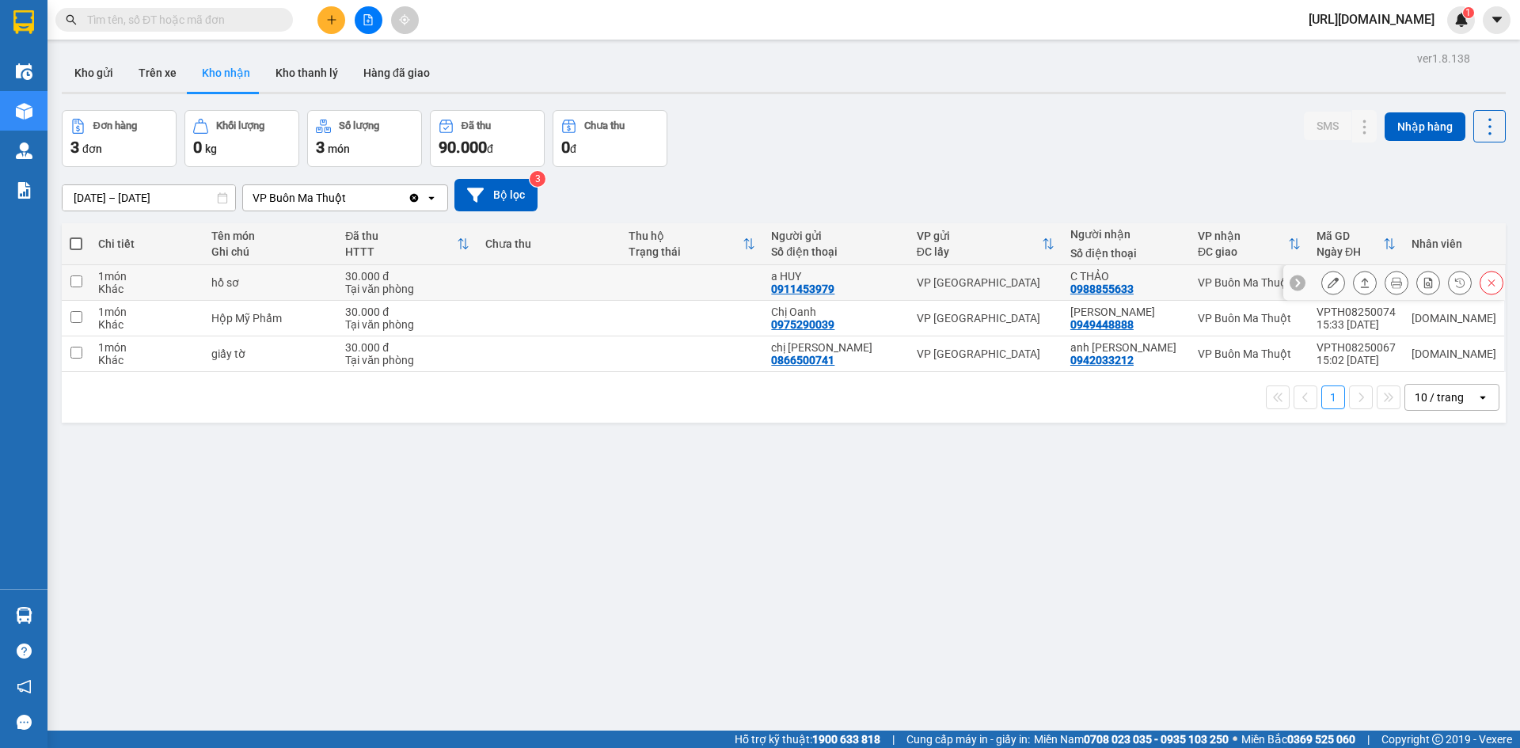
click at [74, 283] on input "checkbox" at bounding box center [76, 281] width 12 height 12
checkbox input "true"
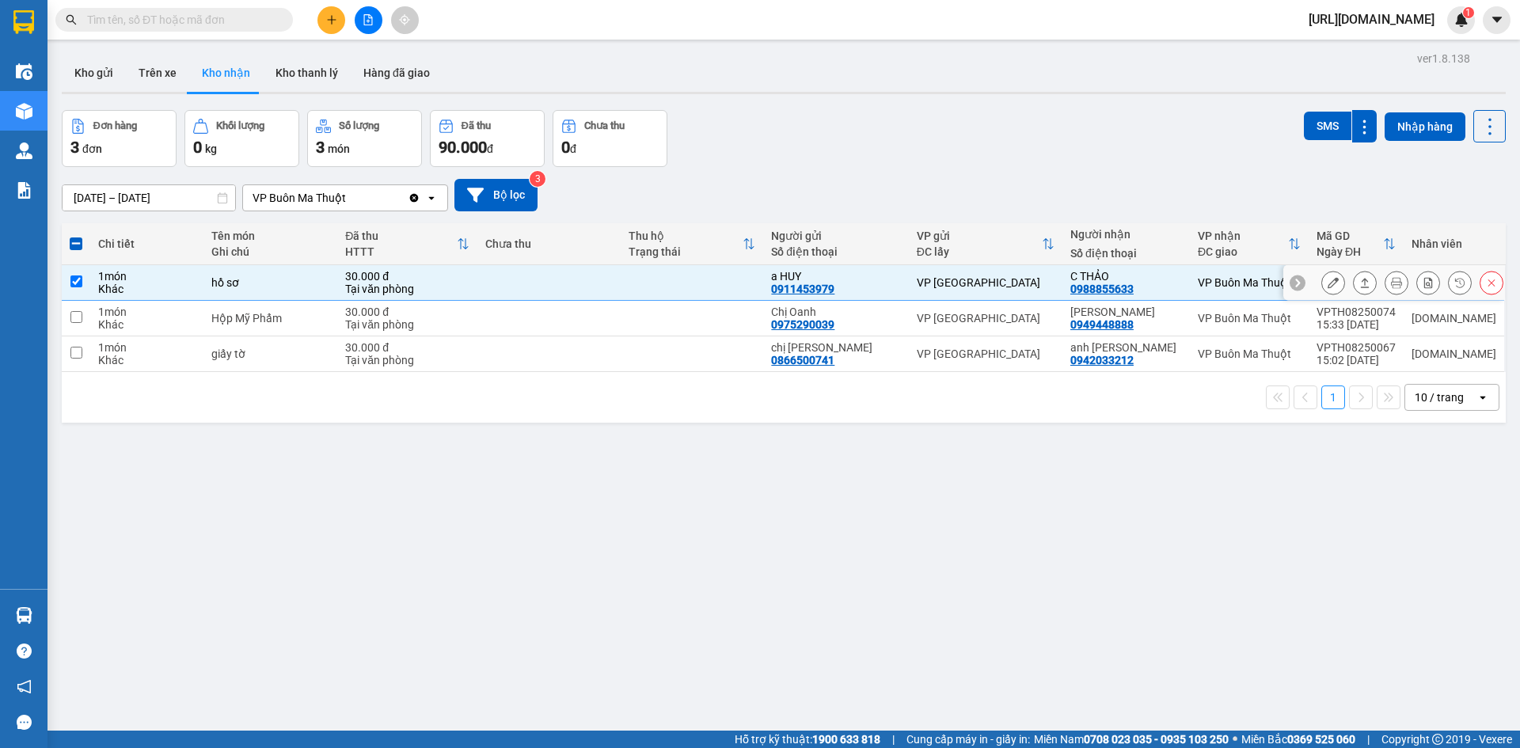
click at [1322, 274] on button at bounding box center [1333, 283] width 22 height 28
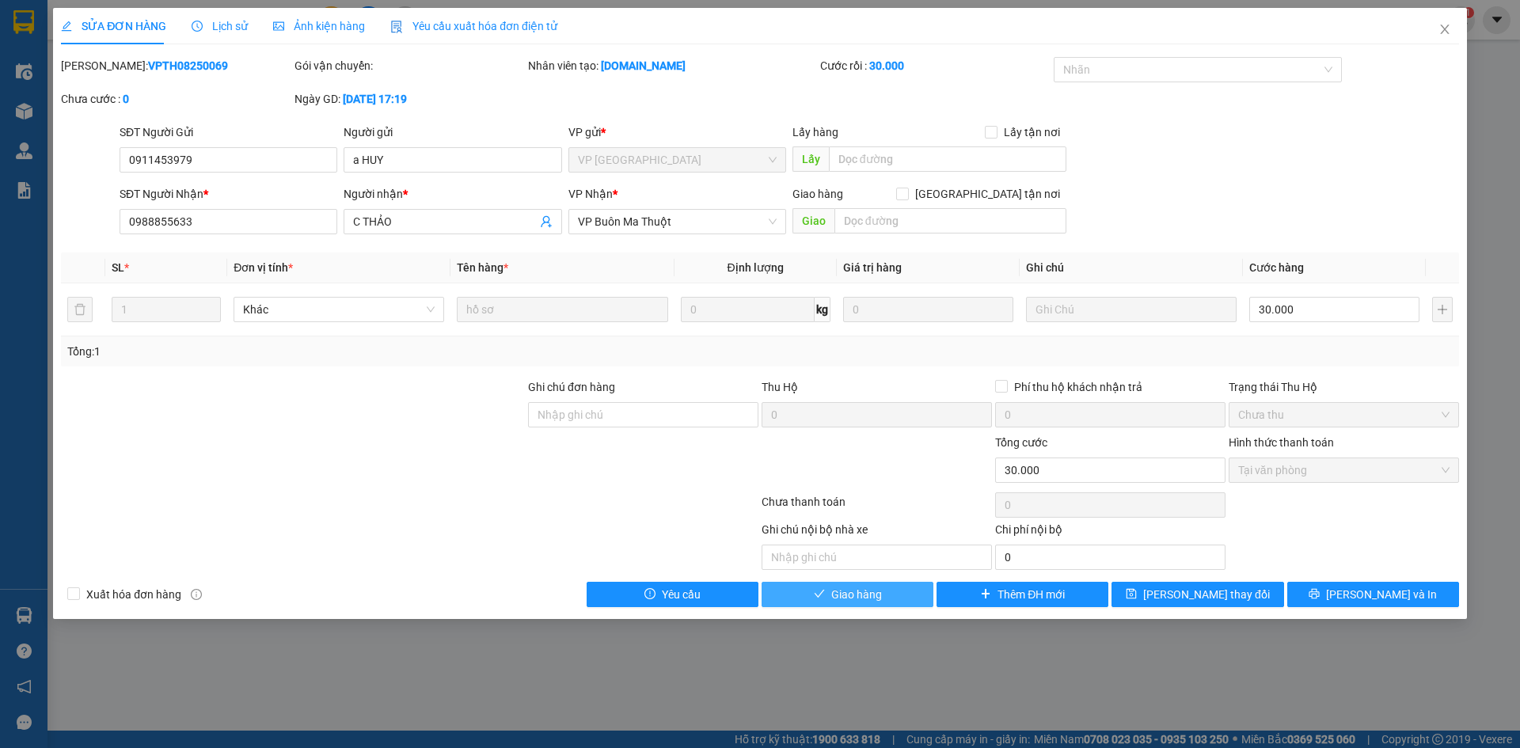
click at [876, 593] on span "Giao hàng" at bounding box center [856, 594] width 51 height 17
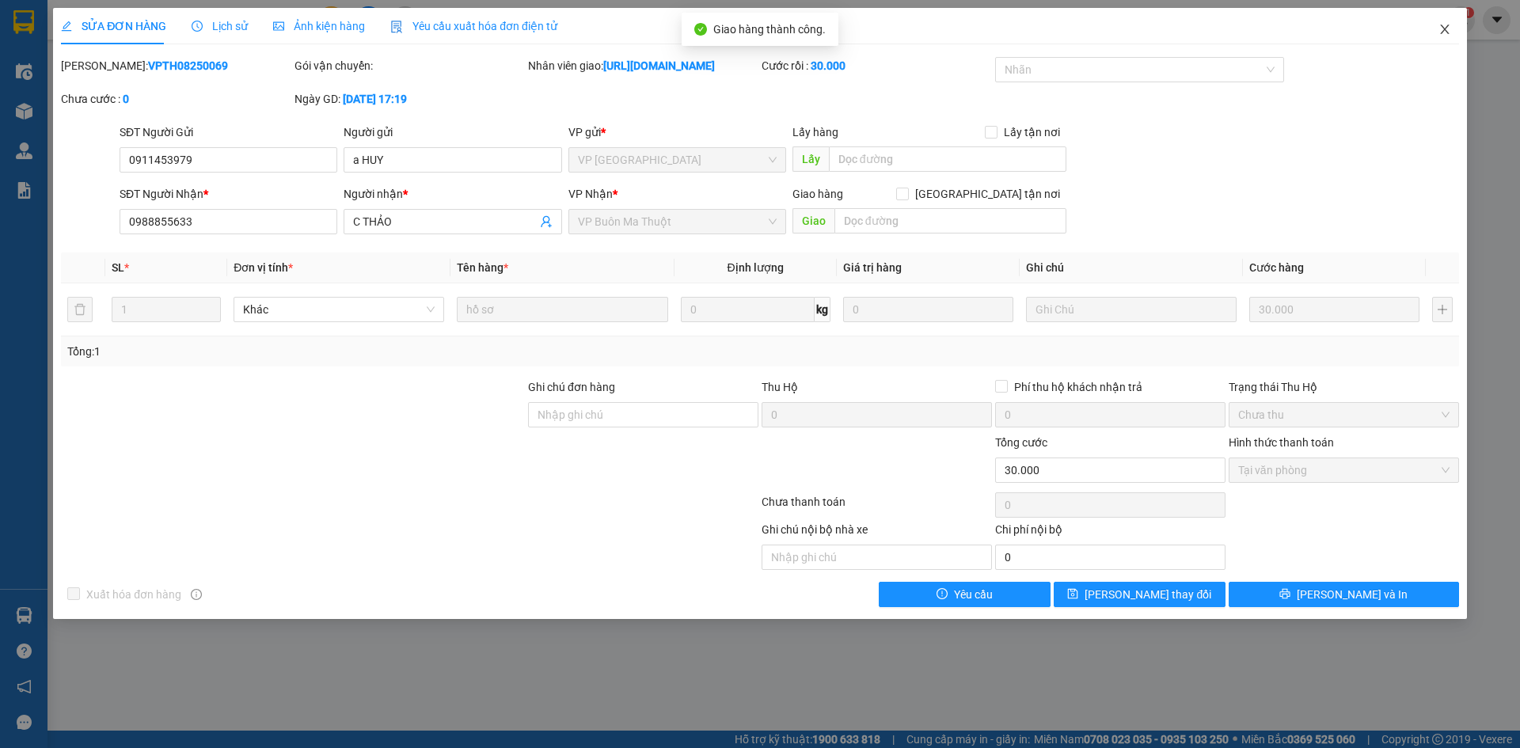
click at [1449, 25] on icon "close" at bounding box center [1444, 29] width 13 height 13
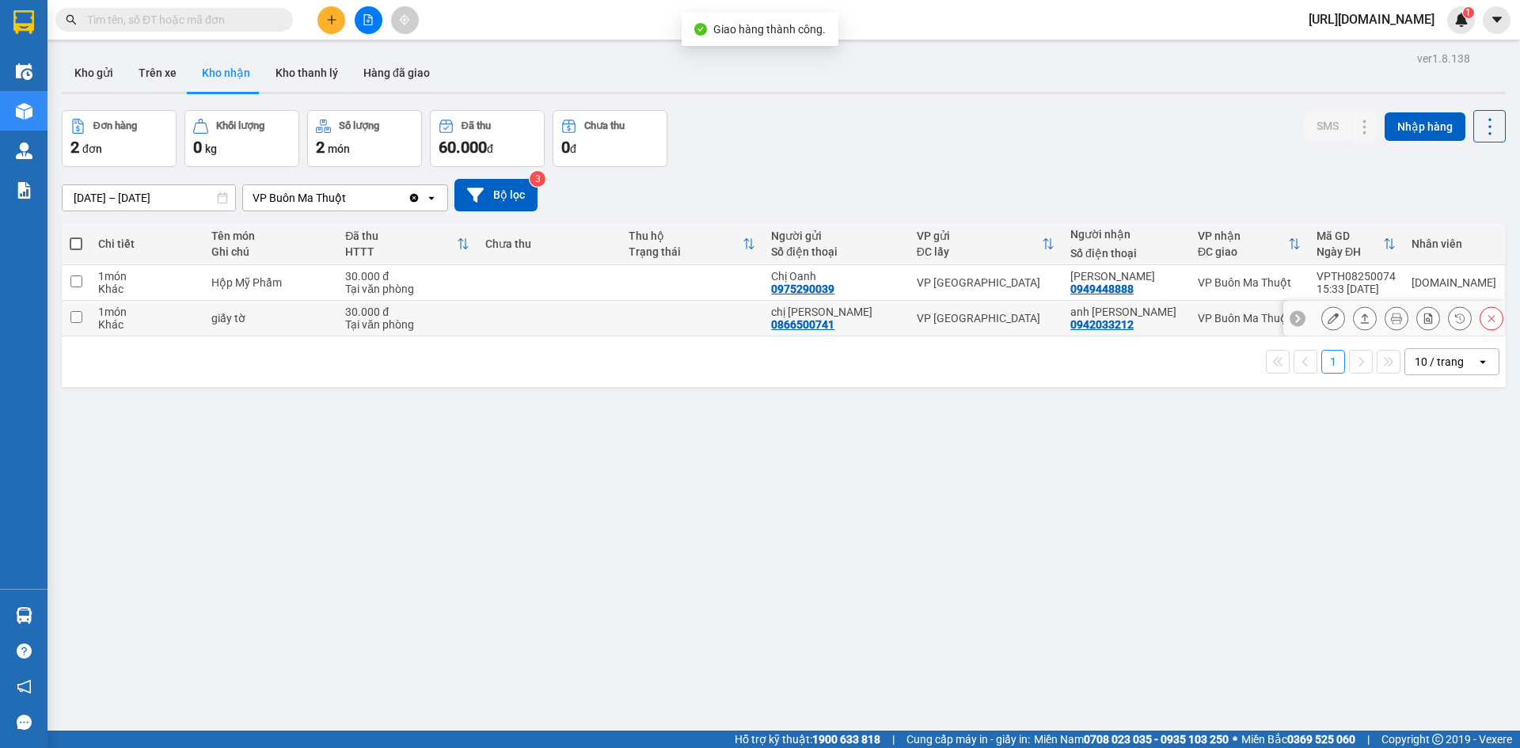
click at [63, 327] on td at bounding box center [76, 319] width 28 height 36
checkbox input "true"
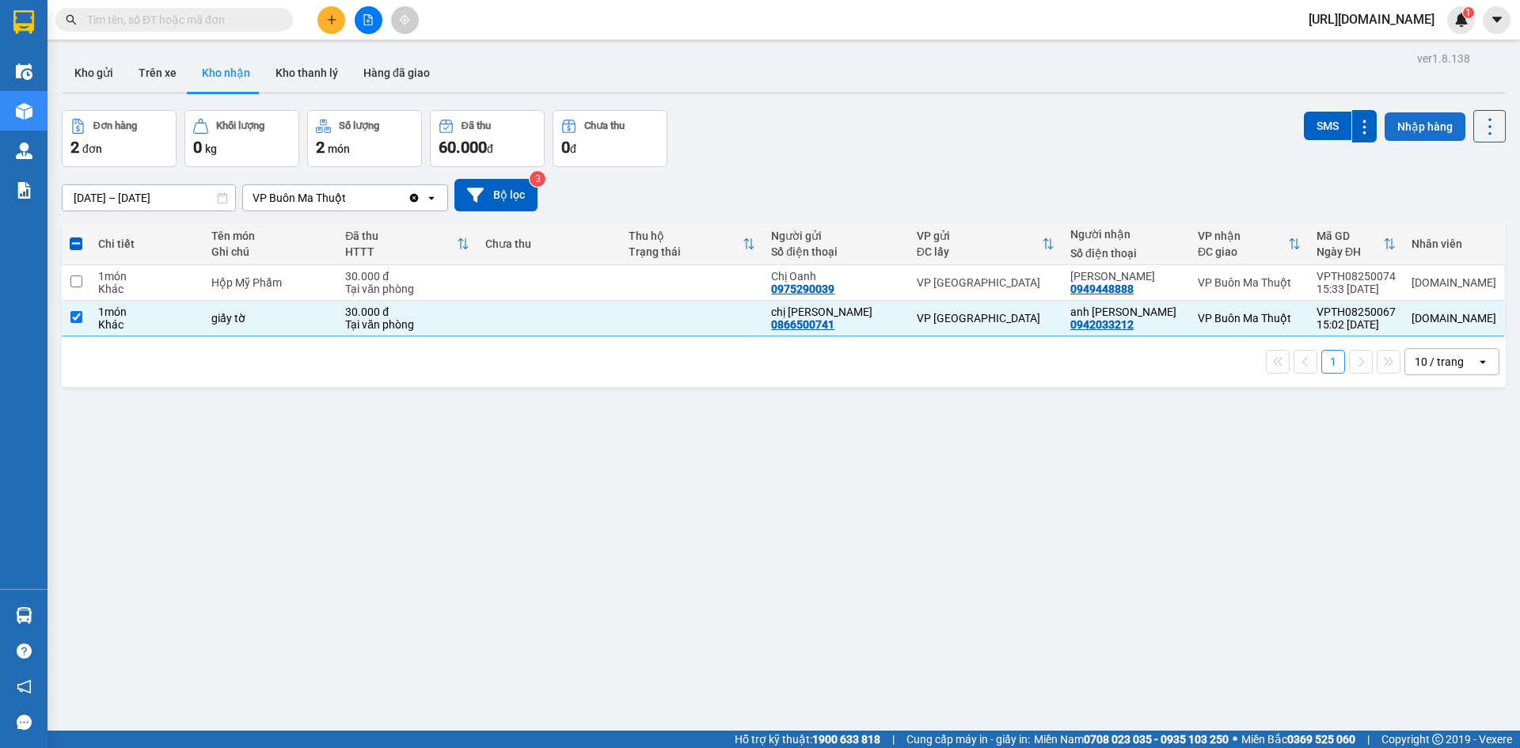
click at [1414, 130] on button "Nhập hàng" at bounding box center [1424, 126] width 81 height 28
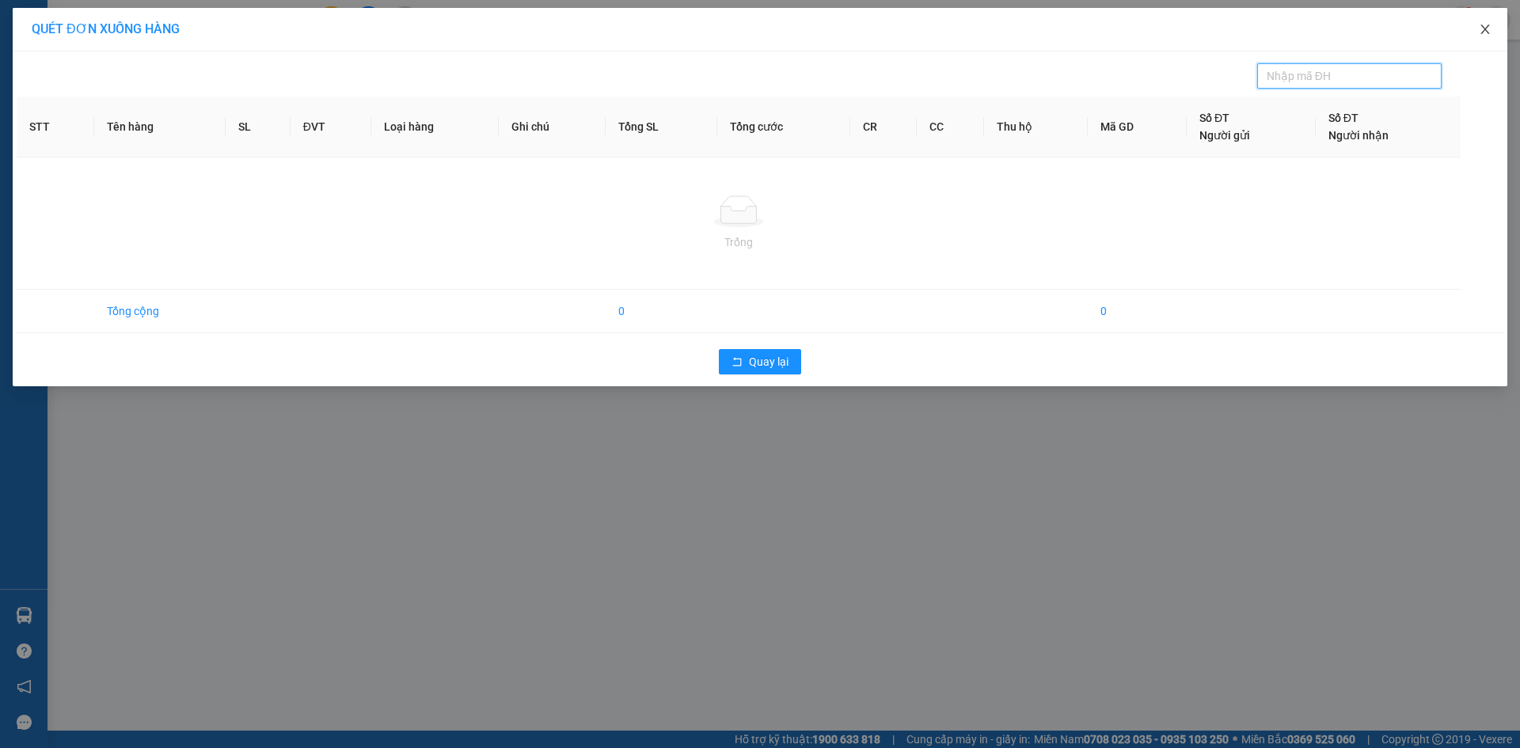
click at [1484, 34] on icon "close" at bounding box center [1485, 29] width 13 height 13
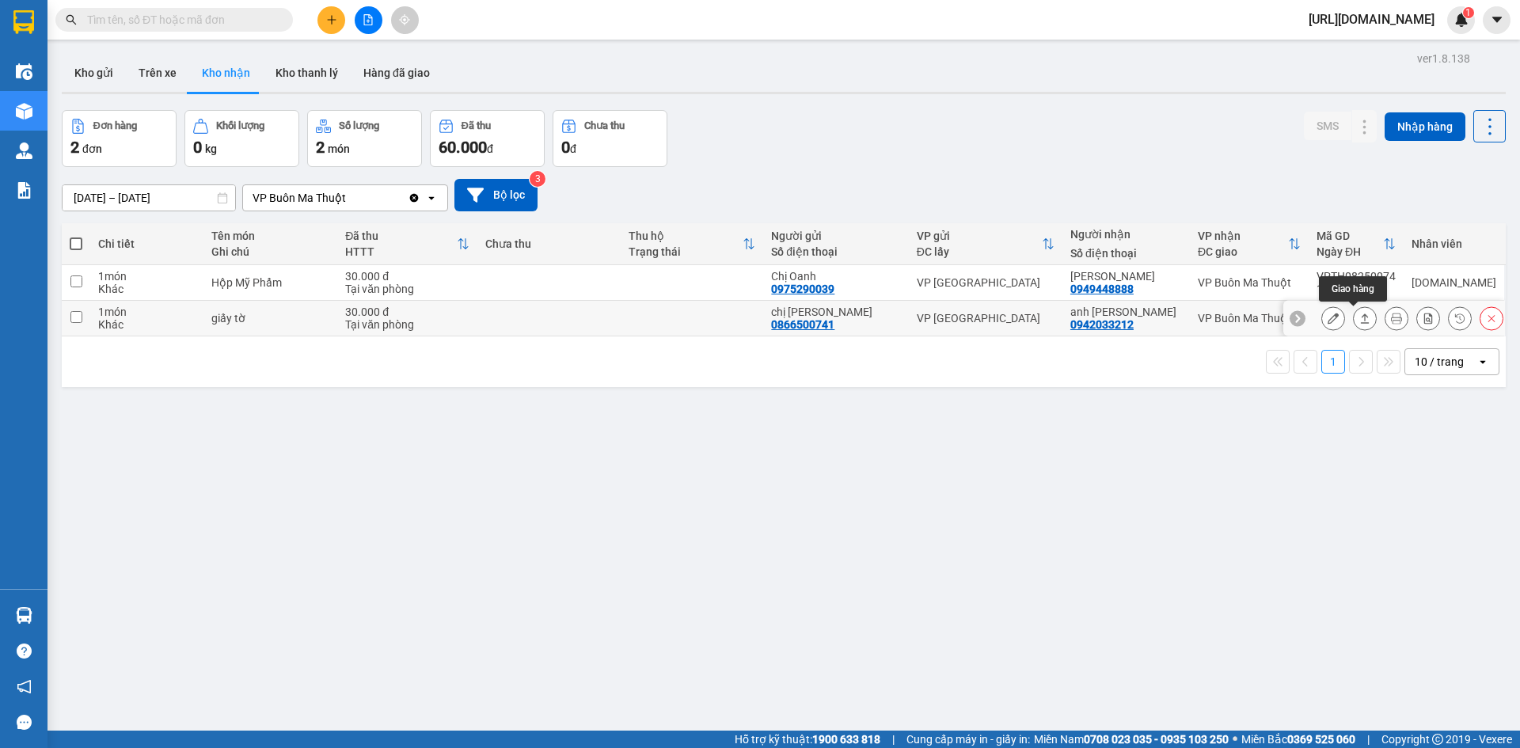
click at [1331, 318] on button at bounding box center [1333, 319] width 22 height 28
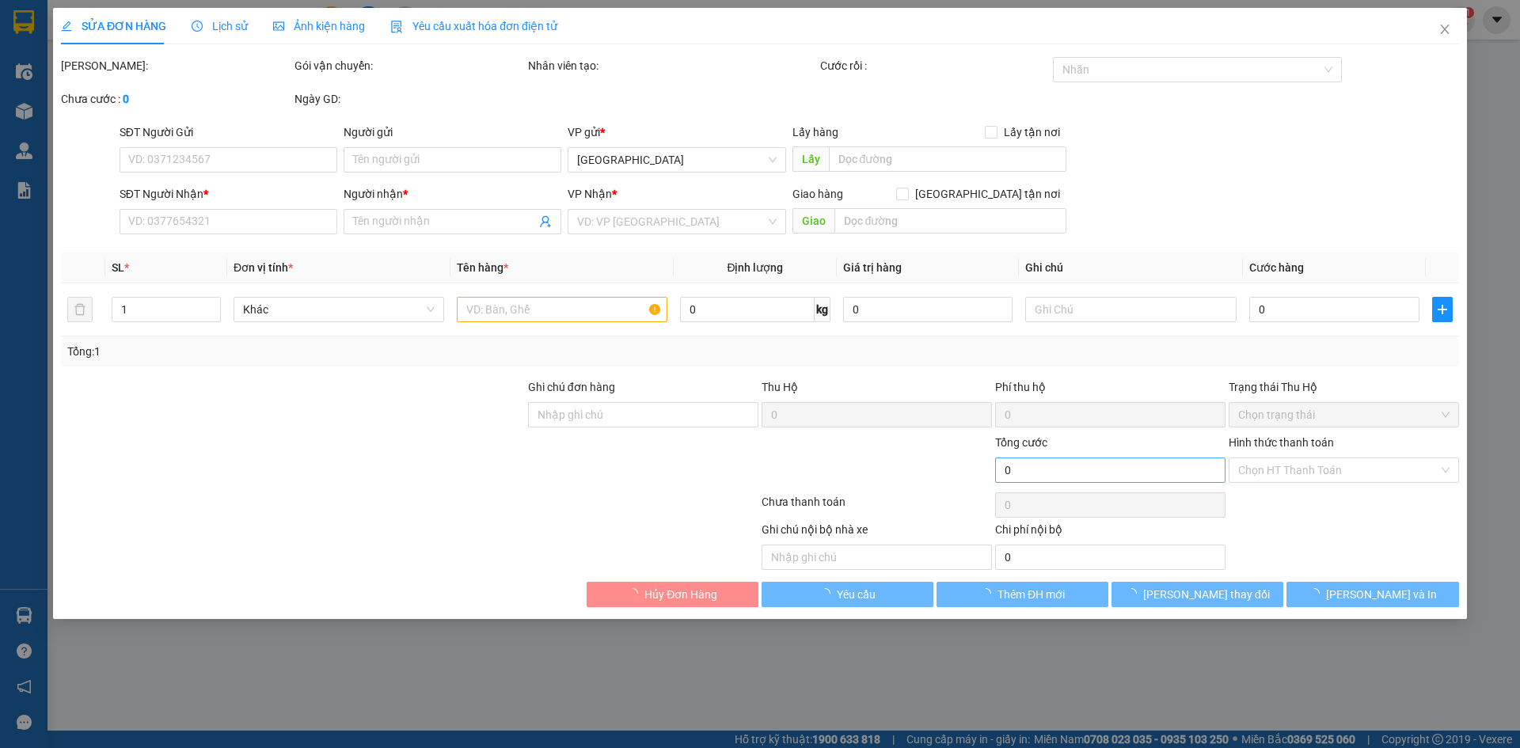
type input "0866500741"
type input "chị Như"
type input "0942033212"
type input "anh Tùng"
type input "30.000"
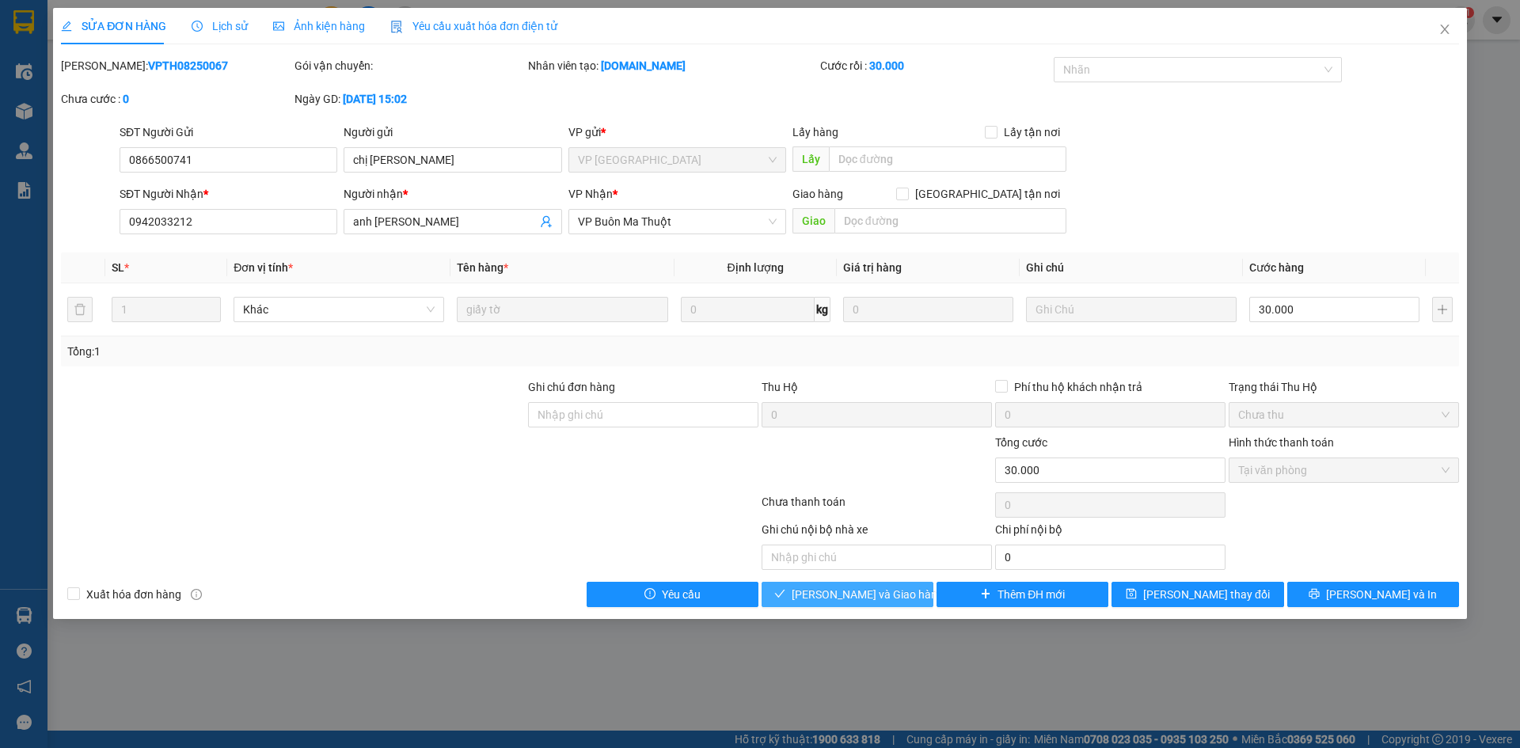
click at [884, 589] on span "Lưu và Giao hàng" at bounding box center [868, 594] width 152 height 17
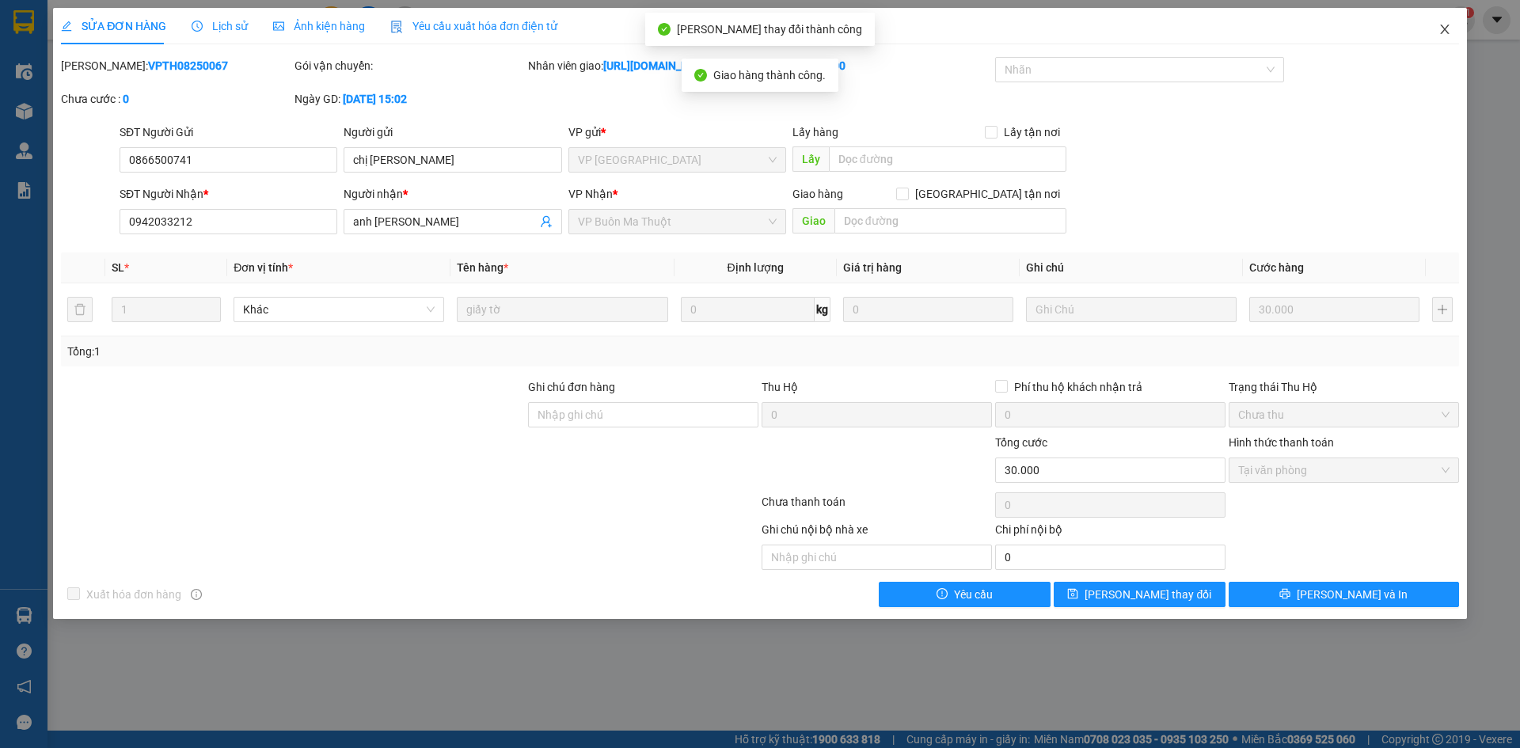
click at [1440, 26] on icon "close" at bounding box center [1444, 29] width 13 height 13
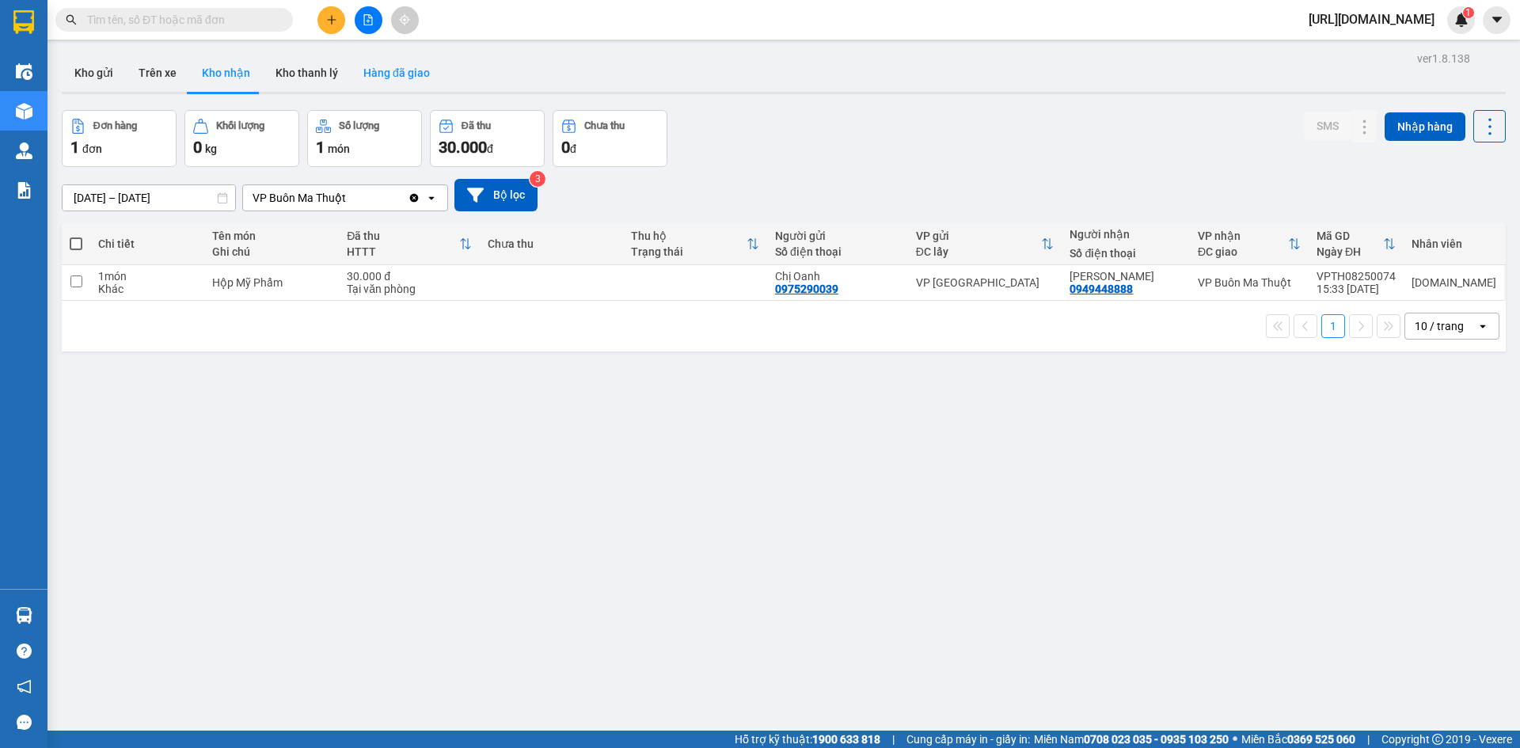
click at [378, 70] on button "Hàng đã giao" at bounding box center [397, 73] width 92 height 38
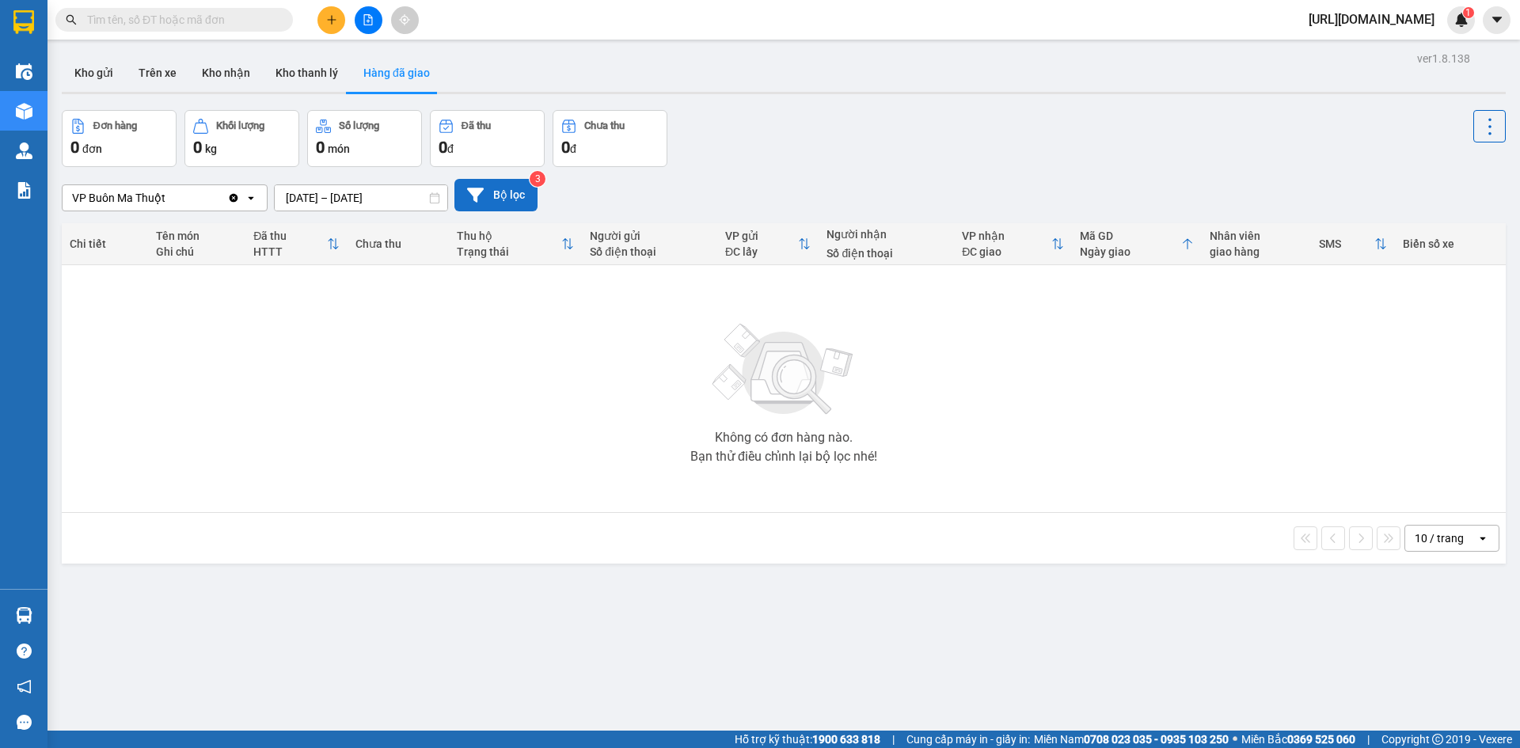
click at [492, 196] on button "Bộ lọc" at bounding box center [495, 195] width 83 height 32
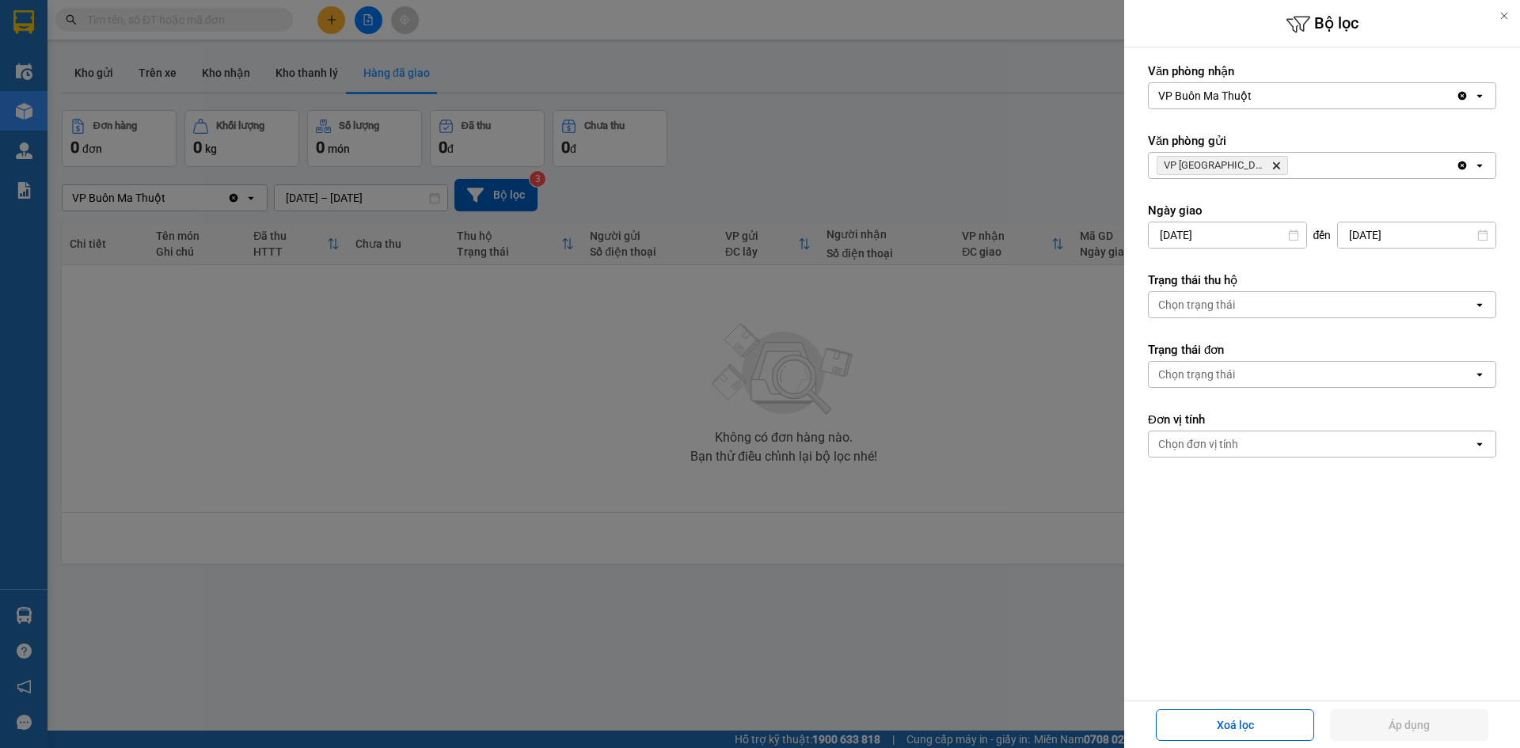
click at [1400, 237] on input "12/08/2025" at bounding box center [1417, 234] width 158 height 25
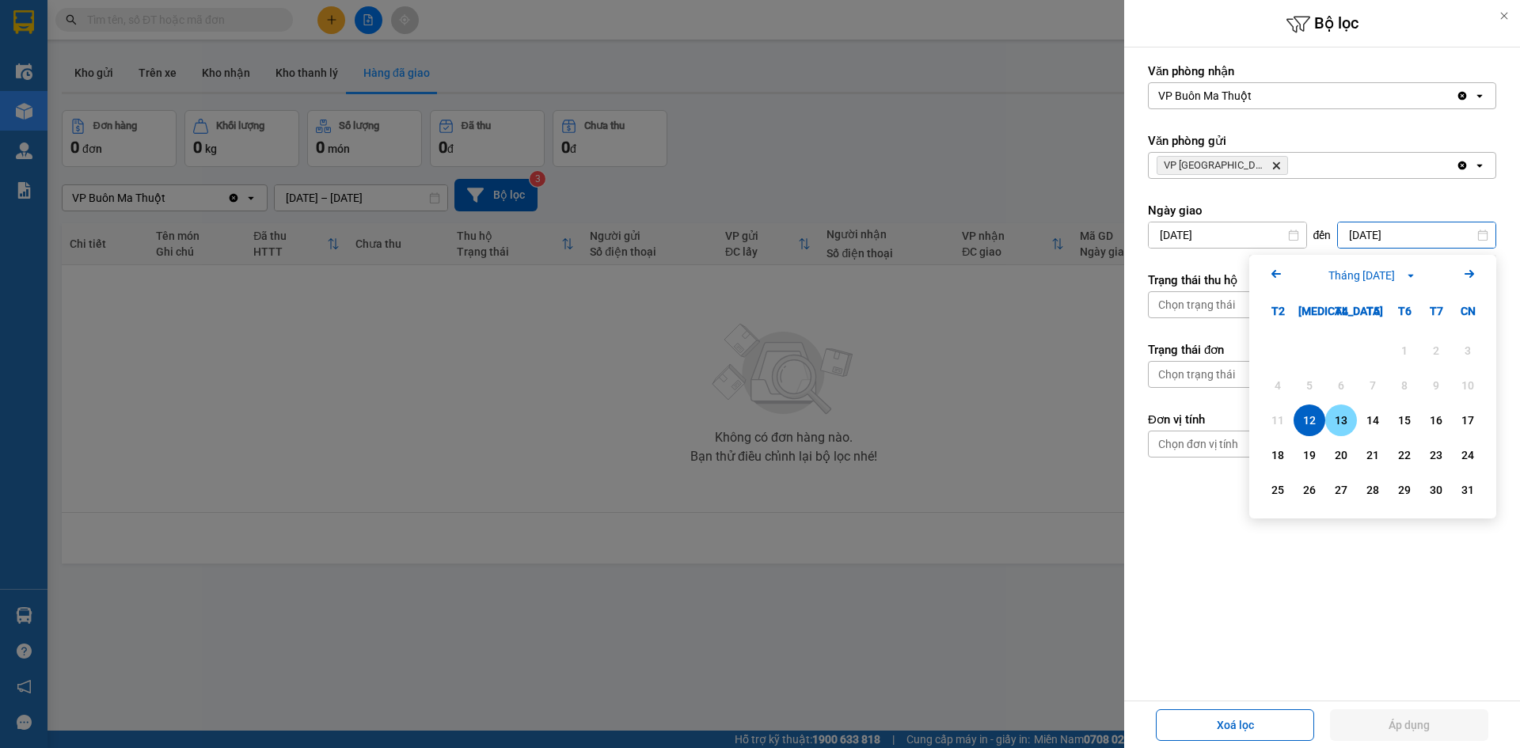
click at [1343, 423] on div "13" at bounding box center [1341, 420] width 22 height 19
type input "13/08/2025"
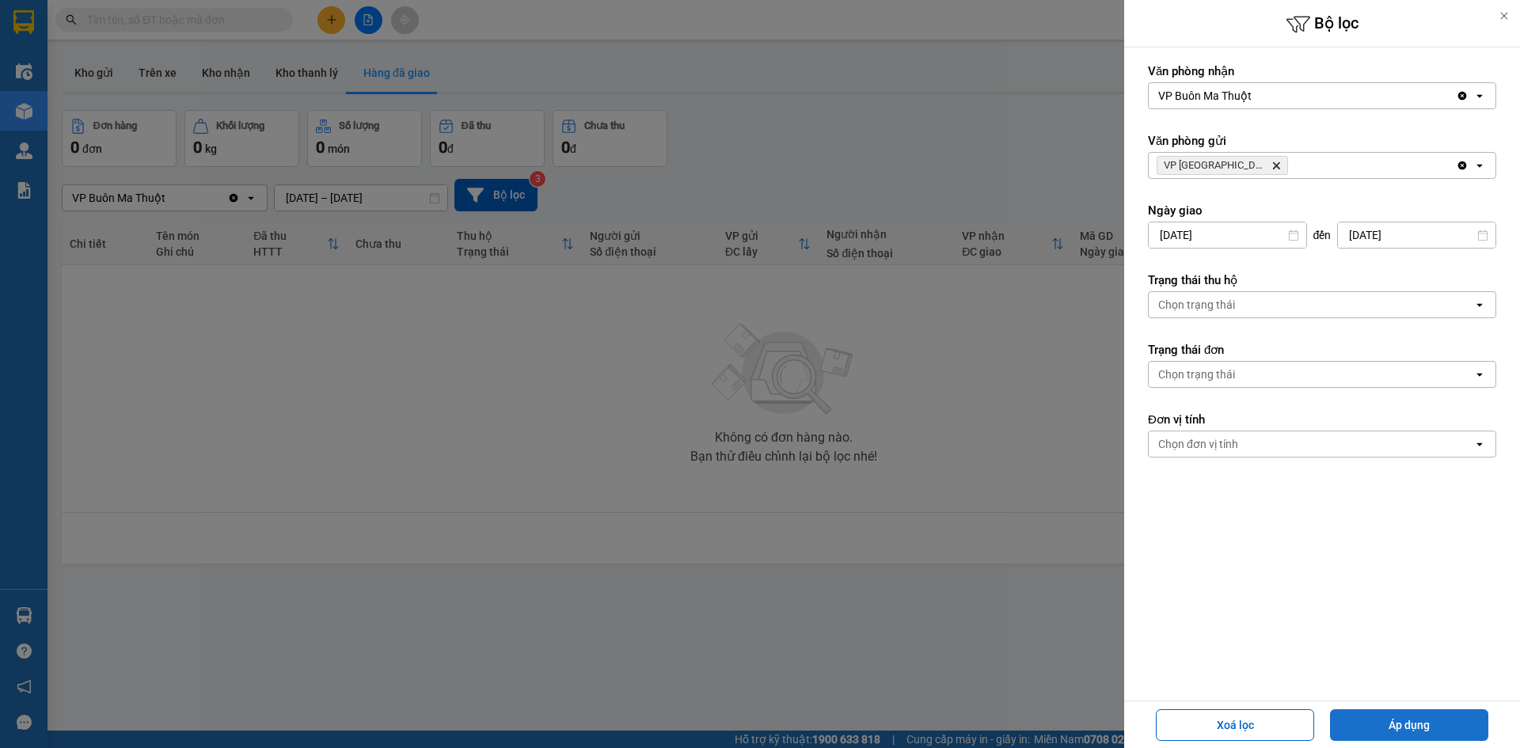
click at [1414, 721] on button "Áp dụng" at bounding box center [1409, 725] width 158 height 32
type input "12/08/2025 – 13/08/2025"
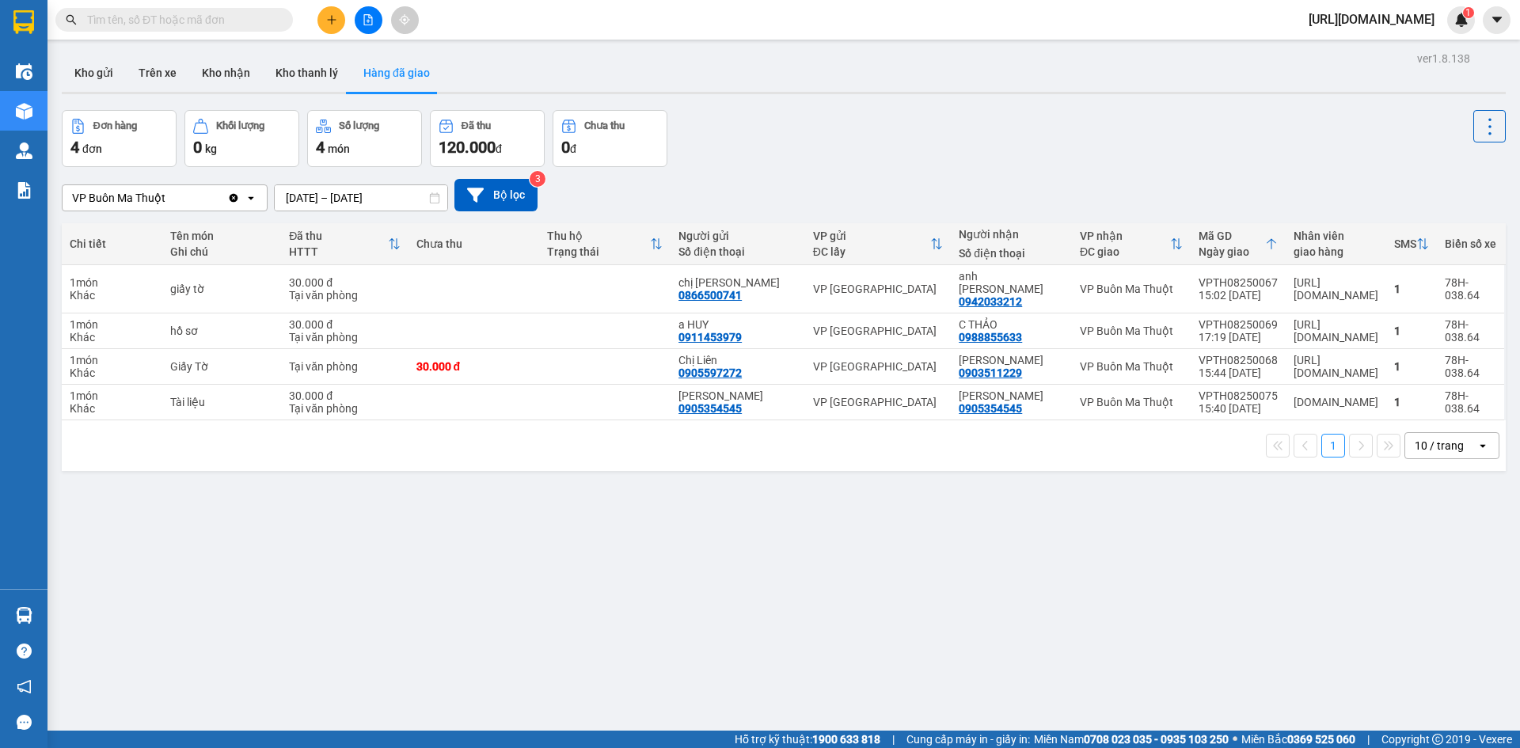
click at [637, 523] on div "ver 1.8.138 Kho gửi Trên xe Kho nhận Kho thanh lý Hàng đã giao Đơn hàng 4 đơn K…" at bounding box center [783, 421] width 1456 height 748
click at [427, 360] on div "30.000 đ" at bounding box center [474, 366] width 116 height 13
click at [1449, 361] on icon at bounding box center [1454, 366] width 11 height 11
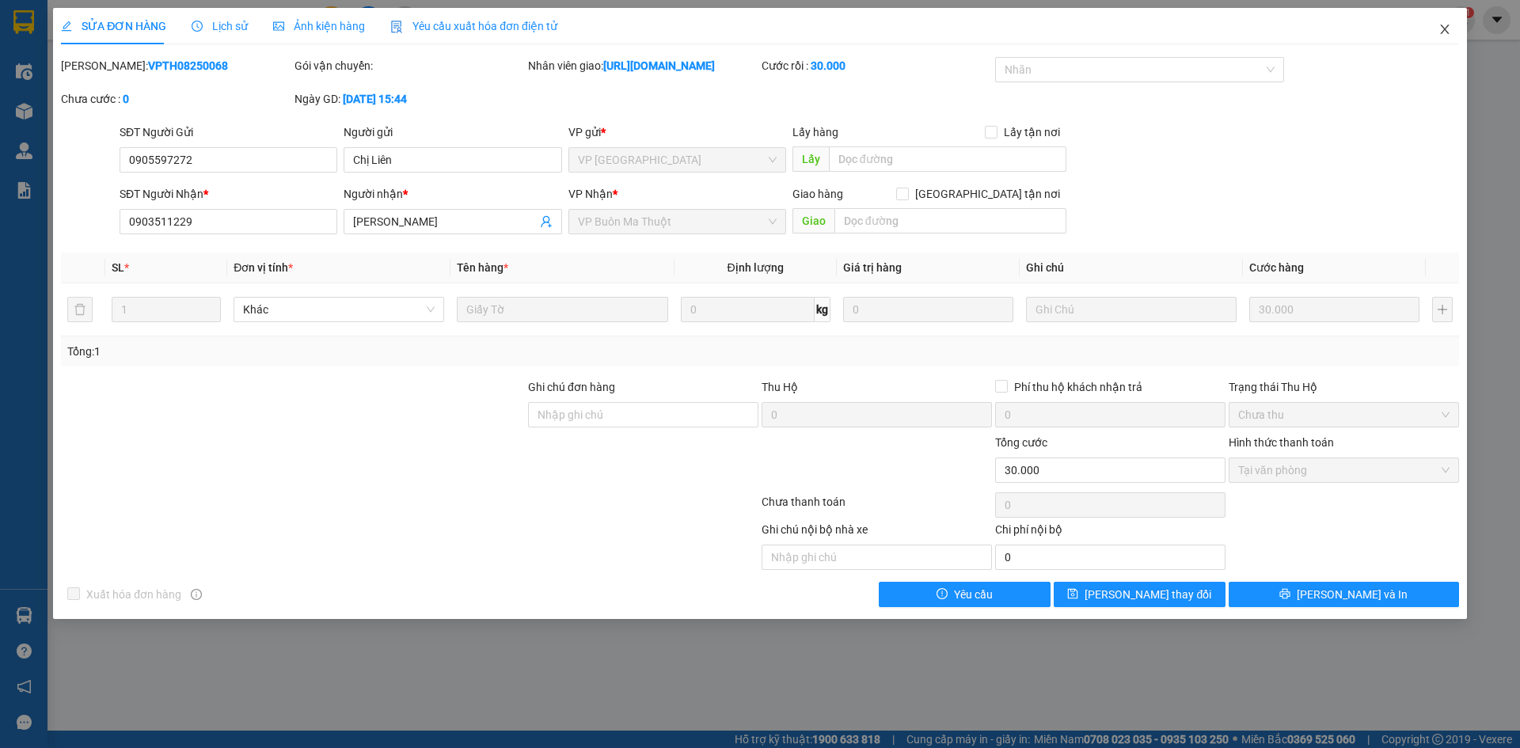
click at [1441, 18] on span "Close" at bounding box center [1444, 30] width 44 height 44
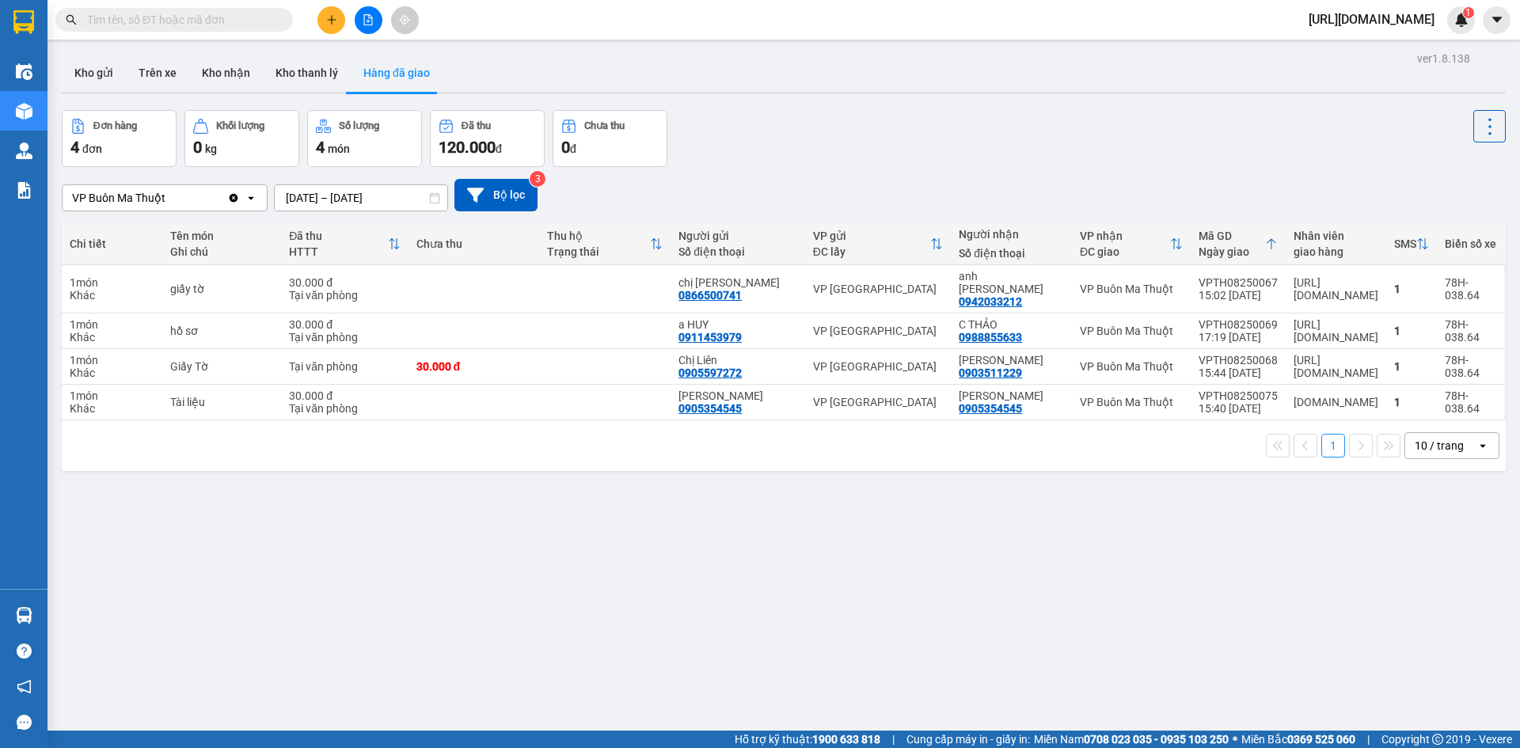
click at [1374, 568] on div "ver 1.8.138 Kho gửi Trên xe Kho nhận Kho thanh lý Hàng đã giao Đơn hàng 4 đơn K…" at bounding box center [783, 421] width 1456 height 748
click at [1442, 297] on div at bounding box center [1455, 290] width 100 height 36
click at [1449, 283] on icon at bounding box center [1454, 288] width 11 height 11
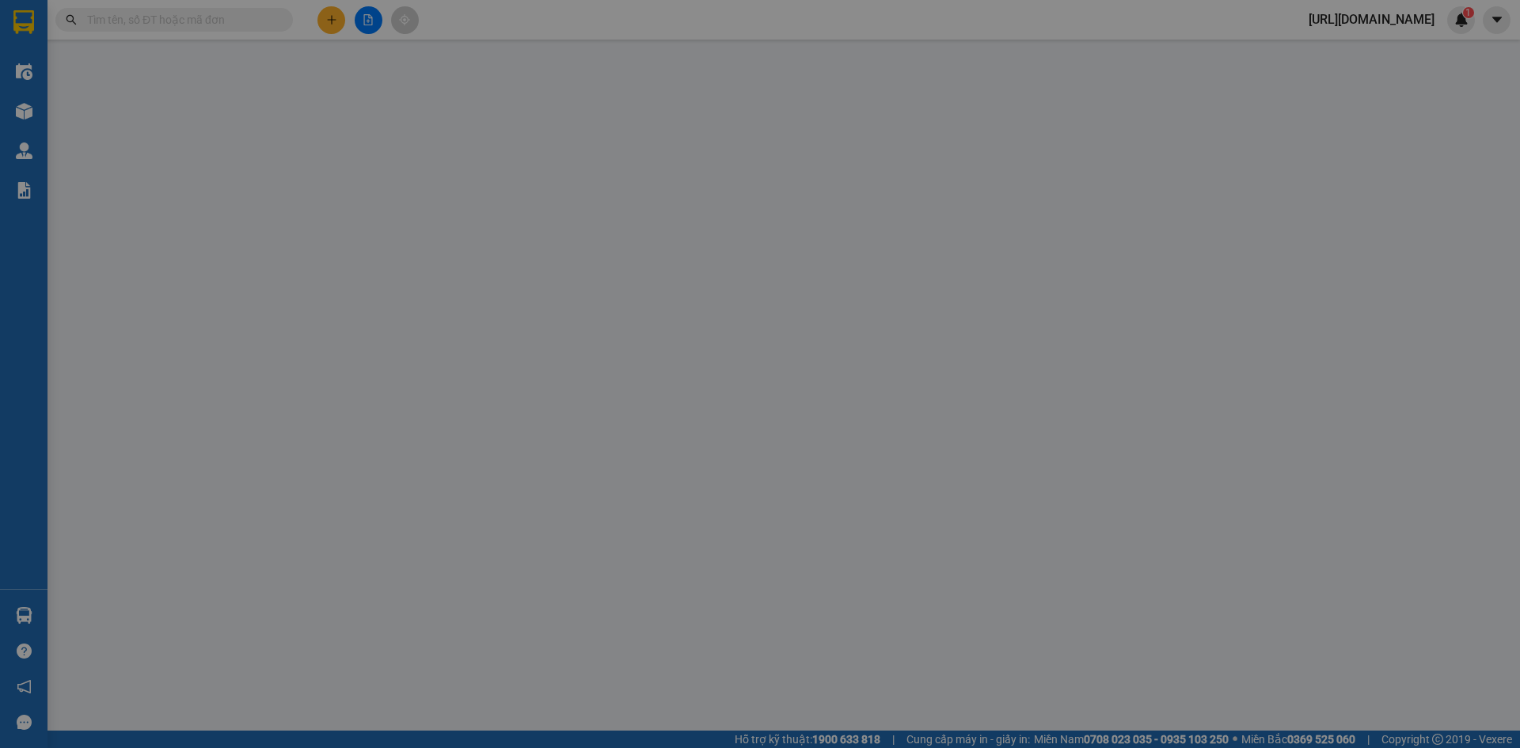
type input "0866500741"
type input "chị Như"
type input "0942033212"
type input "anh Tùng"
type input "30.000"
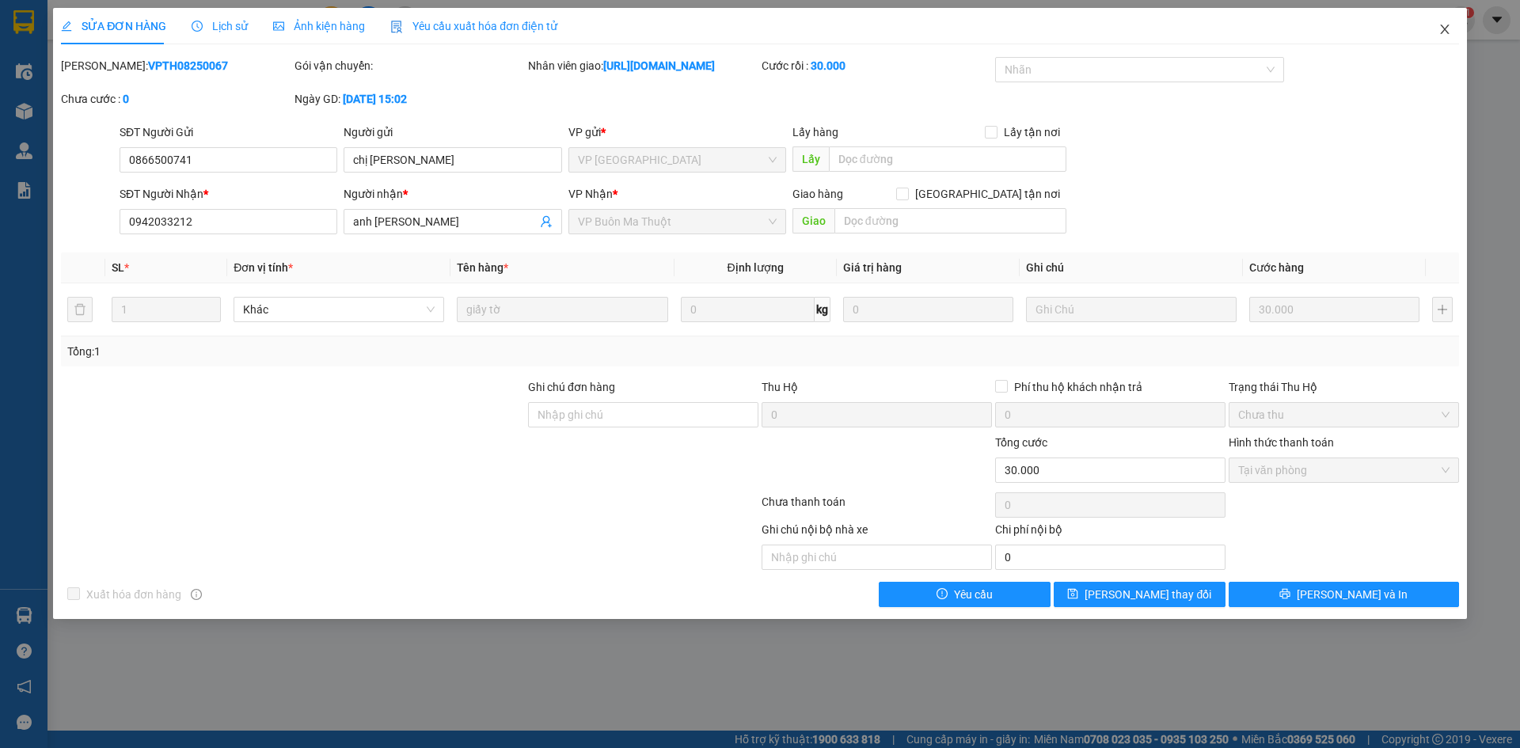
click at [1444, 28] on icon "close" at bounding box center [1444, 29] width 9 height 9
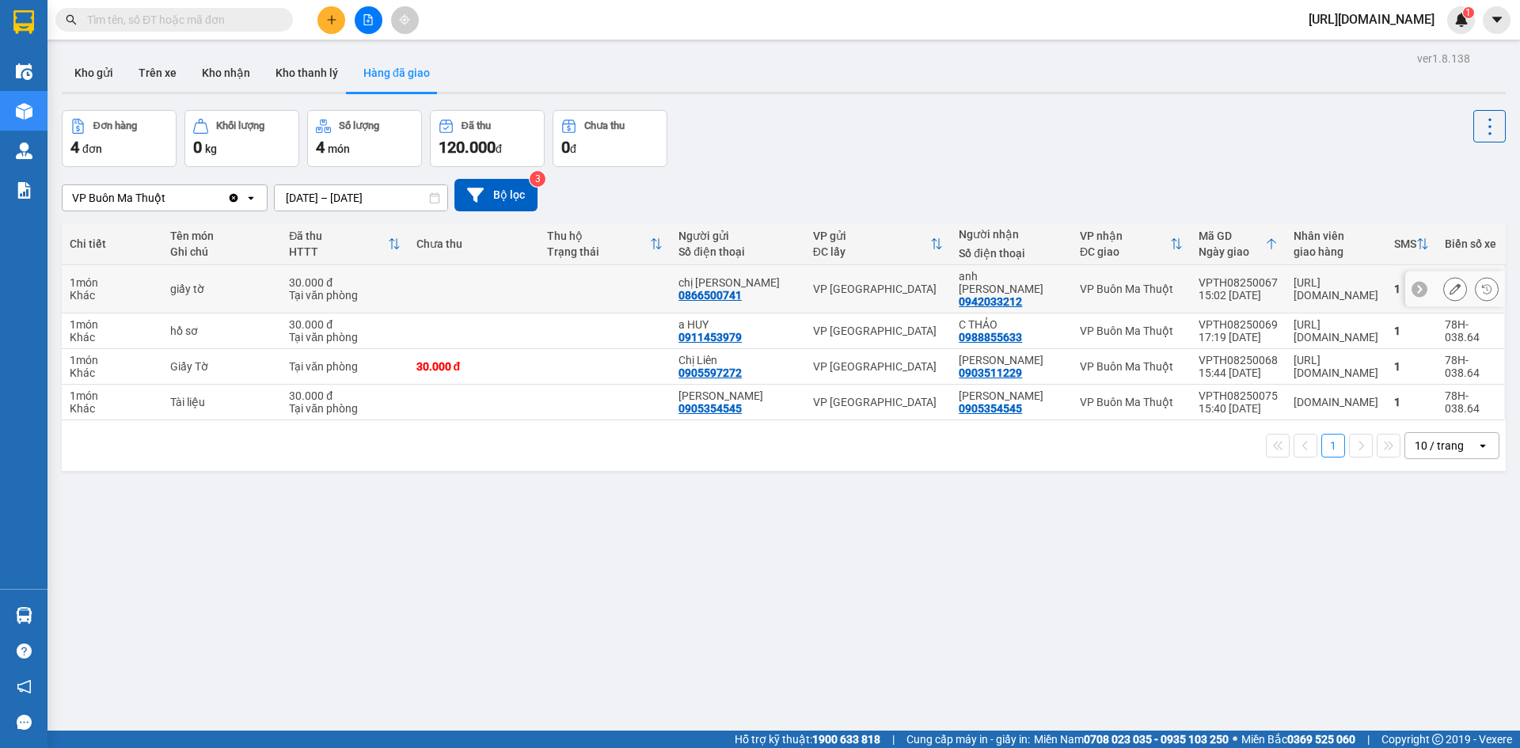
click at [88, 280] on div "1 món" at bounding box center [112, 282] width 85 height 13
click at [1155, 524] on div "ver 1.8.138 Kho gửi Trên xe Kho nhận Kho thanh lý Hàng đã giao Đơn hàng 4 đơn K…" at bounding box center [783, 421] width 1456 height 748
click at [1482, 284] on icon at bounding box center [1486, 288] width 9 height 9
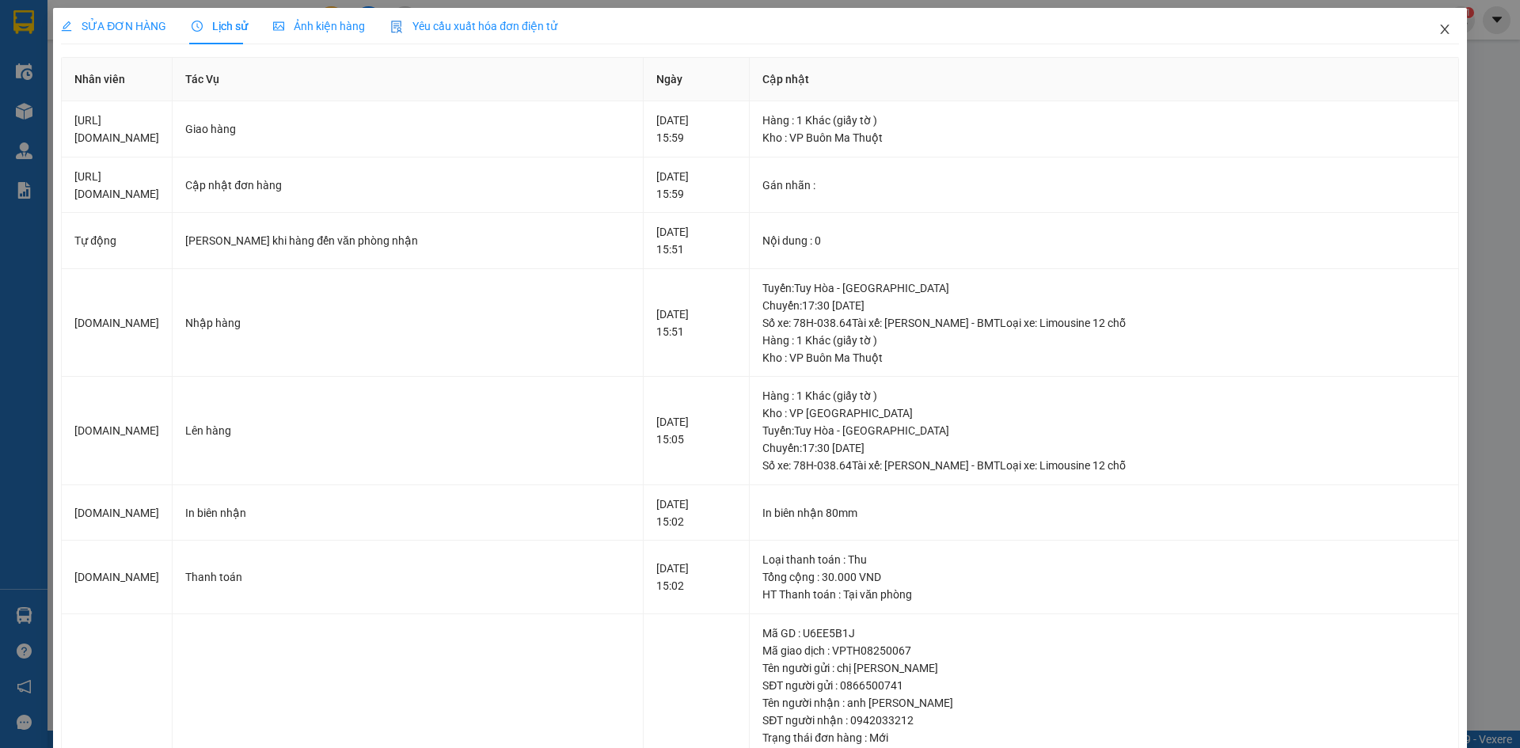
click at [1438, 32] on icon "close" at bounding box center [1444, 29] width 13 height 13
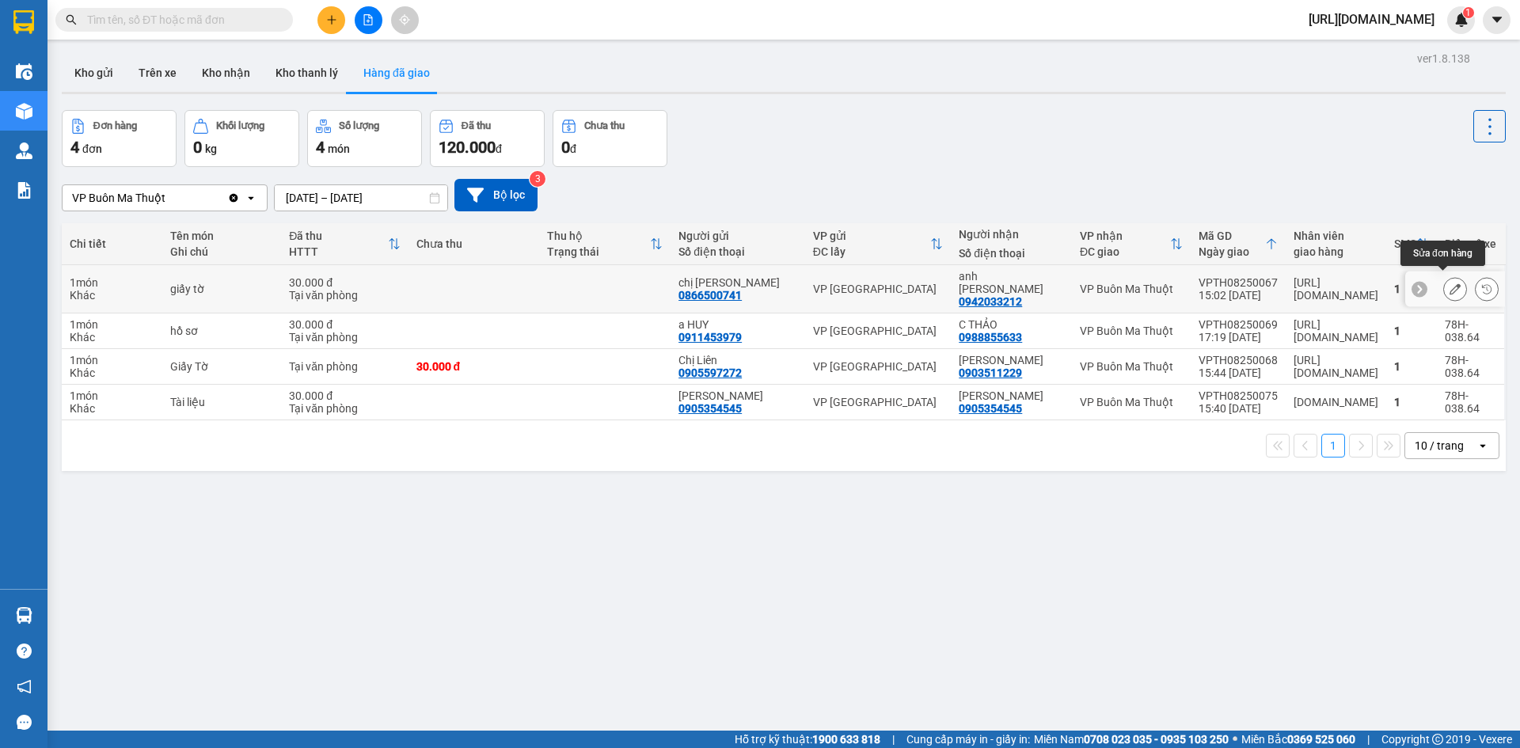
click at [1449, 283] on icon at bounding box center [1454, 288] width 11 height 11
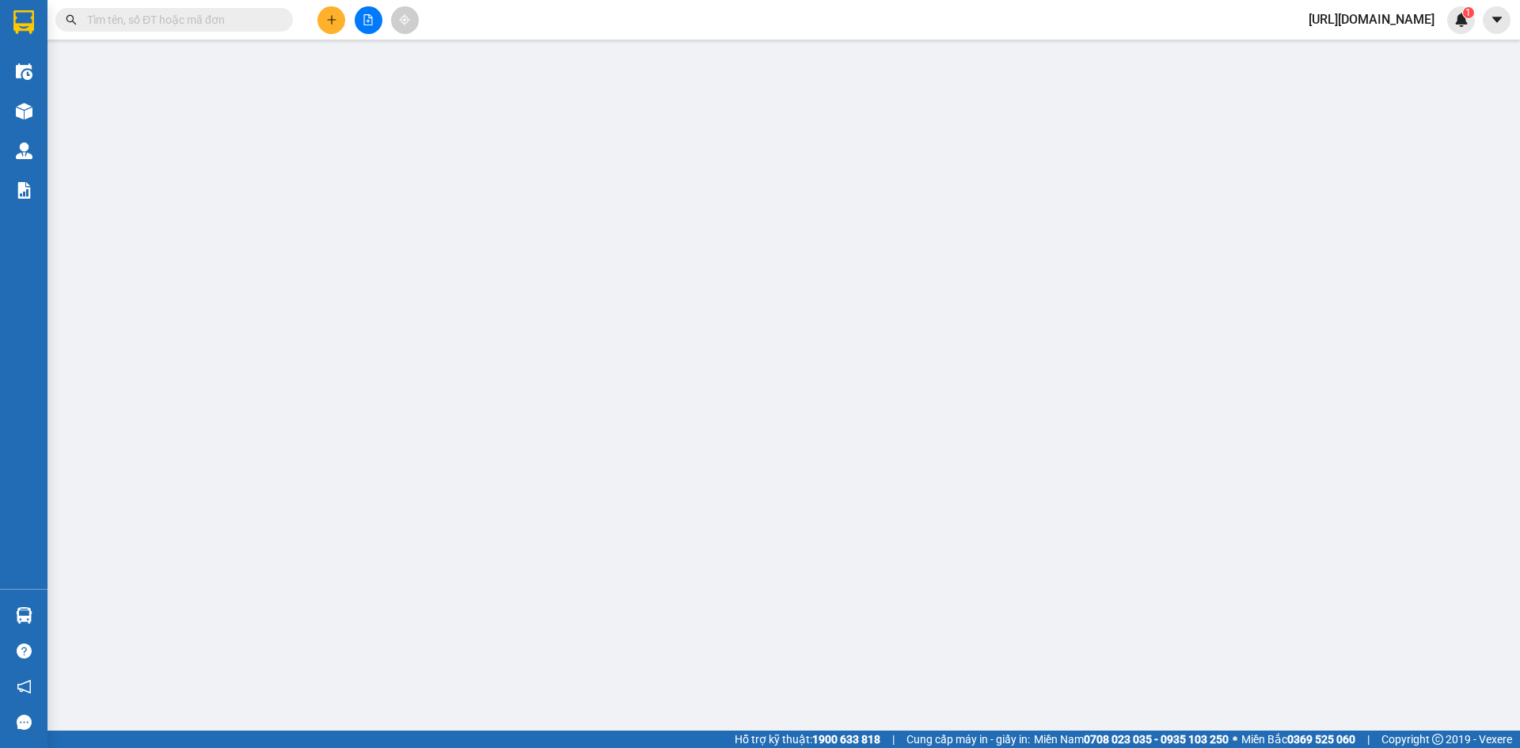
type input "0866500741"
type input "chị Như"
type input "0942033212"
type input "anh Tùng"
type input "30.000"
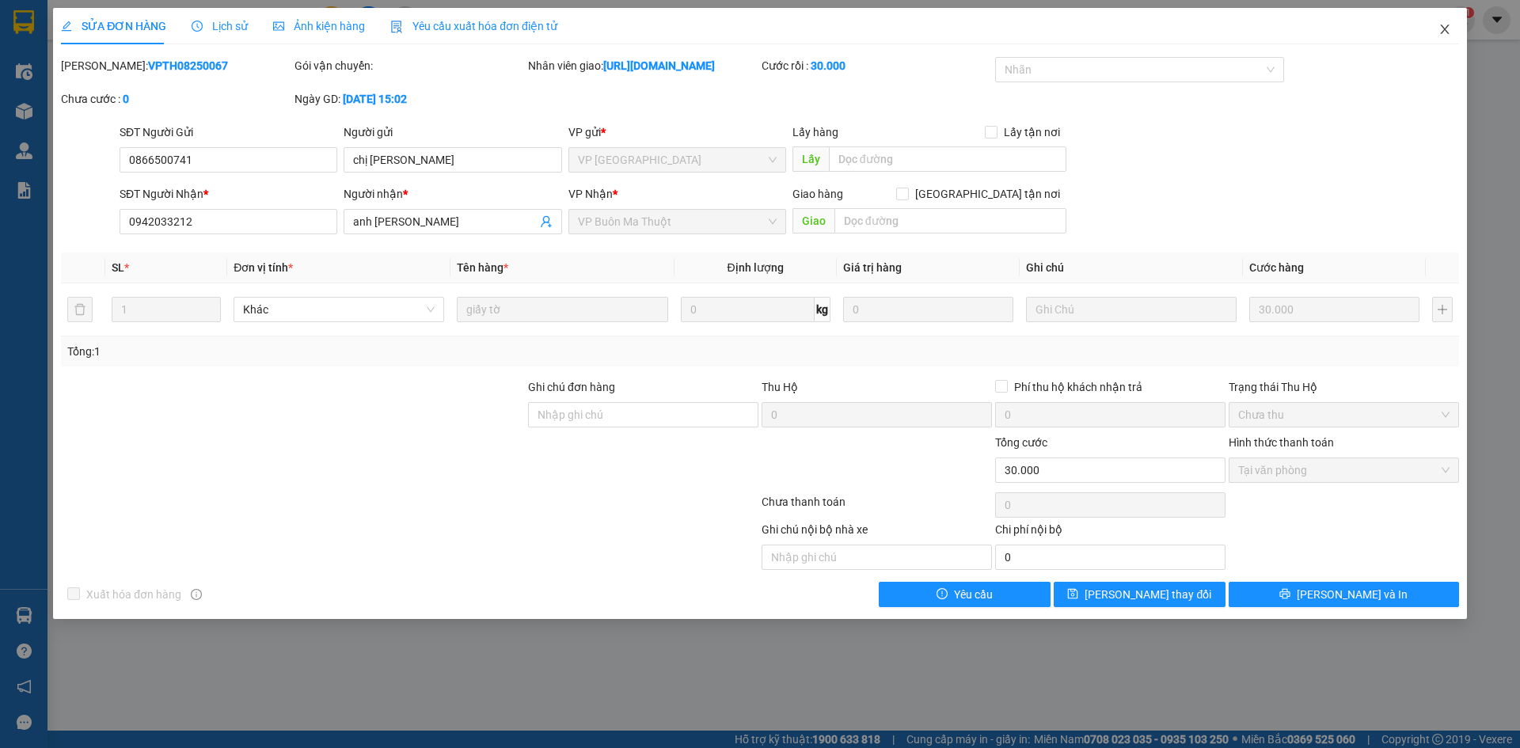
click at [1447, 28] on icon "close" at bounding box center [1444, 29] width 9 height 9
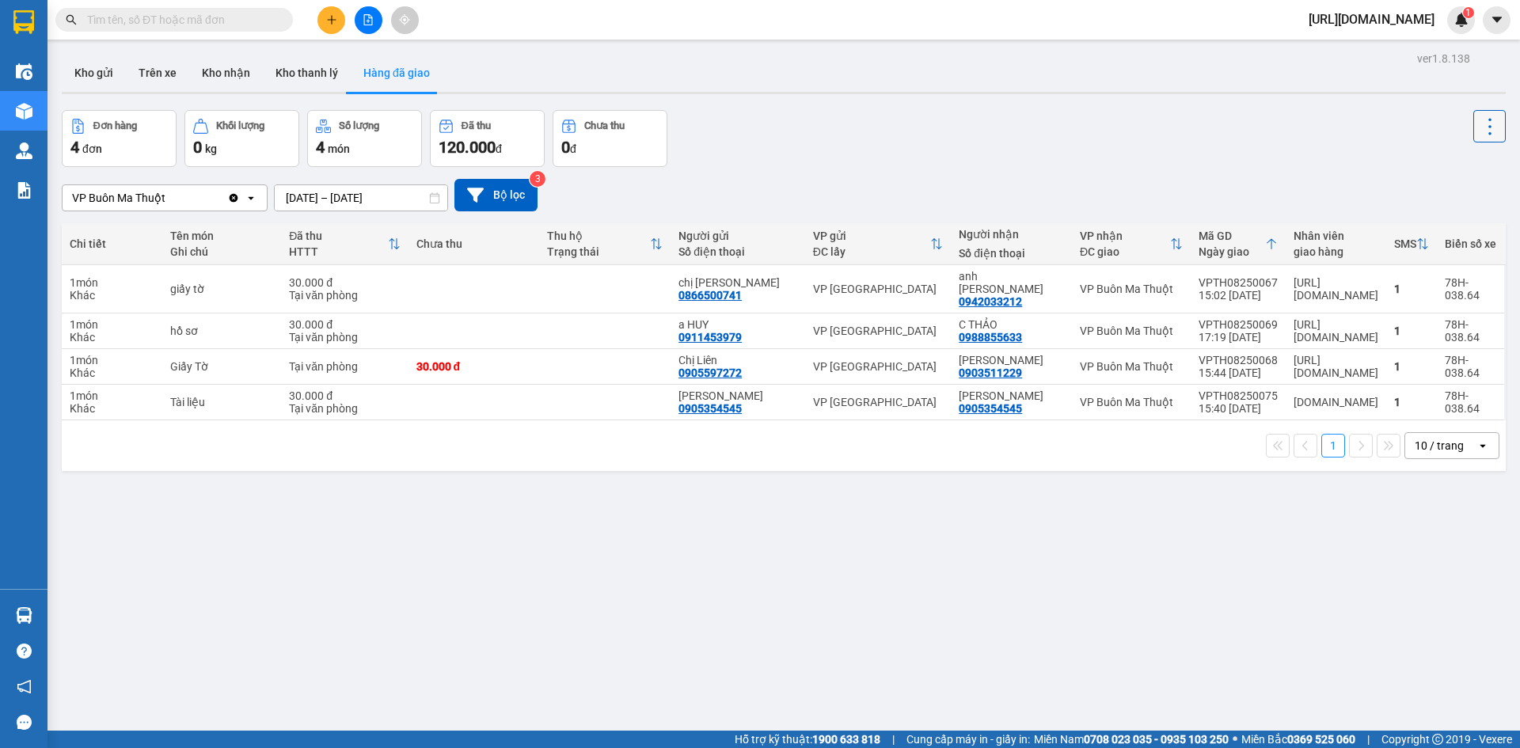
click at [1479, 125] on icon at bounding box center [1490, 127] width 22 height 22
click at [1483, 165] on div "Làm mới" at bounding box center [1448, 169] width 93 height 16
click at [925, 515] on div "ver 1.8.138 Kho gửi Trên xe Kho nhận Kho thanh lý Hàng đã giao Đơn hàng 4 đơn K…" at bounding box center [783, 421] width 1456 height 748
click at [965, 146] on div "Đơn hàng 4 đơn Khối lượng 0 kg Số lượng 4 món Đã thu 120.000 đ Chưa thu 0 đ" at bounding box center [784, 138] width 1444 height 57
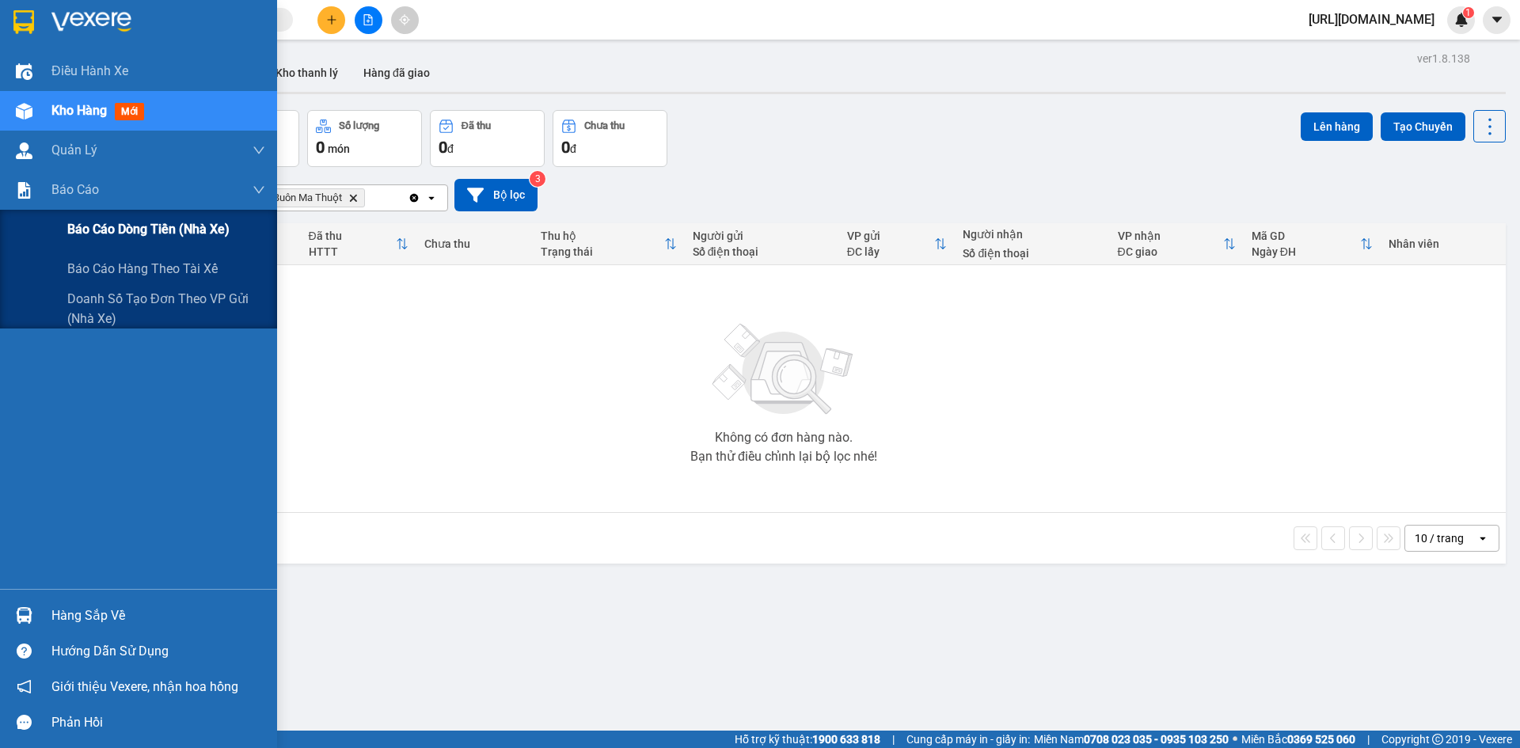
click at [204, 237] on span "Báo cáo dòng tiền (nhà xe)" at bounding box center [148, 229] width 162 height 20
